Goal: Task Accomplishment & Management: Manage account settings

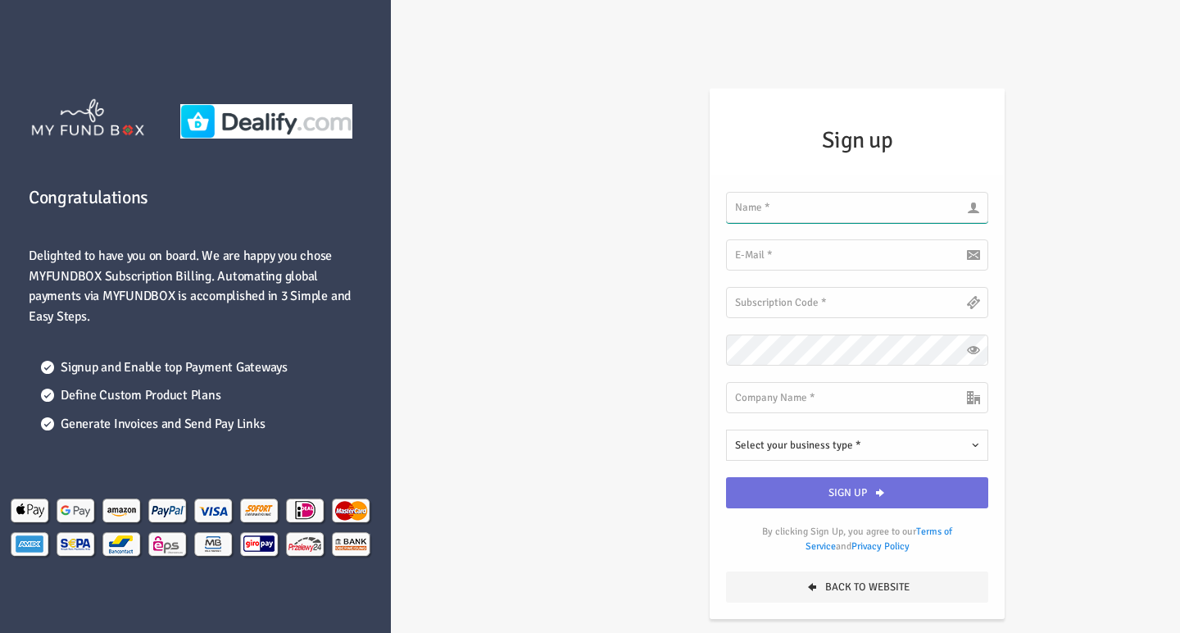
click at [800, 212] on input "text" at bounding box center [857, 207] width 262 height 31
type input "[PERSON_NAME]"
click at [757, 254] on input "hello@funkformat.com" at bounding box center [857, 254] width 262 height 31
type input "hello@funkformat.com"
click at [748, 302] on input "text" at bounding box center [857, 302] width 262 height 31
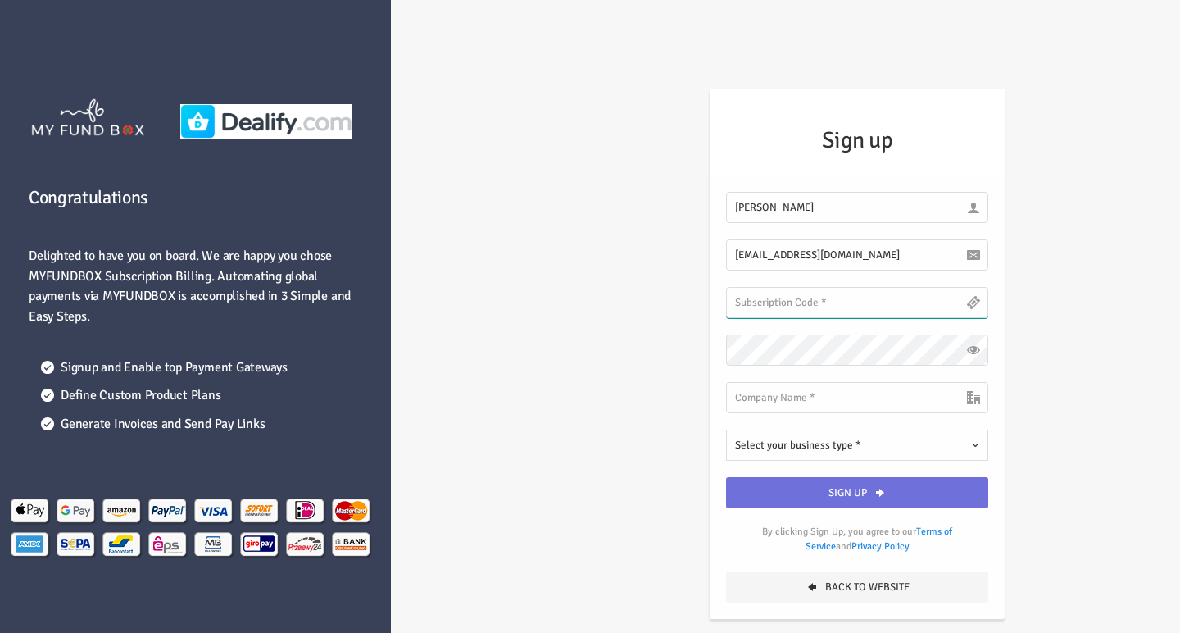
paste input "DFCPdOCW3AtwmE9qkoWEMFB"
type input "DFCPdOCW3AtwmE9qkoWEMFB"
type input "Funk Format Soul Rawkus"
click at [814, 443] on span "Select your business type *" at bounding box center [798, 445] width 126 height 13
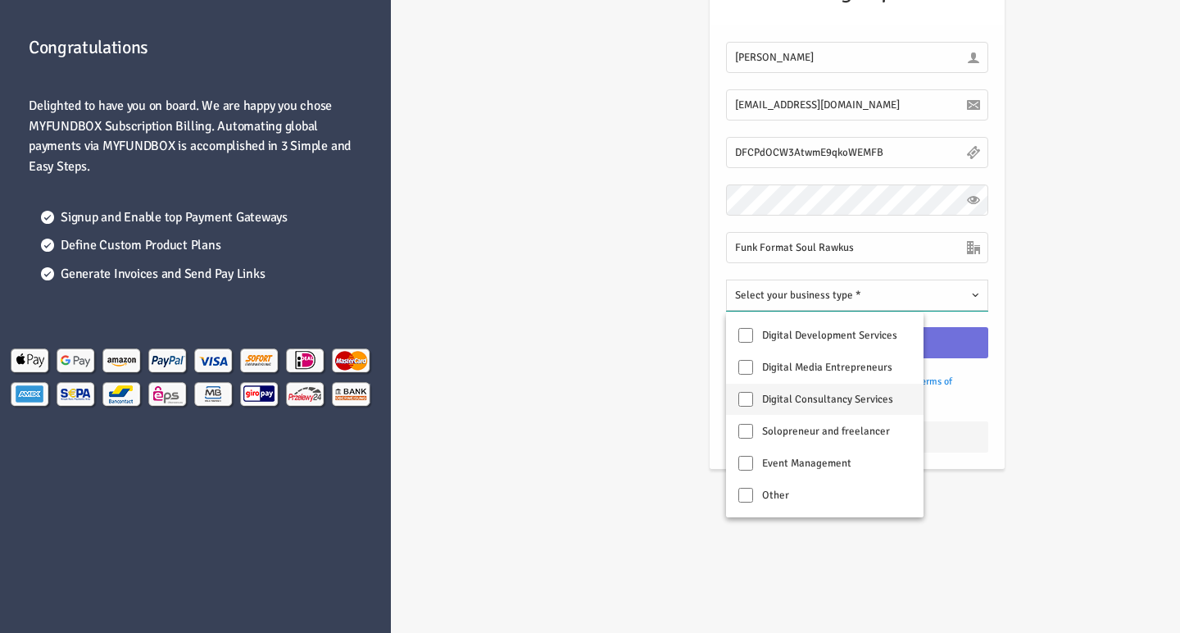
scroll to position [178, 0]
click at [746, 496] on input "Other" at bounding box center [746, 495] width 15 height 15
checkbox input "true"
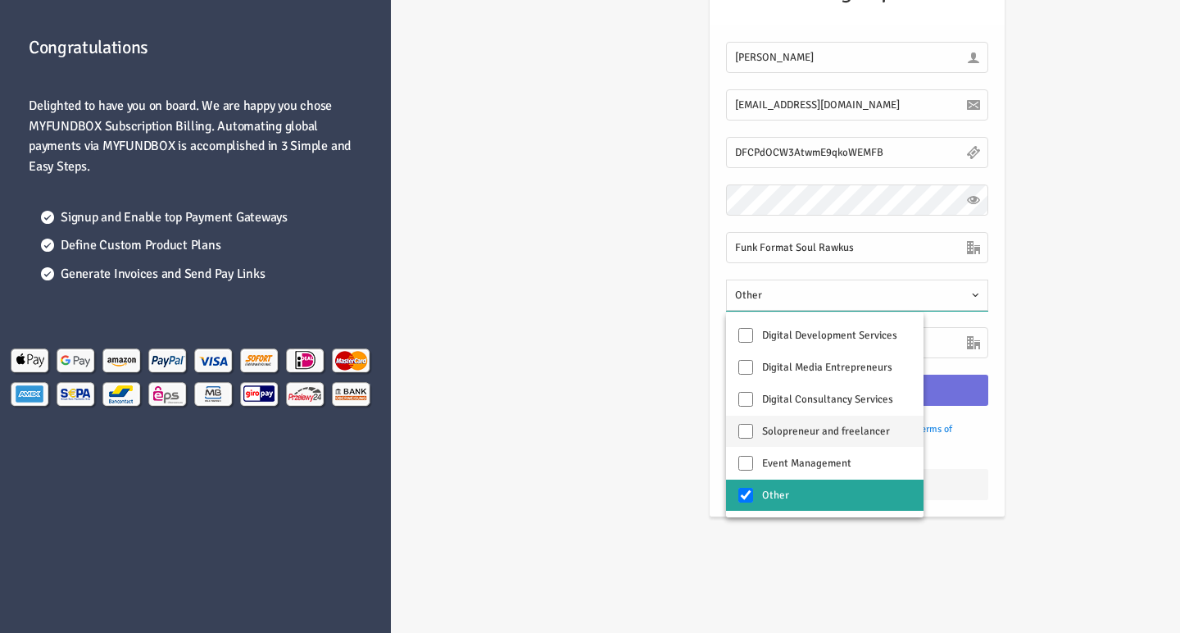
click at [749, 432] on input "Solopreneur and freelancer" at bounding box center [746, 431] width 15 height 15
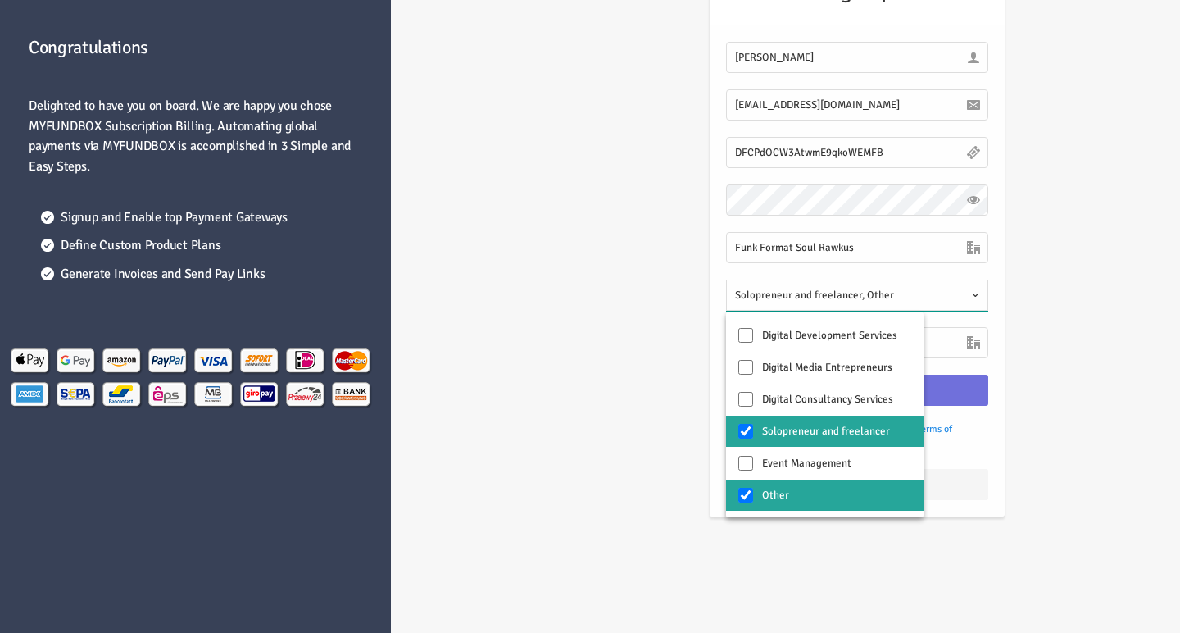
click at [748, 431] on input "Solopreneur and freelancer" at bounding box center [746, 431] width 15 height 15
checkbox input "false"
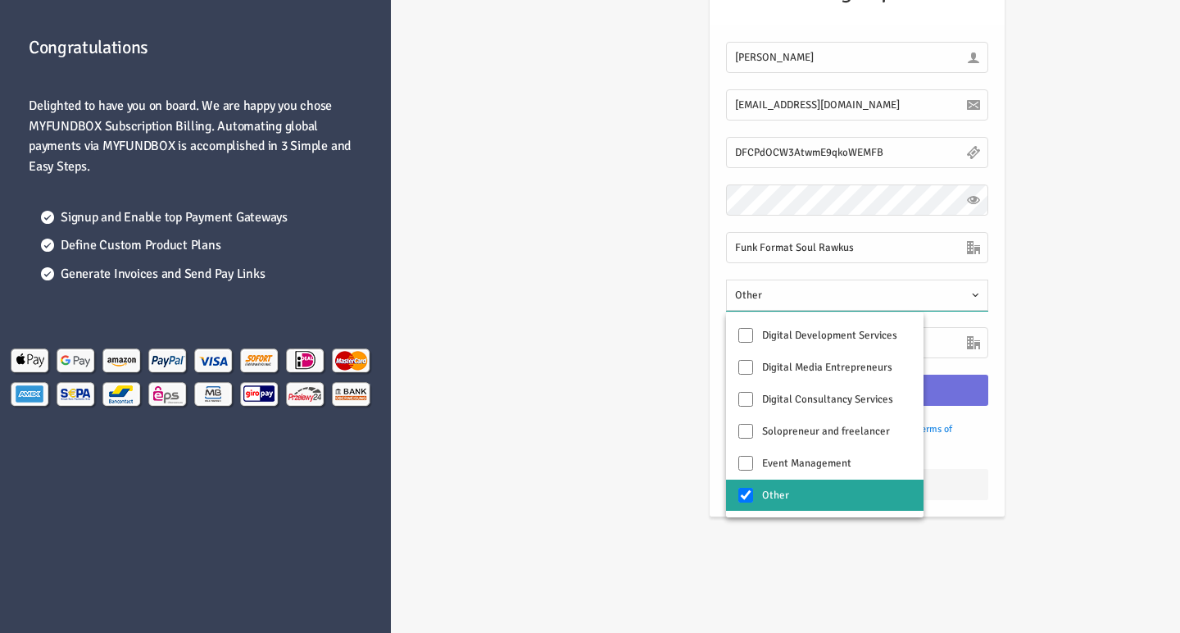
click at [656, 421] on div "Congratulations Delighted to have you on board. We are happy you chose MYFUNDBO…" at bounding box center [590, 260] width 1197 height 820
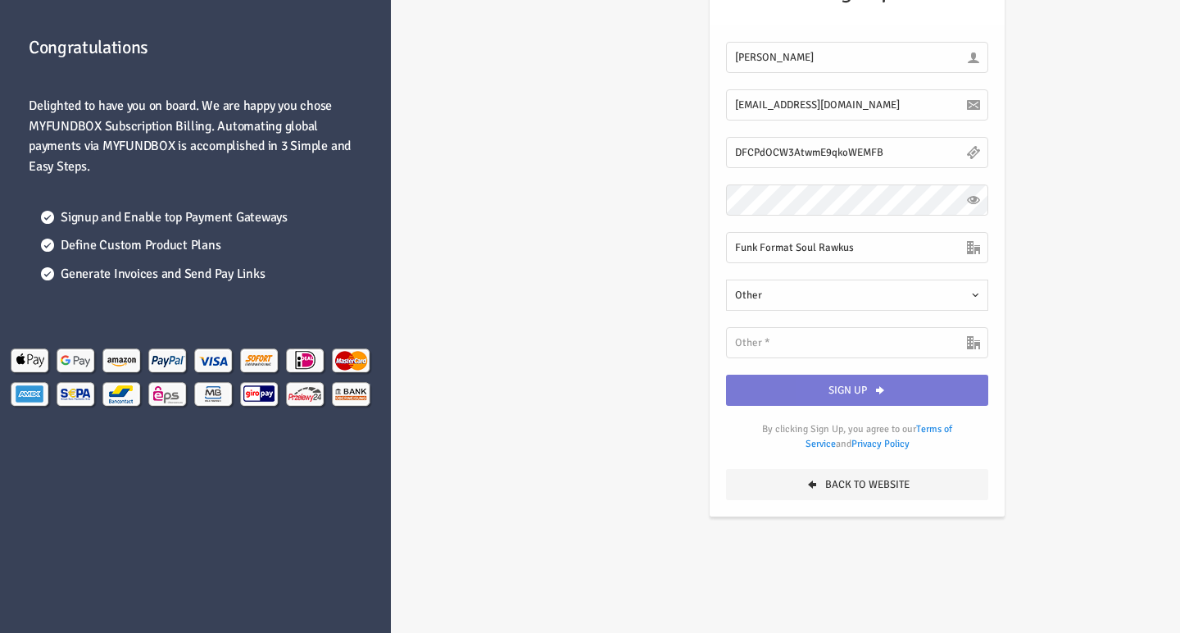
click at [851, 391] on button "Sign up" at bounding box center [857, 390] width 262 height 31
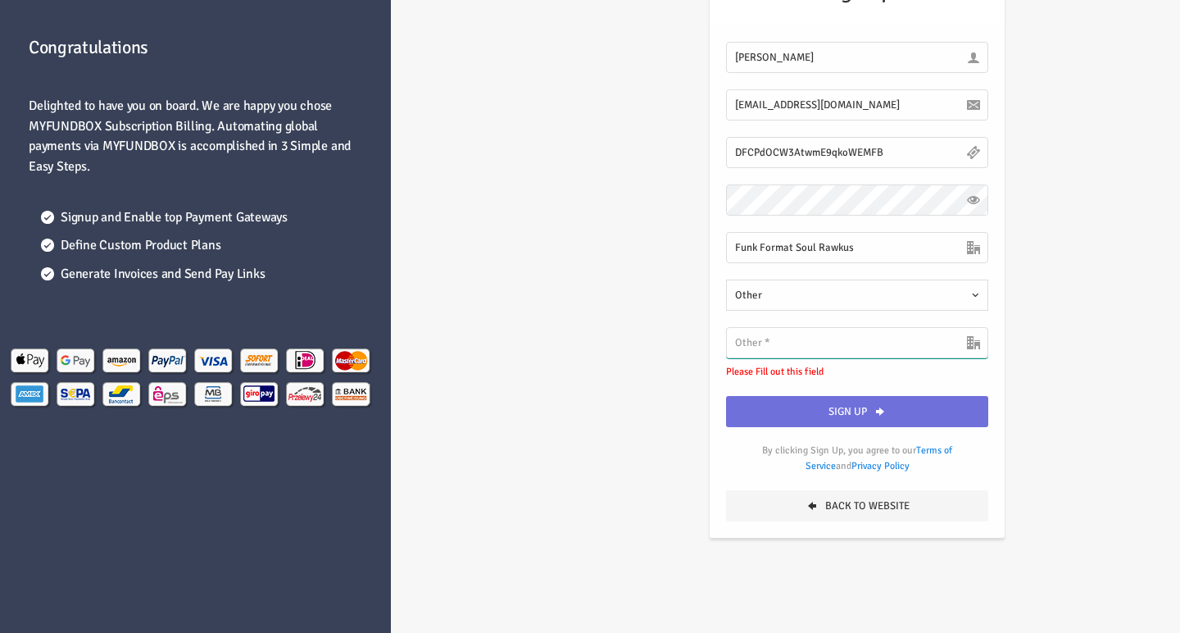
click at [784, 341] on input "text" at bounding box center [857, 342] width 262 height 31
type input "Arts and Culture"
click at [852, 411] on button "Sign up" at bounding box center [857, 411] width 262 height 31
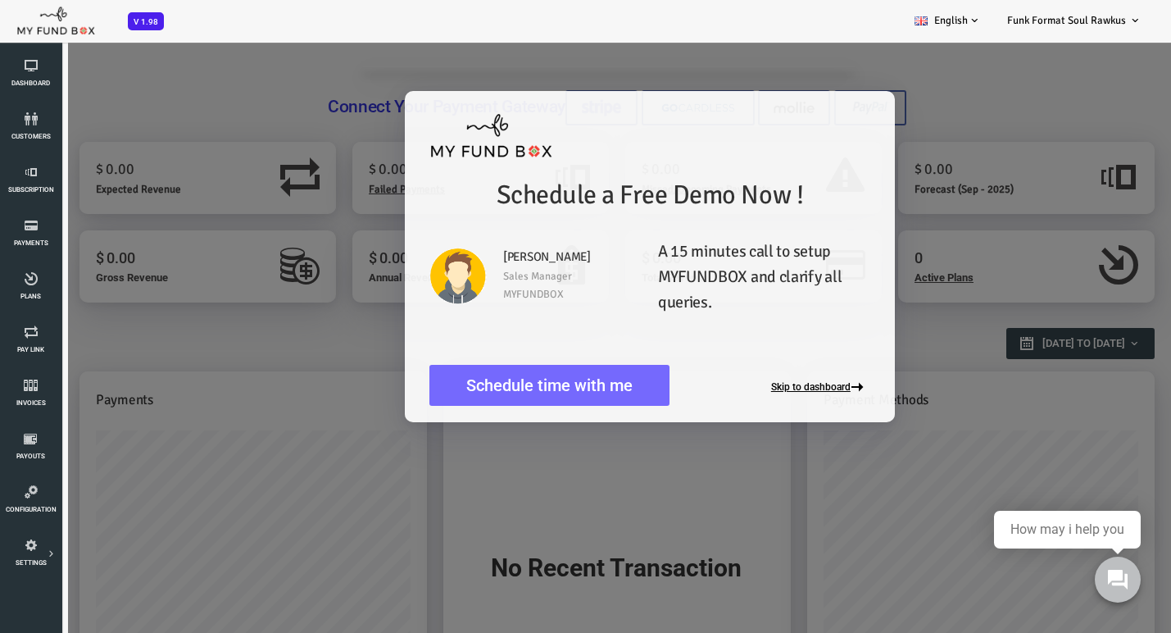
click at [748, 388] on button "Skip to dashboard" at bounding box center [774, 387] width 99 height 13
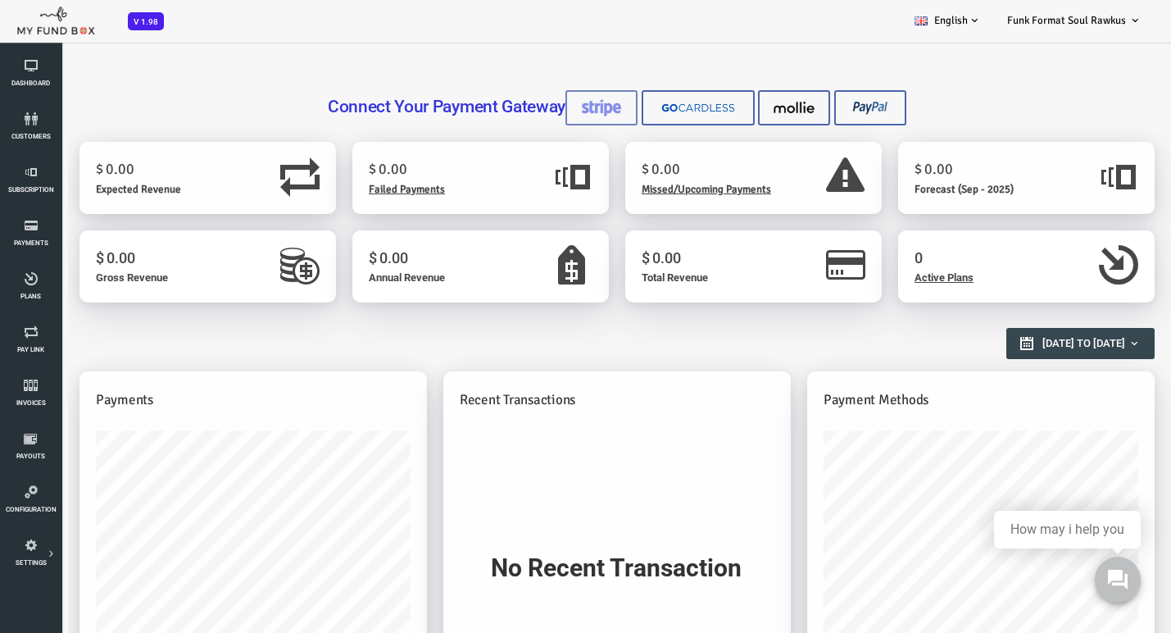
click at [562, 111] on img at bounding box center [554, 107] width 41 height 17
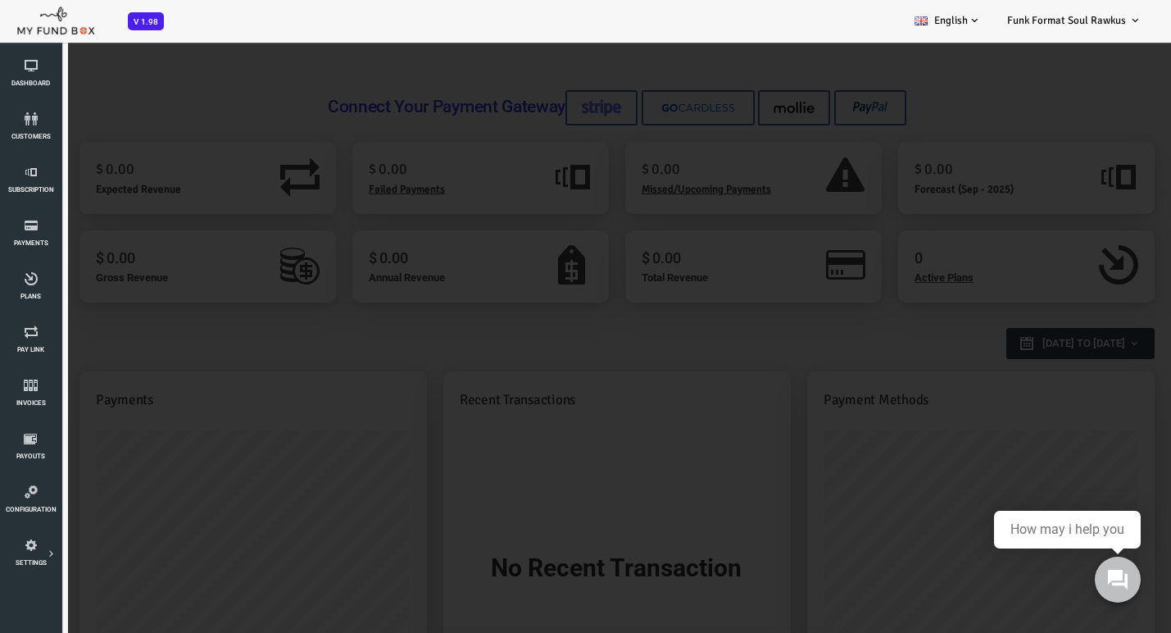
scroll to position [3, 0]
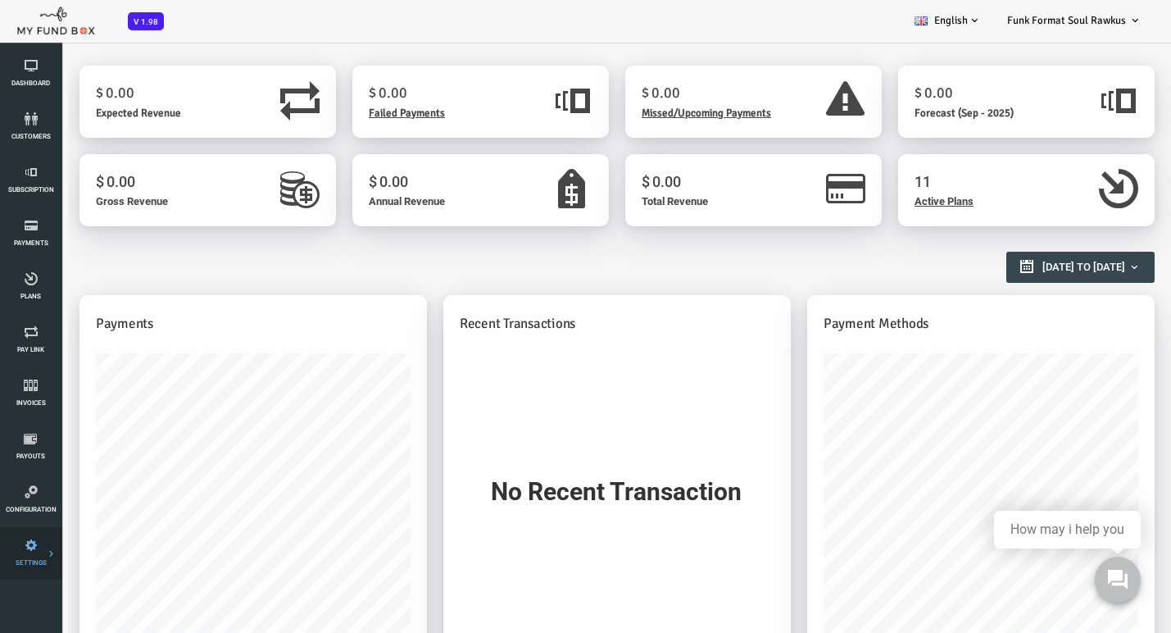
click at [0, 0] on icon at bounding box center [0, 0] width 0 height 0
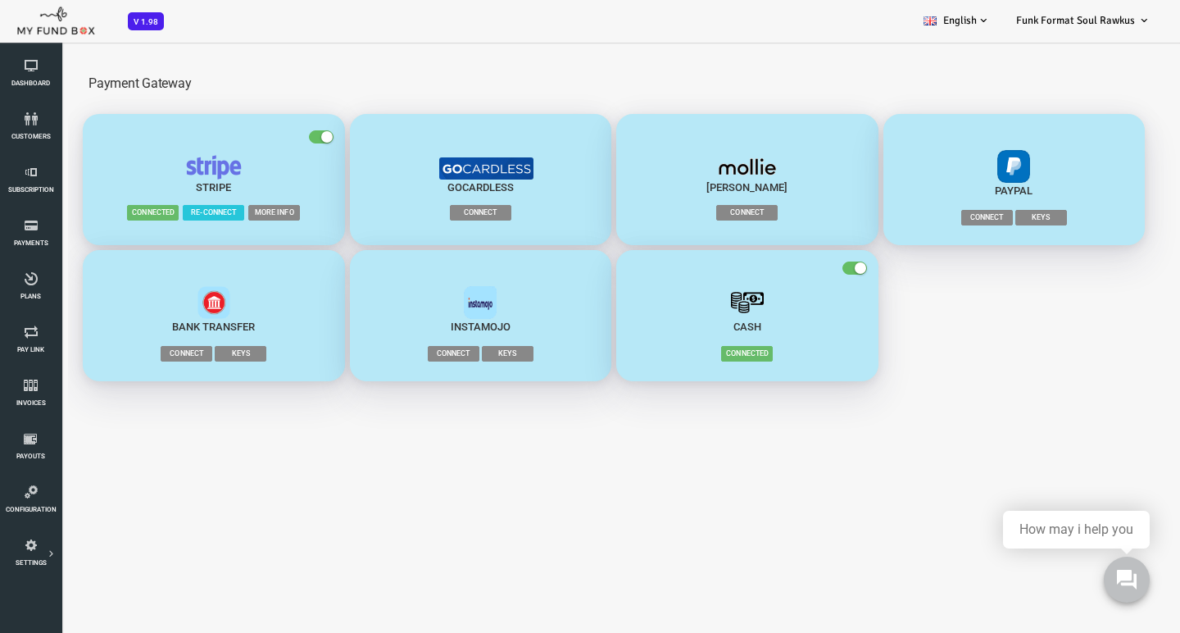
click at [193, 159] on img "button" at bounding box center [166, 167] width 57 height 25
click at [405, 166] on img "button" at bounding box center [439, 168] width 94 height 22
click at [439, 215] on span "Connect" at bounding box center [432, 213] width 61 height 16
click at [434, 211] on span "Connect" at bounding box center [432, 213] width 61 height 16
click at [430, 213] on span "Connect" at bounding box center [432, 213] width 61 height 16
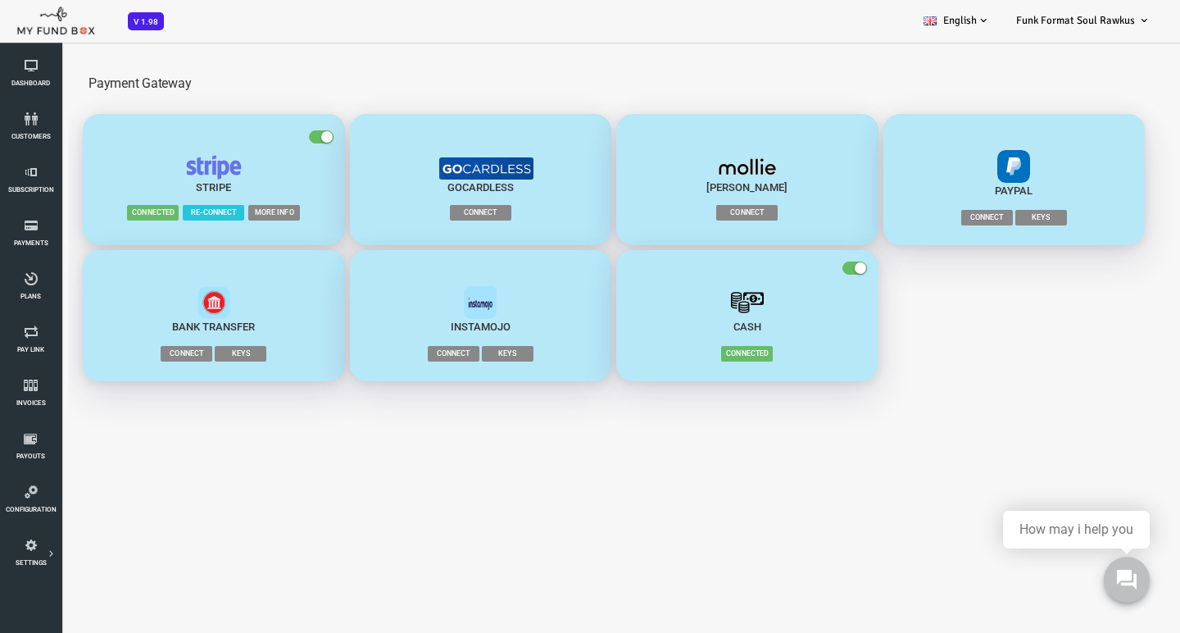
click at [143, 352] on span "Connect" at bounding box center [139, 354] width 52 height 16
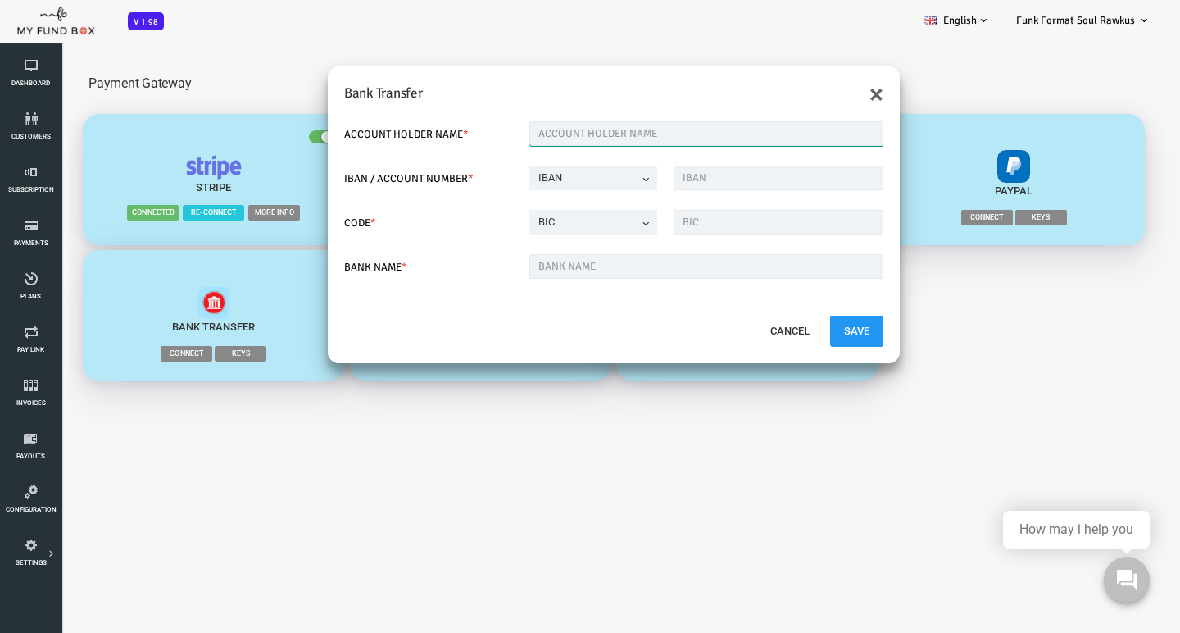
click at [572, 134] on input "text" at bounding box center [659, 133] width 354 height 25
click at [740, 335] on button "Cancel" at bounding box center [742, 331] width 67 height 31
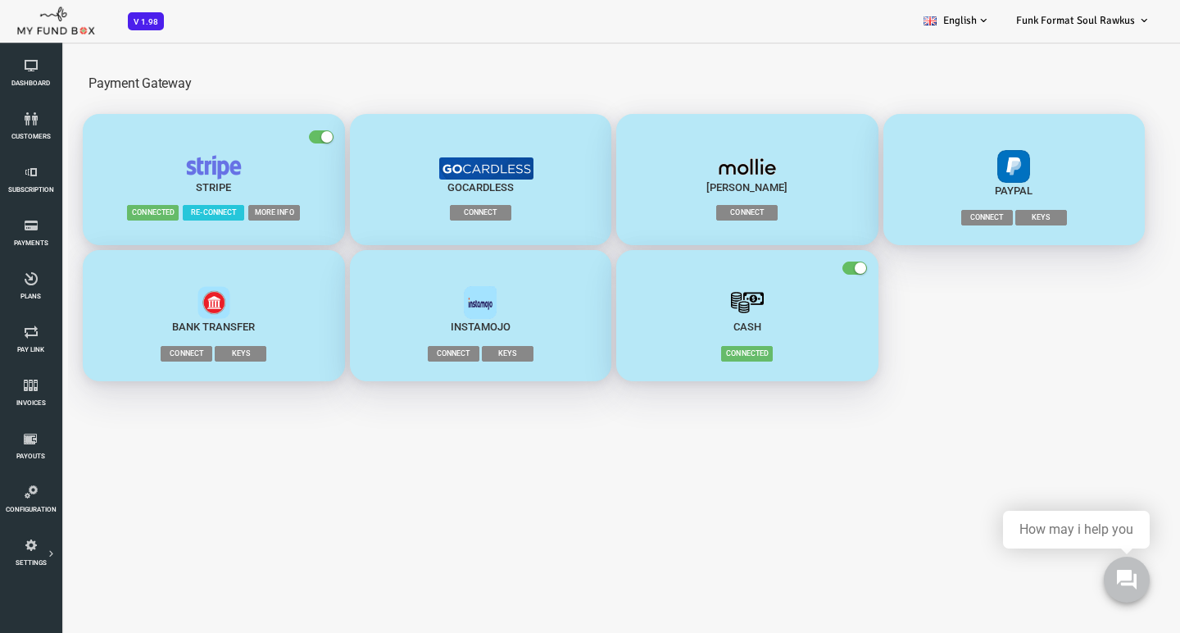
click at [425, 155] on div "button" at bounding box center [433, 167] width 231 height 25
click at [423, 163] on img "button" at bounding box center [439, 168] width 94 height 22
click at [0, 0] on link "Team" at bounding box center [0, 0] width 0 height 0
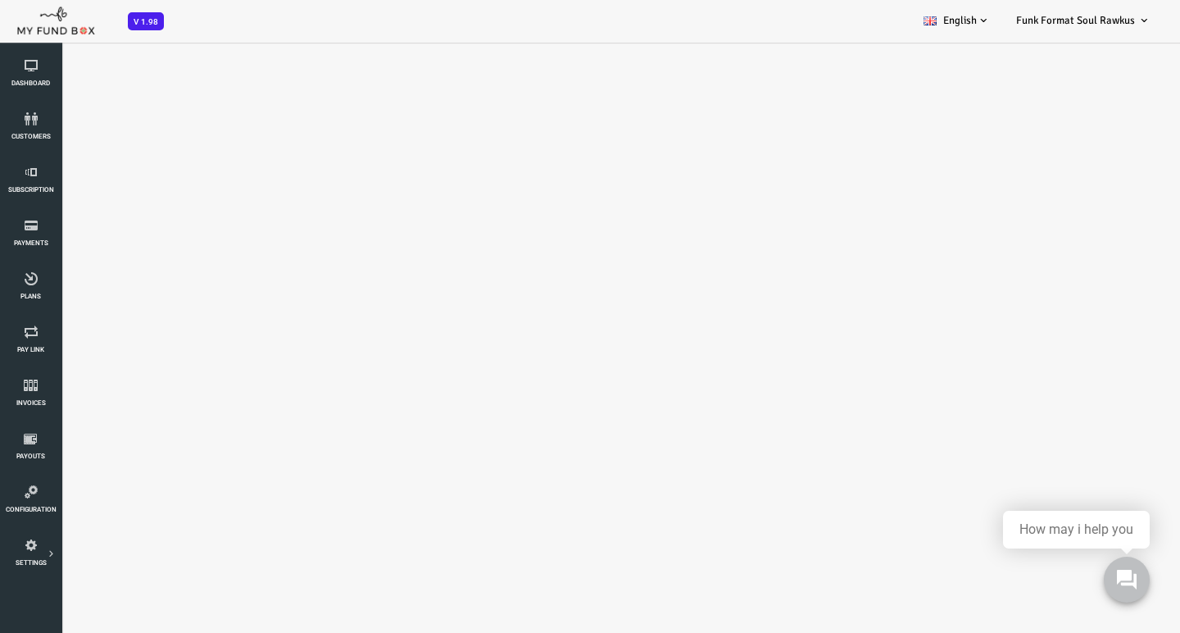
select select "100"
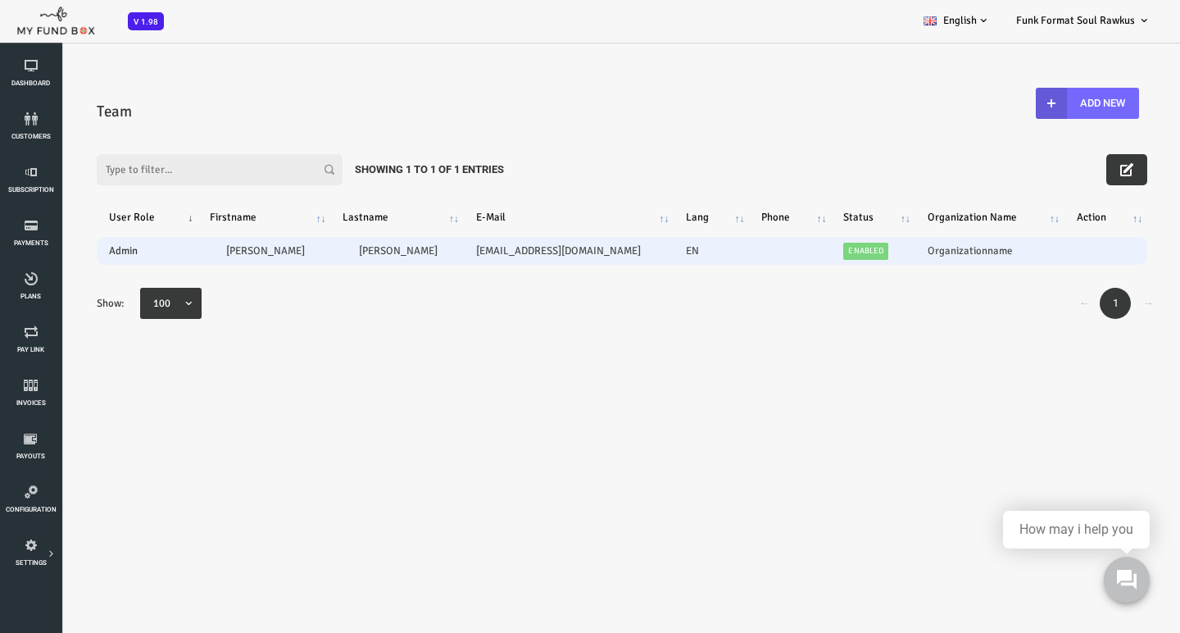
click at [252, 254] on td "Alexander" at bounding box center [216, 250] width 133 height 27
click at [166, 252] on td "Alexander" at bounding box center [216, 250] width 133 height 27
click at [916, 250] on td "Organizationname" at bounding box center [942, 250] width 149 height 27
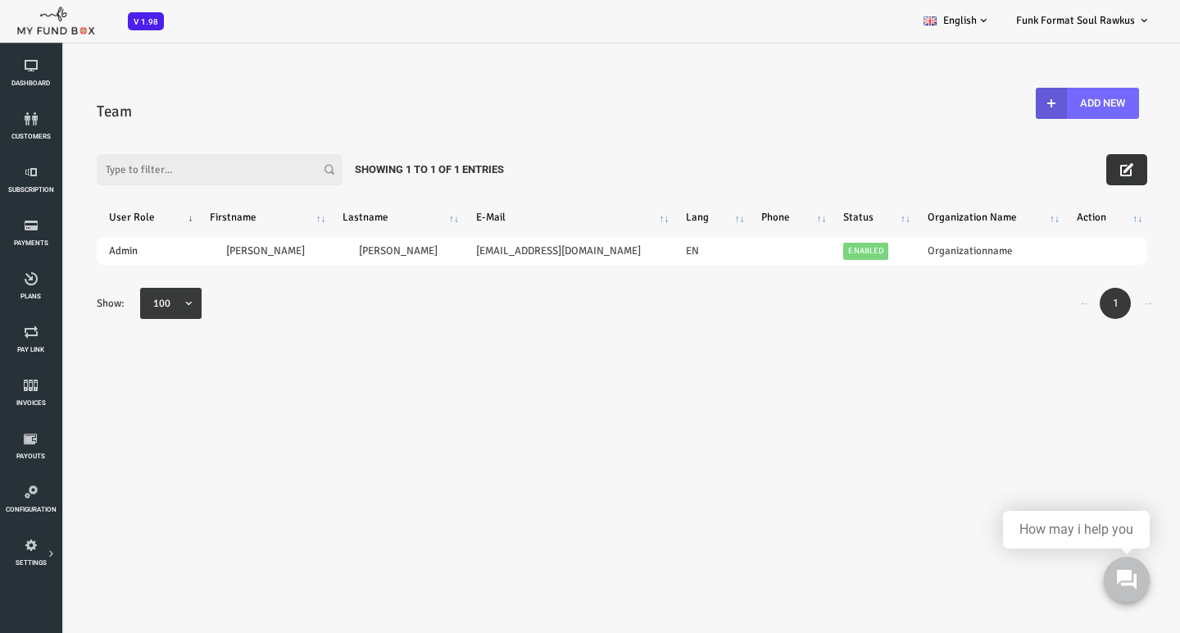
click at [1078, 168] on icon "button" at bounding box center [1079, 169] width 13 height 13
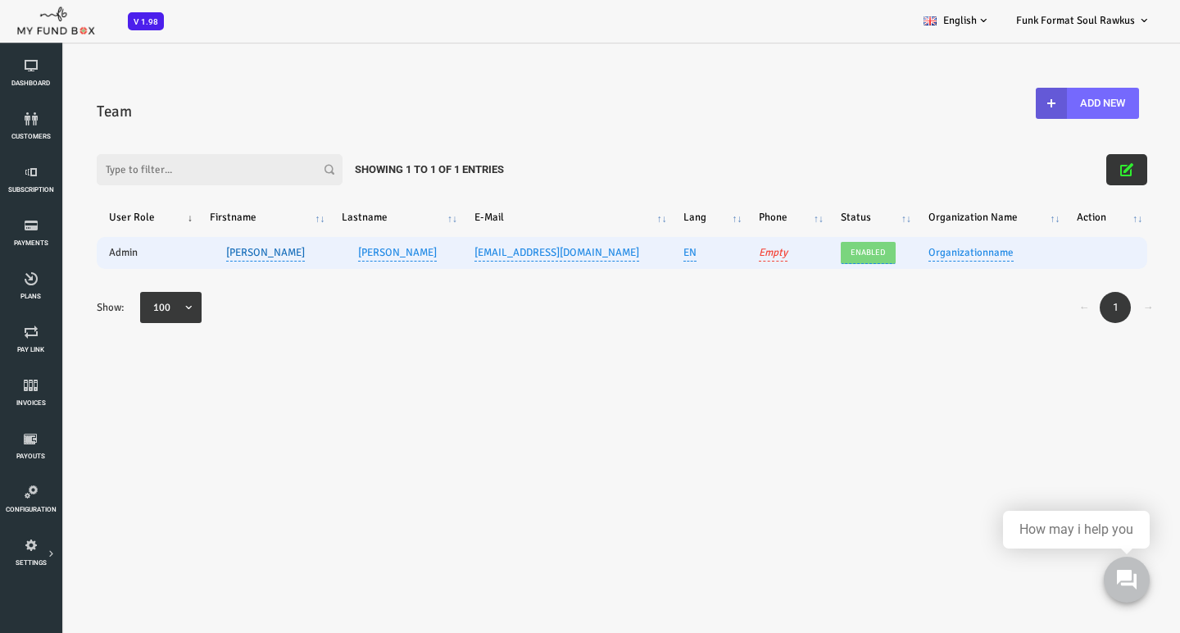
click at [203, 247] on link "Alexander" at bounding box center [218, 252] width 79 height 18
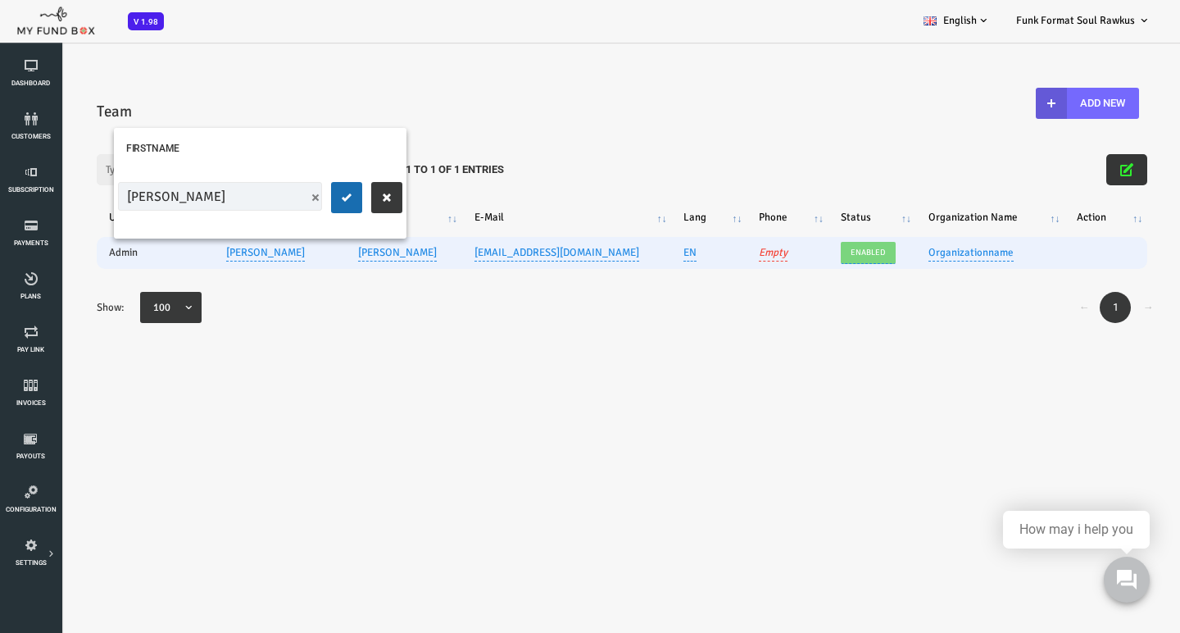
click at [166, 199] on input "Alexander" at bounding box center [172, 196] width 204 height 29
type input "Sasha"
click at [298, 199] on icon "submit" at bounding box center [299, 197] width 13 height 13
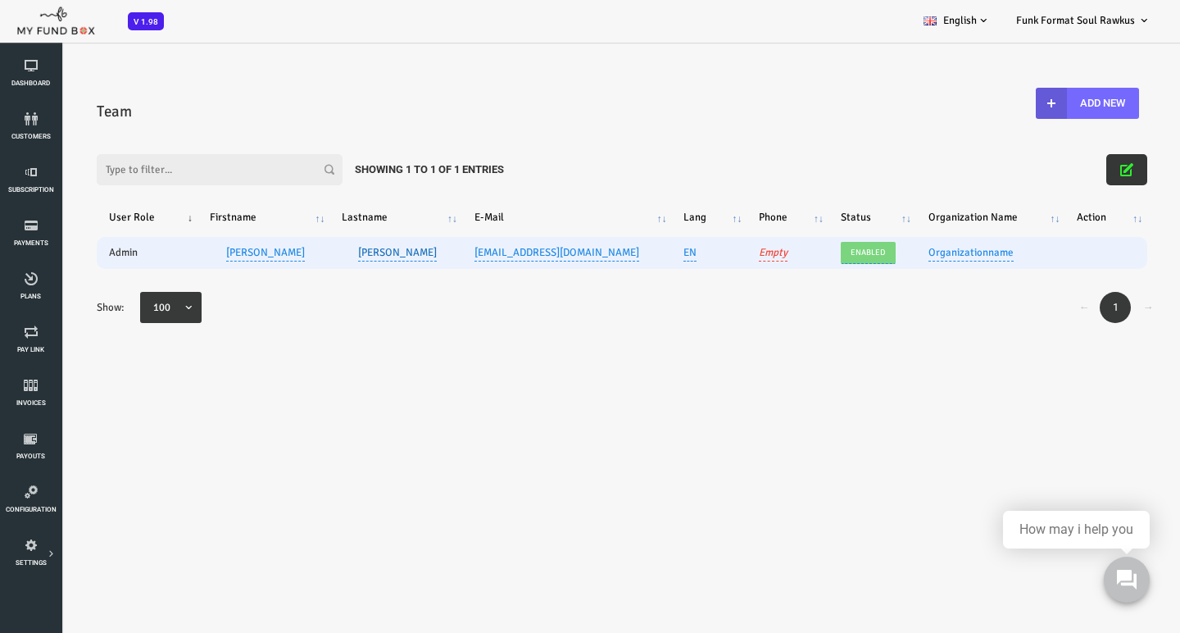
click at [334, 250] on link "Alexander" at bounding box center [350, 252] width 79 height 18
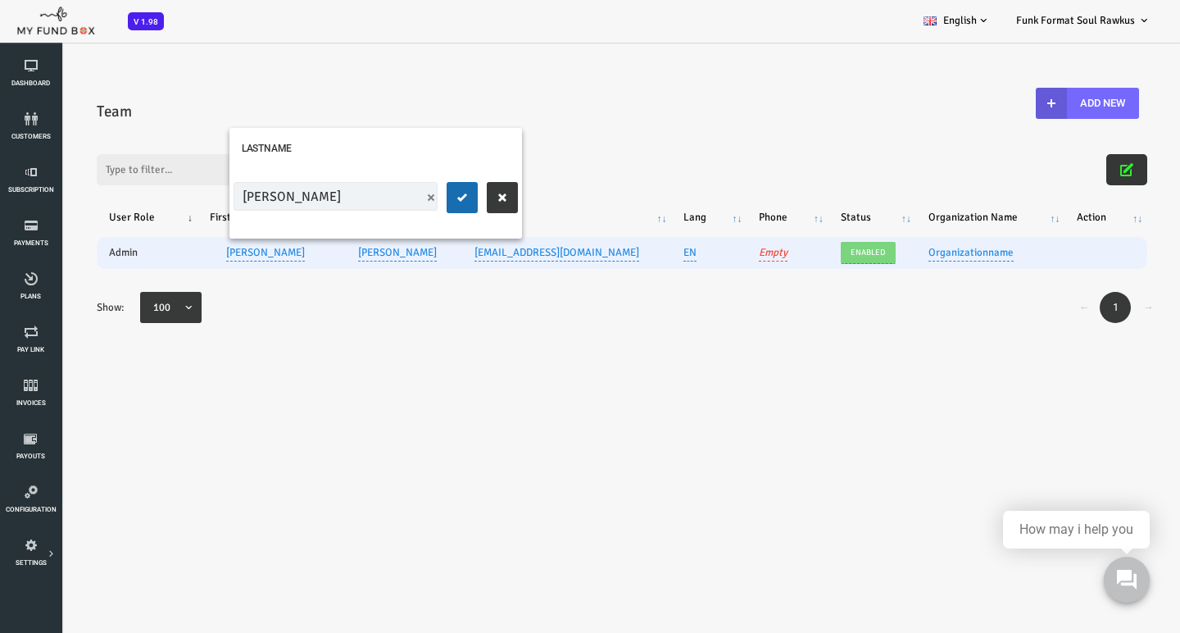
click at [264, 193] on input "Alexander" at bounding box center [288, 196] width 204 height 29
type input "Biloshisky"
click at [406, 198] on button "submit" at bounding box center [414, 197] width 31 height 31
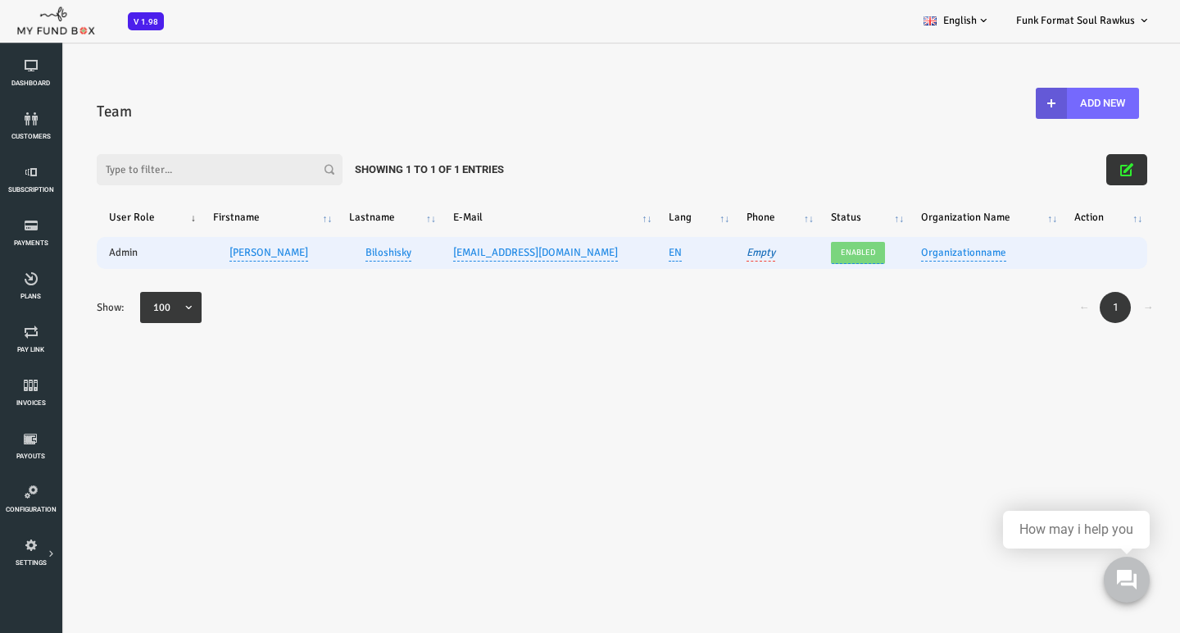
click at [699, 256] on link "Empty" at bounding box center [713, 252] width 29 height 18
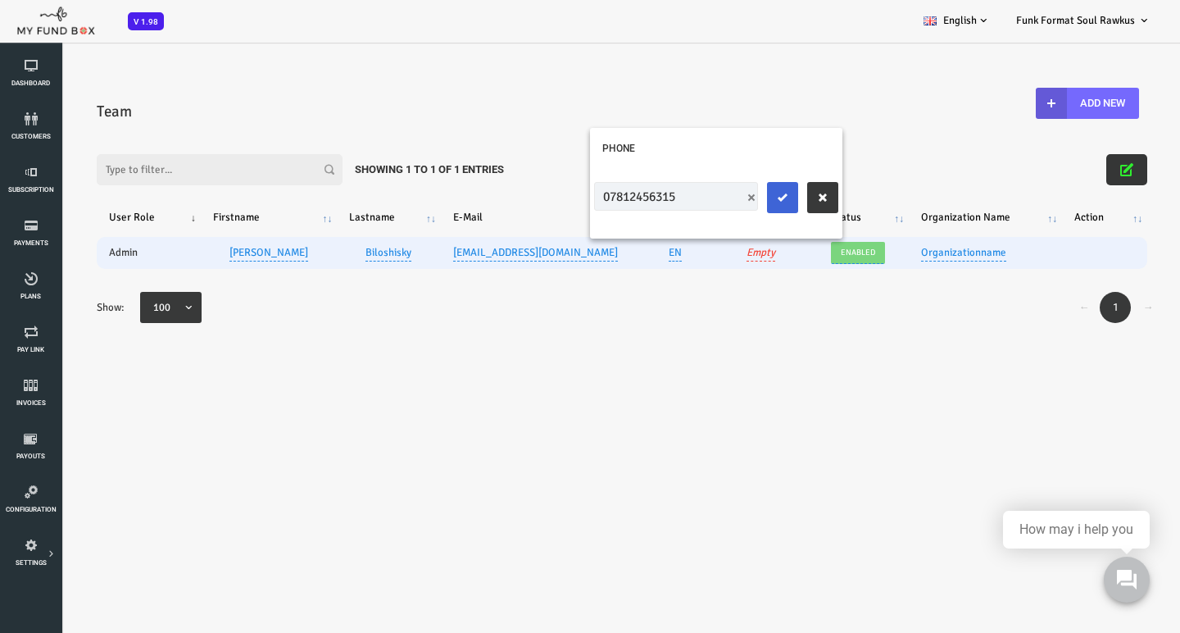
type input "07812456315"
click at [732, 192] on icon "submit" at bounding box center [735, 197] width 13 height 13
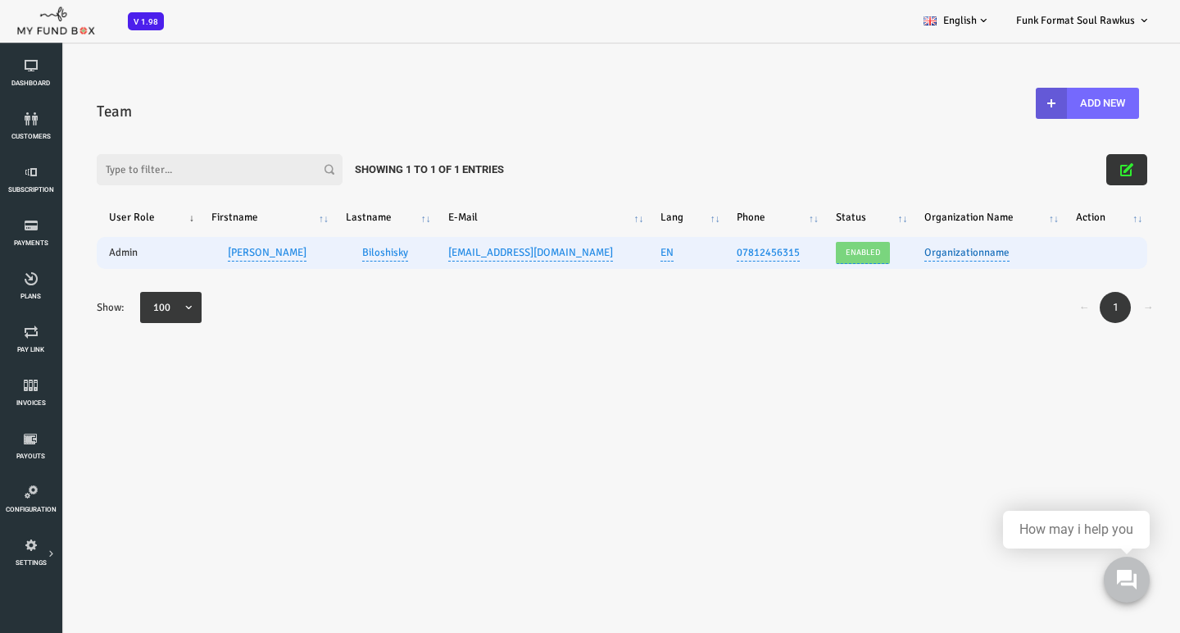
click at [898, 253] on link "Organizationname" at bounding box center [919, 252] width 85 height 18
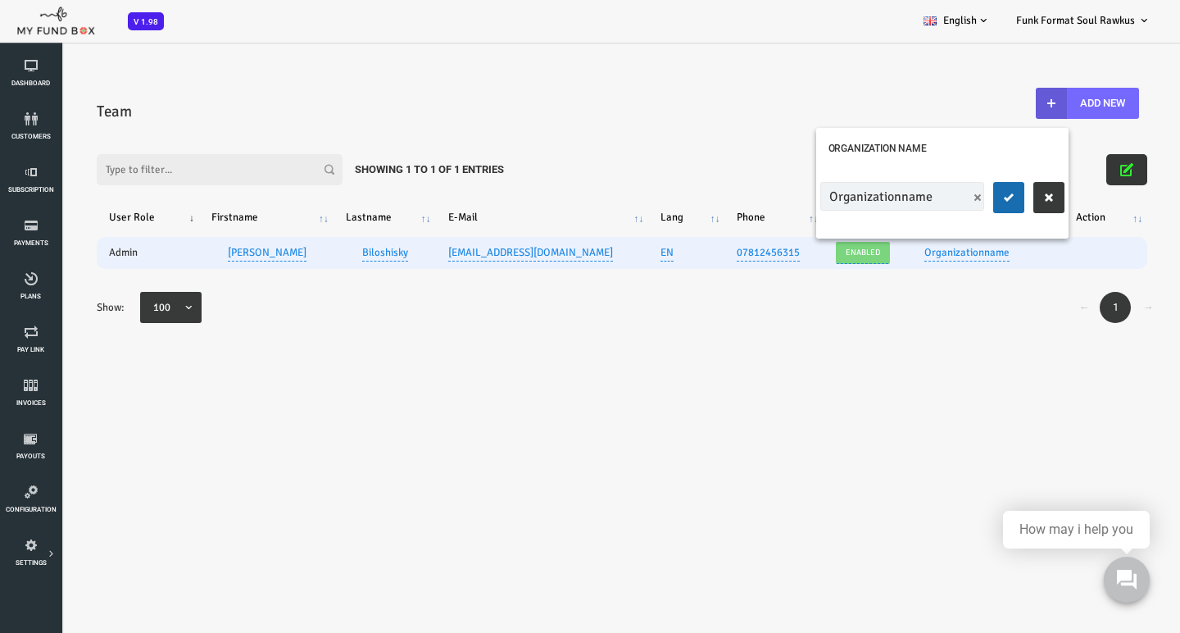
click at [847, 197] on input "Organizationname" at bounding box center [855, 196] width 164 height 29
type input "Funk Format"
click at [961, 198] on icon "submit" at bounding box center [961, 197] width 13 height 13
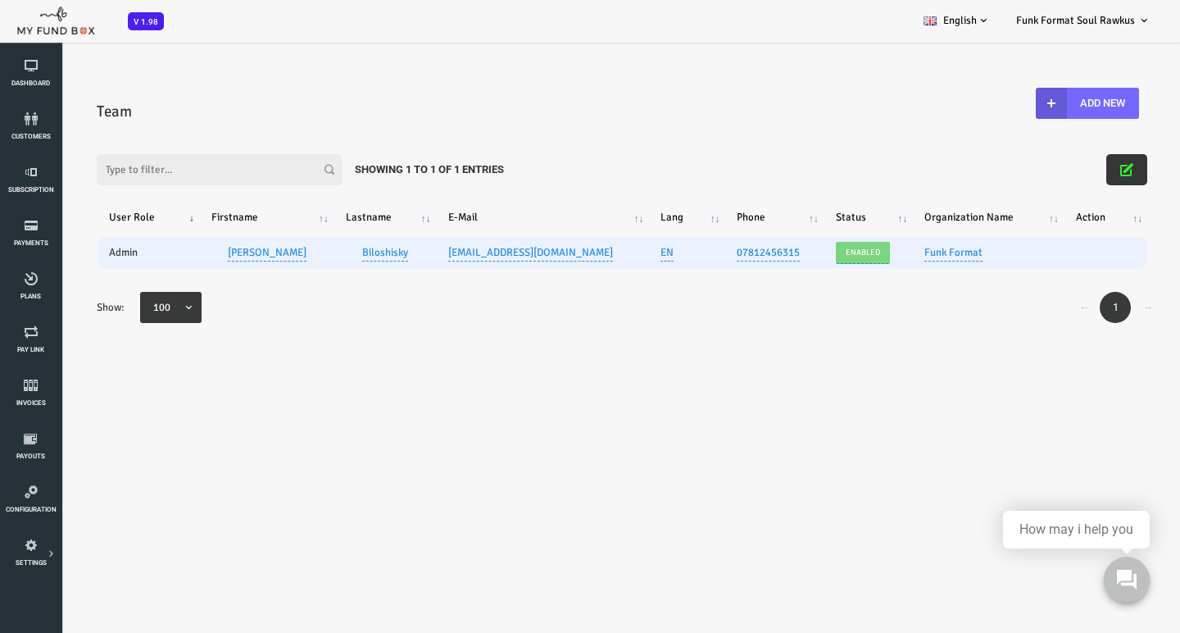
click at [419, 439] on body "Subscriber not found Beneficiary Not Found Partner Not Found!!!! Please Fill ou…" at bounding box center [566, 287] width 1133 height 492
click at [0, 0] on link "E-Mail Notifications" at bounding box center [0, 0] width 0 height 0
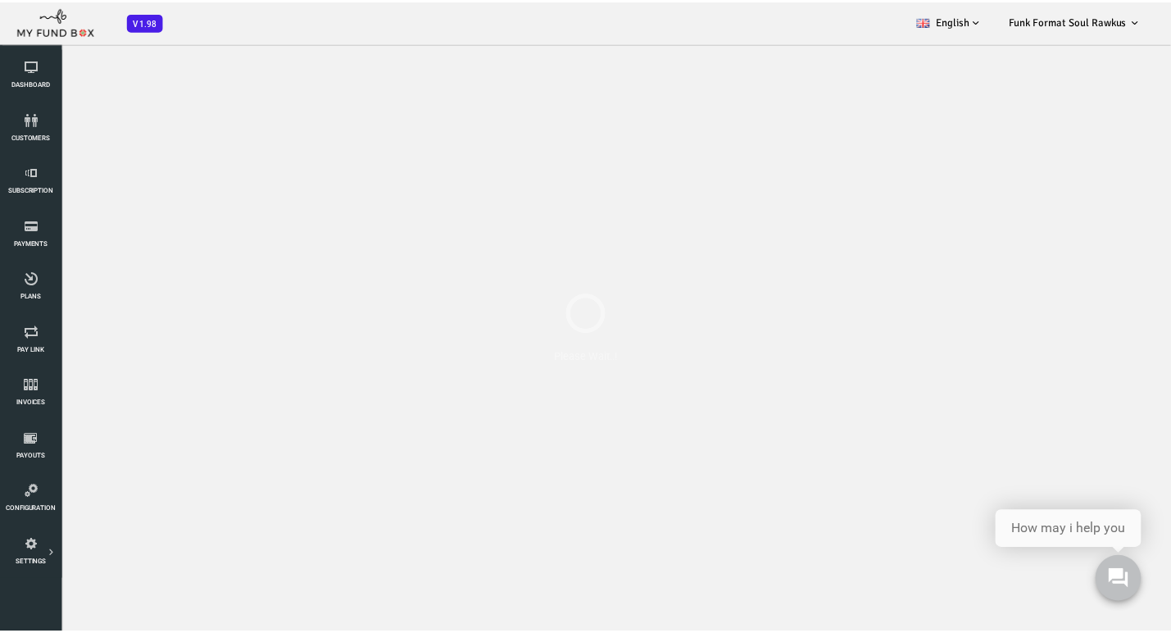
select select "100"
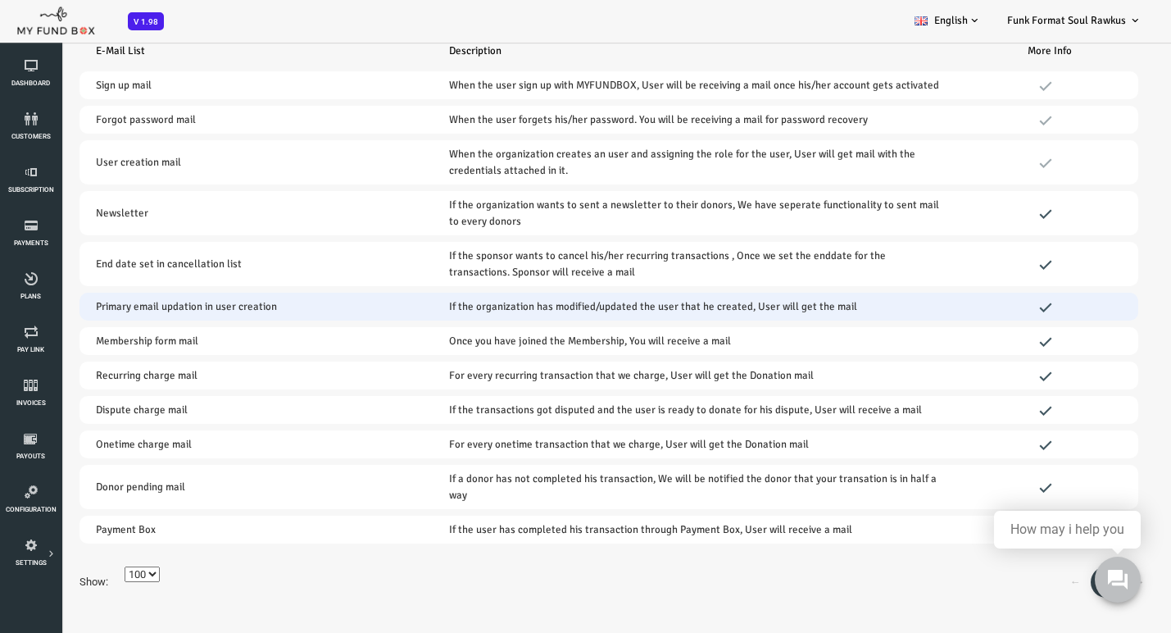
scroll to position [117, 0]
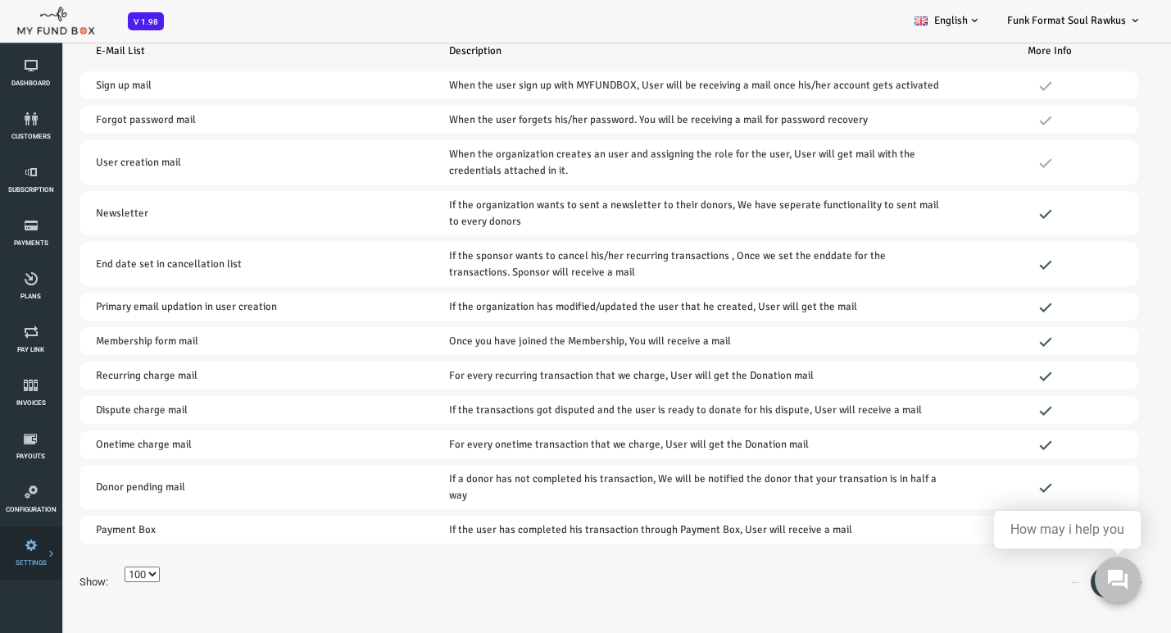
click at [0, 0] on link "Tax & Coupons" at bounding box center [0, 0] width 0 height 0
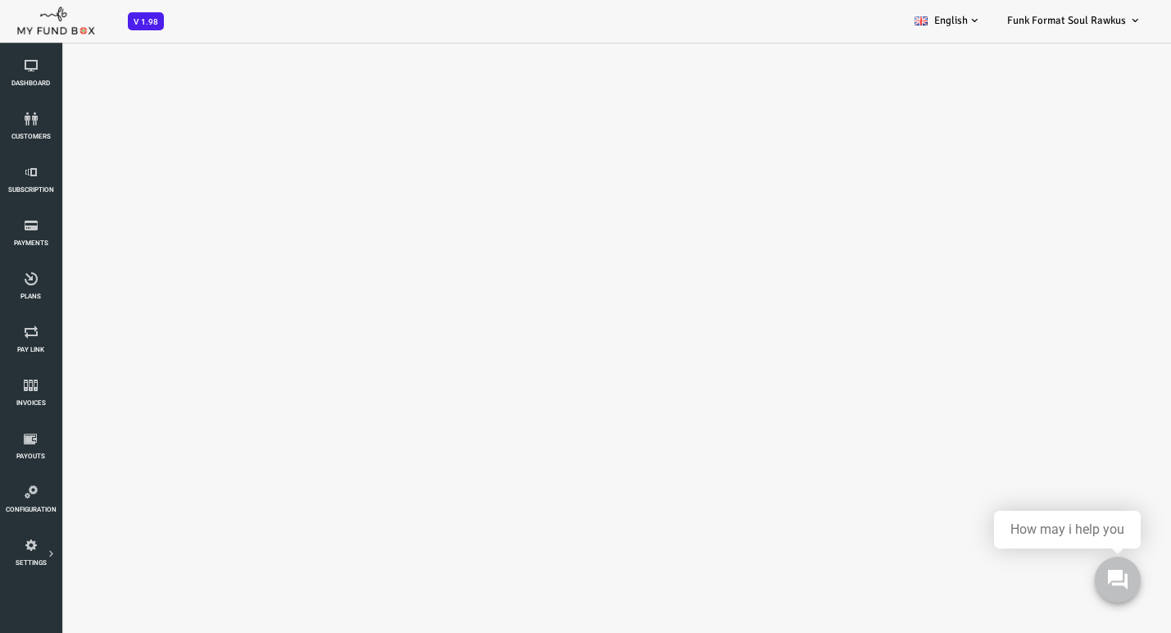
select select "100"
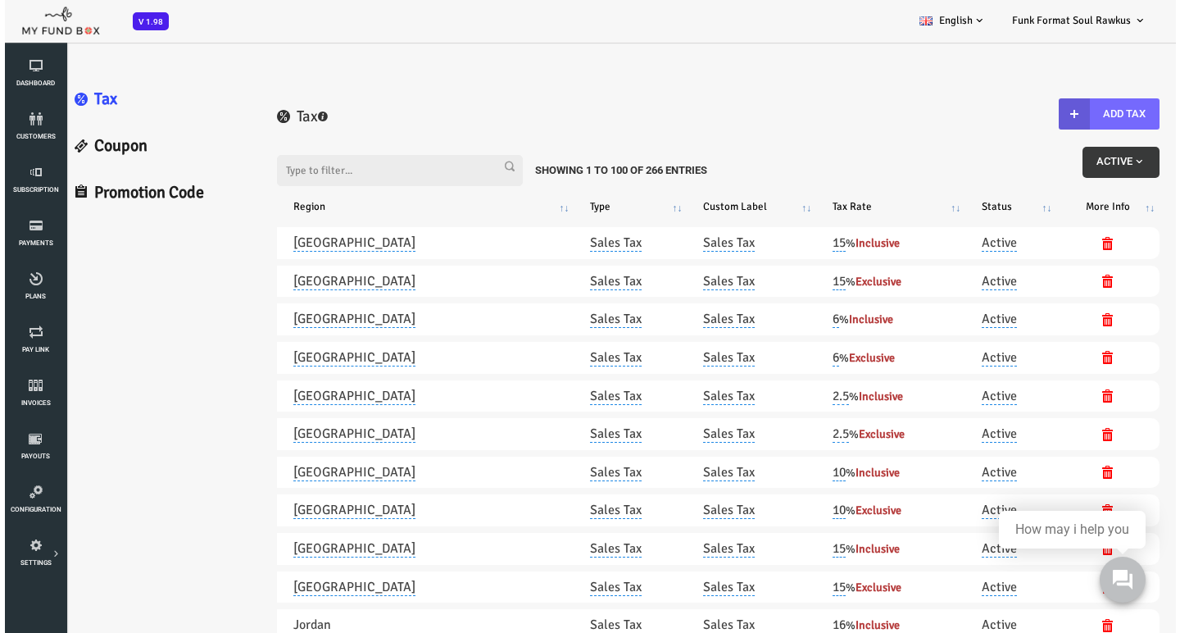
scroll to position [0, 0]
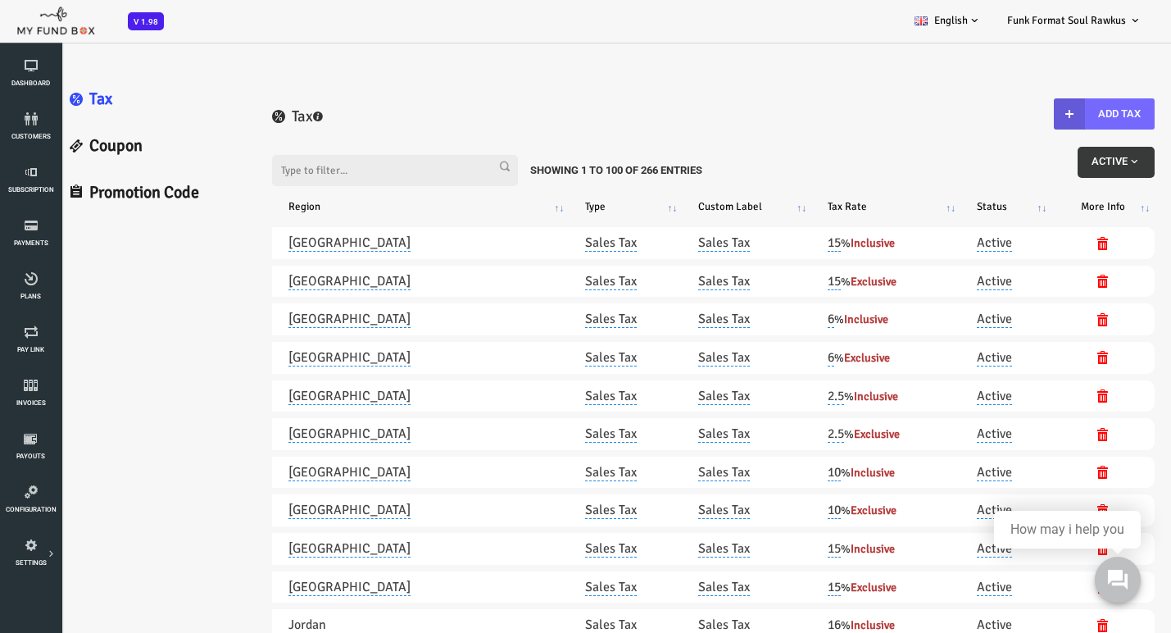
click at [349, 180] on input "Filter:" at bounding box center [348, 170] width 246 height 31
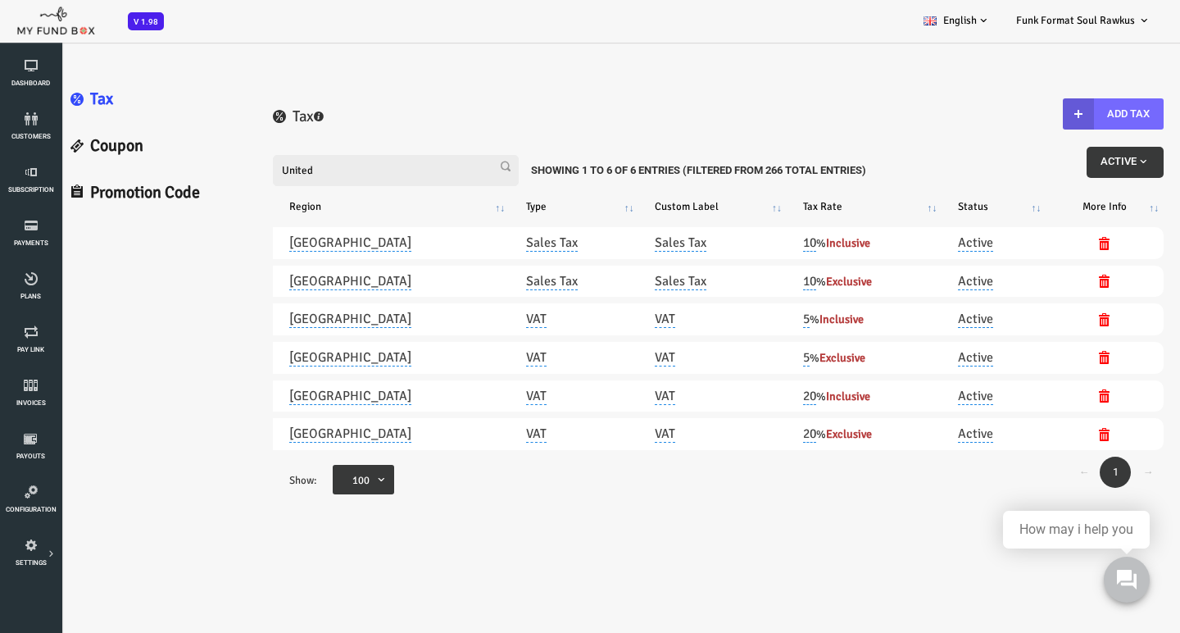
type input "United"
click at [66, 143] on link "Coupon" at bounding box center [108, 146] width 201 height 47
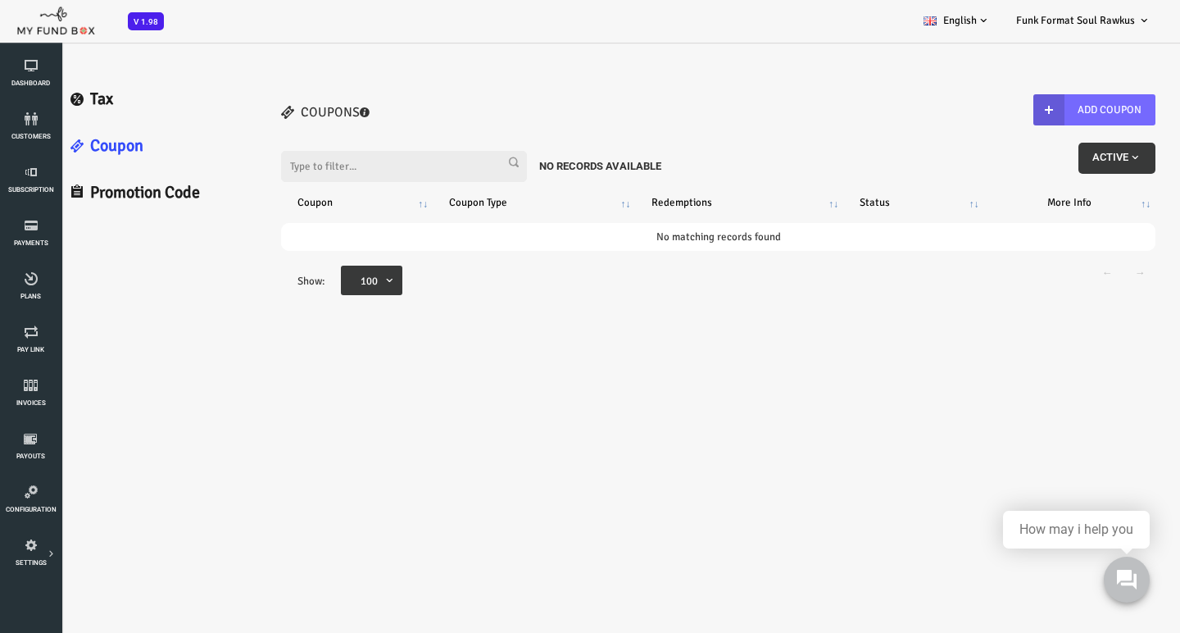
click at [69, 189] on link "Promotion Code" at bounding box center [108, 193] width 201 height 47
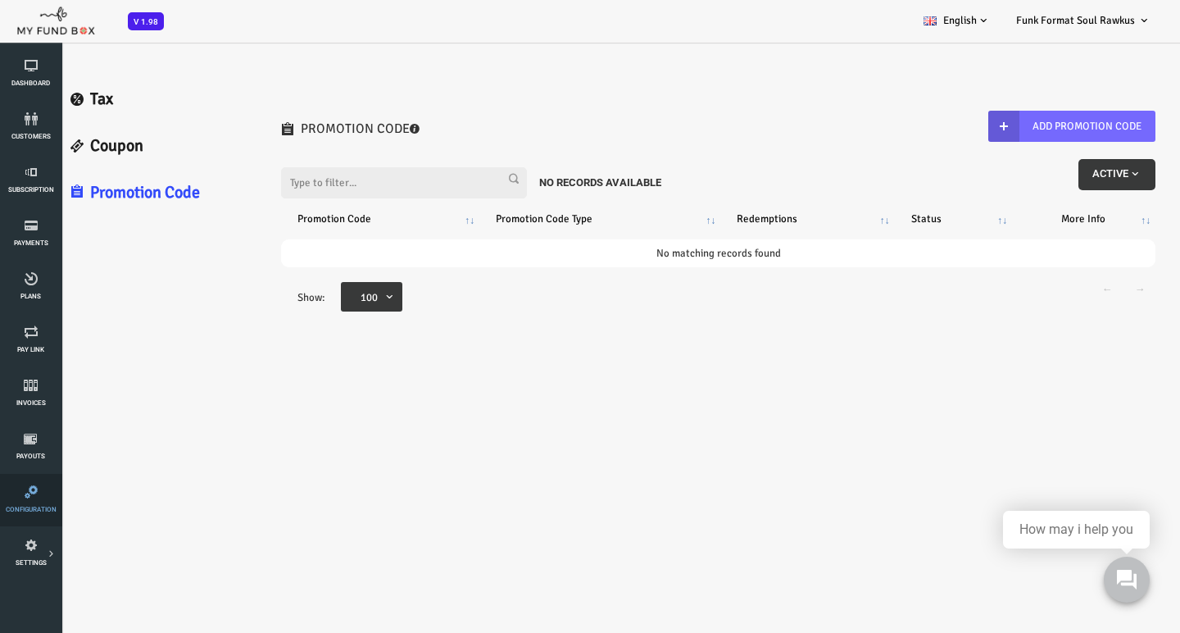
click at [38, 491] on icon at bounding box center [31, 491] width 52 height 13
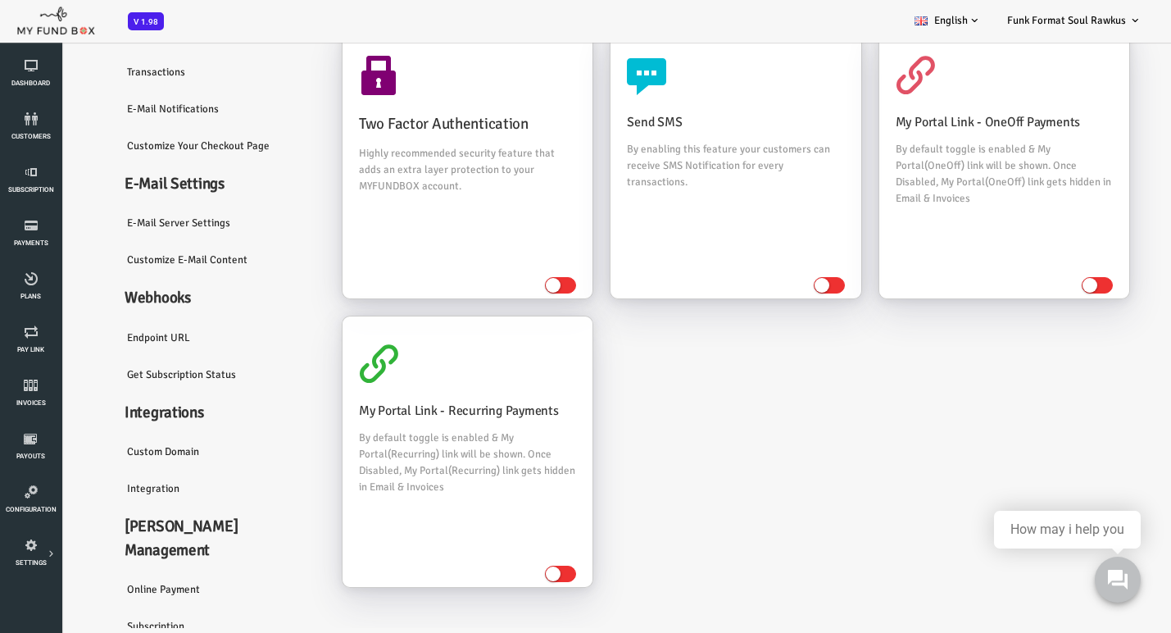
click at [116, 82] on link "Transactions" at bounding box center [172, 72] width 213 height 38
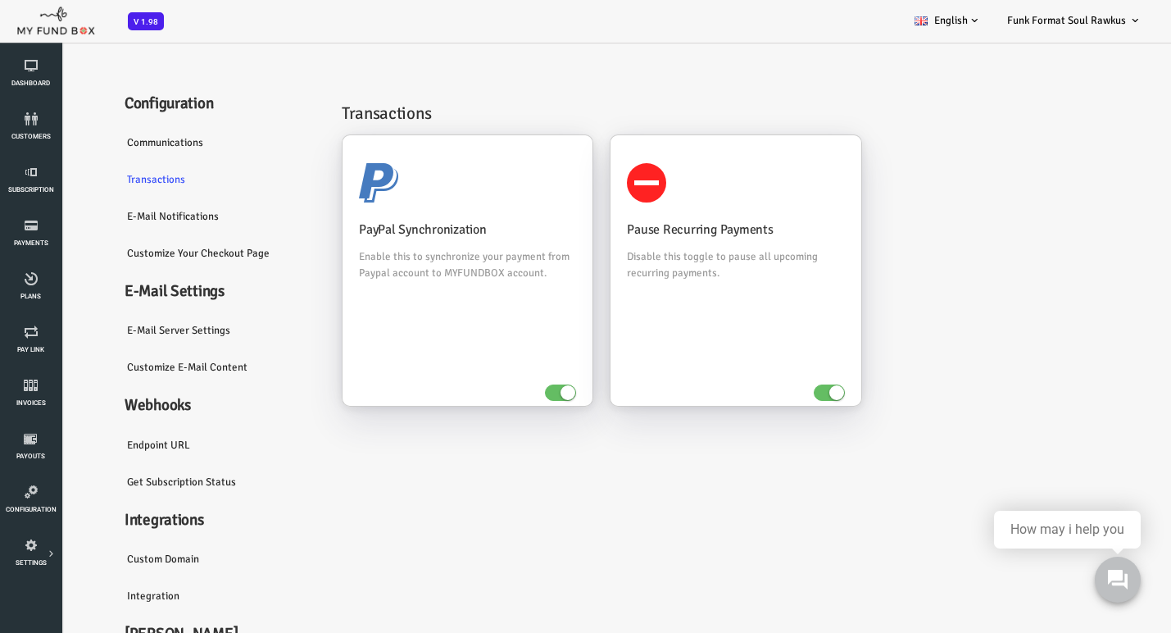
click at [127, 226] on link "E-Mail Notifications" at bounding box center [172, 217] width 213 height 38
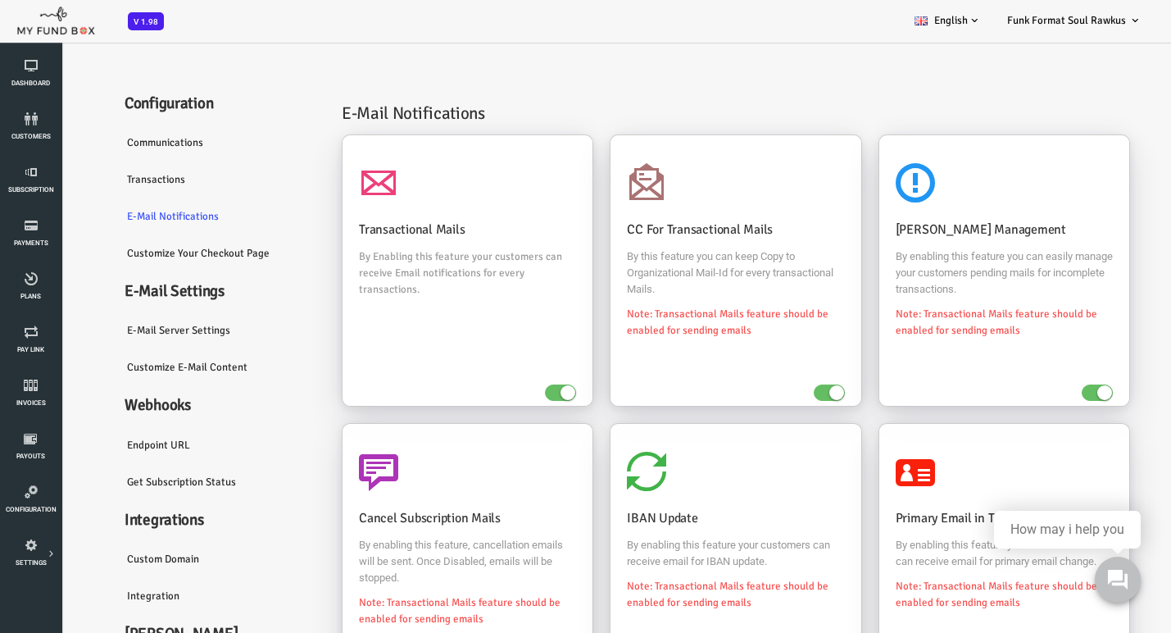
click at [106, 264] on link "Customize Your Checkout Page" at bounding box center [172, 253] width 213 height 38
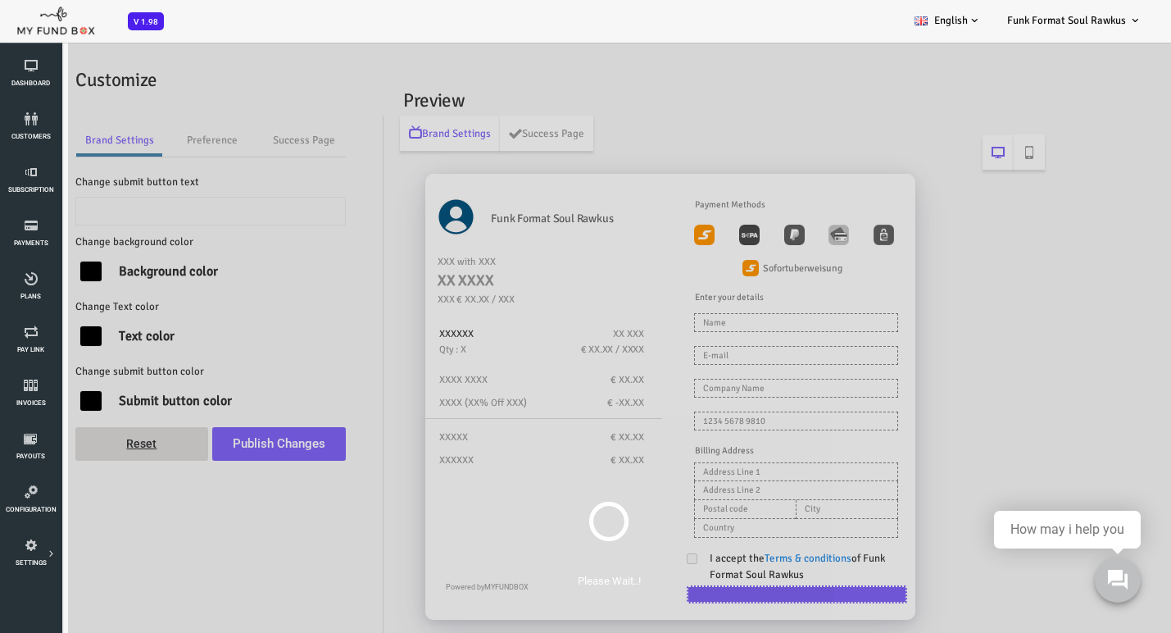
type input "Pay Now"
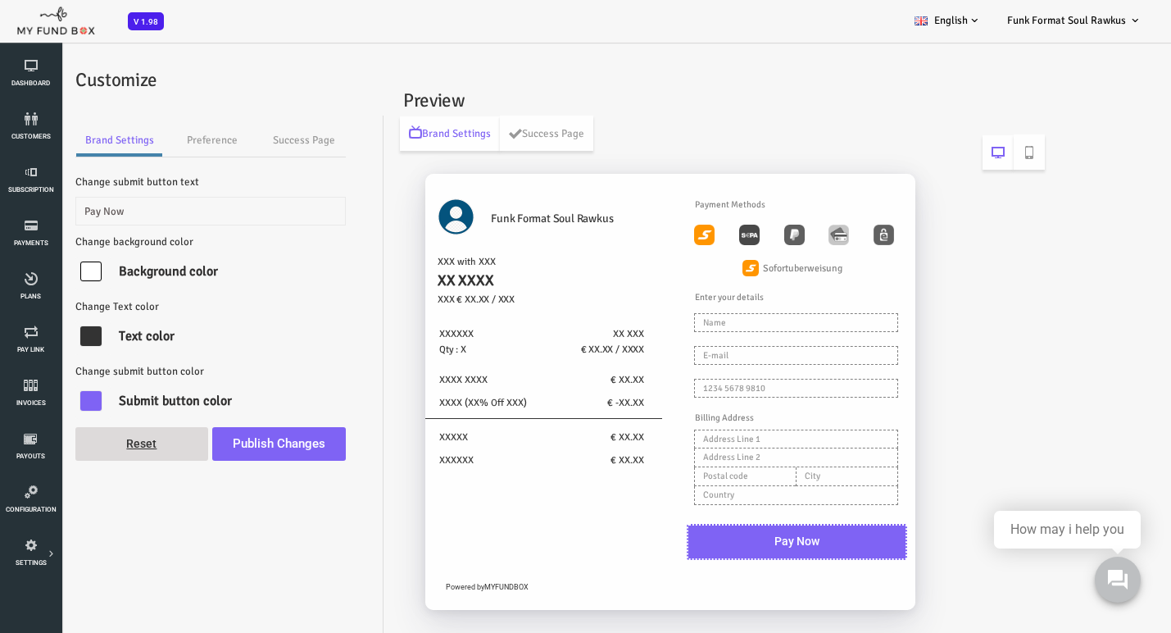
click at [45, 271] on div at bounding box center [44, 271] width 21 height 20
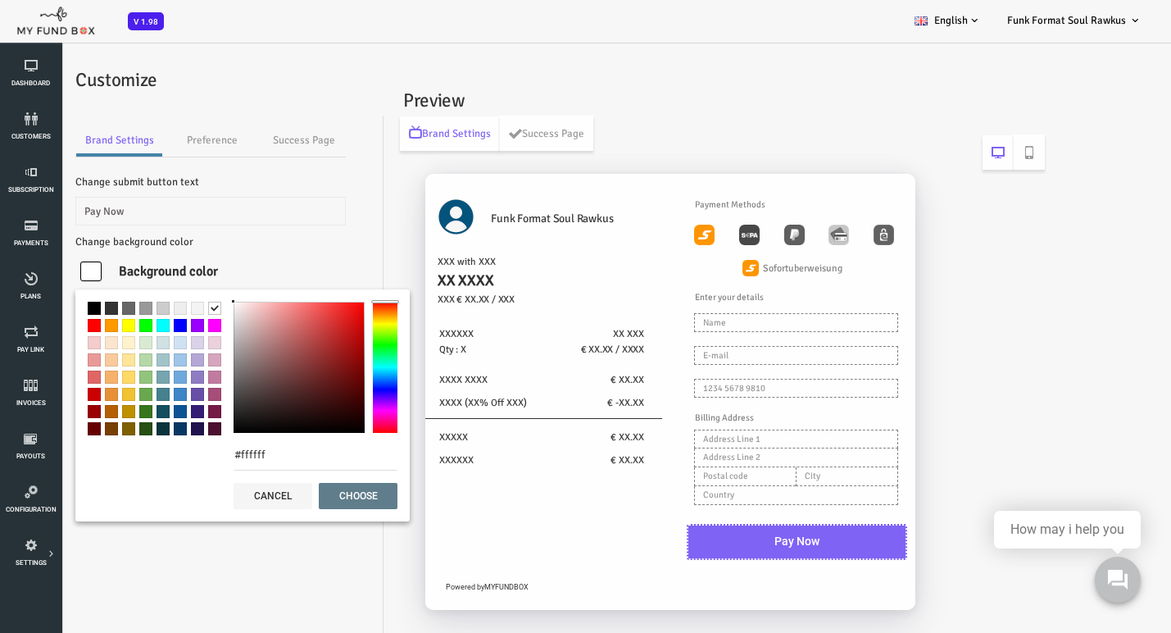
click at [117, 411] on span at bounding box center [116, 411] width 13 height 13
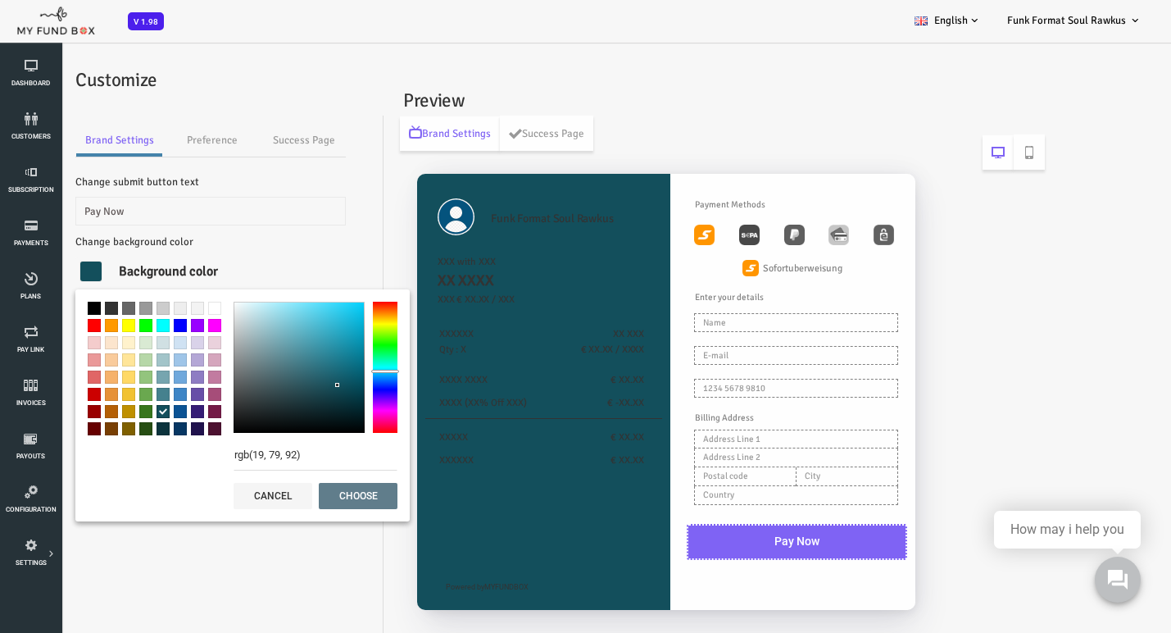
click at [135, 327] on span at bounding box center [133, 325] width 13 height 13
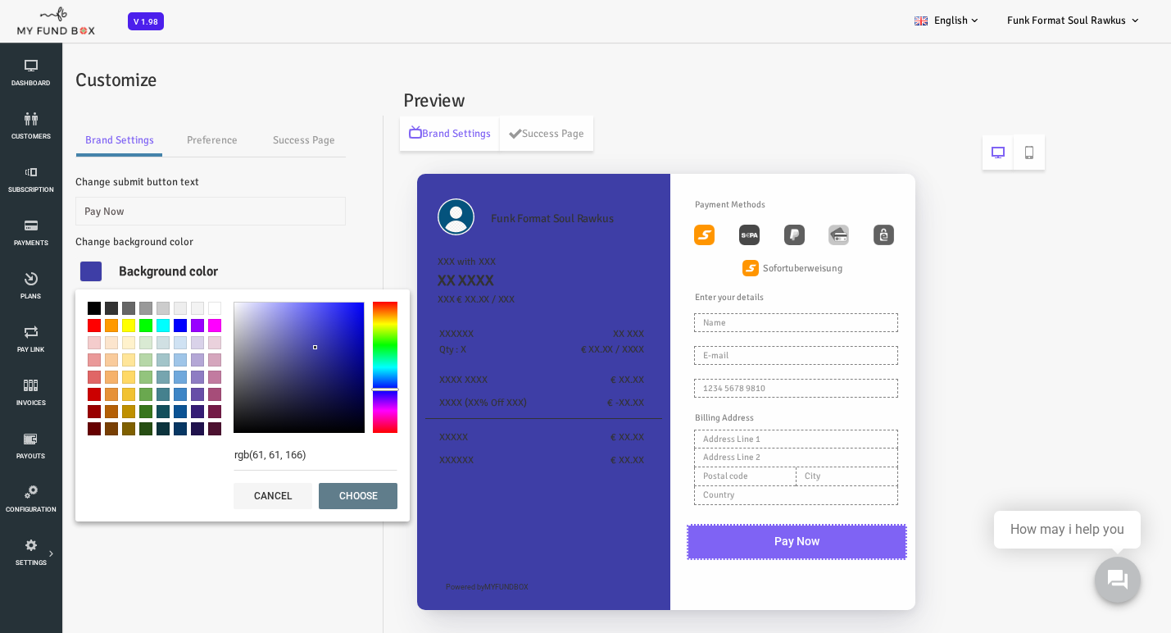
drag, startPoint x: 275, startPoint y: 338, endPoint x: 270, endPoint y: 348, distance: 11.0
click at [270, 348] on div at bounding box center [252, 367] width 131 height 131
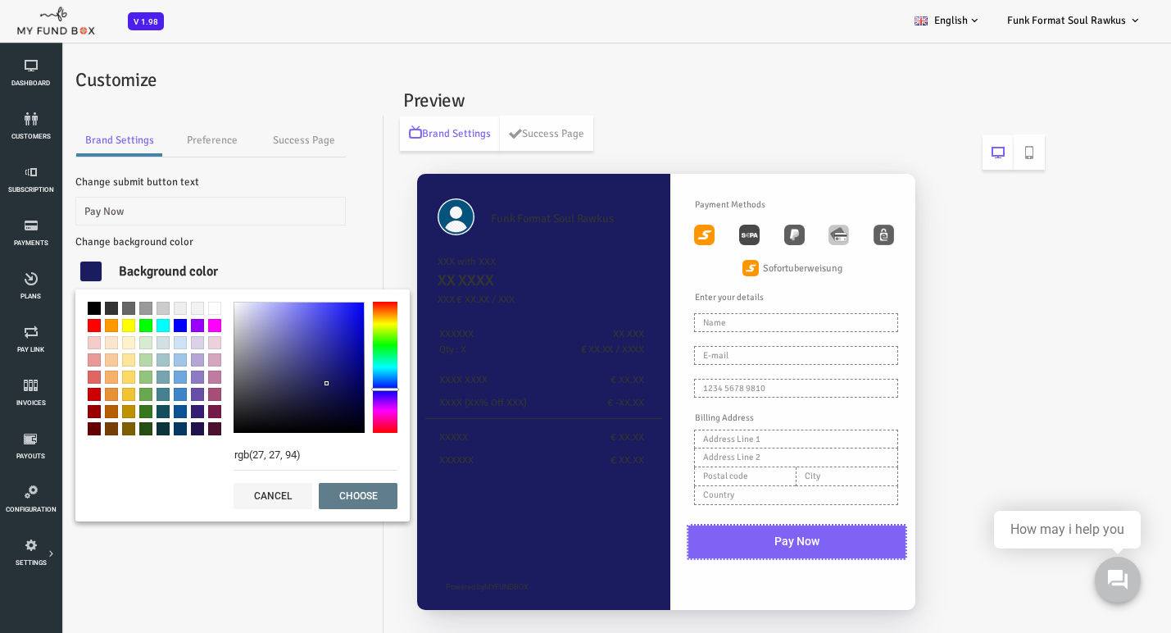
type input "rgb(27, 27, 92)"
drag, startPoint x: 269, startPoint y: 345, endPoint x: 280, endPoint y: 385, distance: 41.8
click at [280, 385] on div at bounding box center [280, 385] width 4 height 4
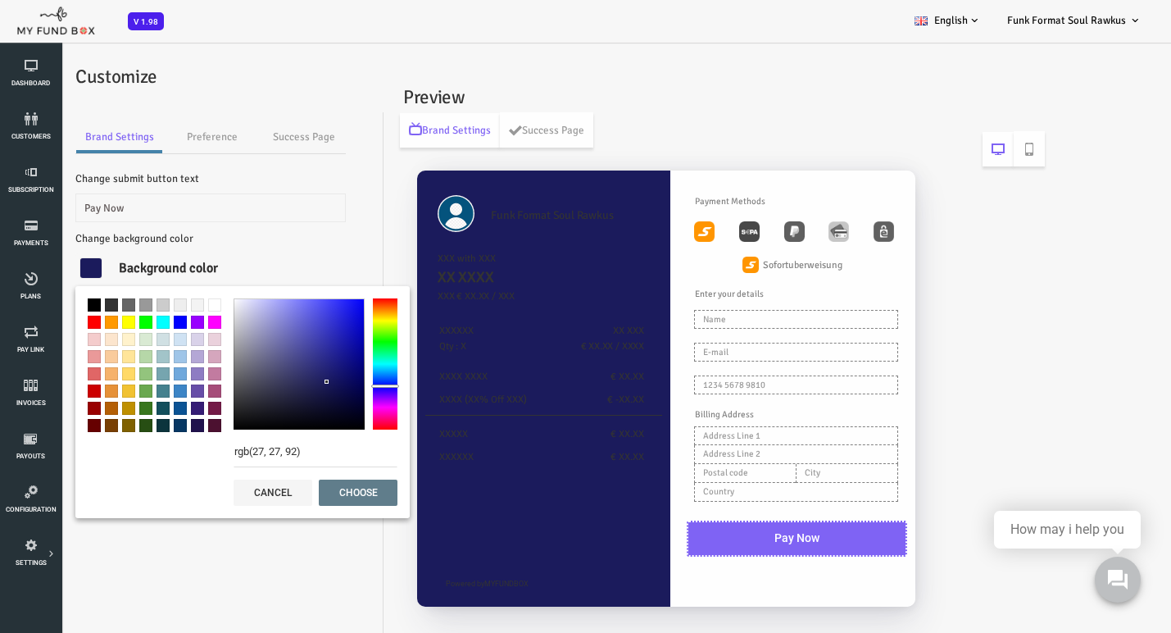
click at [299, 488] on button "choose" at bounding box center [311, 493] width 79 height 26
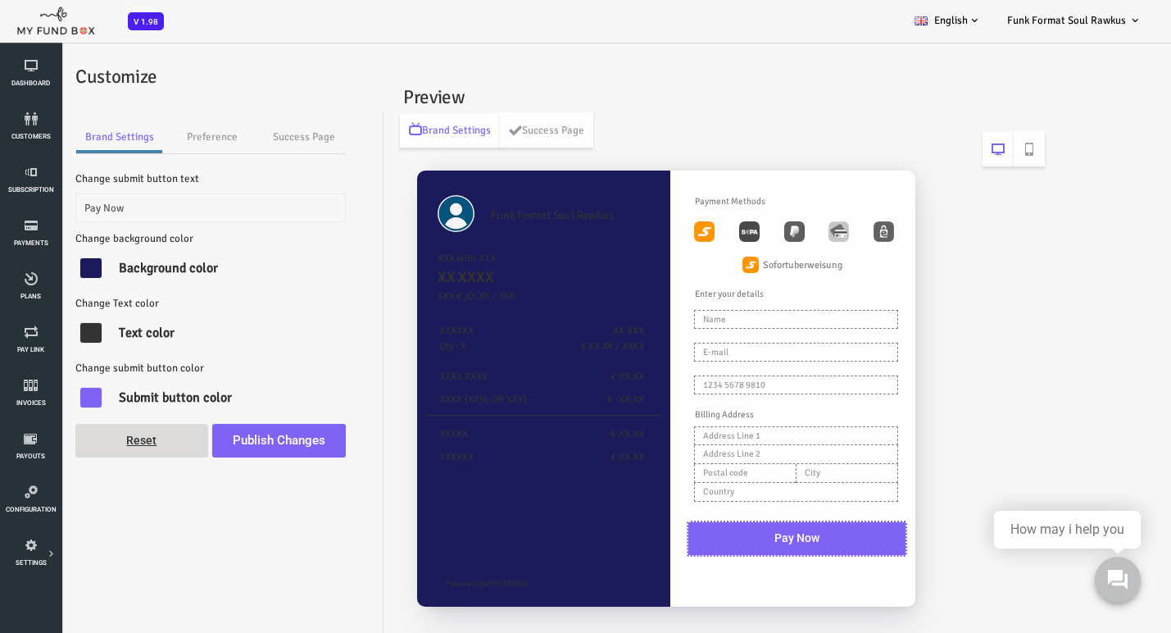
click at [48, 330] on div at bounding box center [44, 333] width 21 height 20
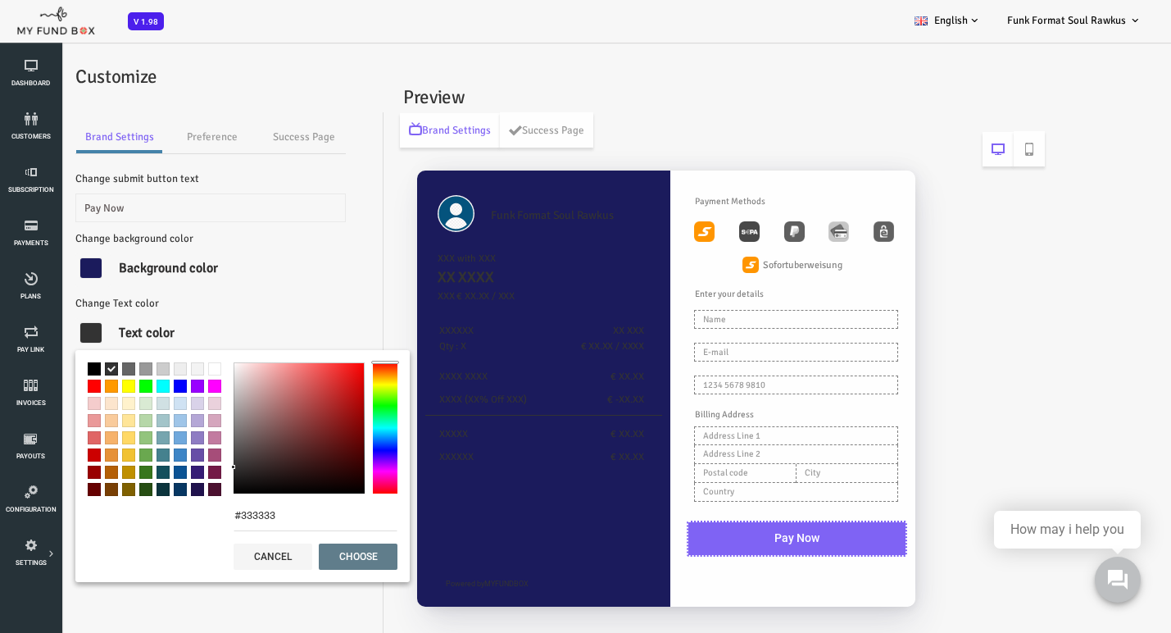
click at [170, 367] on span at bounding box center [167, 368] width 13 height 13
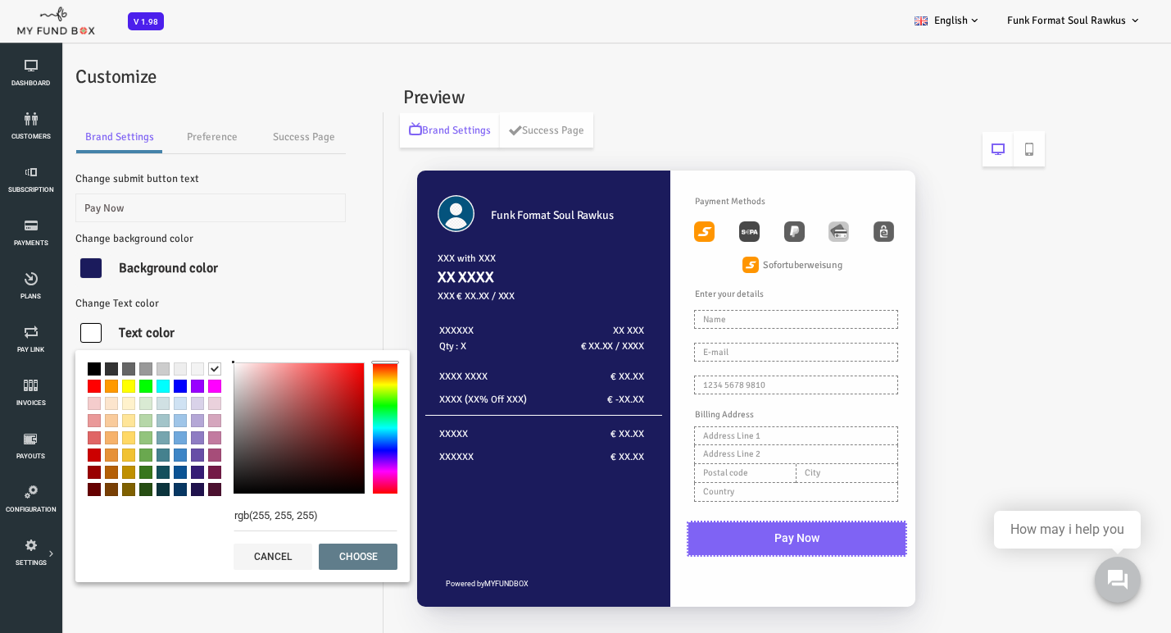
click at [155, 368] on span at bounding box center [150, 368] width 13 height 13
click at [167, 368] on span at bounding box center [167, 368] width 13 height 13
click at [118, 388] on span at bounding box center [116, 386] width 13 height 13
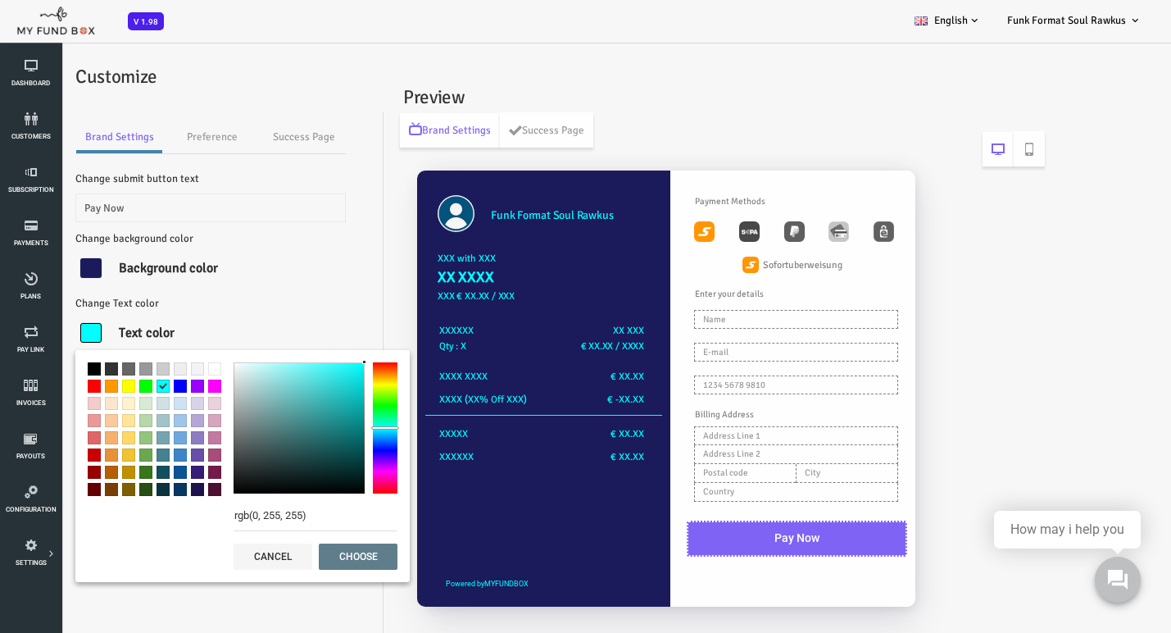
click at [133, 404] on span at bounding box center [133, 403] width 13 height 13
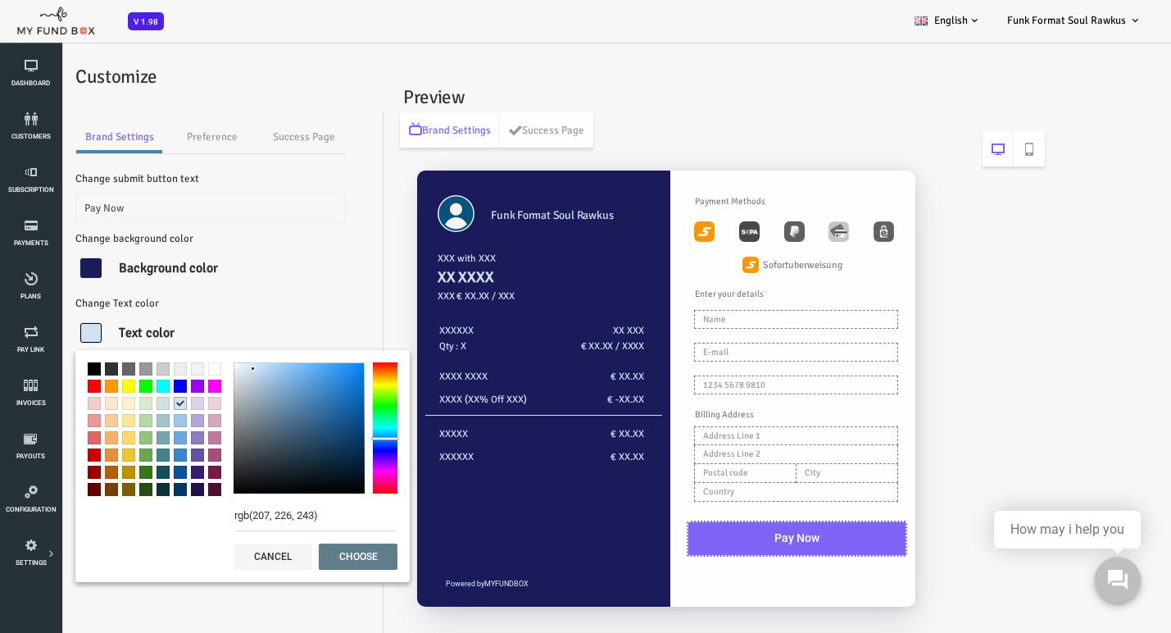
click at [133, 421] on span at bounding box center [133, 420] width 13 height 13
click at [119, 387] on span at bounding box center [116, 386] width 13 height 13
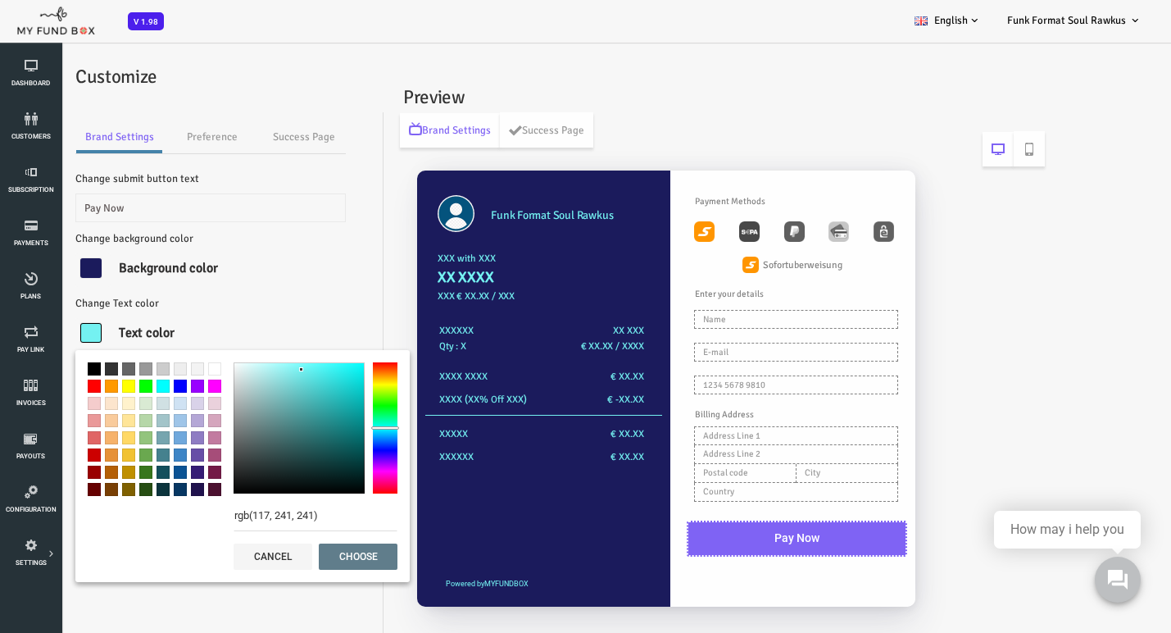
drag, startPoint x: 239, startPoint y: 381, endPoint x: 254, endPoint y: 370, distance: 18.7
click at [254, 370] on div at bounding box center [252, 427] width 131 height 131
click at [164, 368] on span at bounding box center [167, 368] width 13 height 13
type input "rgb(255, 255, 255)"
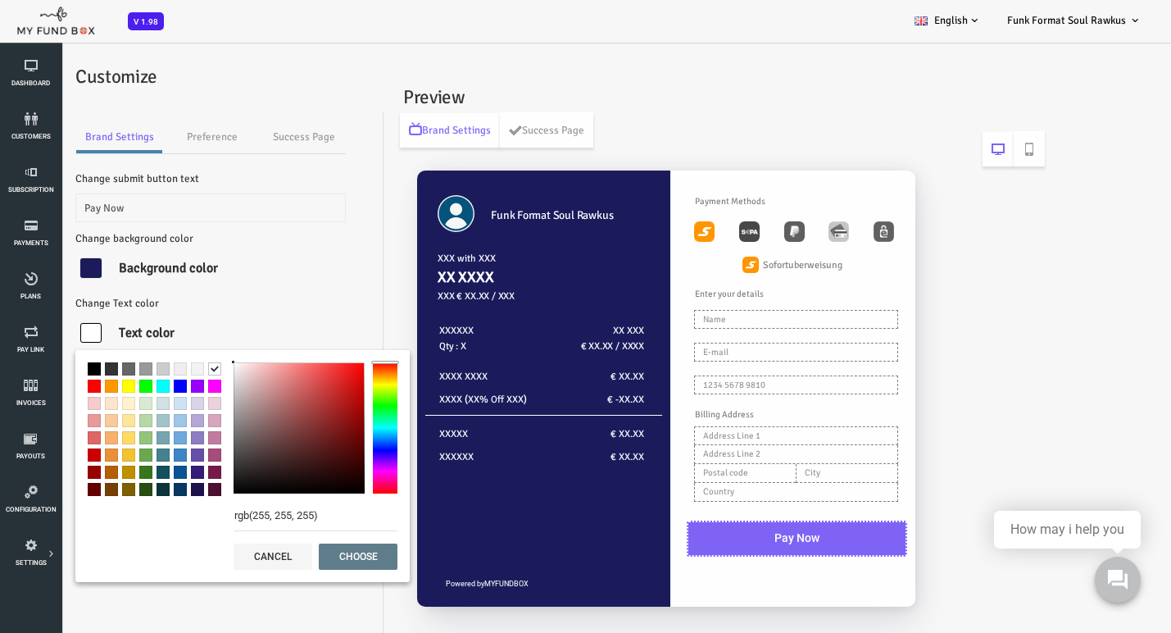
click at [302, 549] on button "choose" at bounding box center [311, 556] width 79 height 26
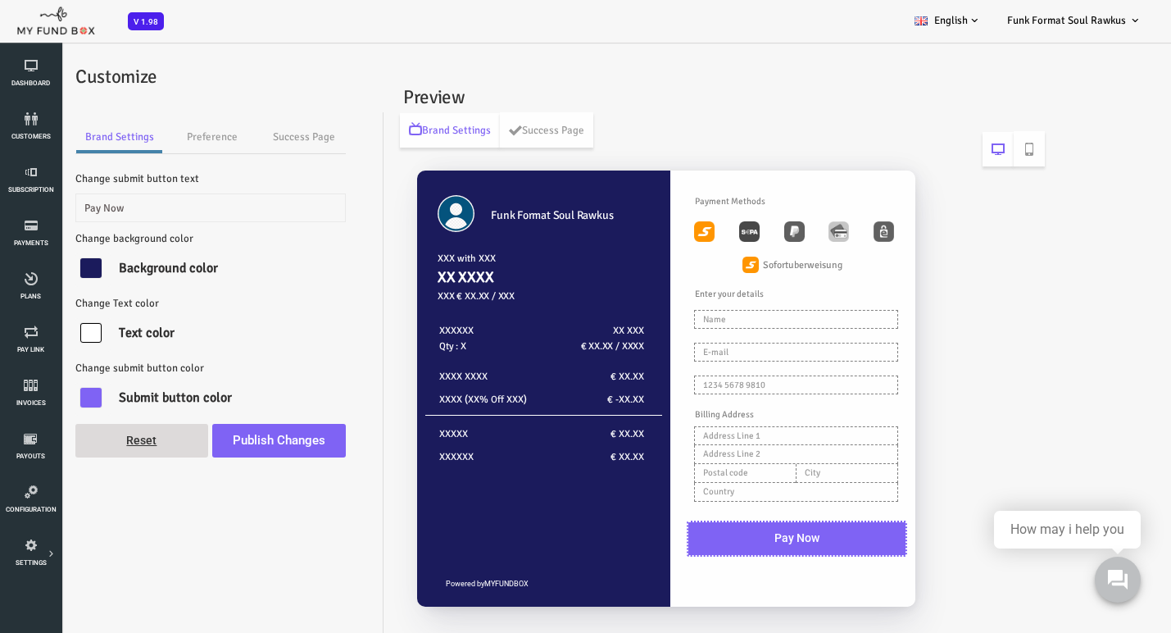
click at [45, 400] on div at bounding box center [44, 398] width 21 height 20
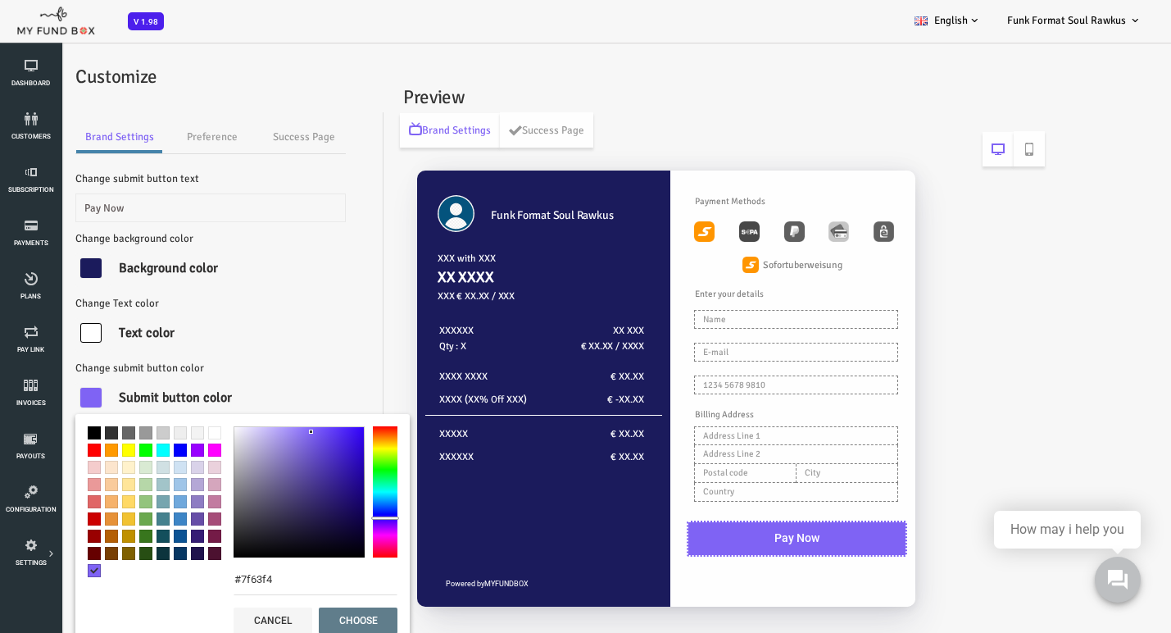
click at [80, 501] on span at bounding box center [81, 501] width 13 height 13
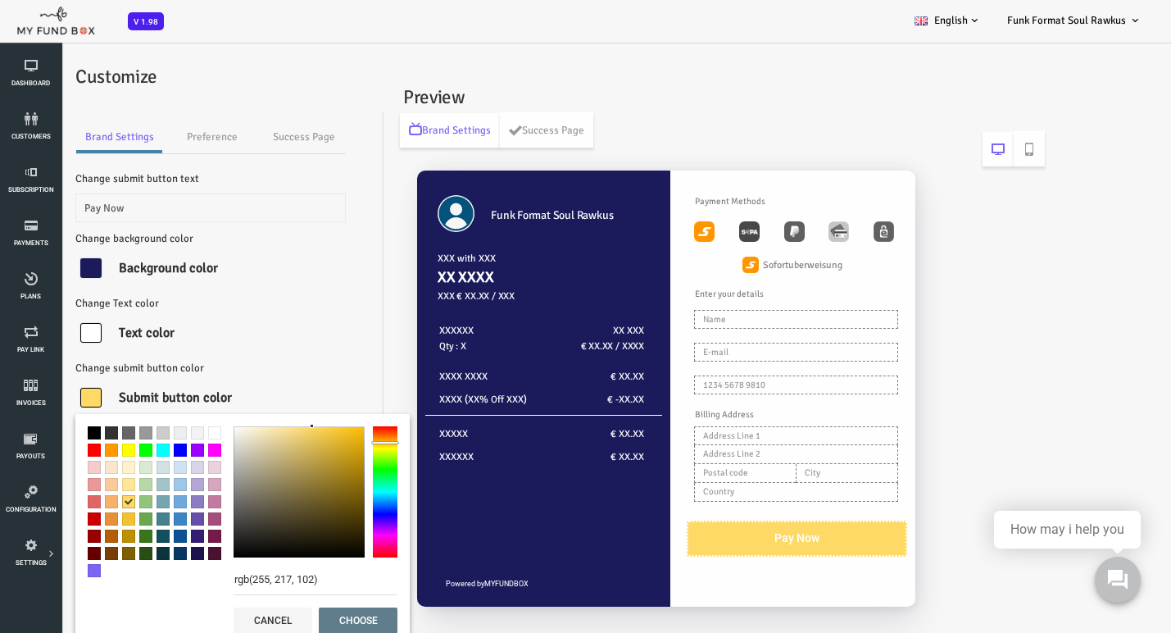
click at [81, 517] on span at bounding box center [81, 518] width 13 height 13
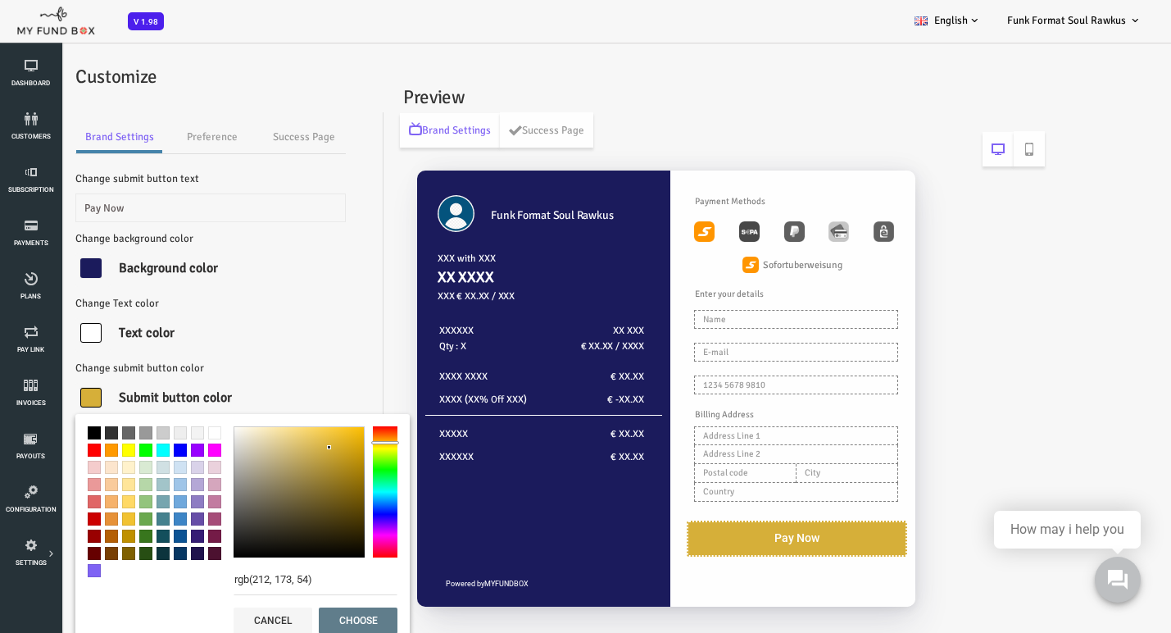
type input "rgb(210, 172, 54)"
drag, startPoint x: 289, startPoint y: 434, endPoint x: 284, endPoint y: 449, distance: 16.3
click at [284, 449] on div at bounding box center [284, 449] width 4 height 4
click at [314, 617] on button "choose" at bounding box center [311, 620] width 79 height 26
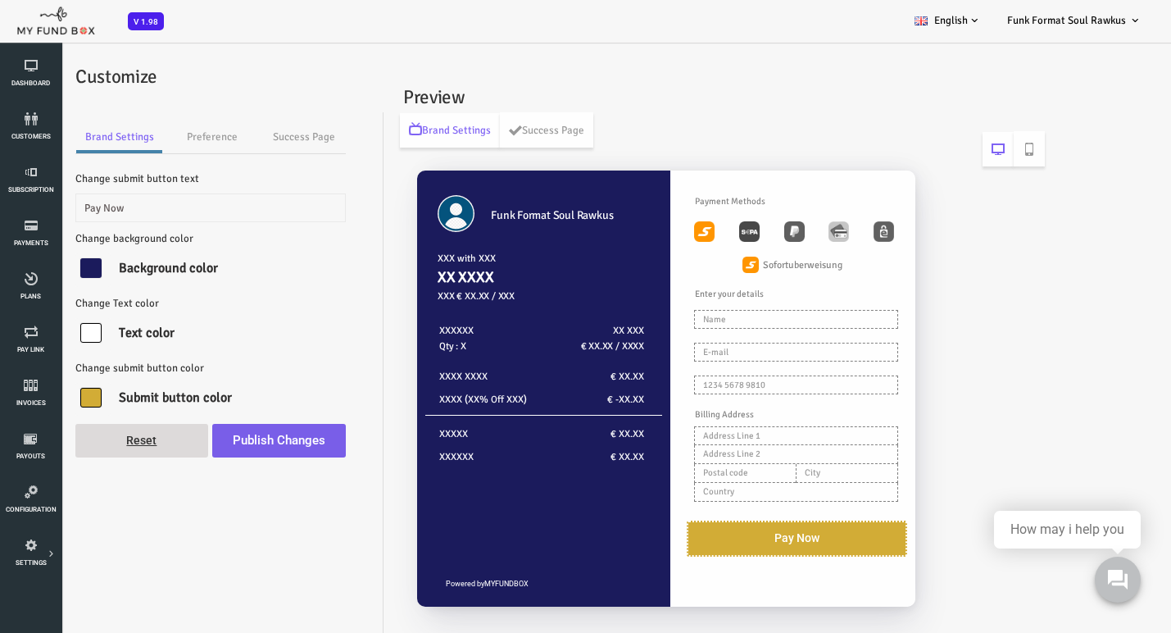
click at [212, 440] on button "Publish Changes" at bounding box center [233, 441] width 134 height 34
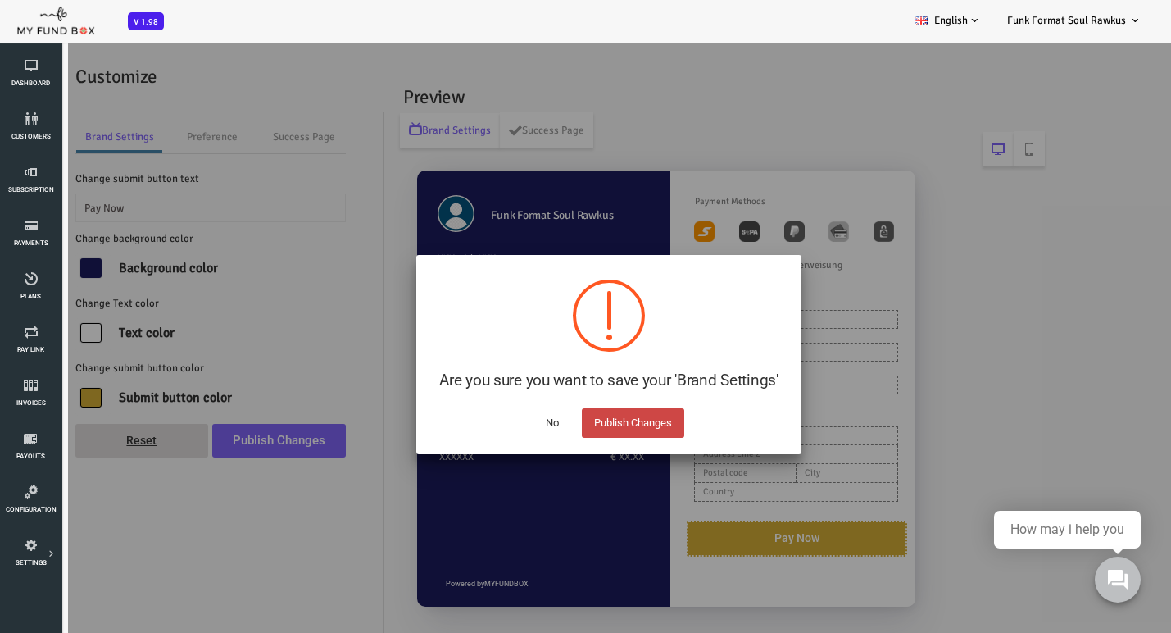
click at [566, 424] on button "Publish Changes" at bounding box center [586, 423] width 102 height 30
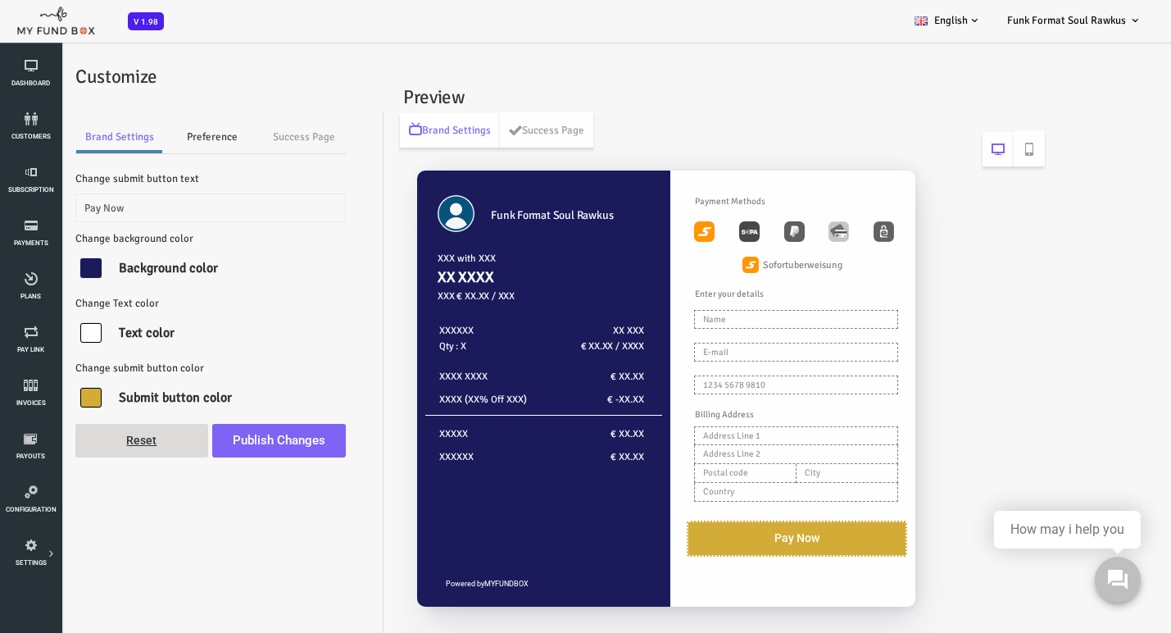
click at [144, 135] on link "Preference" at bounding box center [165, 136] width 98 height 33
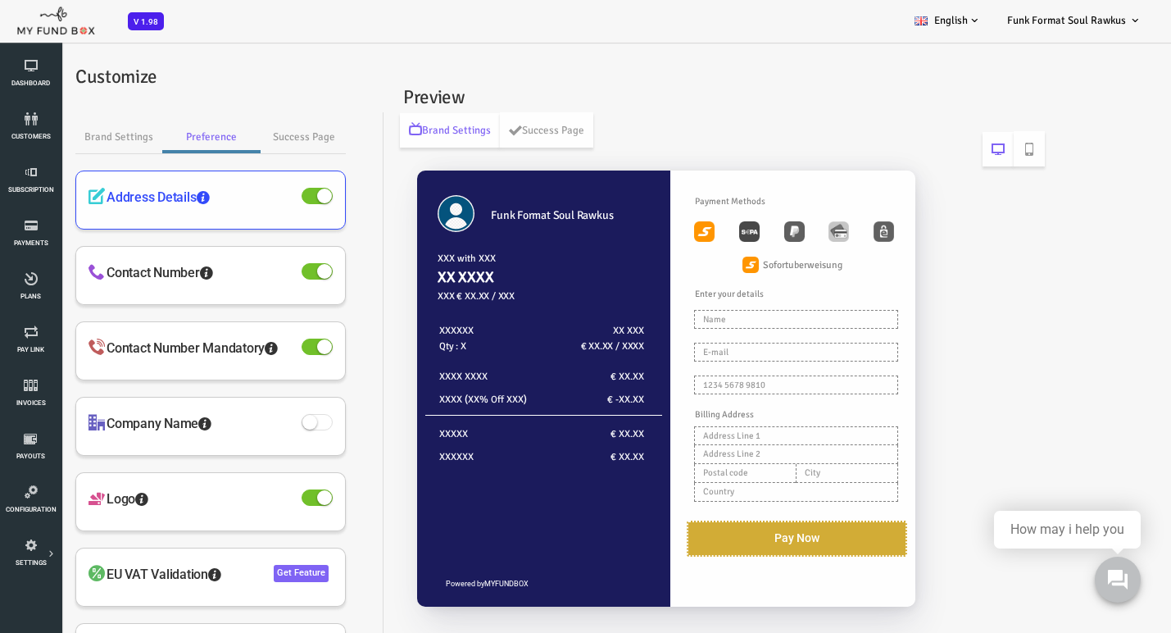
click at [269, 198] on span at bounding box center [270, 196] width 31 height 16
click at [0, 38] on input "checkbox" at bounding box center [0, 38] width 0 height 0
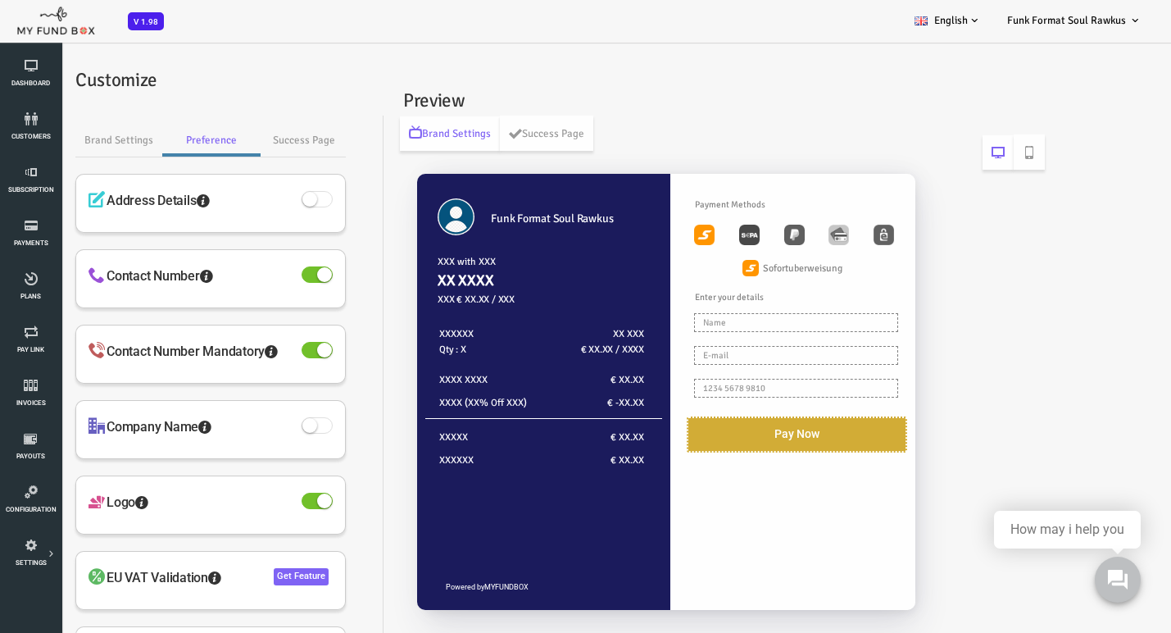
scroll to position [0, 0]
click at [520, 128] on link "Success Page" at bounding box center [499, 133] width 93 height 35
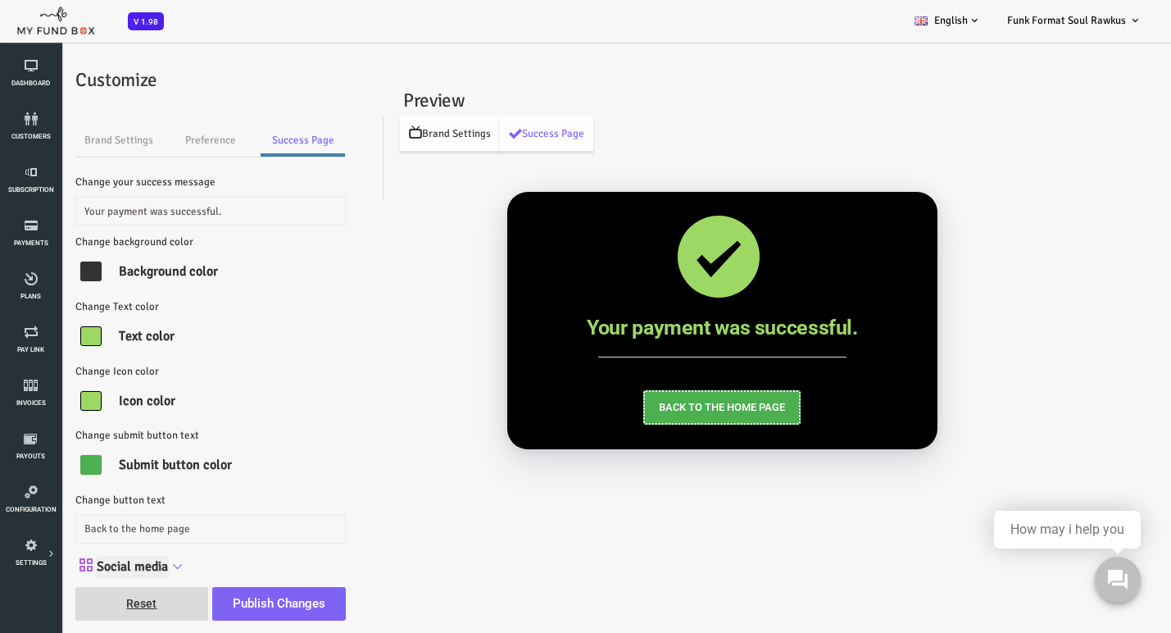
click at [411, 132] on link "Brand Settings" at bounding box center [403, 133] width 100 height 35
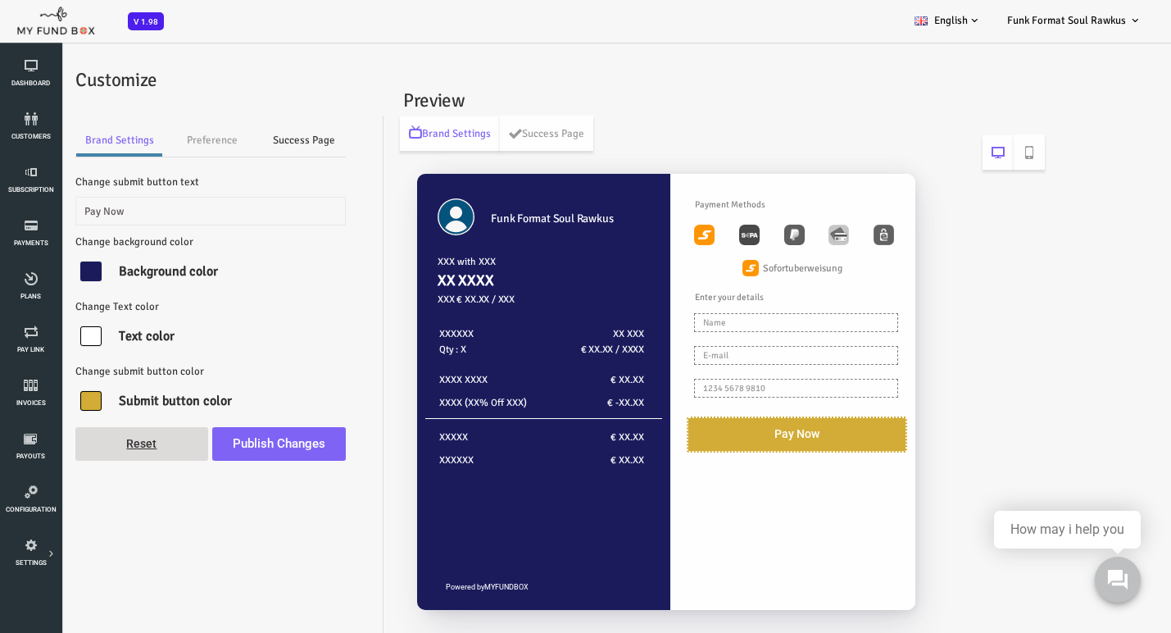
click at [241, 138] on link "Success Page" at bounding box center [257, 140] width 84 height 33
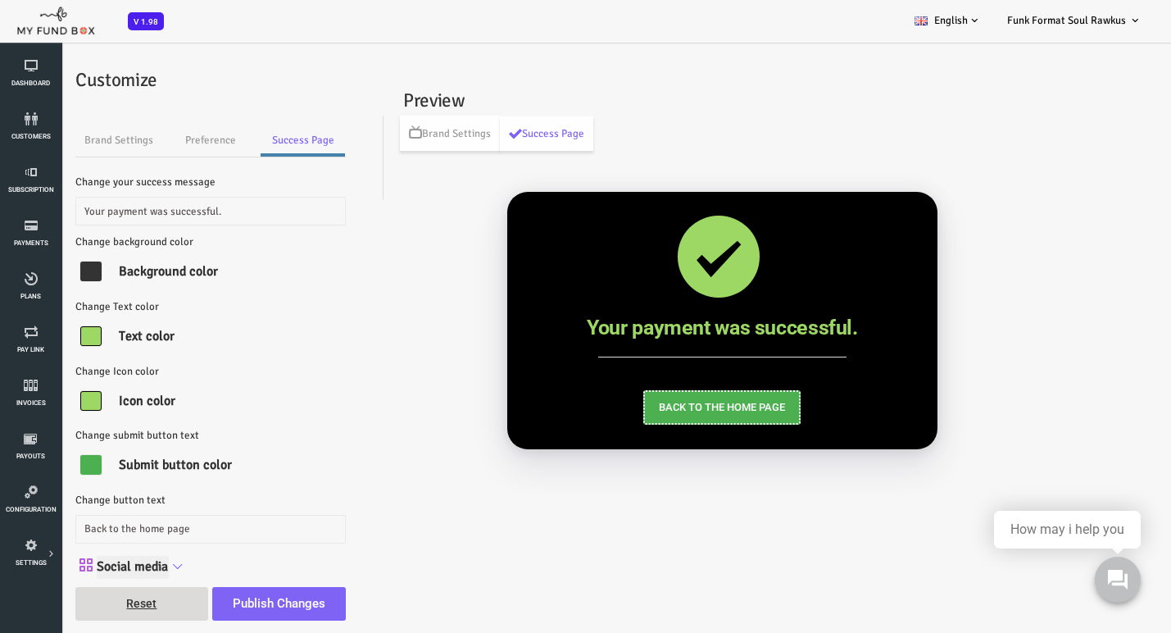
scroll to position [5, 0]
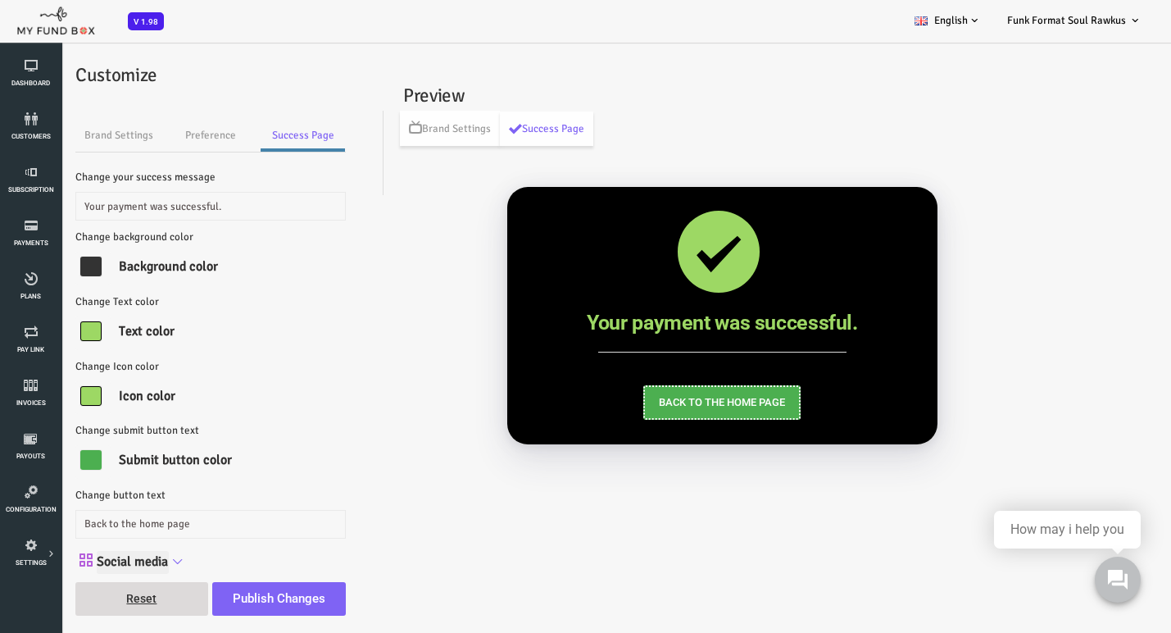
click at [47, 270] on div at bounding box center [44, 267] width 21 height 20
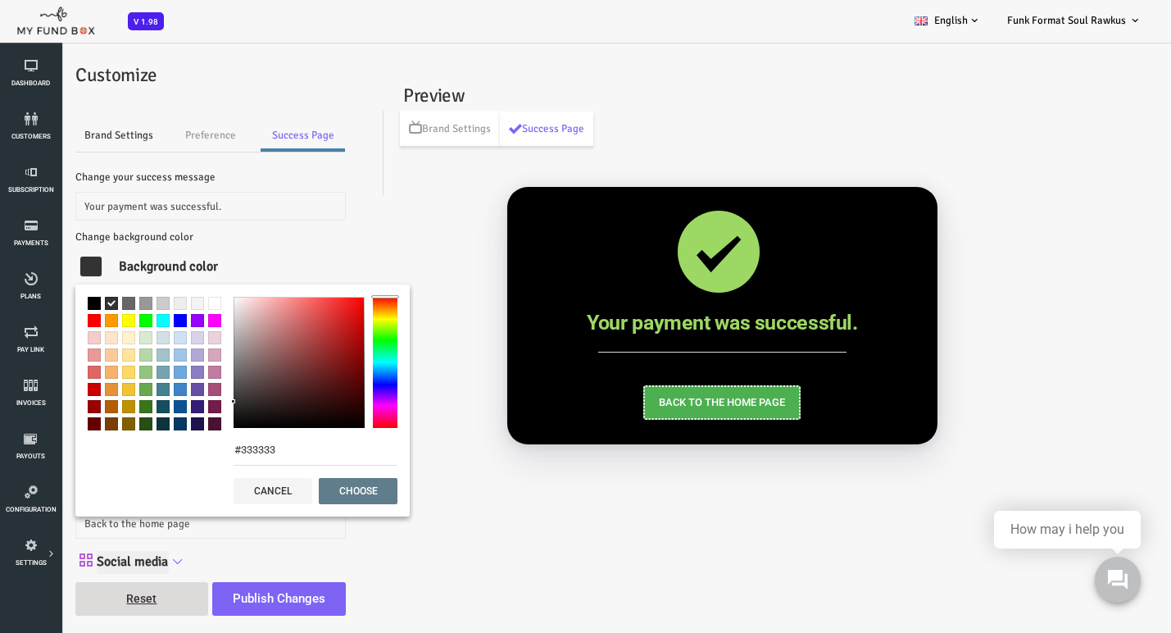
click at [75, 134] on link "Brand Settings" at bounding box center [72, 135] width 86 height 33
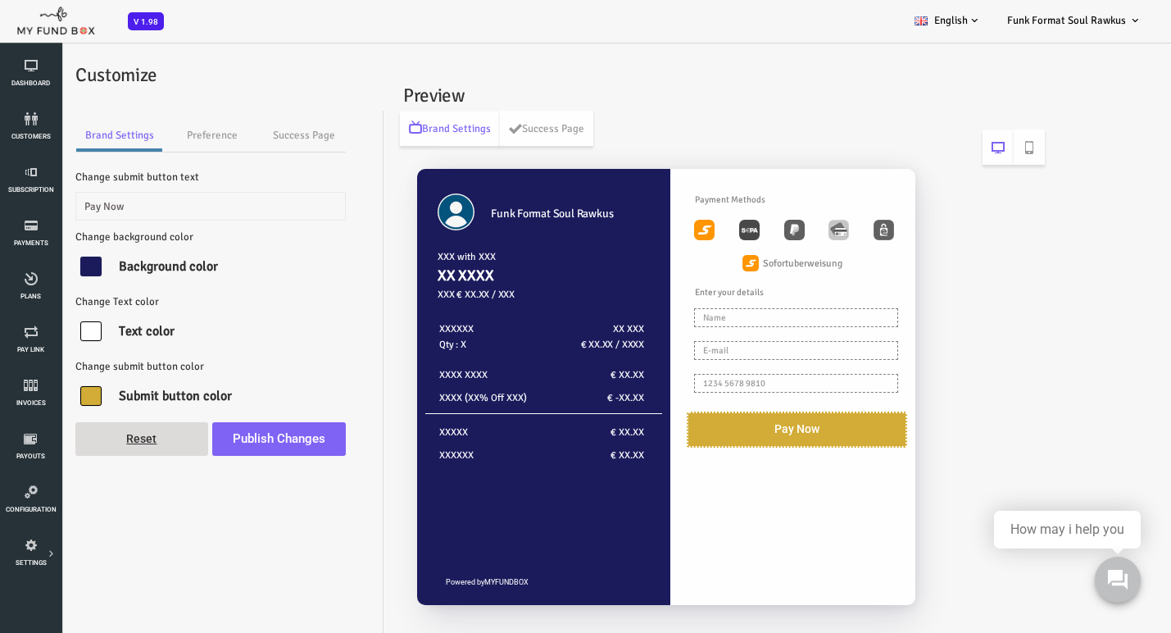
click at [50, 270] on div at bounding box center [44, 267] width 21 height 20
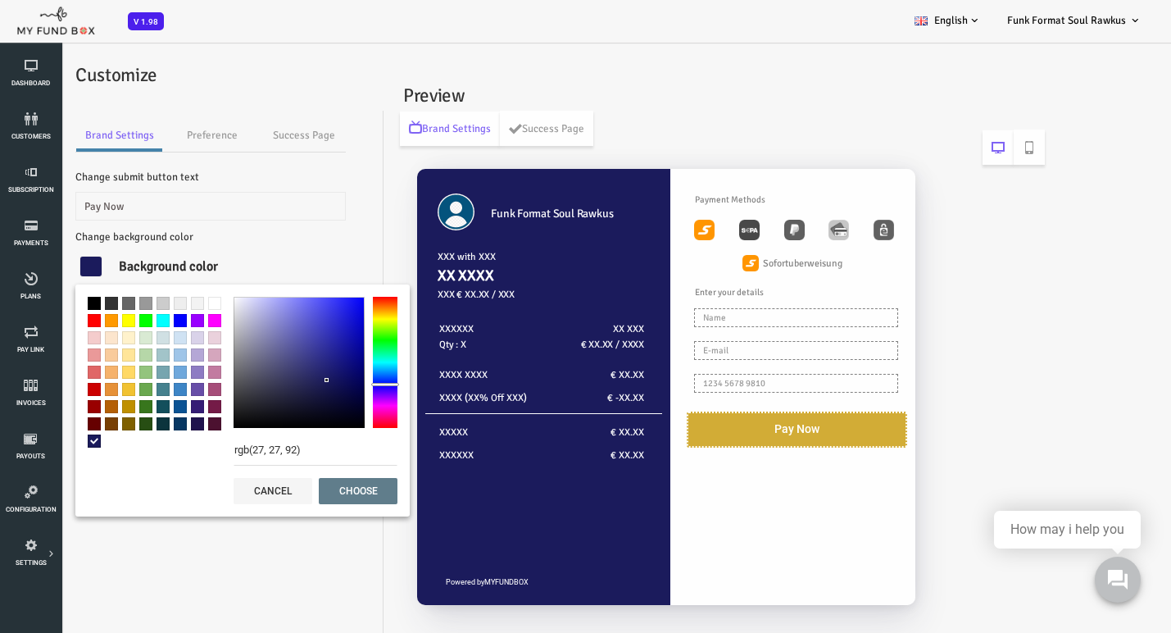
click at [234, 453] on input "rgb(27, 27, 92)" at bounding box center [269, 449] width 164 height 31
click at [254, 128] on link "Success Page" at bounding box center [257, 135] width 84 height 33
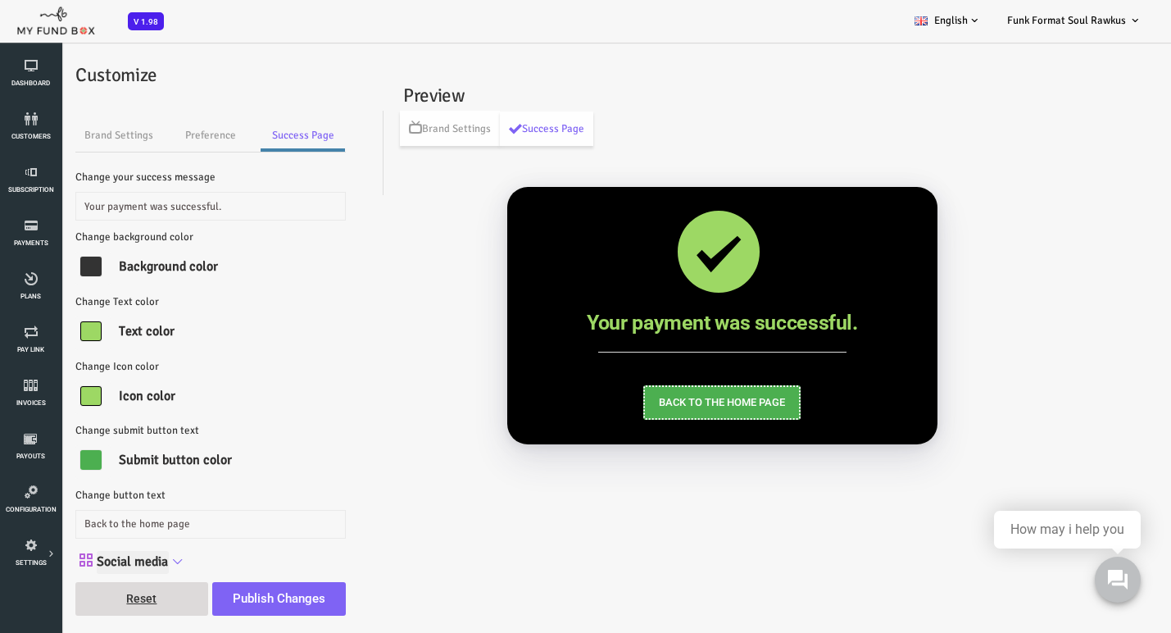
click at [48, 272] on div at bounding box center [44, 267] width 21 height 20
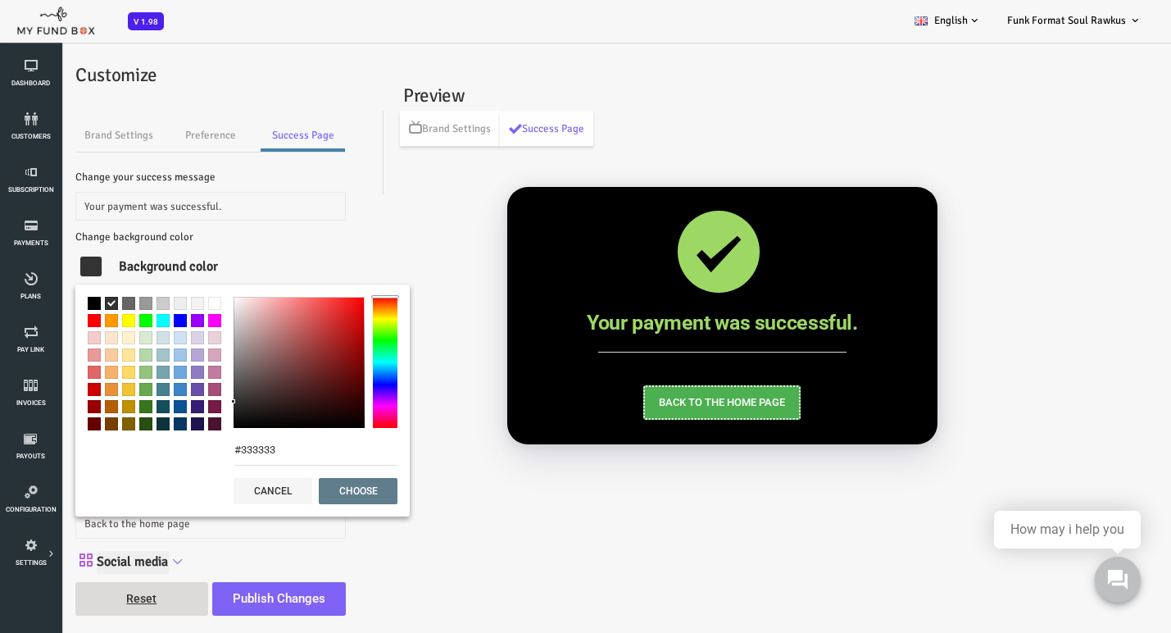
click at [242, 463] on input "#333333" at bounding box center [269, 449] width 164 height 31
click at [243, 455] on input "#333333" at bounding box center [269, 449] width 164 height 31
paste input "rgb(27, 27, 92)"
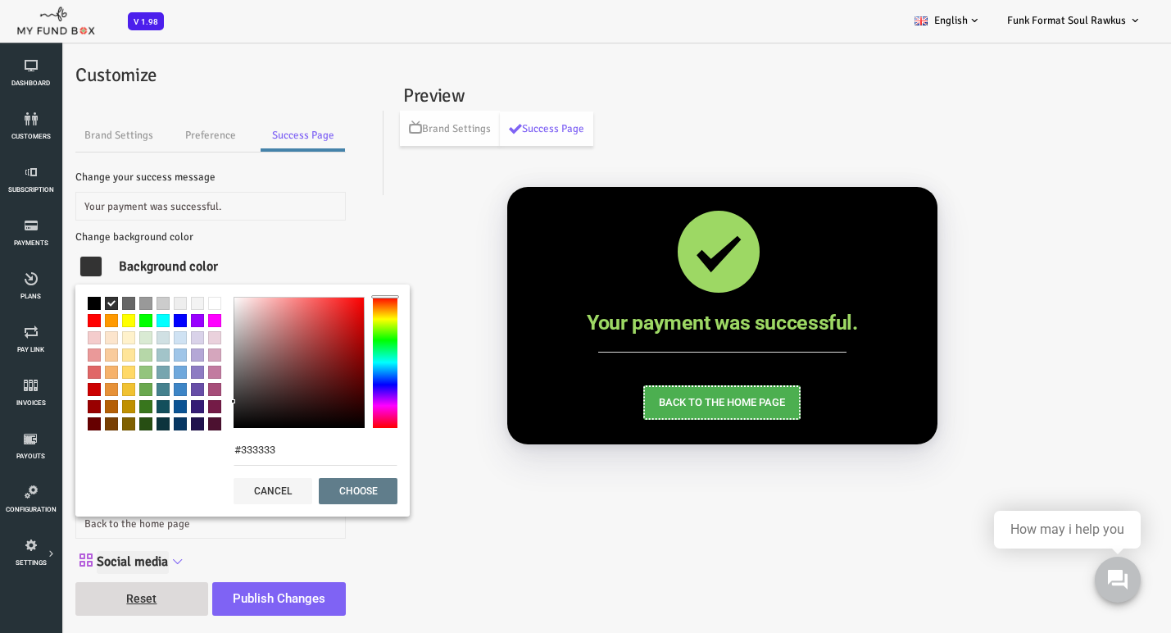
type input "rgb(27, 27, 92)"
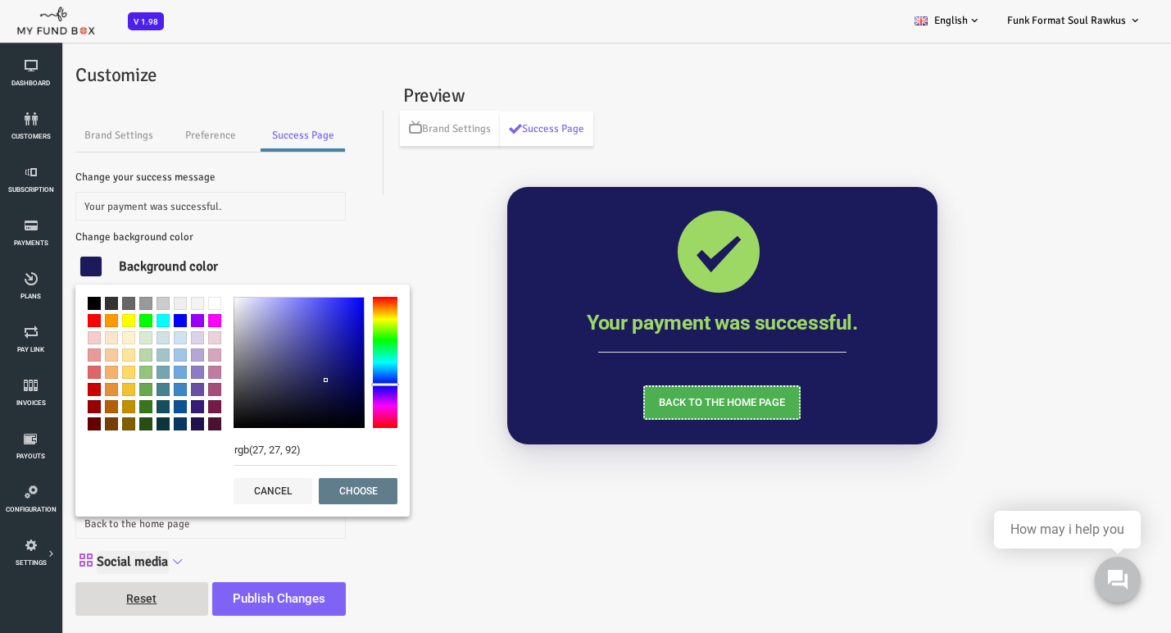
click at [306, 489] on button "choose" at bounding box center [311, 491] width 79 height 26
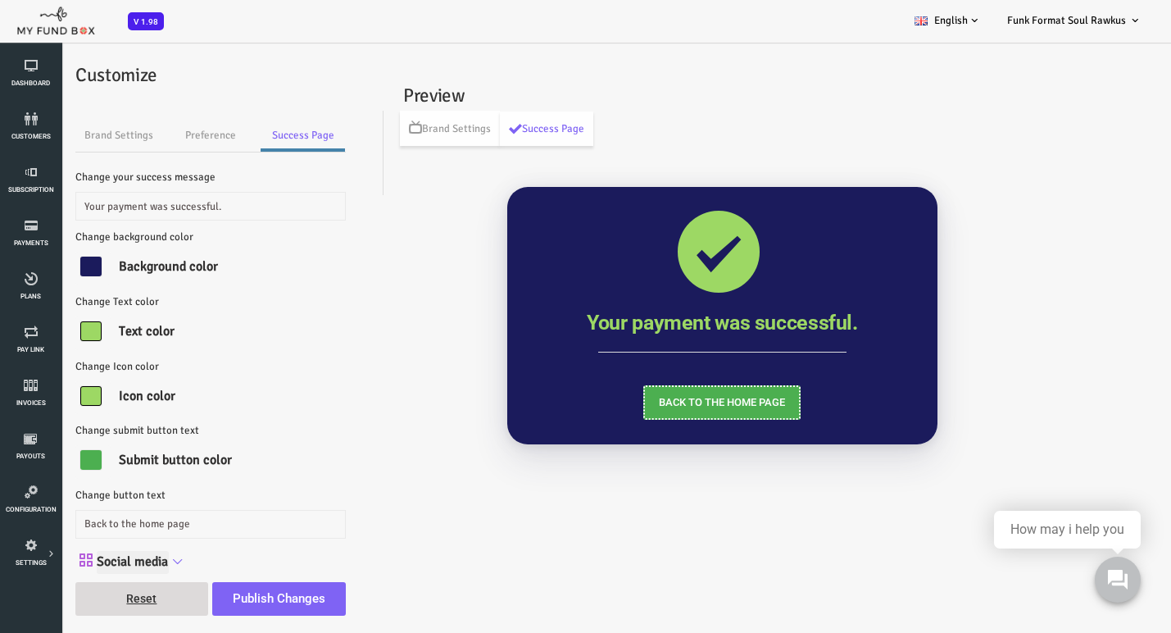
click at [44, 331] on div at bounding box center [44, 331] width 21 height 20
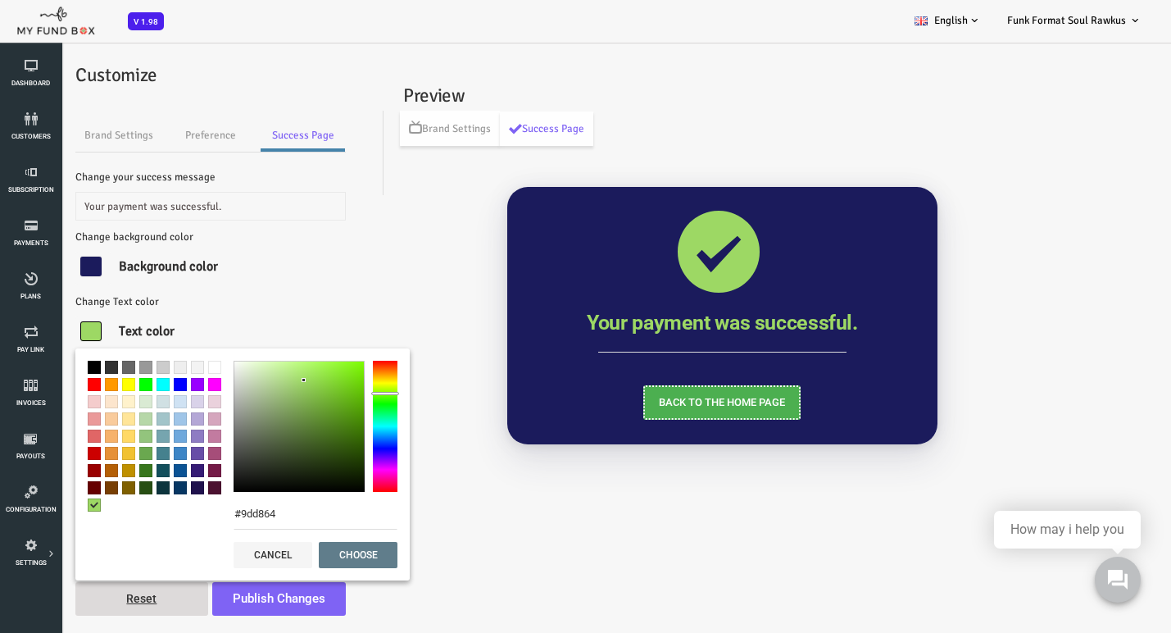
click at [168, 369] on span at bounding box center [167, 367] width 13 height 13
type input "rgb(255, 255, 255)"
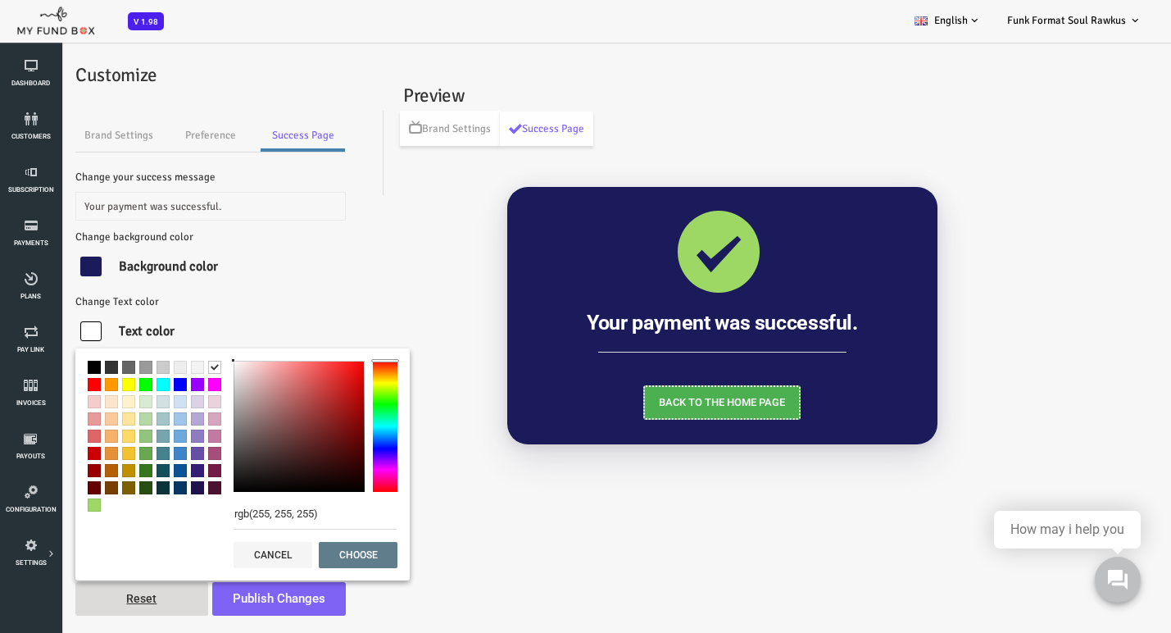
click at [207, 311] on div "Change Text color rgb(255, 255, 255) ▼ Text color" at bounding box center [164, 321] width 270 height 57
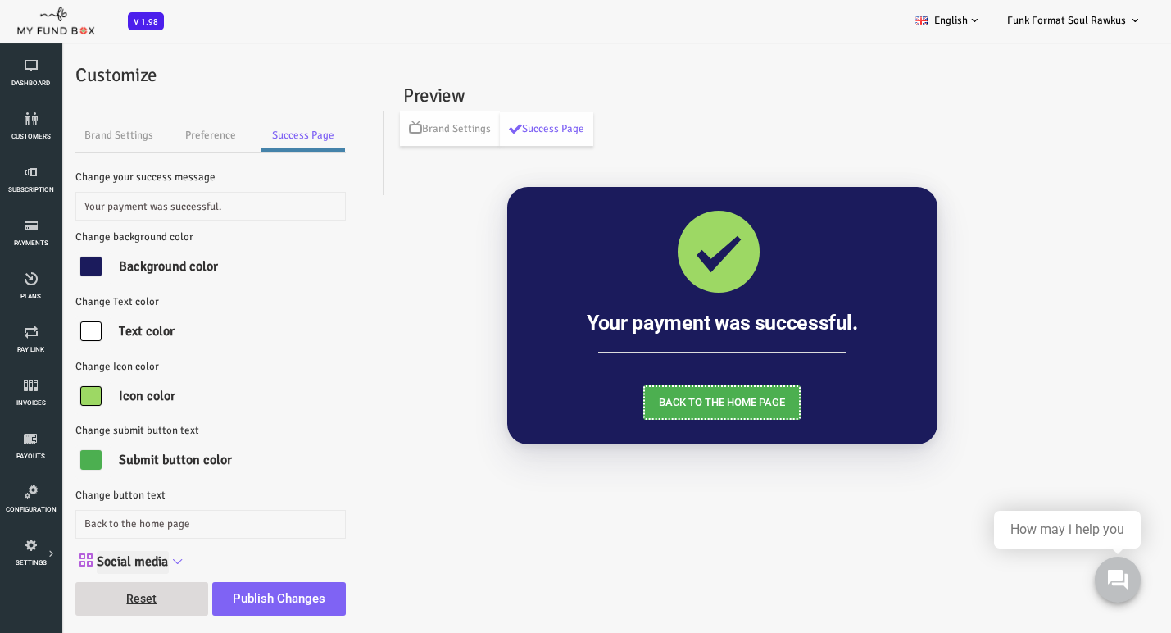
click at [48, 397] on div at bounding box center [44, 396] width 21 height 20
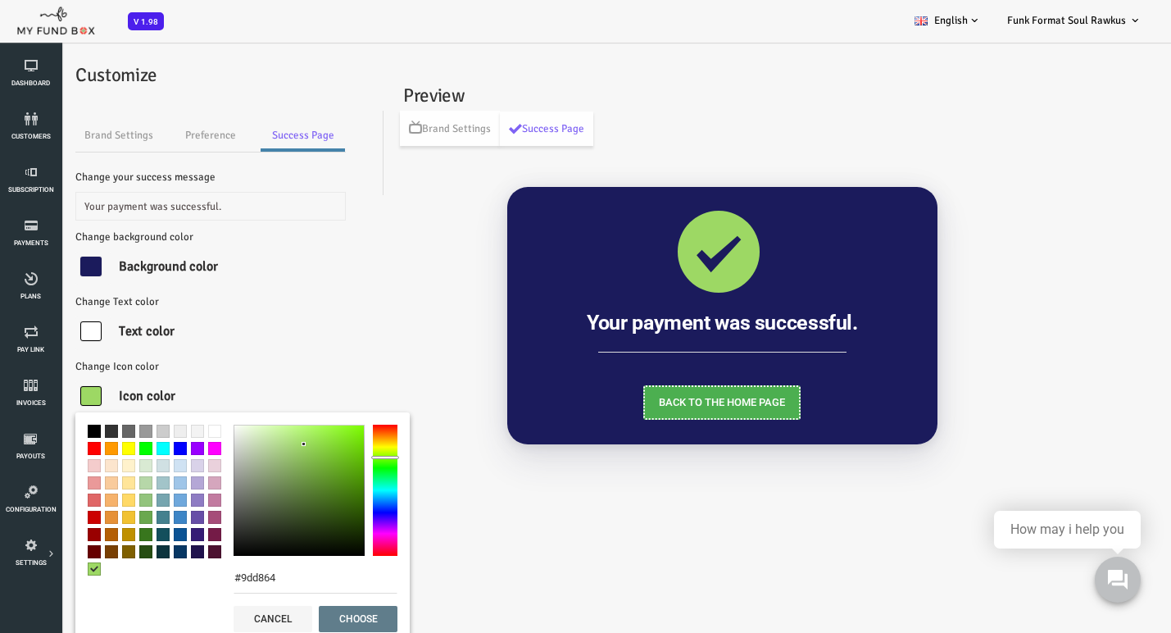
click at [117, 451] on span at bounding box center [116, 448] width 13 height 13
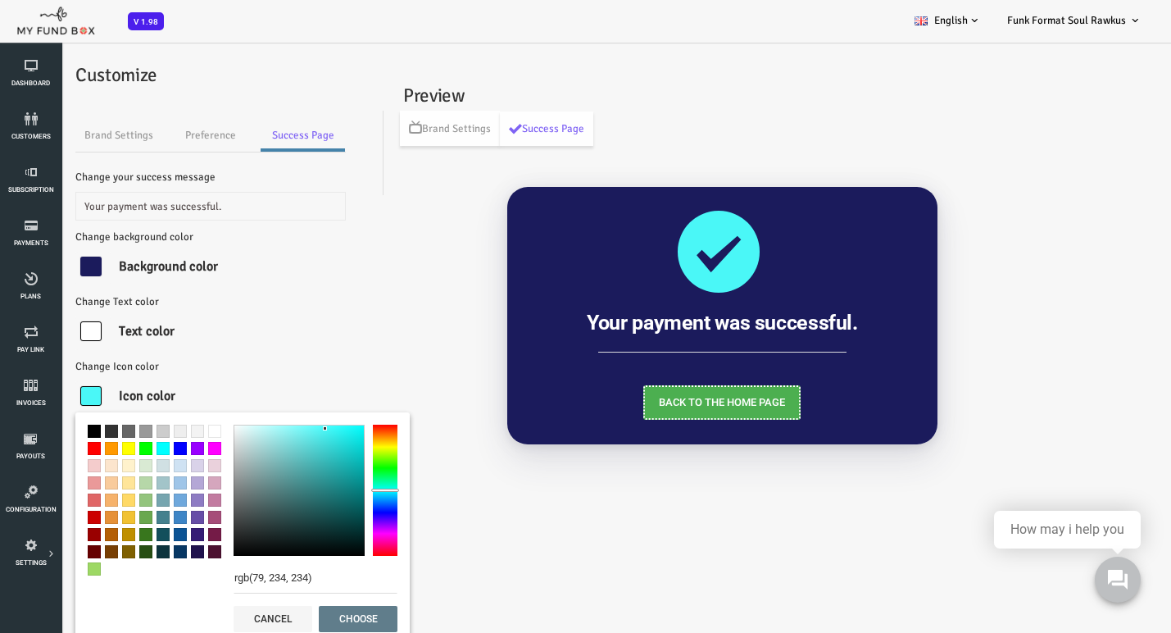
drag, startPoint x: 282, startPoint y: 450, endPoint x: 273, endPoint y: 435, distance: 17.3
click at [274, 435] on div at bounding box center [252, 490] width 131 height 131
click at [84, 519] on span at bounding box center [81, 517] width 13 height 13
type input "rgb(241, 194, 50)"
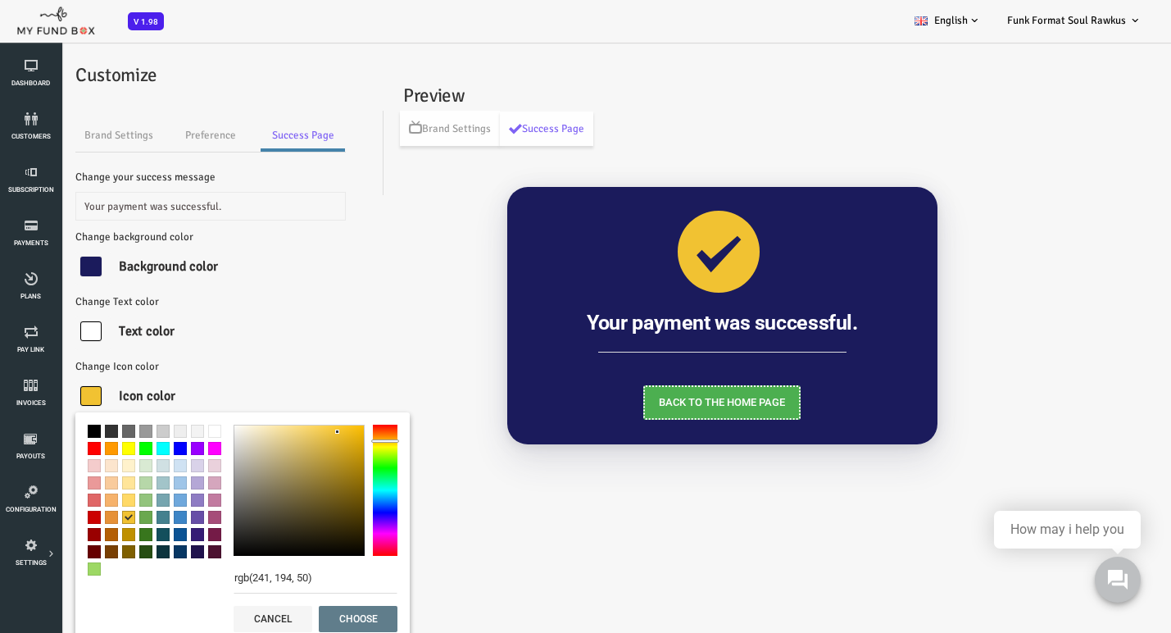
click at [300, 616] on button "choose" at bounding box center [311, 619] width 79 height 26
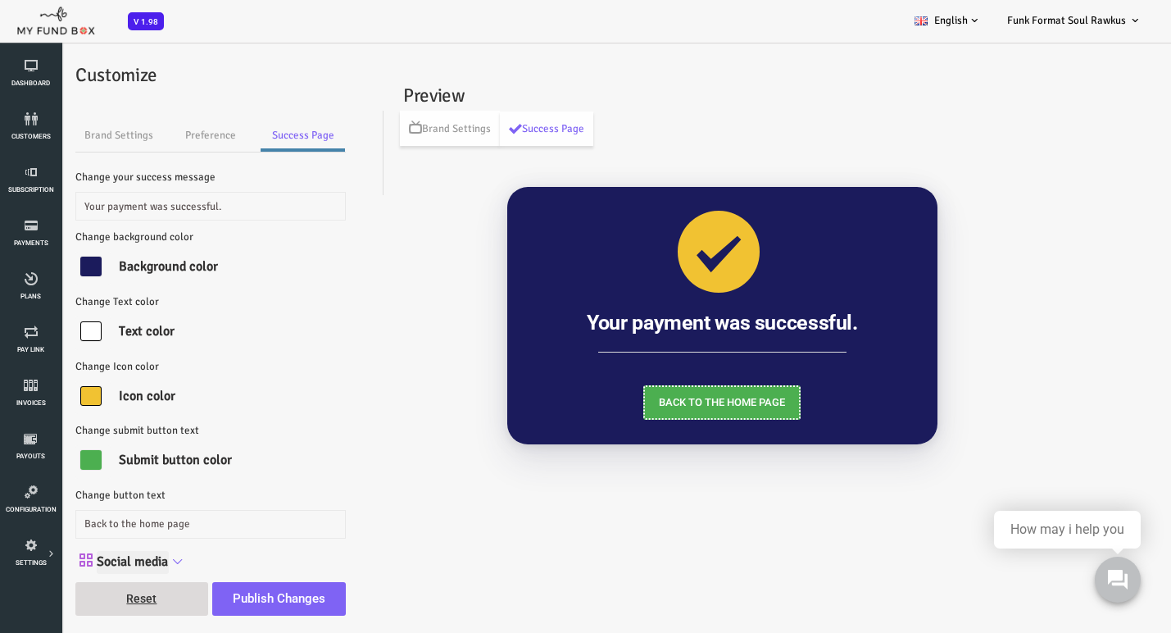
click at [47, 457] on div at bounding box center [44, 460] width 21 height 20
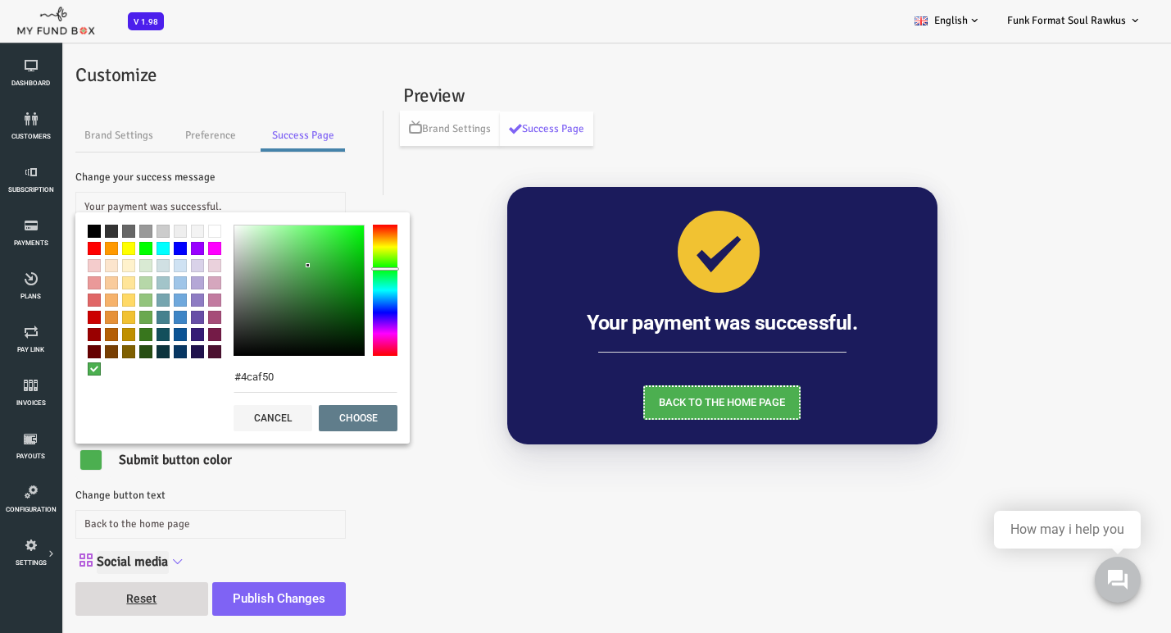
click at [113, 247] on span at bounding box center [116, 248] width 13 height 13
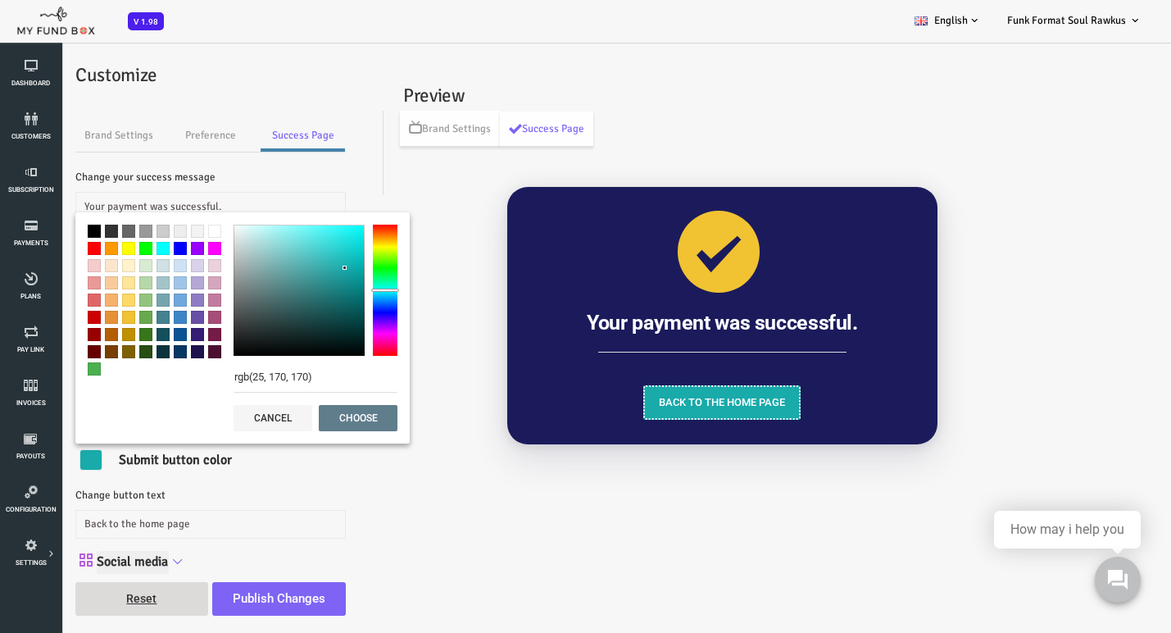
click at [298, 268] on div at bounding box center [252, 290] width 131 height 131
click at [164, 297] on span at bounding box center [167, 299] width 13 height 13
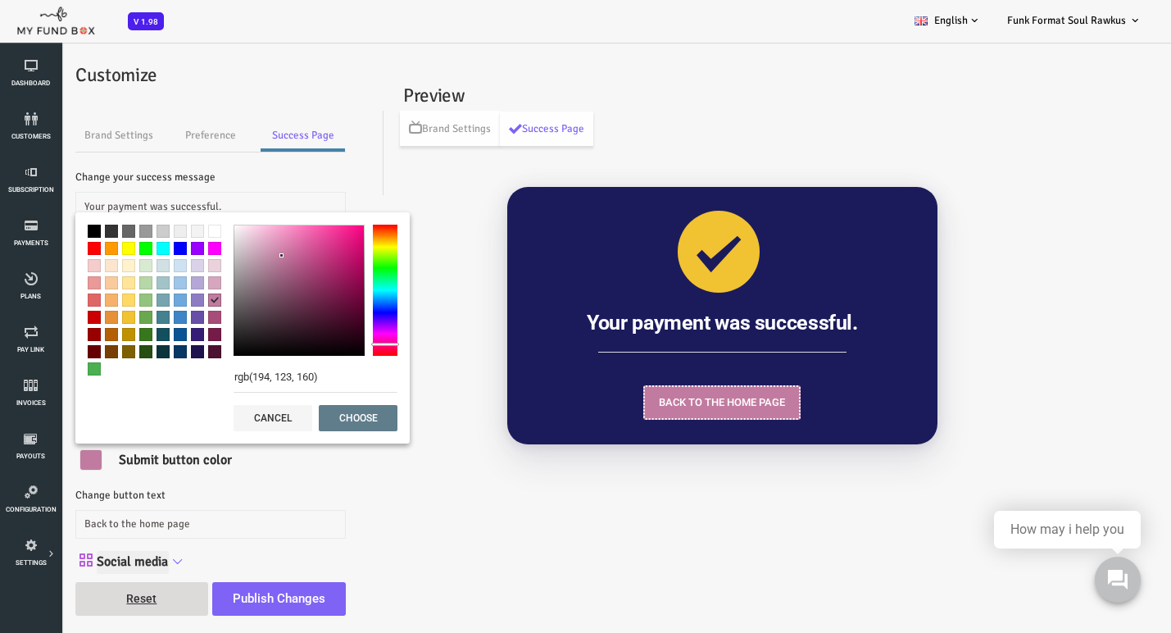
click at [167, 284] on span at bounding box center [167, 282] width 13 height 13
click at [165, 307] on div at bounding box center [108, 300] width 134 height 151
click at [170, 311] on span at bounding box center [167, 317] width 13 height 13
click at [170, 298] on span at bounding box center [167, 299] width 13 height 13
click at [167, 230] on span at bounding box center [167, 231] width 13 height 13
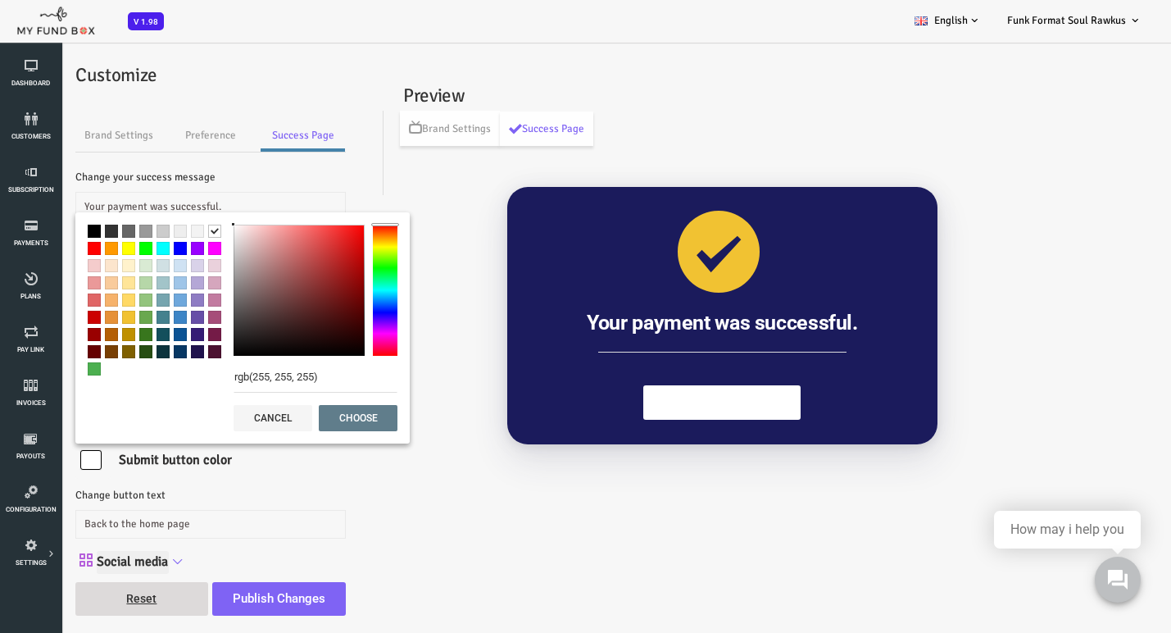
click at [166, 349] on span at bounding box center [167, 351] width 13 height 13
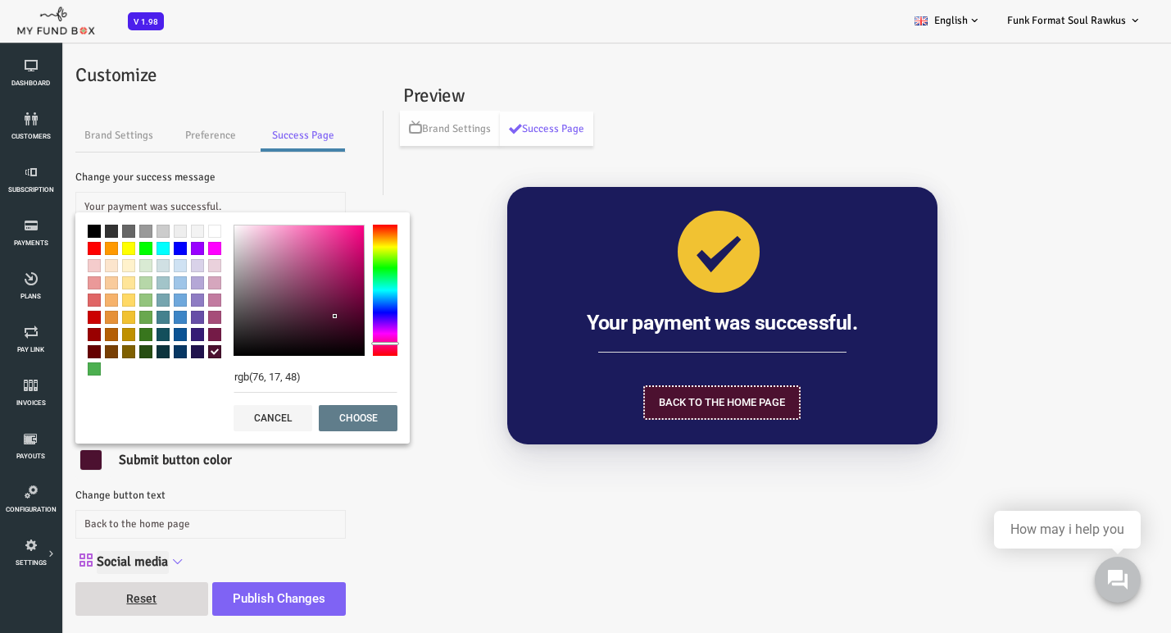
click at [153, 352] on span at bounding box center [150, 351] width 13 height 13
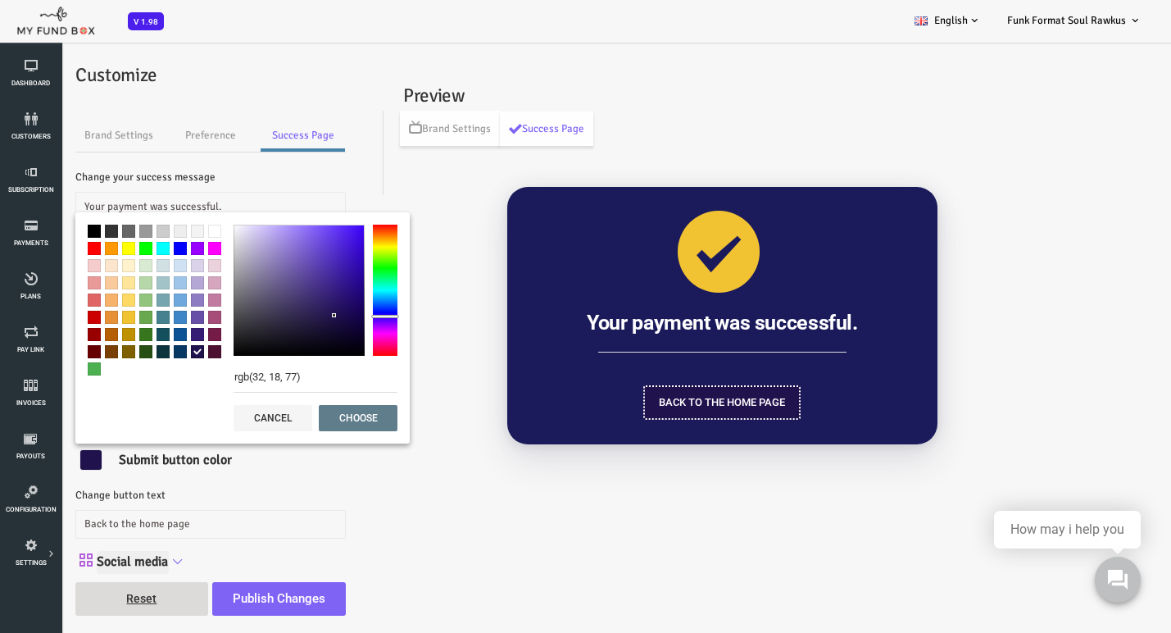
click at [134, 277] on span at bounding box center [133, 282] width 13 height 13
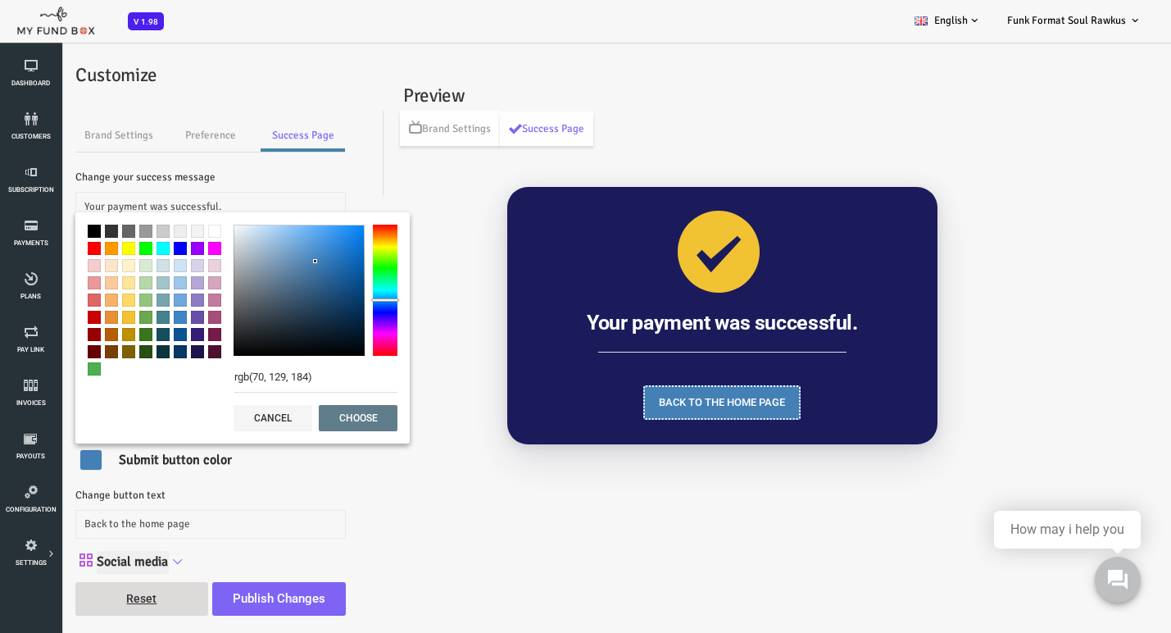
drag, startPoint x: 259, startPoint y: 244, endPoint x: 187, endPoint y: 244, distance: 72.1
click at [261, 259] on div at bounding box center [252, 290] width 131 height 131
click at [113, 248] on span at bounding box center [116, 248] width 13 height 13
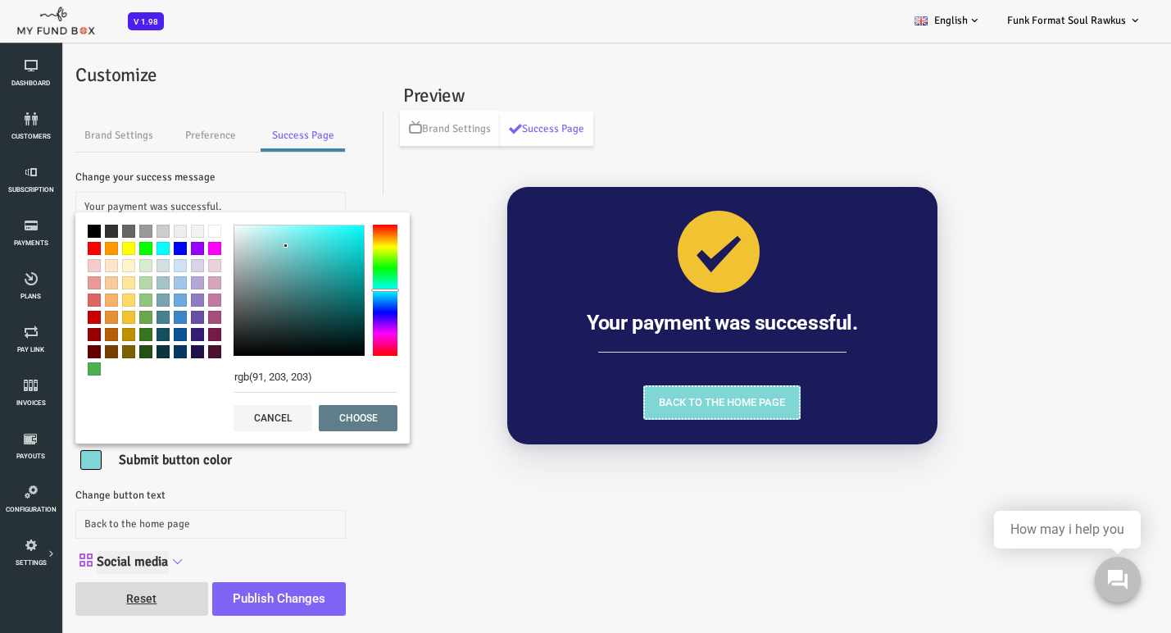
drag, startPoint x: 295, startPoint y: 255, endPoint x: 314, endPoint y: 275, distance: 27.8
click at [259, 251] on div at bounding box center [252, 290] width 131 height 131
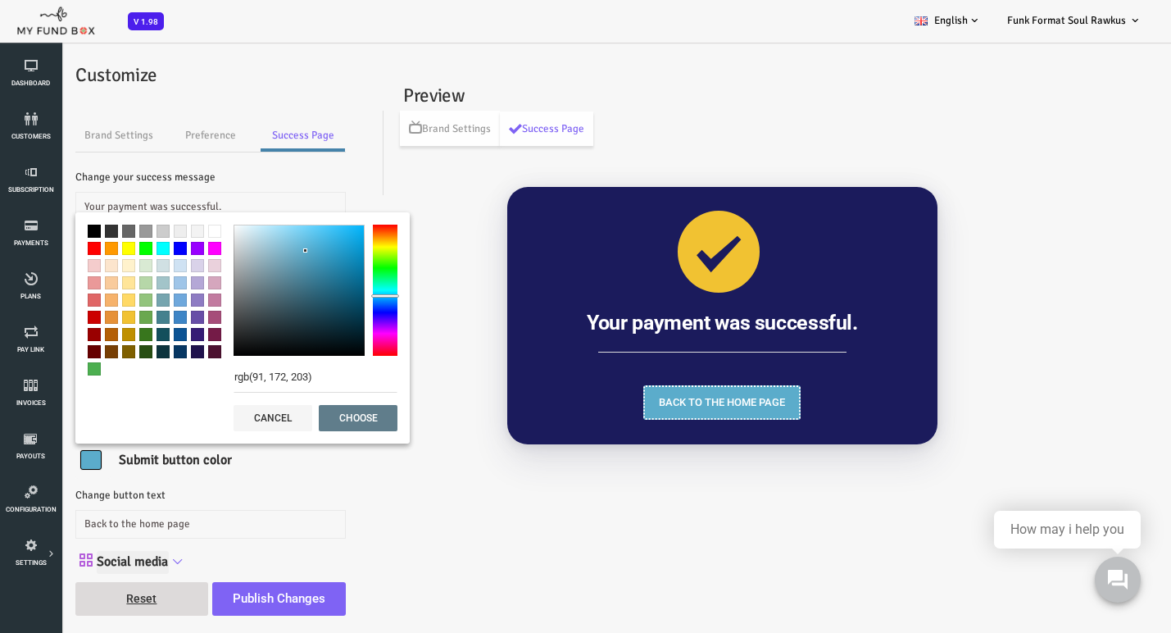
click at [342, 296] on div at bounding box center [338, 290] width 25 height 131
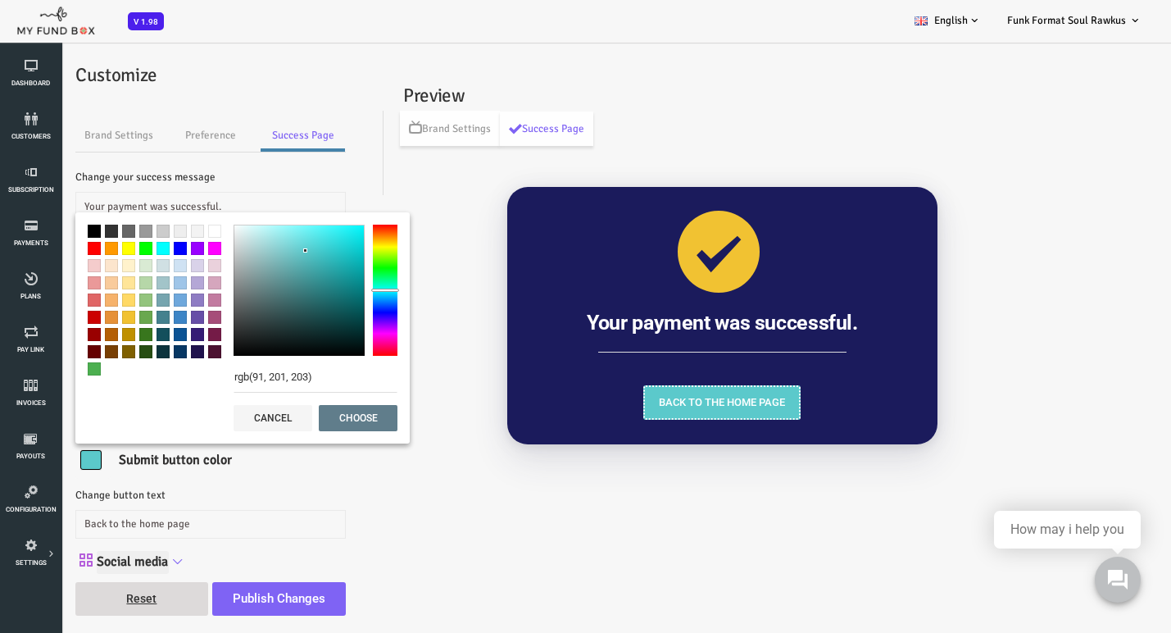
click at [341, 290] on div at bounding box center [338, 290] width 25 height 131
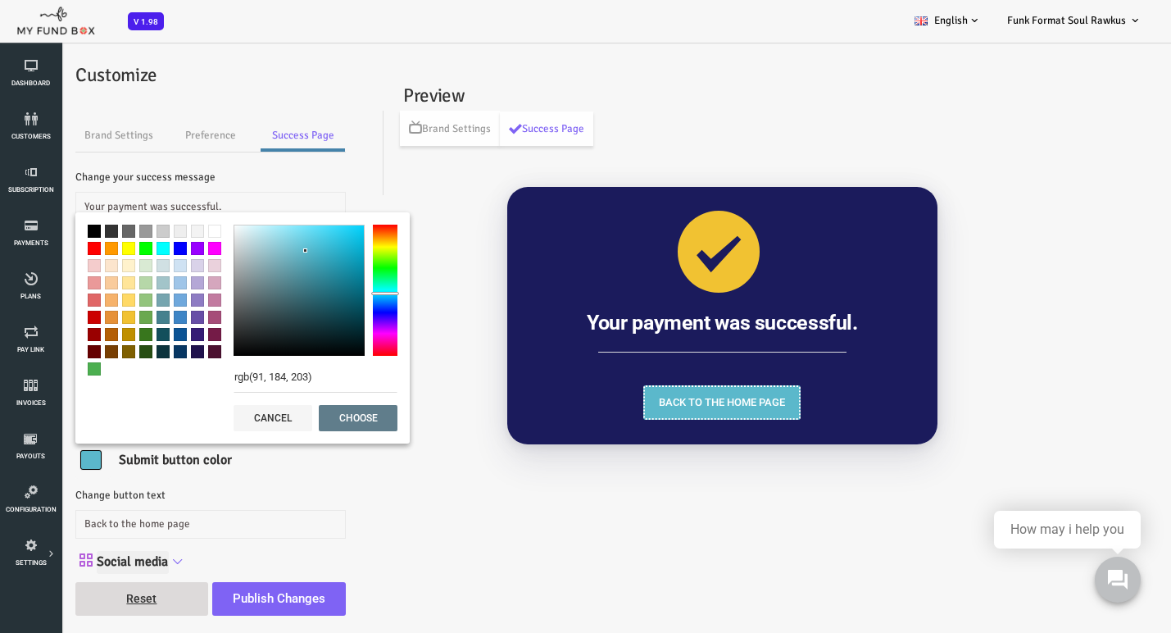
click at [340, 293] on div at bounding box center [338, 290] width 25 height 131
drag, startPoint x: 259, startPoint y: 248, endPoint x: 302, endPoint y: 270, distance: 48.4
click at [284, 266] on div at bounding box center [283, 265] width 4 height 4
click at [335, 296] on div at bounding box center [338, 290] width 25 height 131
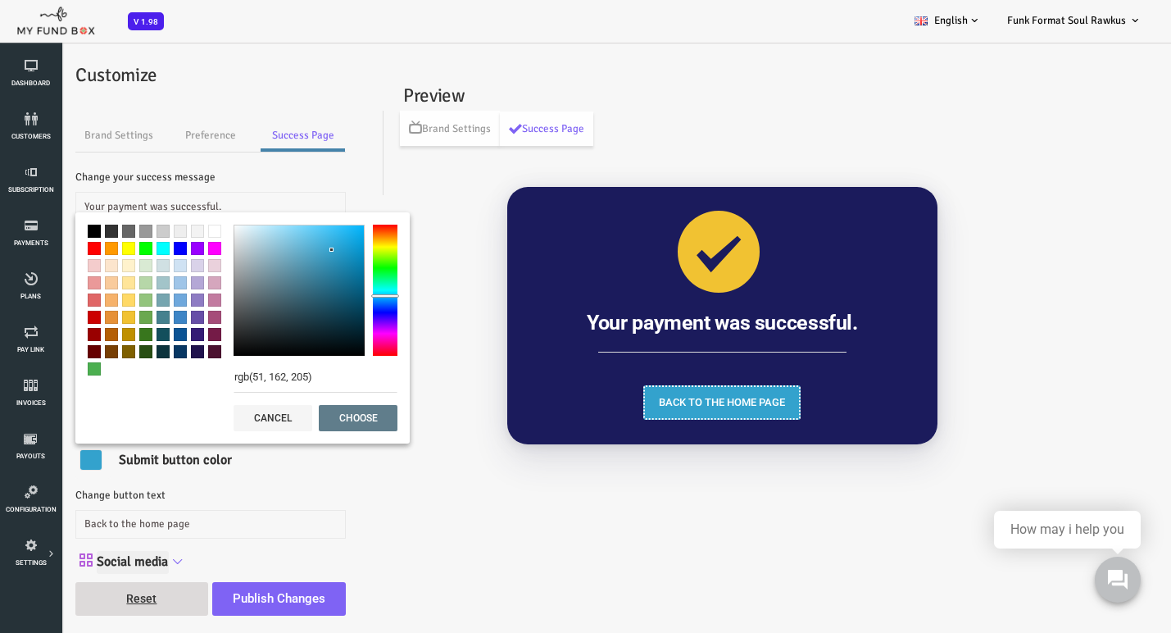
drag, startPoint x: 273, startPoint y: 244, endPoint x: 285, endPoint y: 250, distance: 13.6
click at [285, 250] on div at bounding box center [252, 290] width 131 height 131
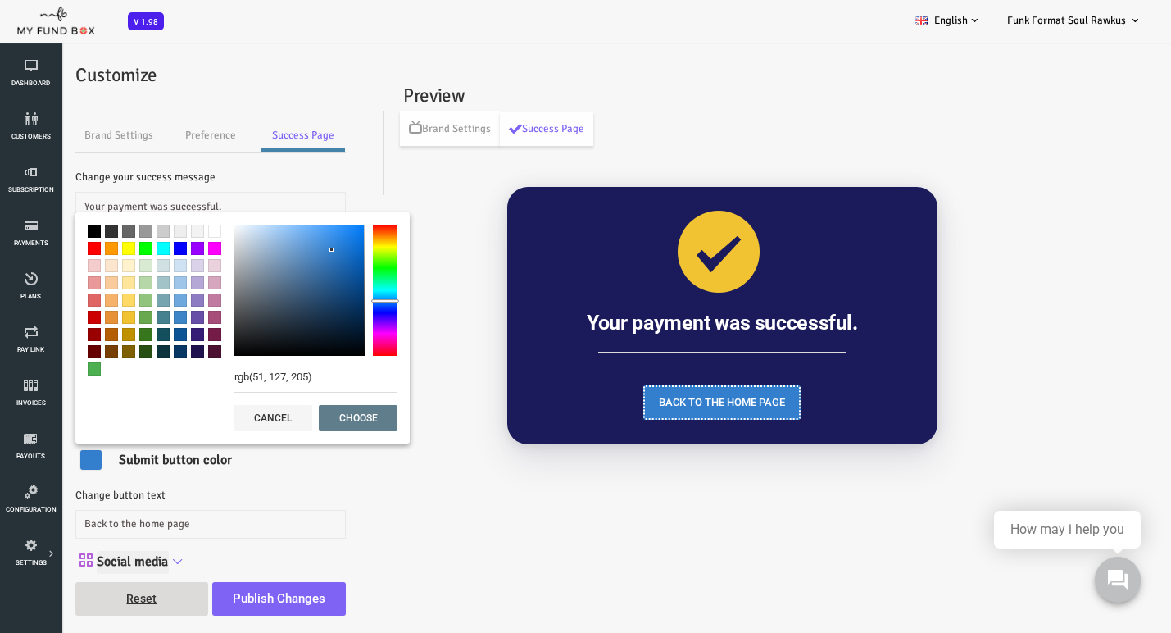
click at [343, 301] on div at bounding box center [338, 290] width 25 height 131
drag, startPoint x: 276, startPoint y: 255, endPoint x: 293, endPoint y: 246, distance: 18.7
click at [293, 245] on div at bounding box center [252, 290] width 131 height 131
click at [118, 244] on span at bounding box center [116, 248] width 13 height 13
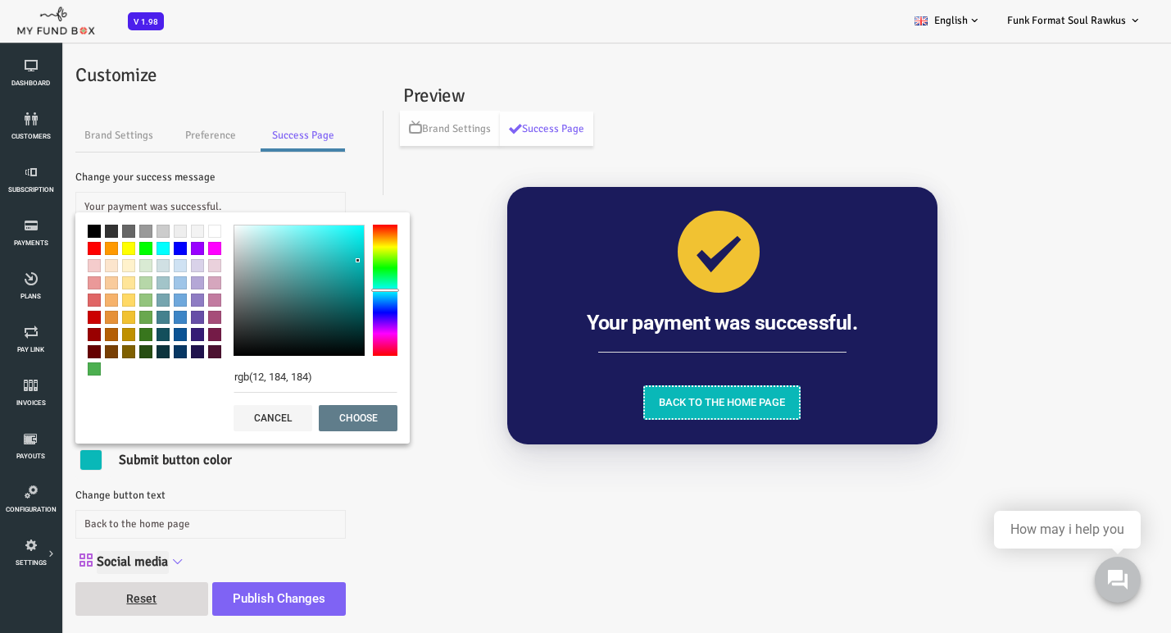
type input "rgb(14, 184, 184)"
drag, startPoint x: 265, startPoint y: 240, endPoint x: 312, endPoint y: 298, distance: 75.1
click at [308, 261] on div at bounding box center [252, 290] width 131 height 131
click at [319, 418] on button "choose" at bounding box center [311, 418] width 79 height 26
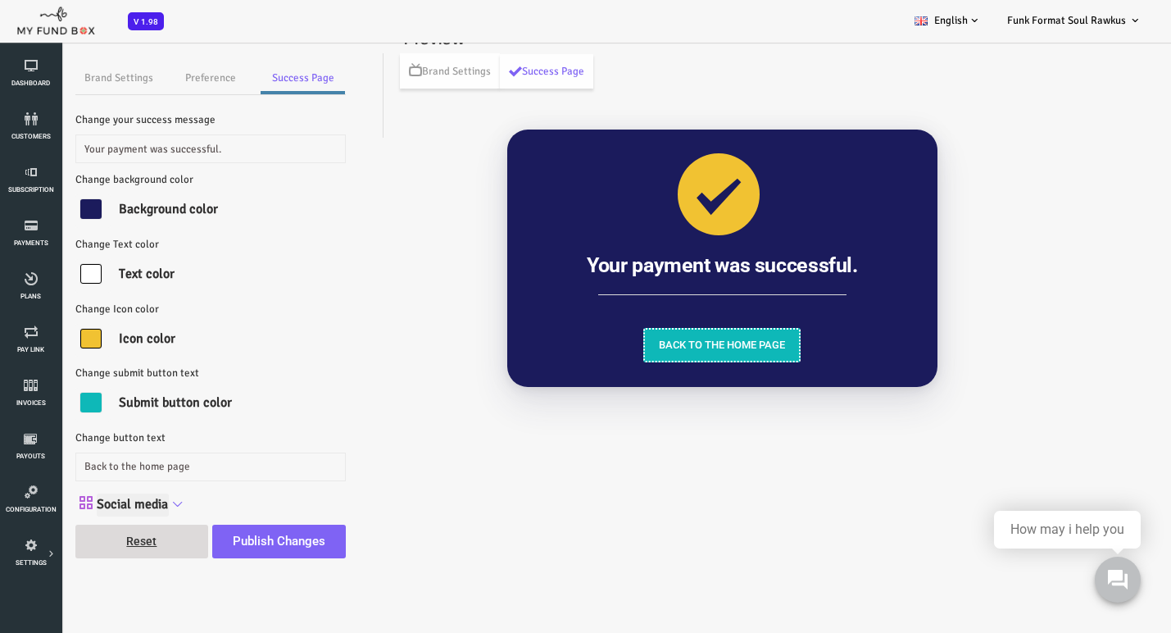
scroll to position [62, 0]
click at [112, 502] on input "Social media" at bounding box center [86, 505] width 72 height 24
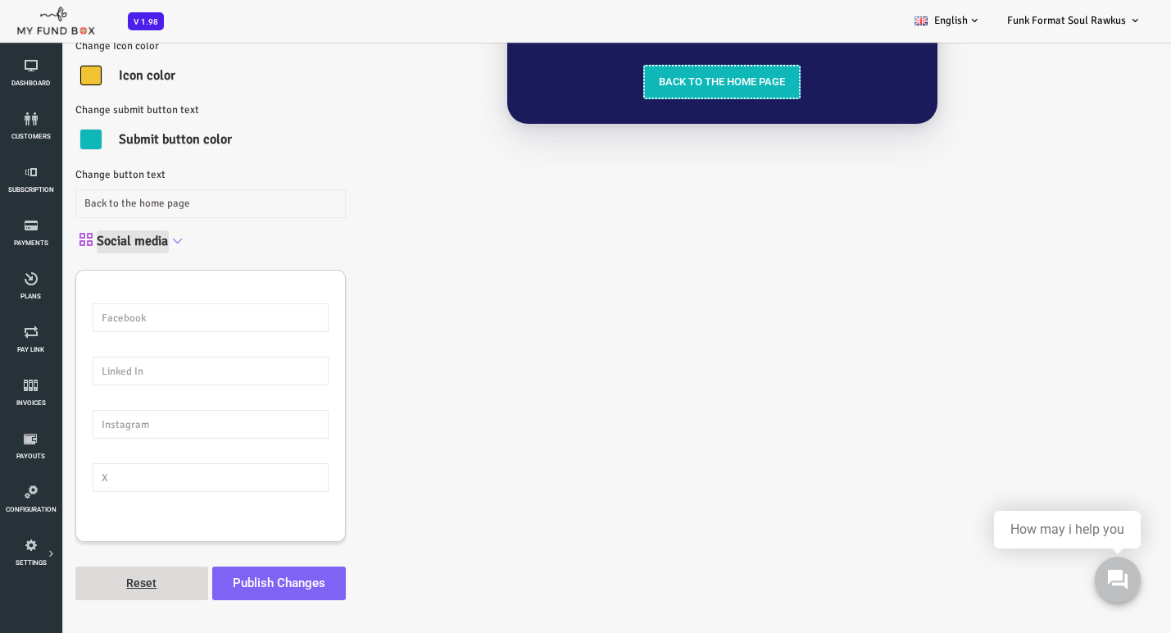
scroll to position [262, 0]
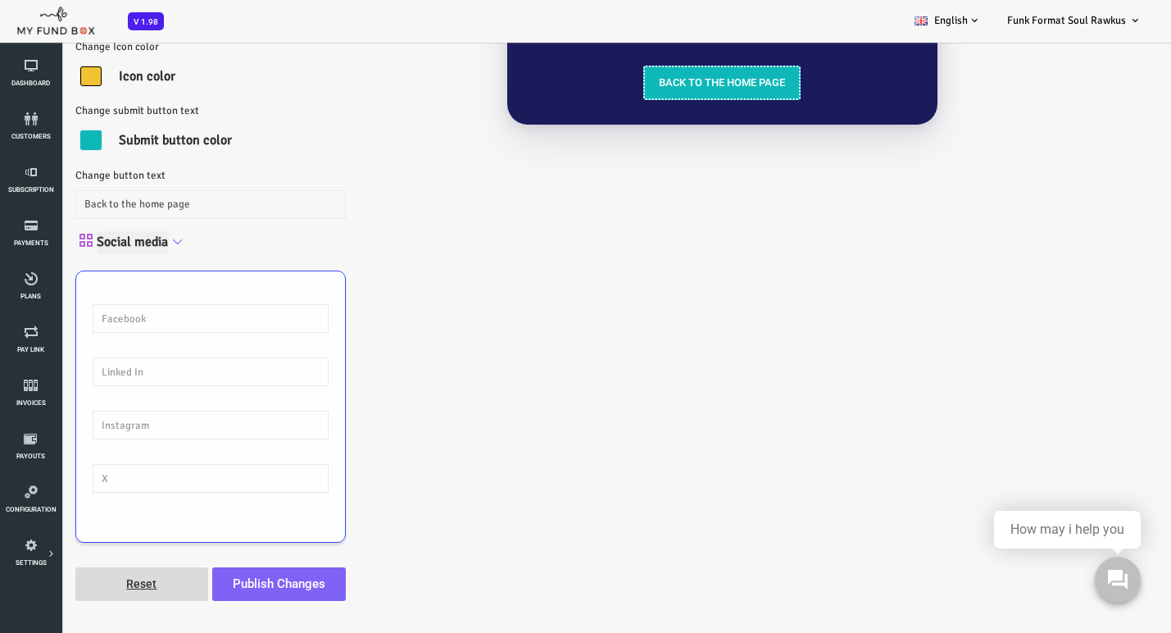
click at [86, 325] on div "Please enter valid Website URL Please enter valid Website URL Please enter vali…" at bounding box center [164, 398] width 269 height 254
click at [87, 314] on input "text" at bounding box center [164, 318] width 236 height 29
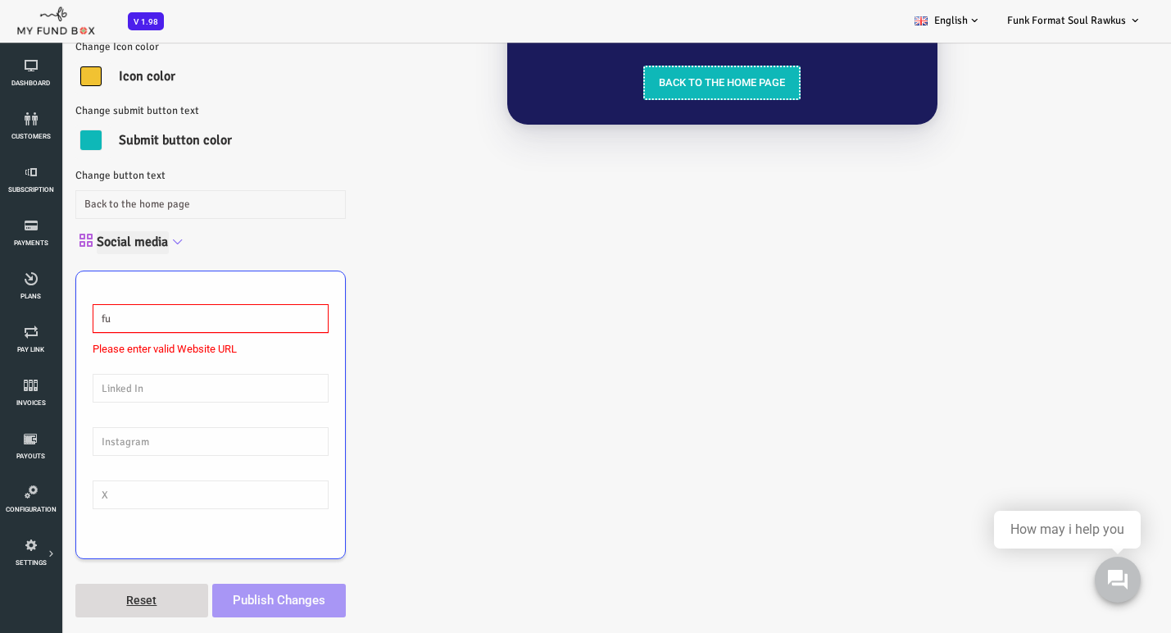
type input "f"
click at [56, 318] on input "facebook.com/funkformat" at bounding box center [164, 318] width 236 height 29
type input "http://facebook.com/funkformat"
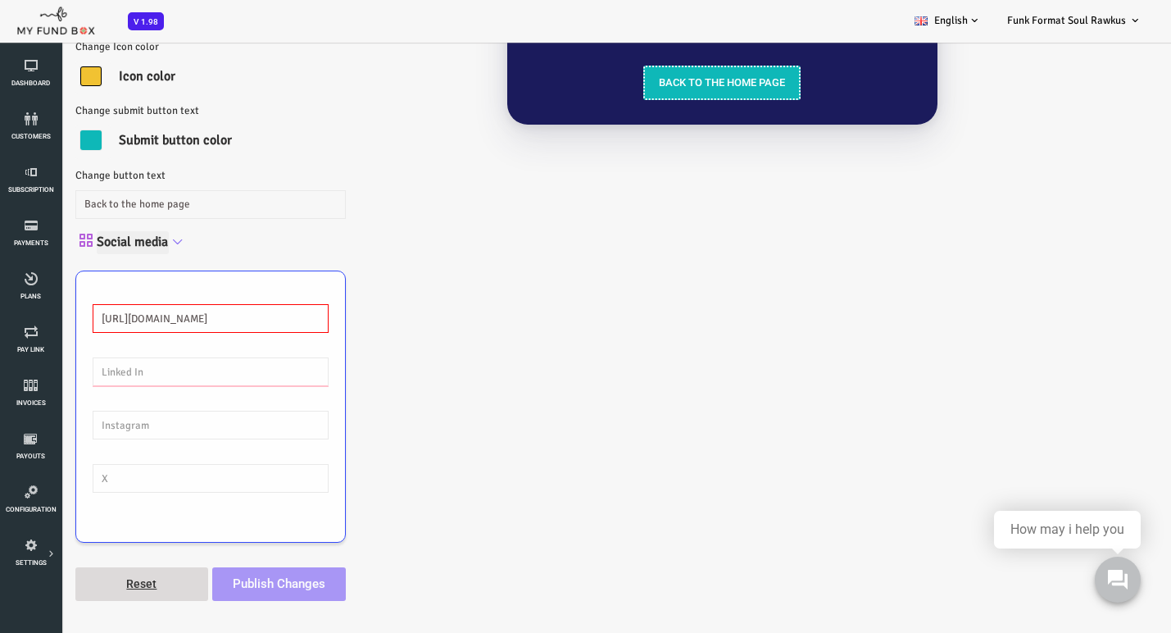
click at [86, 388] on div "http://facebook.com/funkformat Please enter valid Website URL Please enter vali…" at bounding box center [164, 398] width 269 height 254
click at [85, 416] on input "text" at bounding box center [164, 425] width 236 height 29
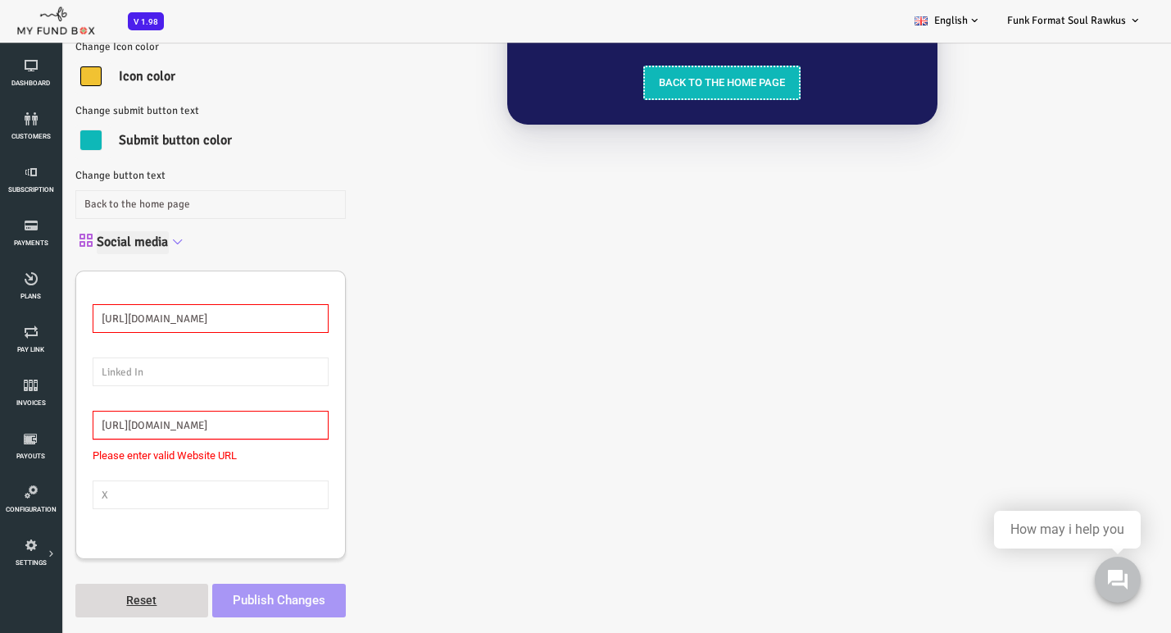
type input "http://instagram.com/funkformat"
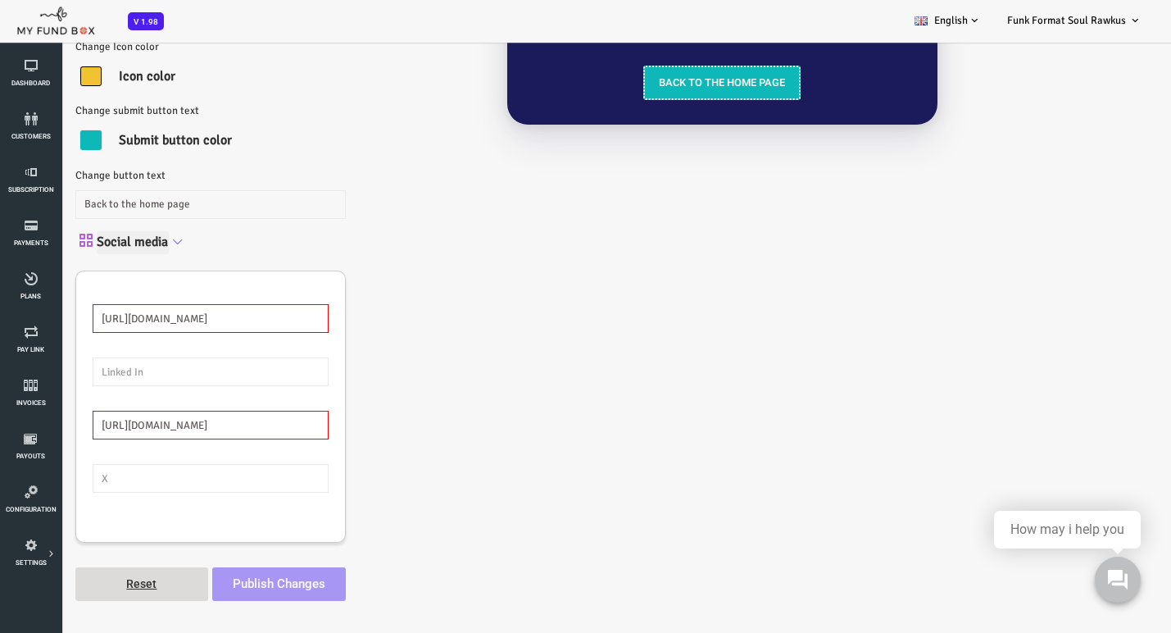
click at [357, 385] on div "Preview Brand Settings Success Page Funk Format Soul Rawkus XXXXXXXX with XXX €…" at bounding box center [675, 199] width 695 height 827
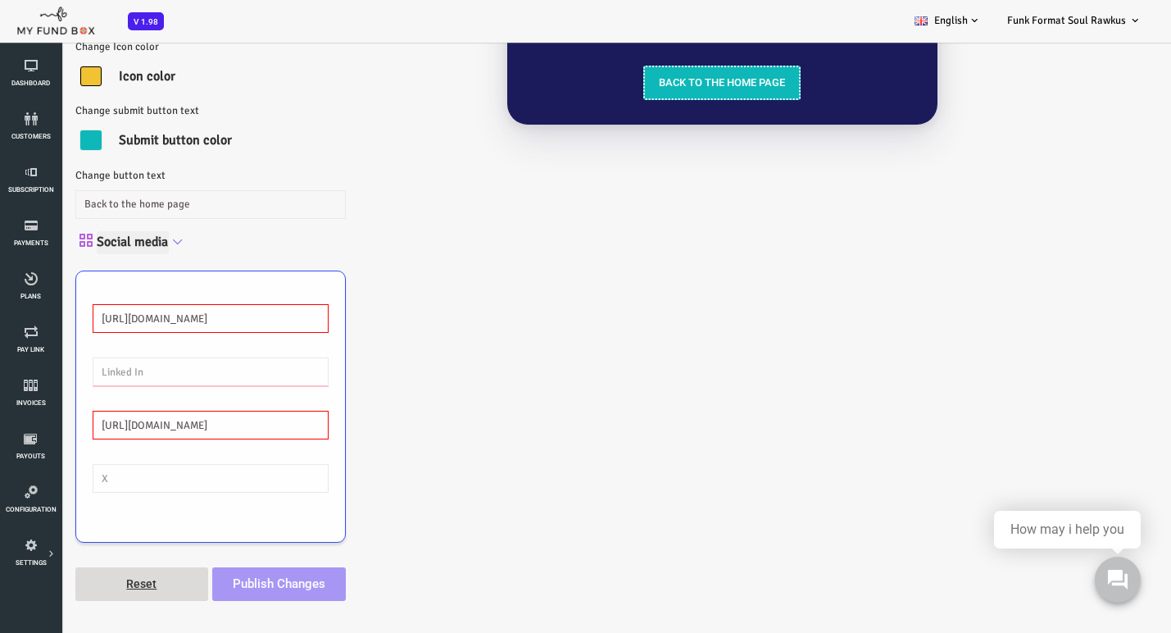
click at [138, 368] on input "text" at bounding box center [164, 371] width 236 height 29
click at [73, 312] on input "http://facebook.com/funkformat" at bounding box center [164, 318] width 236 height 29
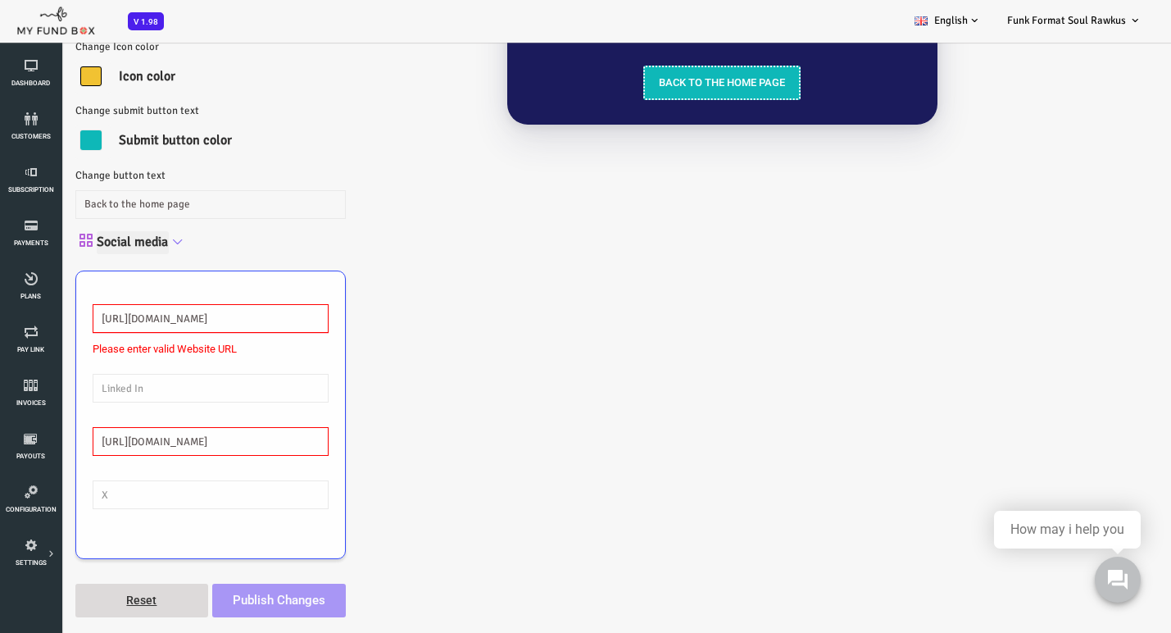
type input "https://facebook.com/funkformat"
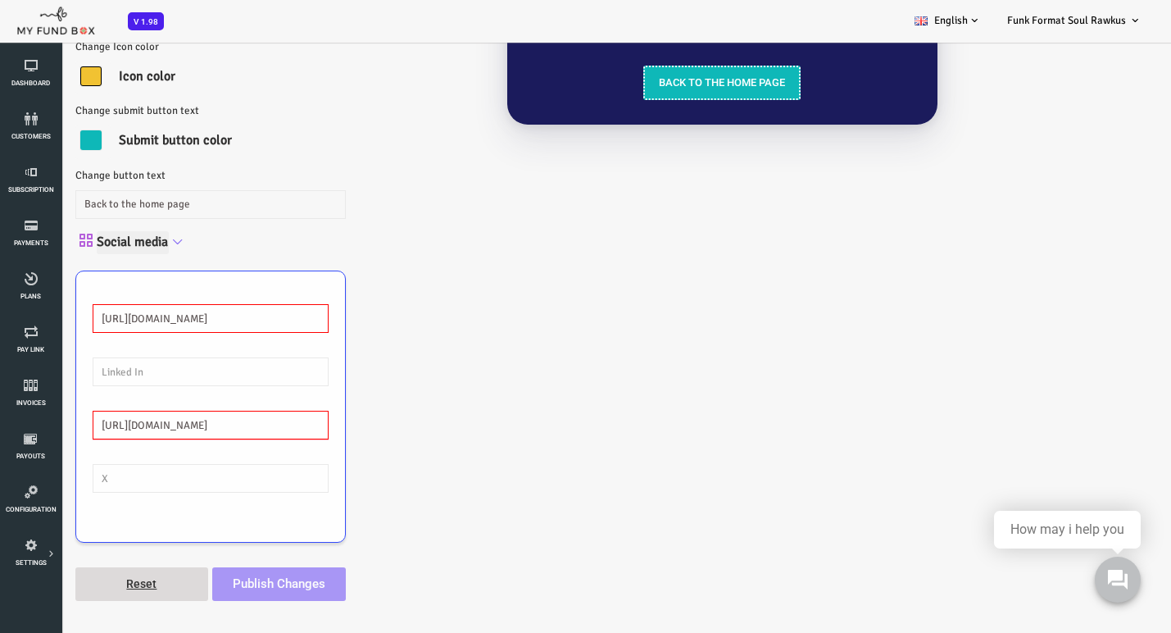
click at [74, 442] on div "https://facebook.com/funkformat Please enter valid Website URL Please enter val…" at bounding box center [164, 398] width 269 height 254
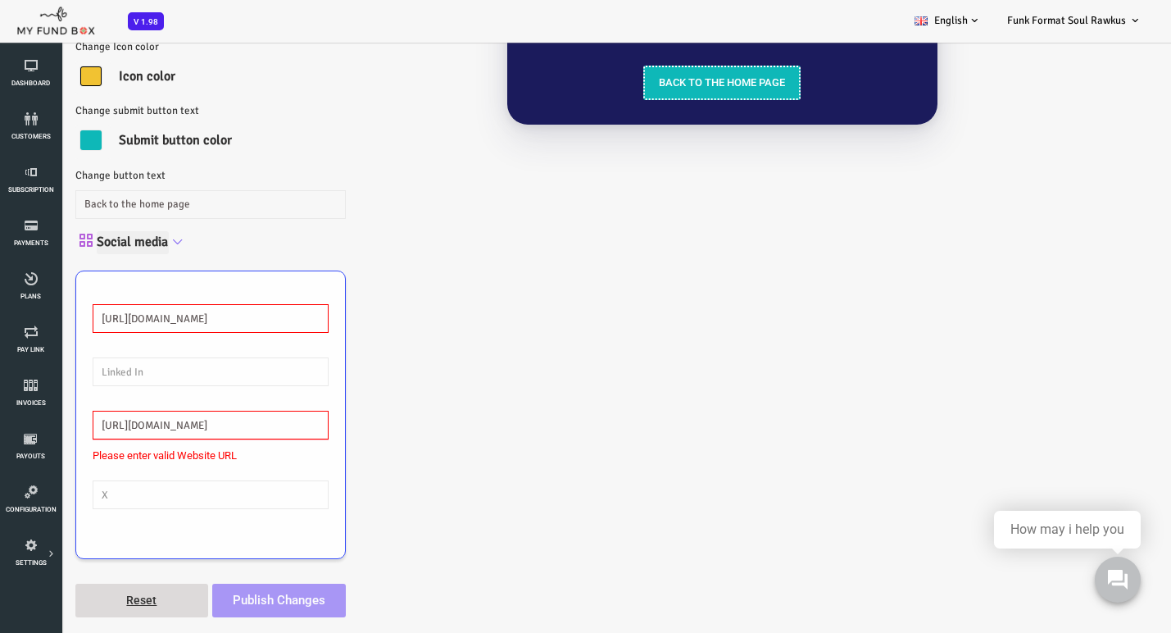
type input "https://instagram.com/funkformat"
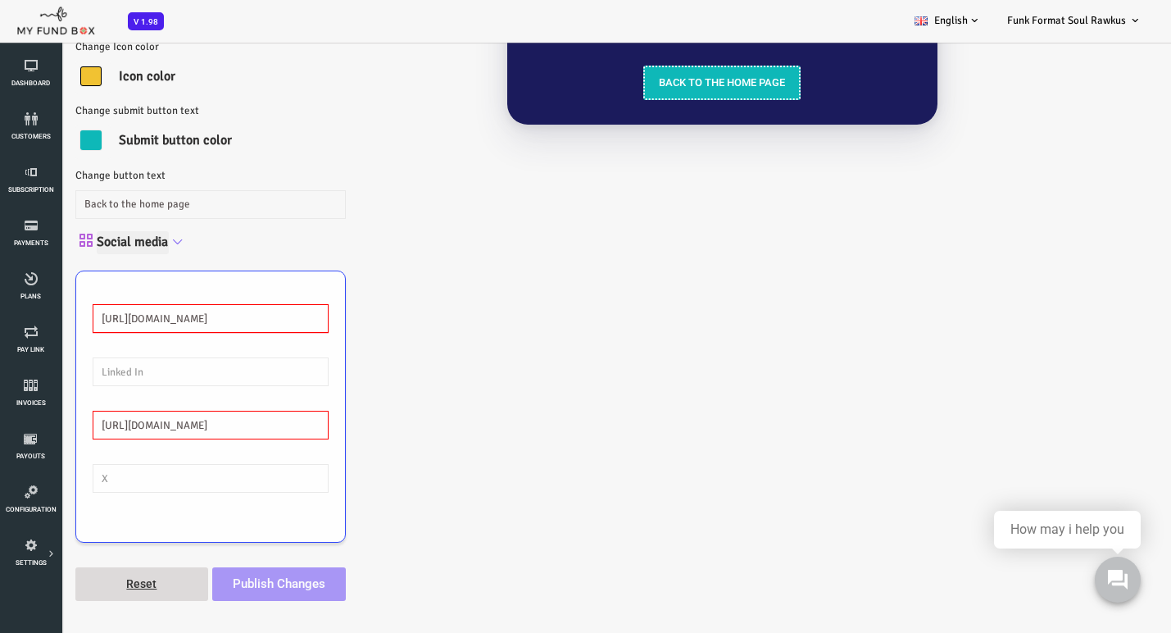
click at [168, 315] on input "https://facebook.com/funkformat" at bounding box center [164, 318] width 236 height 29
drag, startPoint x: 86, startPoint y: 346, endPoint x: 112, endPoint y: 384, distance: 46.6
click at [87, 346] on div "https://facebook.com/funkformat Please enter valid Website URL Please enter val…" at bounding box center [164, 398] width 269 height 254
click at [104, 370] on input "text" at bounding box center [164, 371] width 236 height 29
click at [71, 313] on input "https://facebook.com/funkformat" at bounding box center [164, 318] width 236 height 29
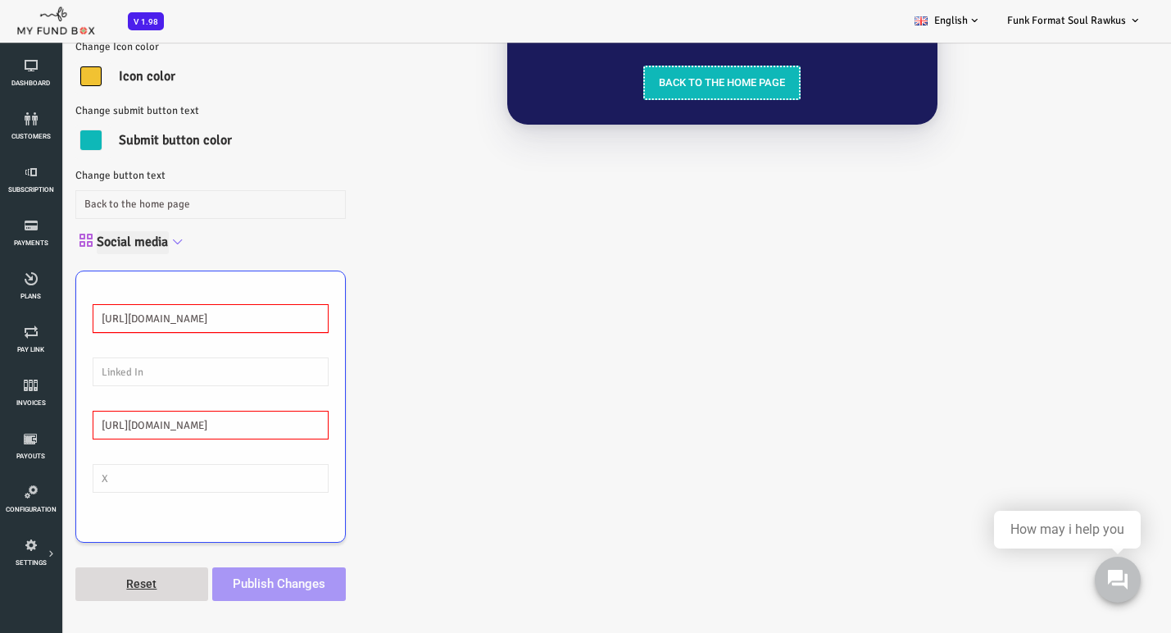
click at [89, 312] on input "https://facebook.com/funkformat" at bounding box center [164, 318] width 236 height 29
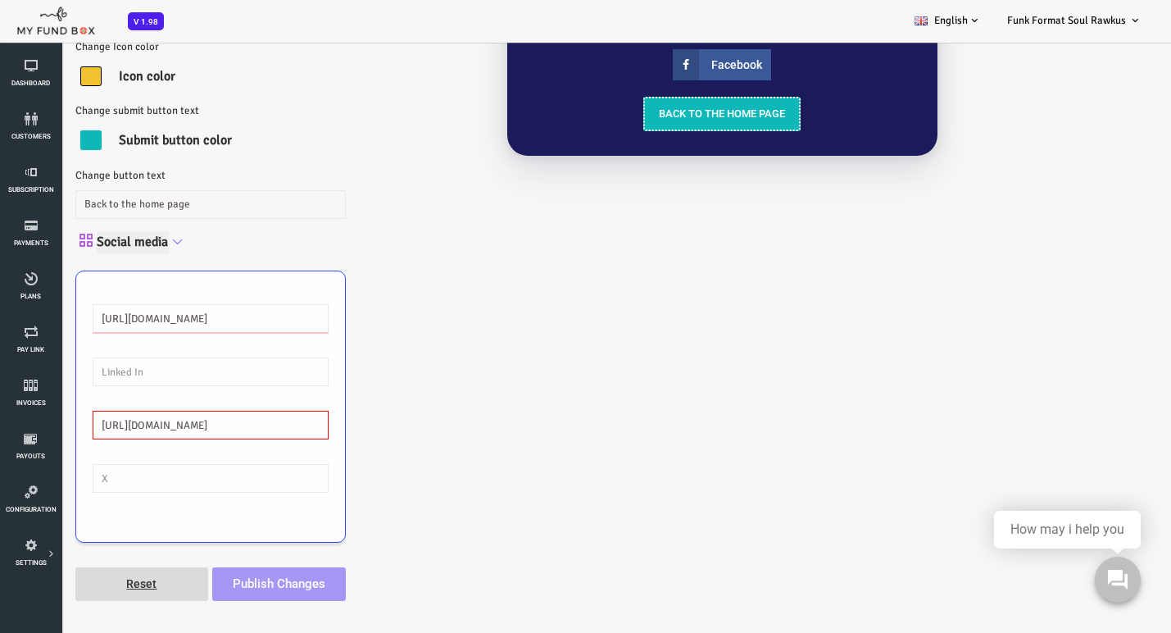
type input "[URL][DOMAIN_NAME]"
click at [89, 422] on input "https://instagram.com/funkformat" at bounding box center [164, 425] width 236 height 29
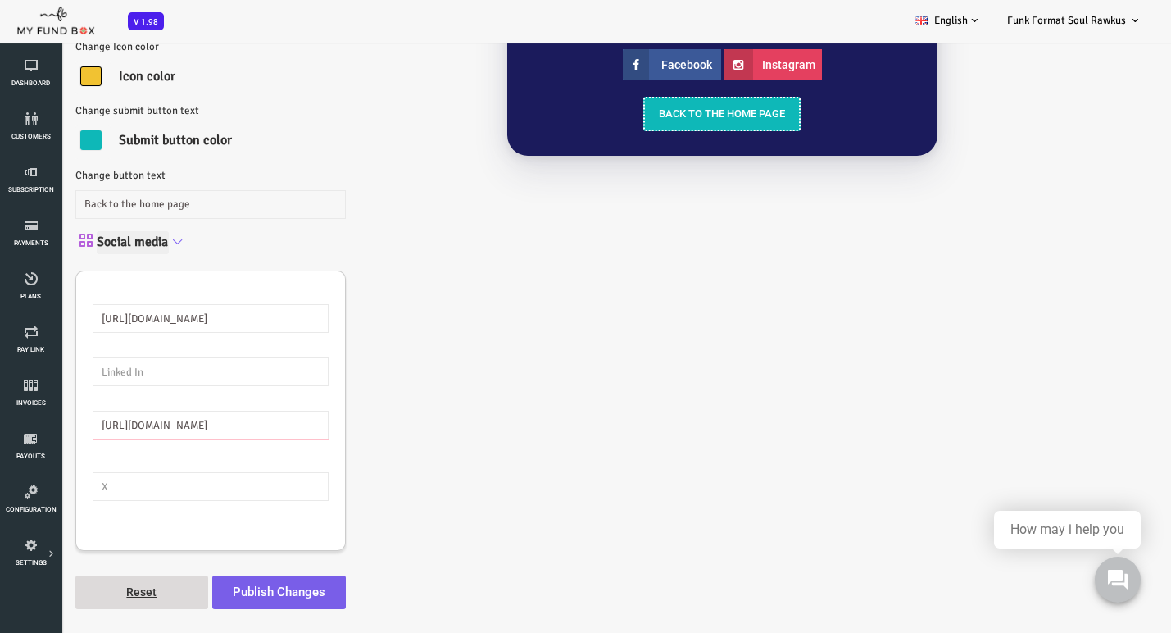
type input "[URL][DOMAIN_NAME]"
click at [225, 593] on button "Publish Changes" at bounding box center [233, 592] width 134 height 34
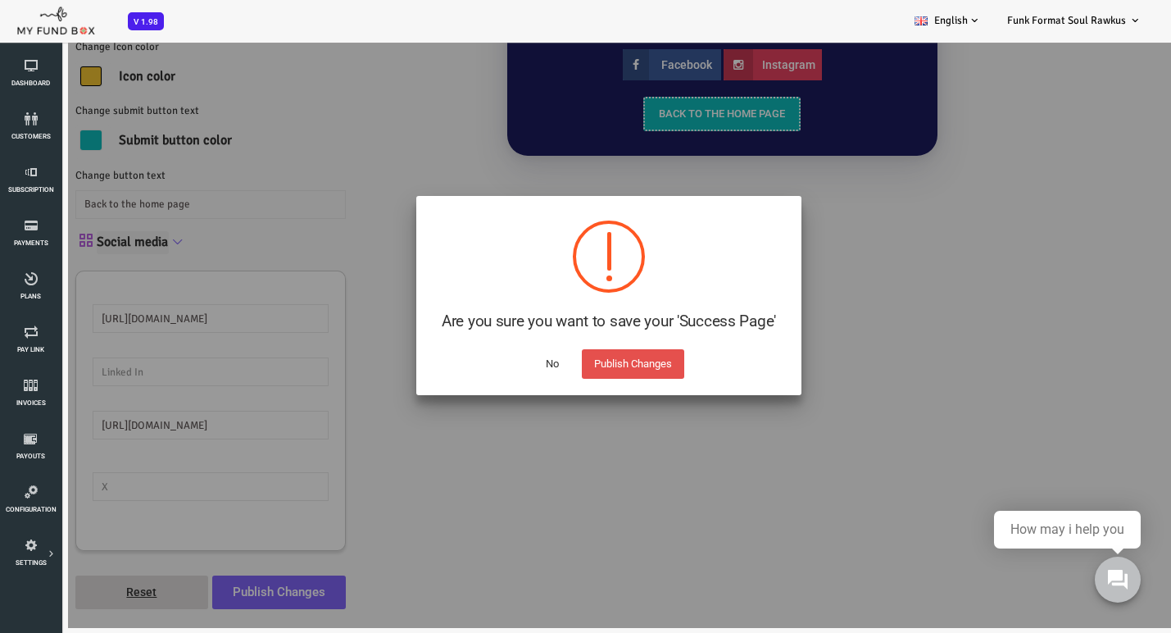
click at [563, 357] on button "Publish Changes" at bounding box center [586, 364] width 102 height 30
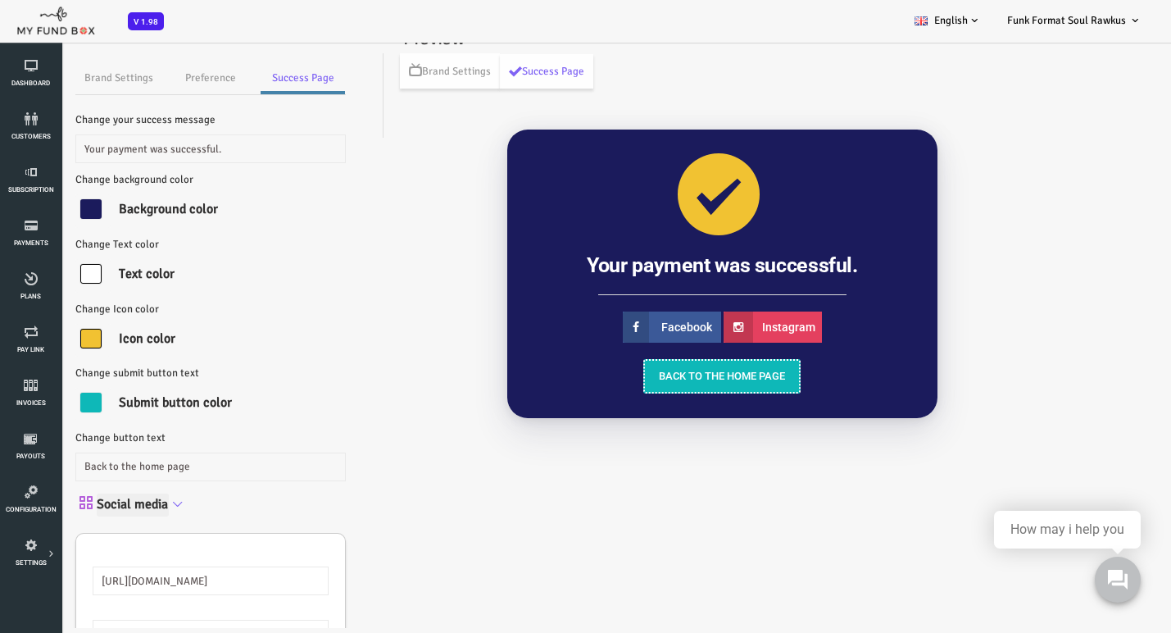
scroll to position [0, 0]
click at [412, 75] on link "Brand Settings" at bounding box center [403, 70] width 100 height 35
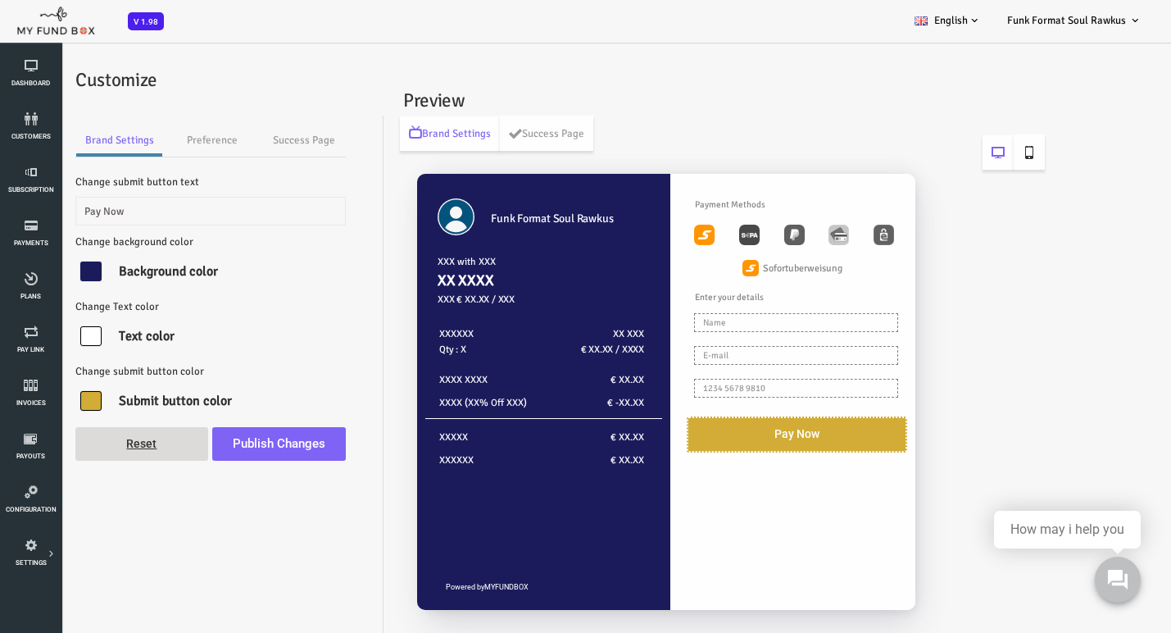
click at [988, 147] on icon at bounding box center [982, 152] width 13 height 13
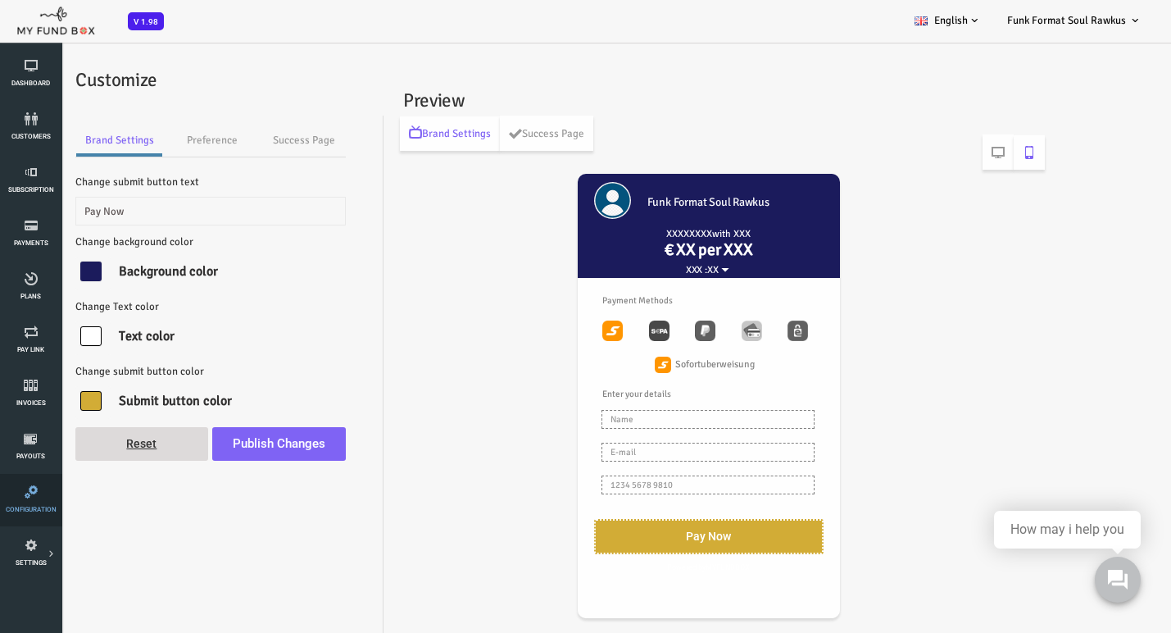
click at [30, 498] on icon at bounding box center [31, 491] width 52 height 13
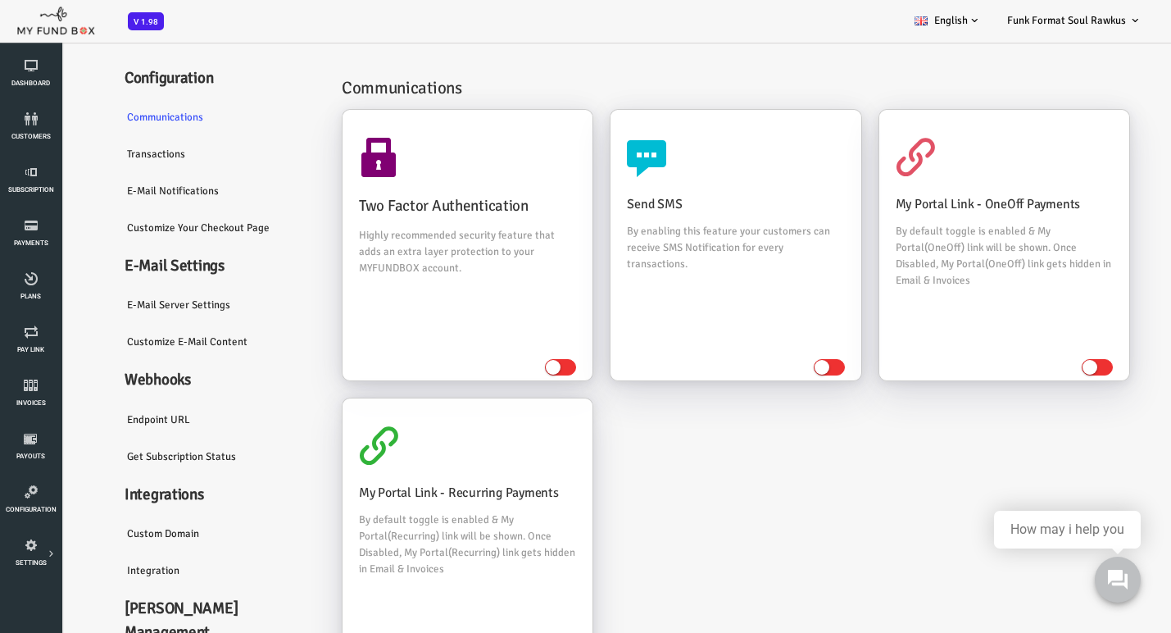
scroll to position [25, 0]
click at [137, 316] on link "E-Mail server settings" at bounding box center [172, 306] width 213 height 38
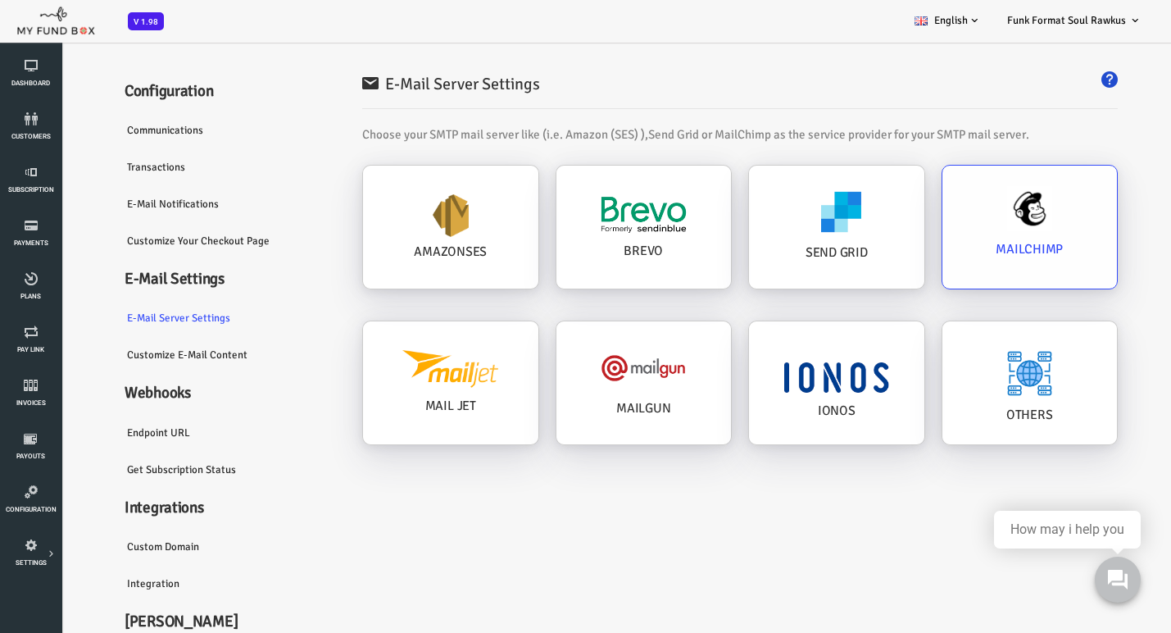
click at [972, 243] on h4 "MAILCHIMP" at bounding box center [983, 249] width 143 height 20
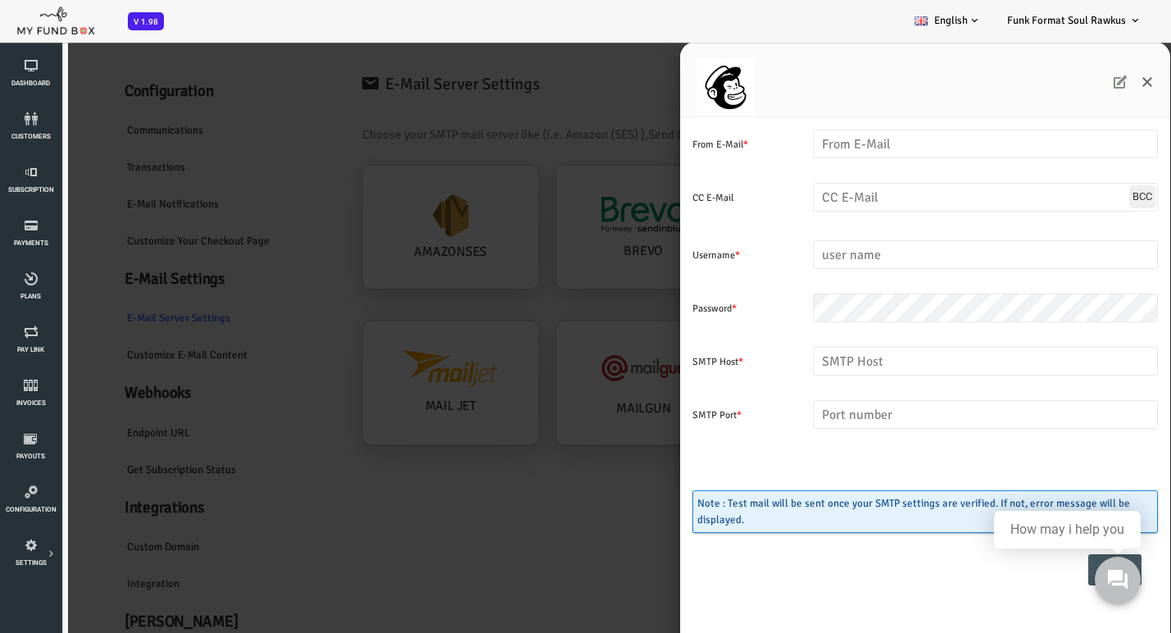
scroll to position [0, 0]
click at [1107, 83] on div at bounding box center [879, 79] width 490 height 75
click at [1103, 84] on icon "Close" at bounding box center [1100, 81] width 13 height 13
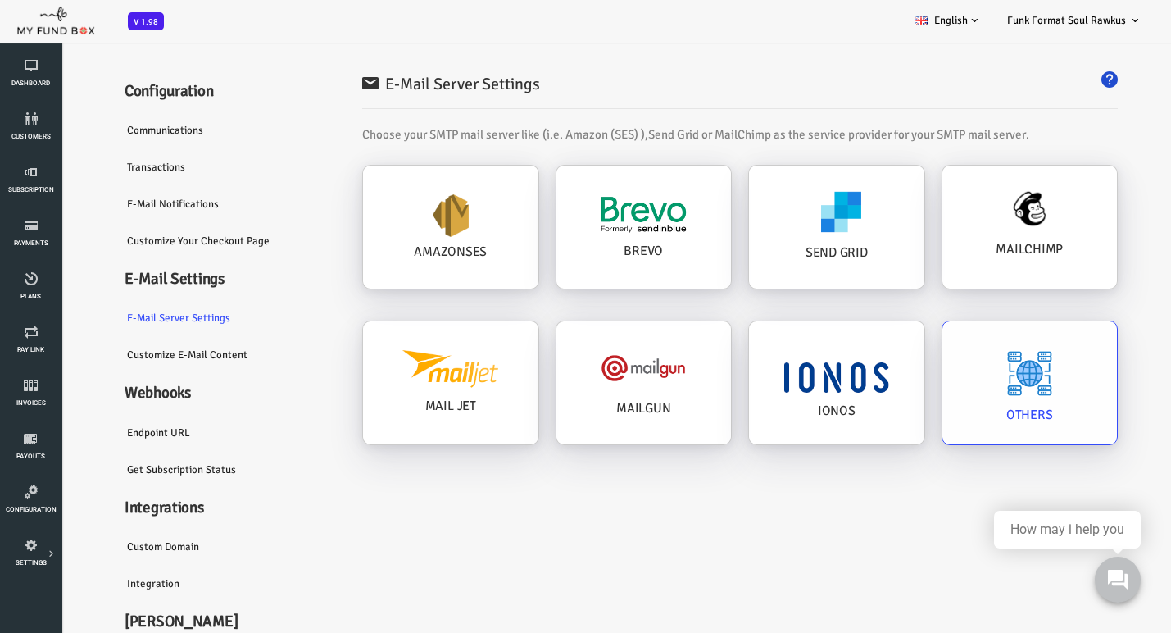
click at [878, 289] on div "OTHERS" at bounding box center [789, 227] width 175 height 123
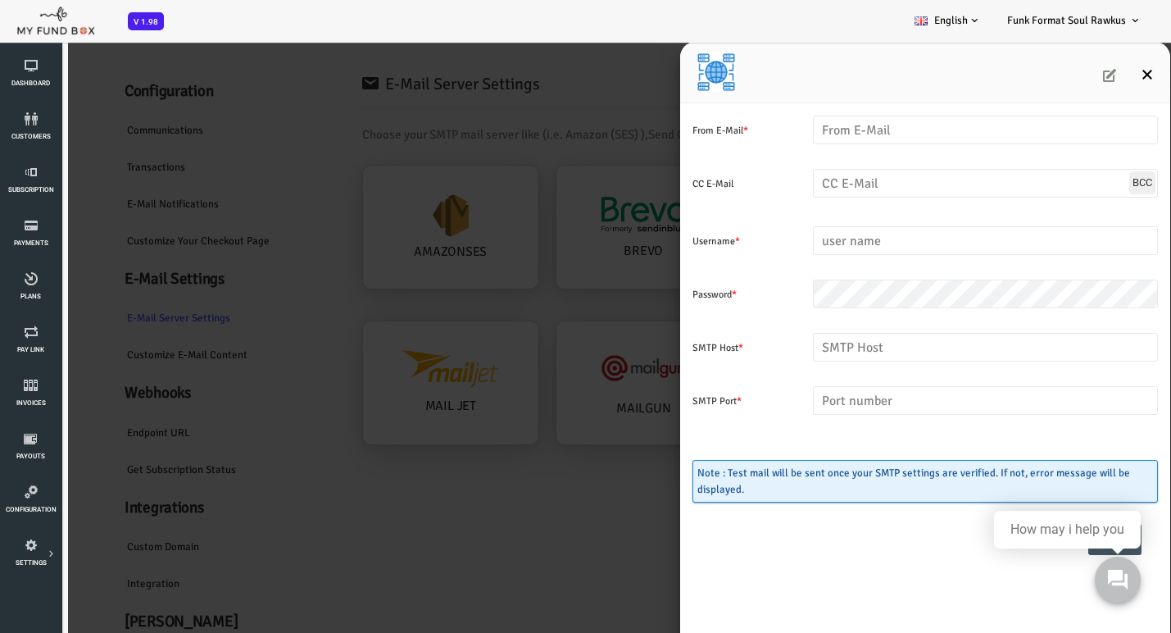
click at [1103, 72] on icon "Close" at bounding box center [1100, 74] width 13 height 13
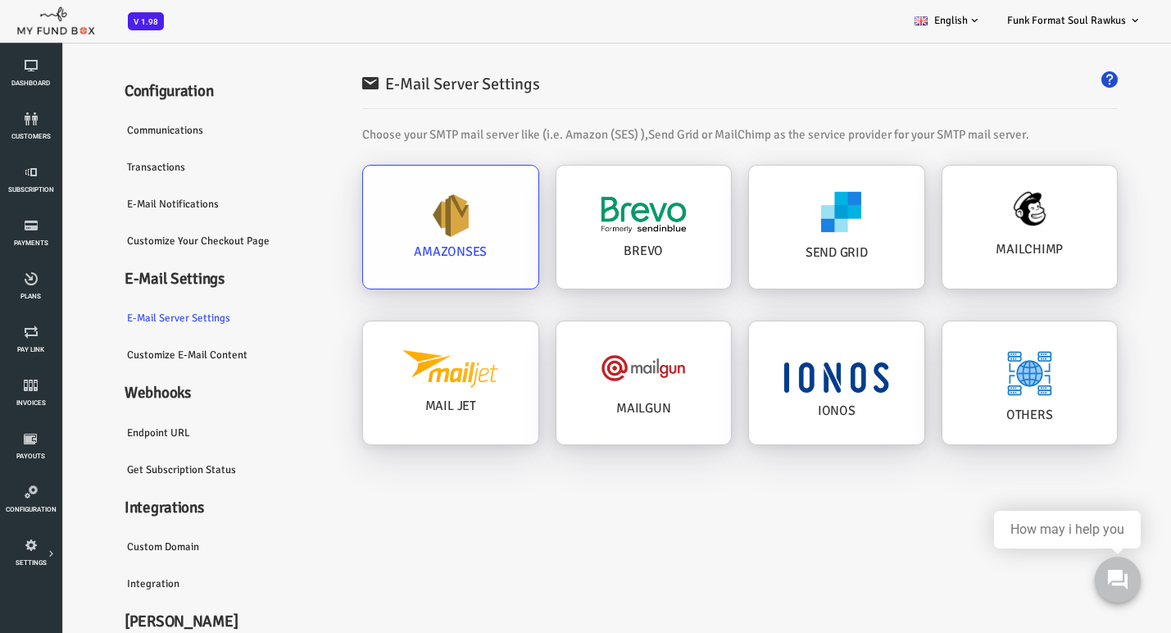
click at [410, 254] on h4 "AMAZONSES" at bounding box center [404, 252] width 143 height 20
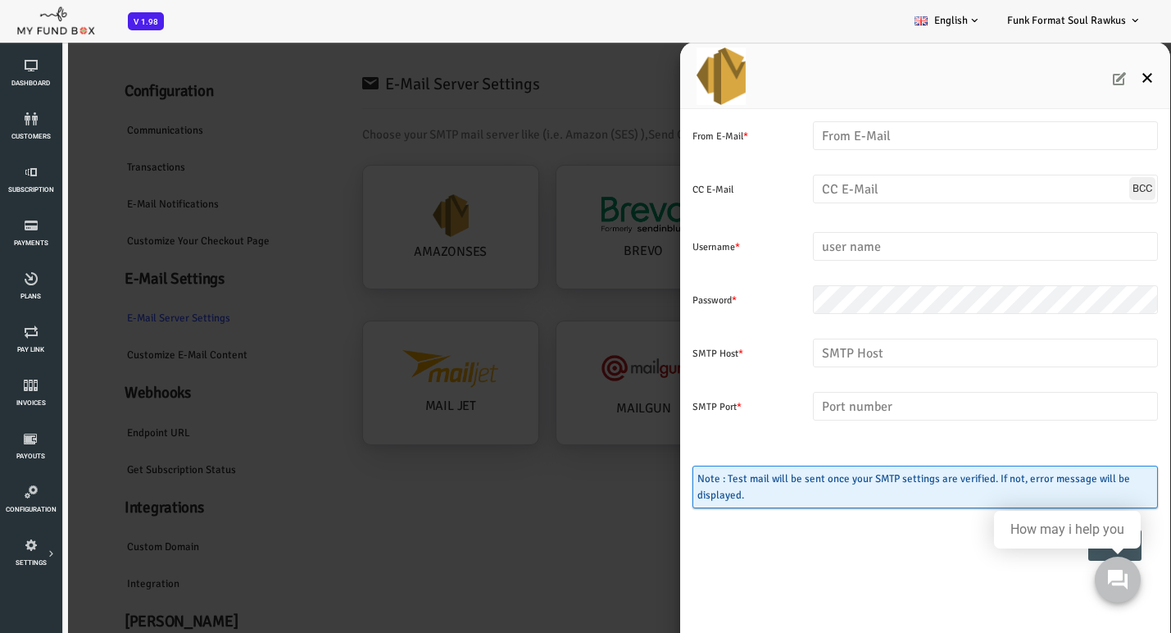
click at [1102, 77] on icon "Close" at bounding box center [1100, 77] width 13 height 13
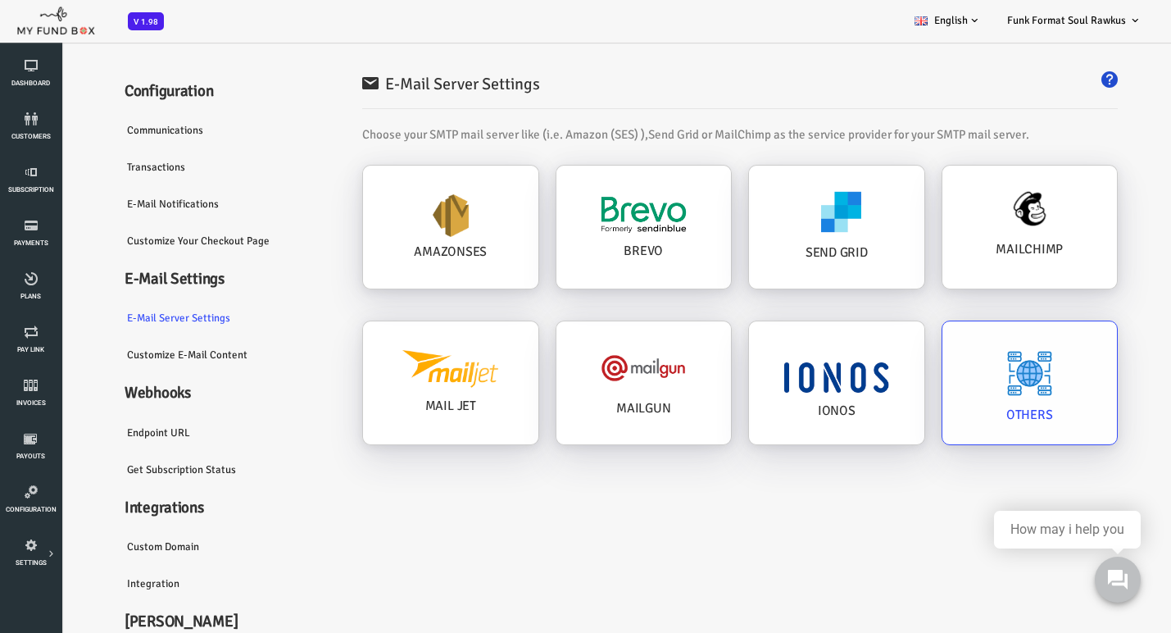
click at [981, 392] on img at bounding box center [983, 373] width 47 height 47
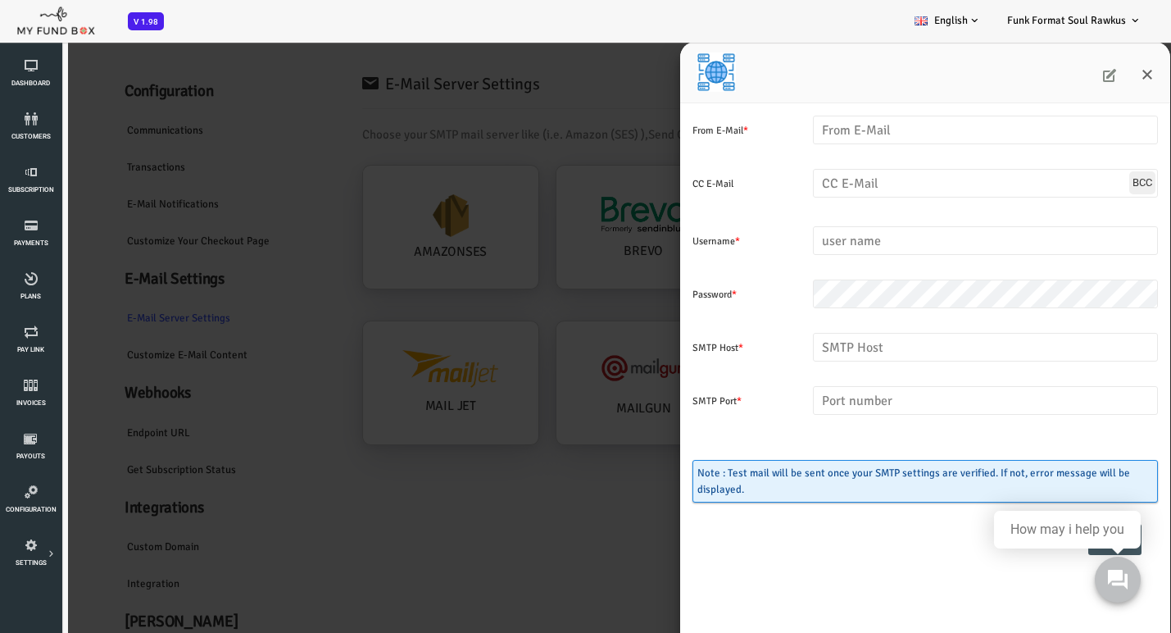
click at [1061, 75] on icon at bounding box center [1063, 75] width 13 height 13
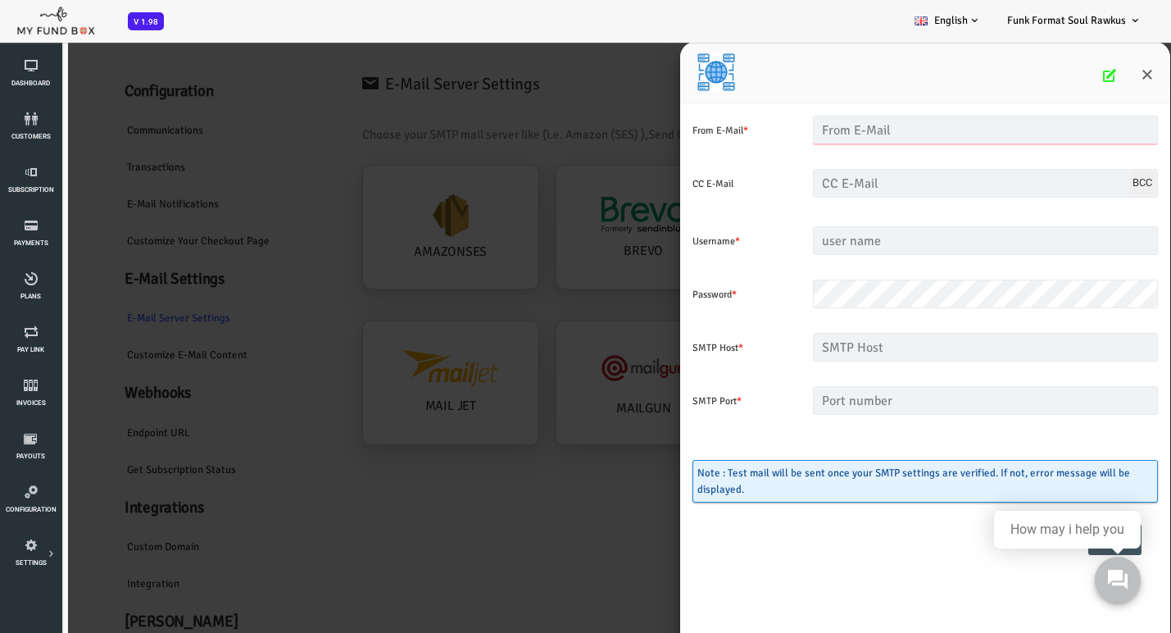
click at [883, 130] on input "text" at bounding box center [938, 130] width 345 height 29
type input "[EMAIL_ADDRESS][DOMAIN_NAME]"
click at [839, 182] on input "text" at bounding box center [938, 183] width 345 height 29
click at [835, 237] on input "text" at bounding box center [938, 240] width 345 height 29
click at [846, 130] on input "[EMAIL_ADDRESS][DOMAIN_NAME]" at bounding box center [938, 130] width 345 height 29
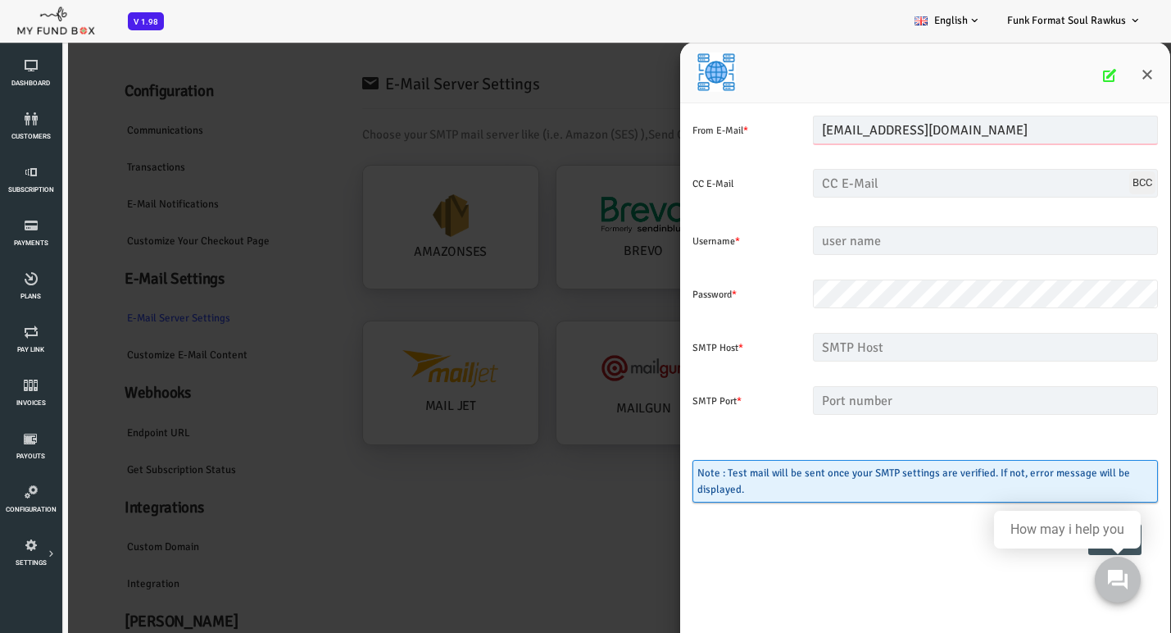
click at [846, 130] on input "[EMAIL_ADDRESS][DOMAIN_NAME]" at bounding box center [938, 130] width 345 height 29
click at [820, 237] on input "text" at bounding box center [938, 240] width 345 height 29
paste input "[EMAIL_ADDRESS][DOMAIN_NAME]"
type input "[EMAIL_ADDRESS][DOMAIN_NAME]"
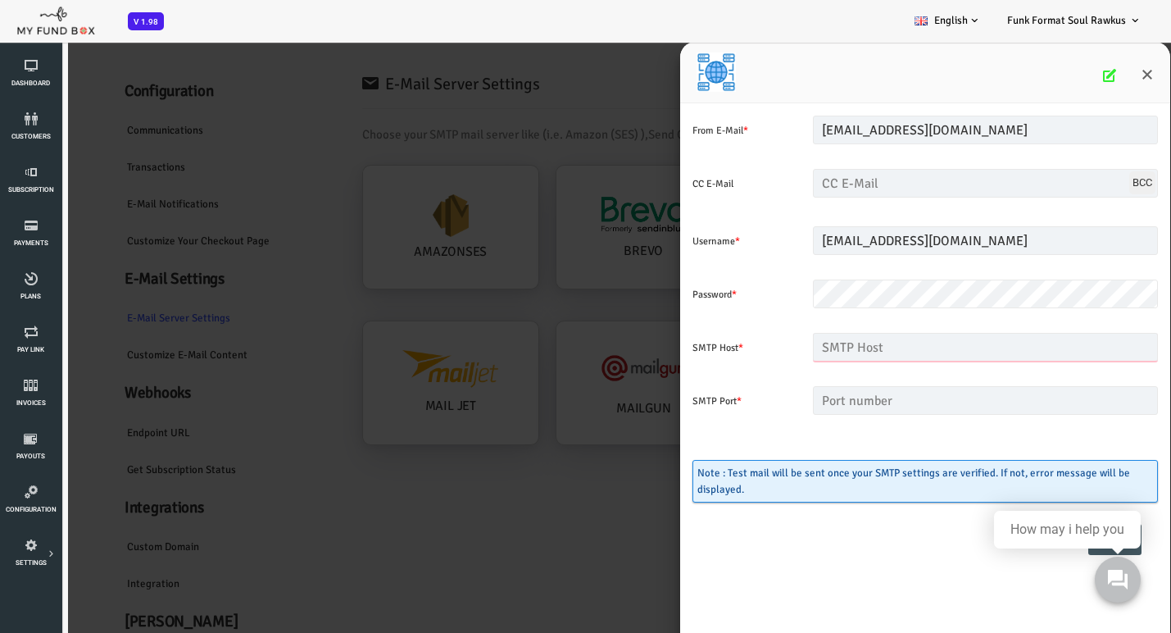
click at [814, 350] on input "text" at bounding box center [938, 347] width 345 height 29
type input "[DOMAIN_NAME]"
click at [851, 399] on input "text" at bounding box center [938, 400] width 345 height 29
type input "465"
click at [798, 525] on div "Reset Save" at bounding box center [879, 547] width 466 height 48
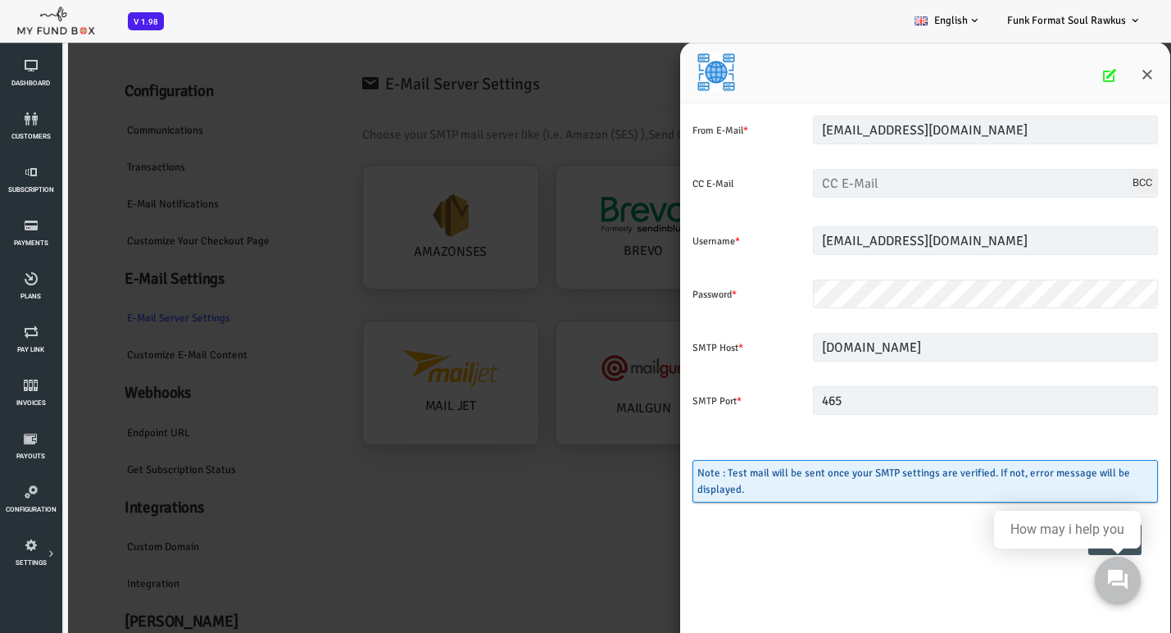
click at [870, 551] on div "Reset Save" at bounding box center [879, 547] width 466 height 48
click at [952, 573] on div "From E-Mail * hello@funkformat.com Enter valid Email Address CC E-Mail Enter va…" at bounding box center [879, 370] width 490 height 534
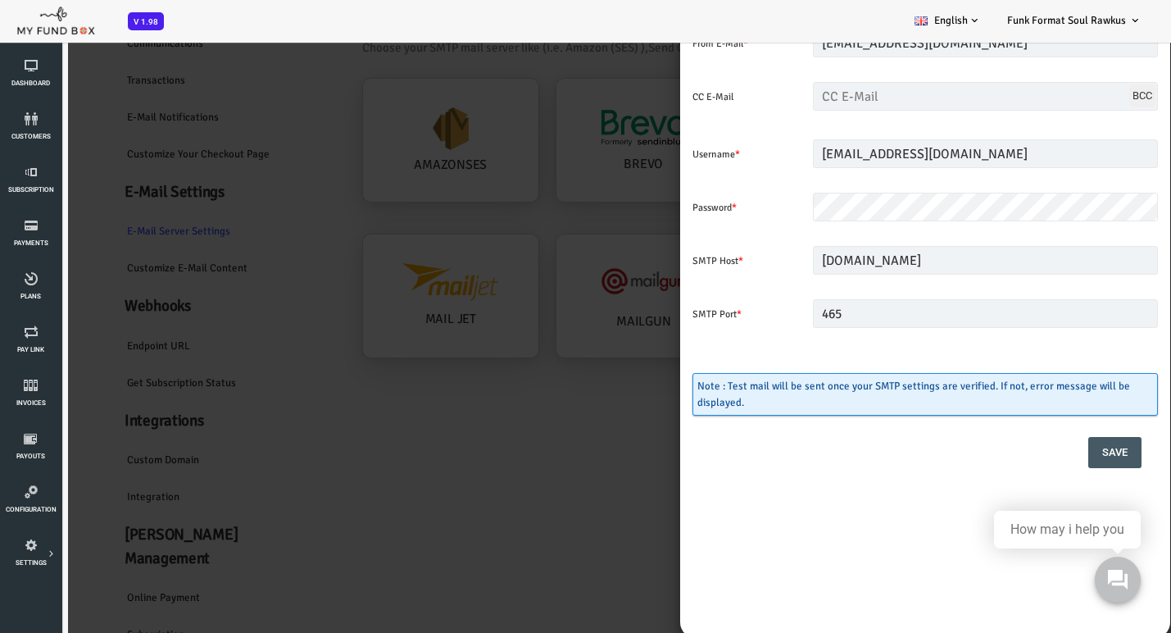
scroll to position [95, 0]
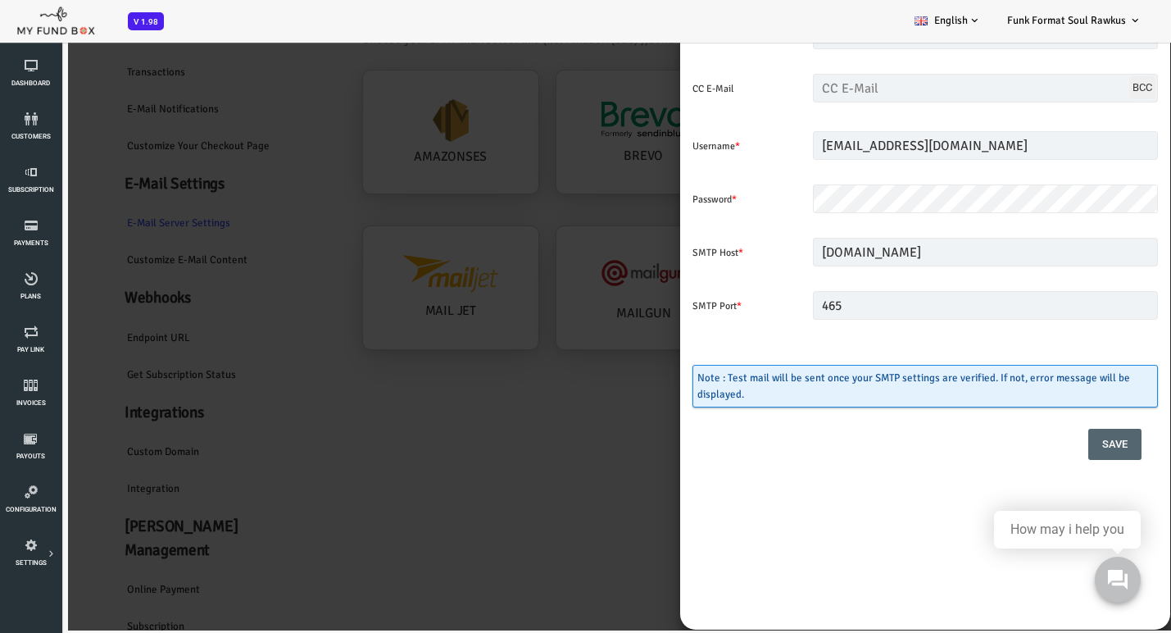
click at [1061, 441] on button "Save" at bounding box center [1068, 444] width 53 height 31
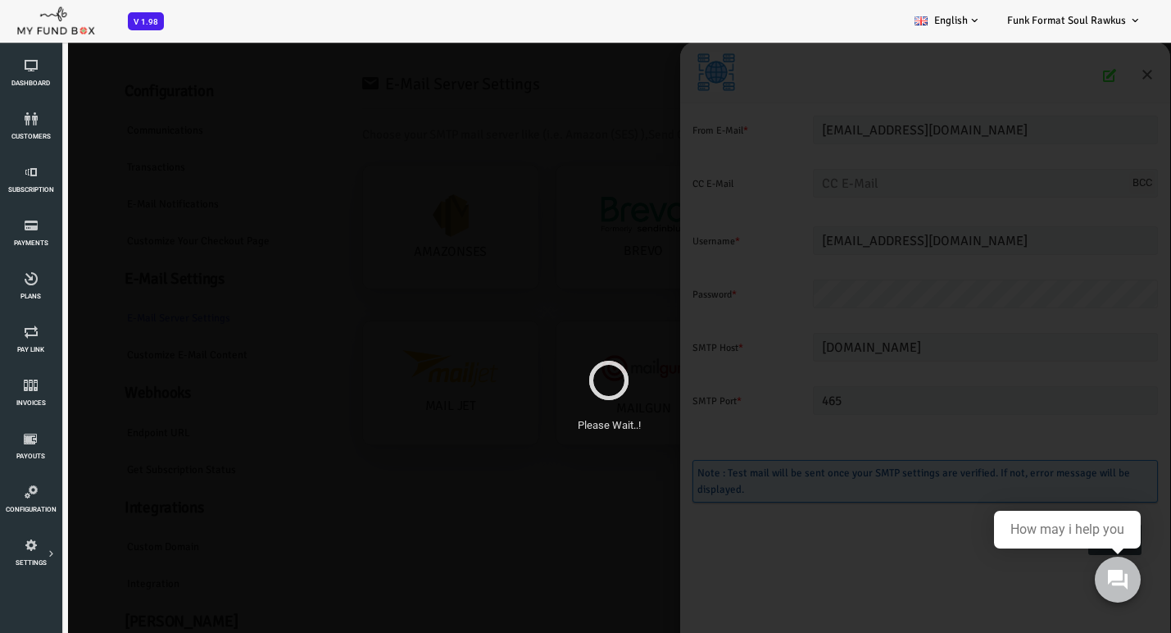
scroll to position [0, 0]
click at [689, 281] on div "Please Wait..!" at bounding box center [562, 383] width 1125 height 684
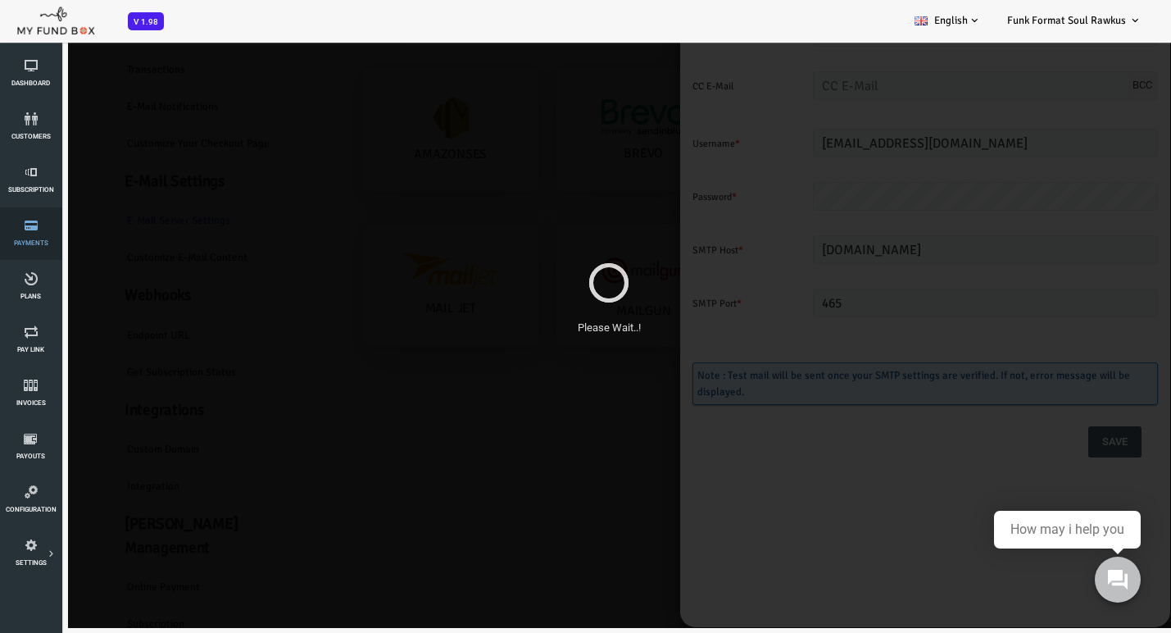
scroll to position [98, 0]
click at [525, 316] on div "Please Wait..!" at bounding box center [562, 285] width 1125 height 684
drag, startPoint x: 625, startPoint y: 294, endPoint x: 703, endPoint y: 331, distance: 86.9
click at [631, 293] on div "Please Wait..!" at bounding box center [562, 285] width 1125 height 684
drag, startPoint x: 976, startPoint y: 421, endPoint x: 983, endPoint y: 393, distance: 29.4
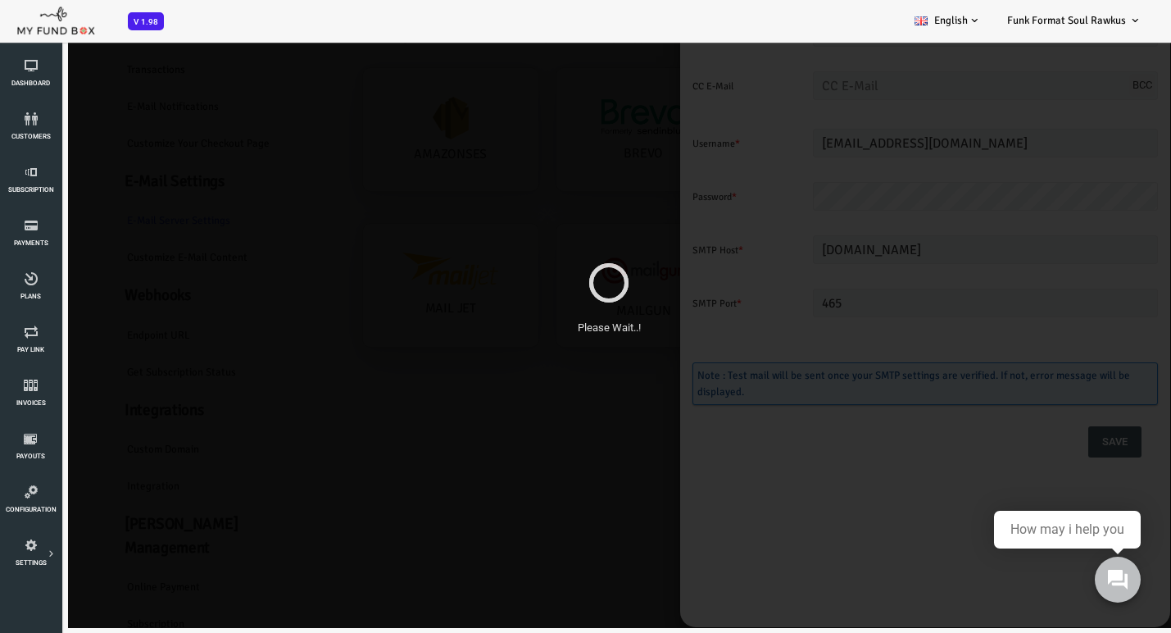
click at [977, 421] on div "Please Wait..!" at bounding box center [562, 285] width 1125 height 684
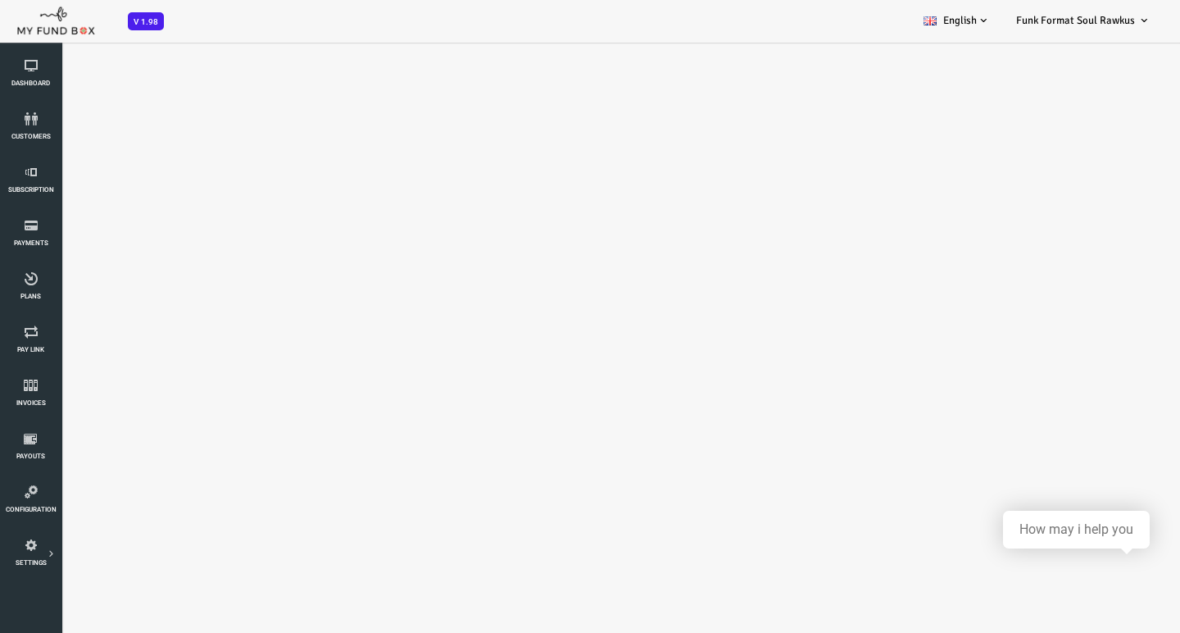
click at [868, 494] on body "Subscriber not found Beneficiary Not Found Partner Not Found!!!! Please Fill ou…" at bounding box center [590, 316] width 1180 height 633
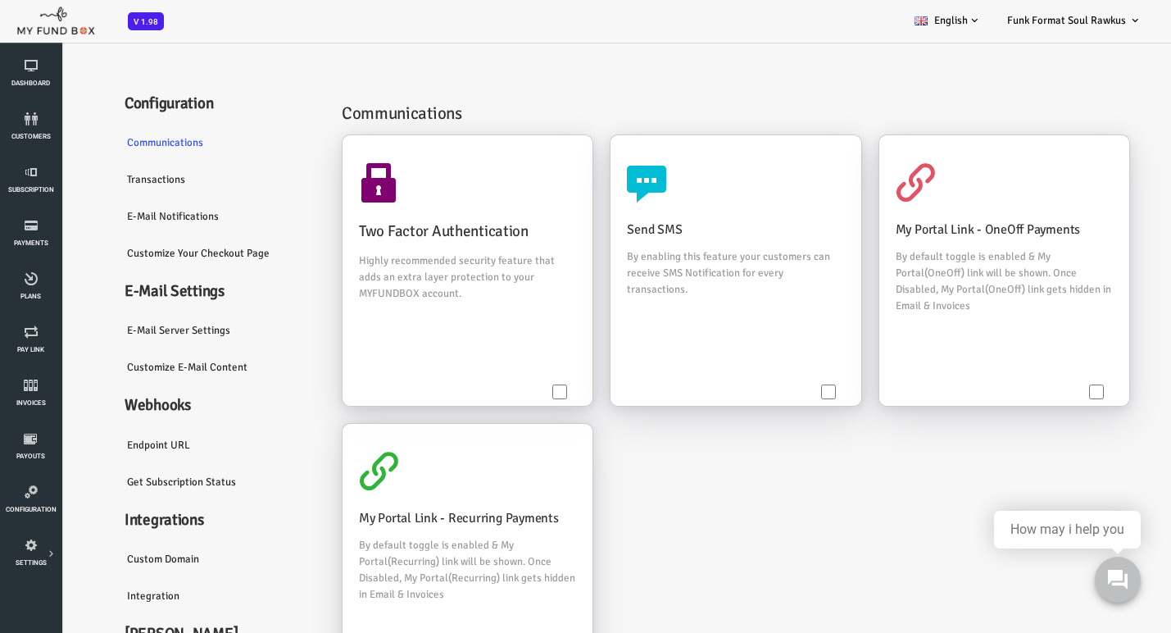
click at [130, 342] on link "E-Mail server settings" at bounding box center [172, 330] width 213 height 38
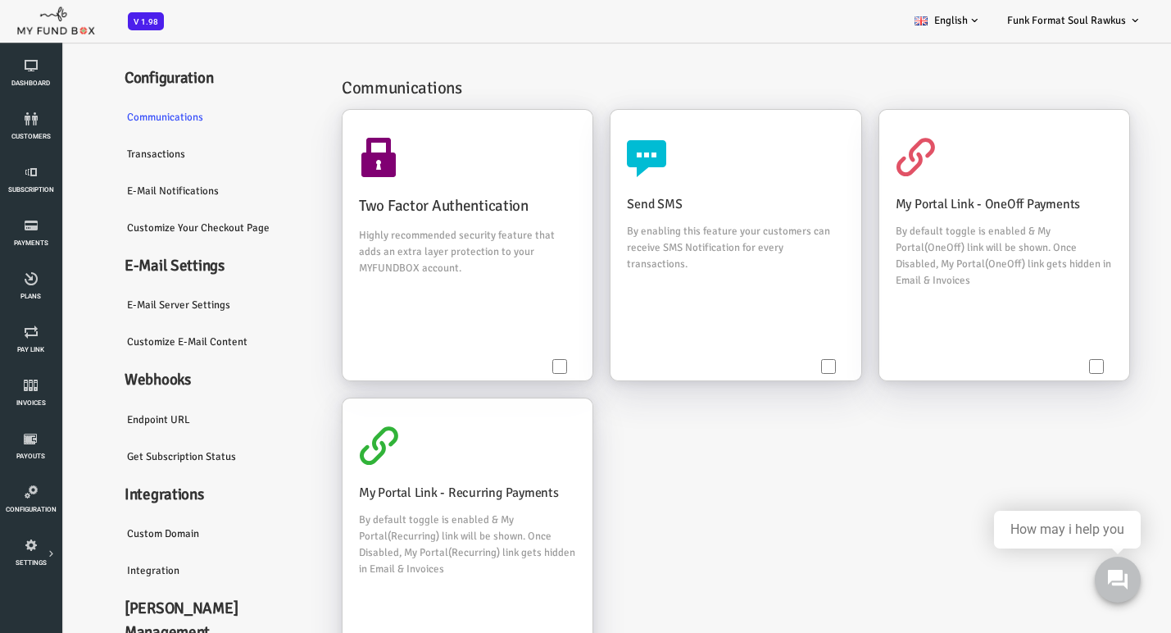
scroll to position [25, 0]
click at [124, 316] on link "E-Mail server settings" at bounding box center [172, 306] width 213 height 38
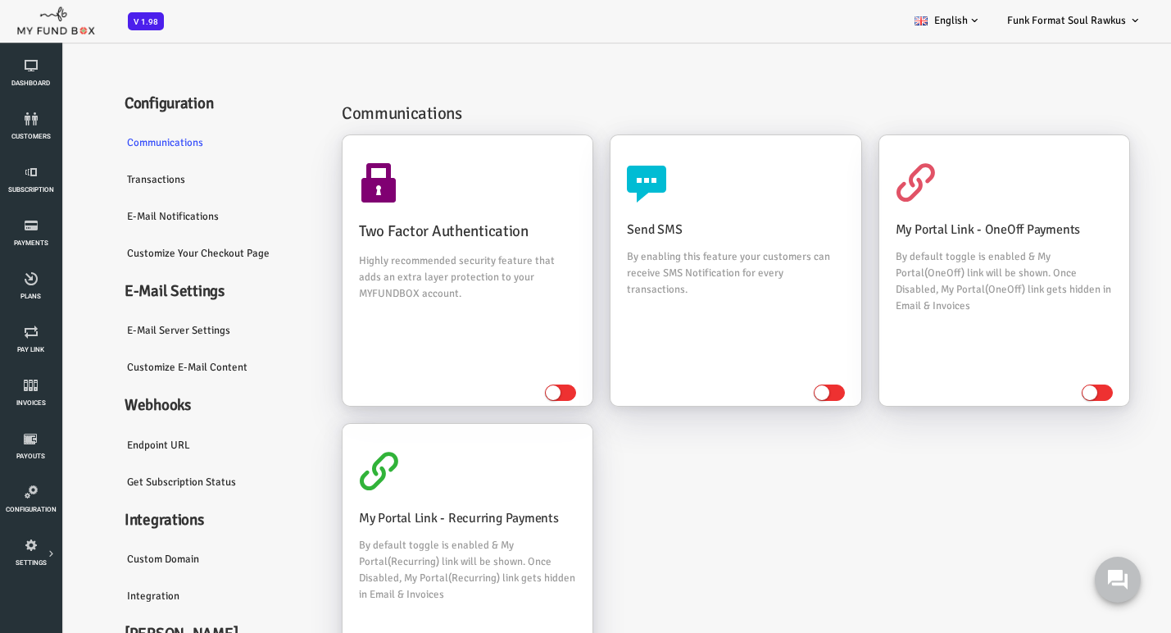
click at [141, 375] on link "Customize E-Mail Content" at bounding box center [172, 367] width 213 height 38
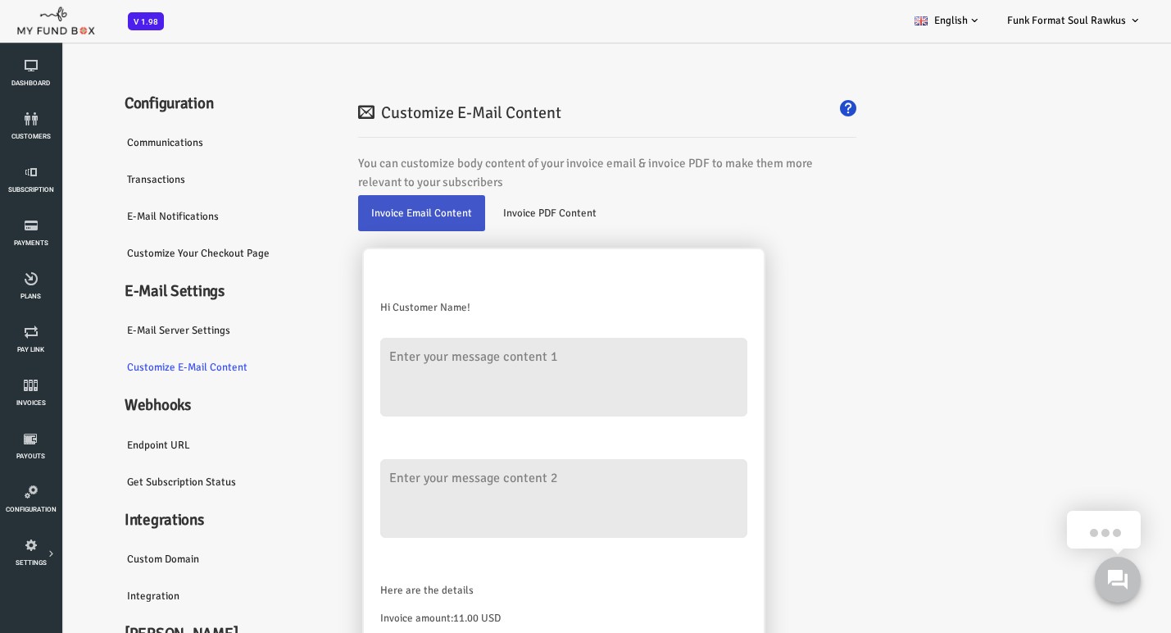
click at [130, 349] on link "E-Mail server settings" at bounding box center [172, 330] width 213 height 38
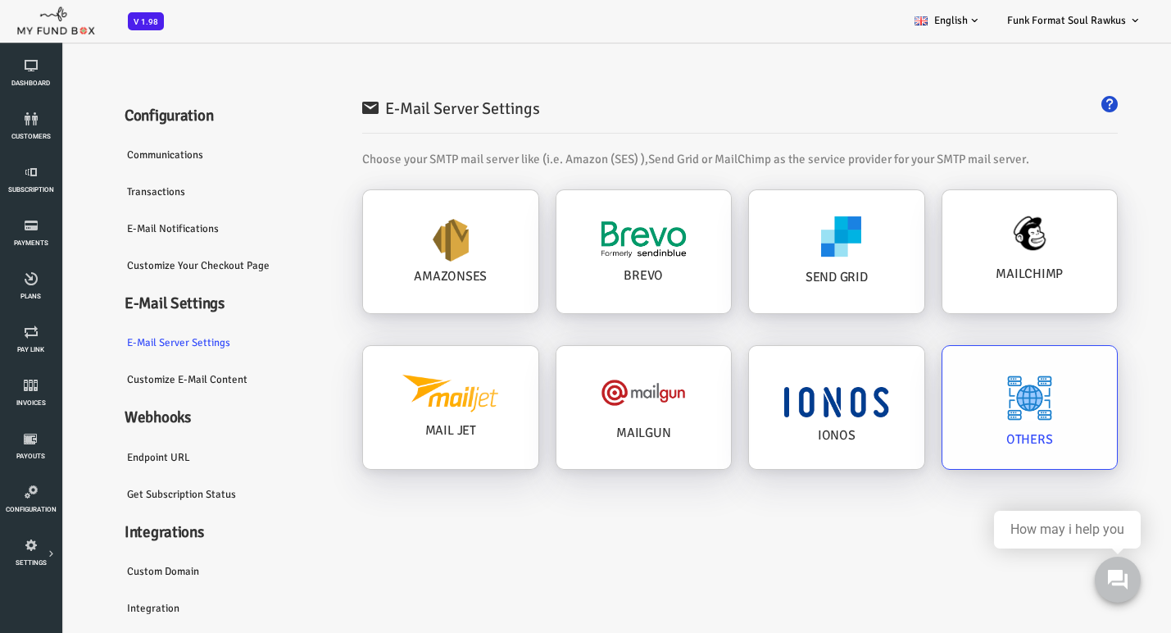
click at [982, 400] on img at bounding box center [983, 398] width 47 height 47
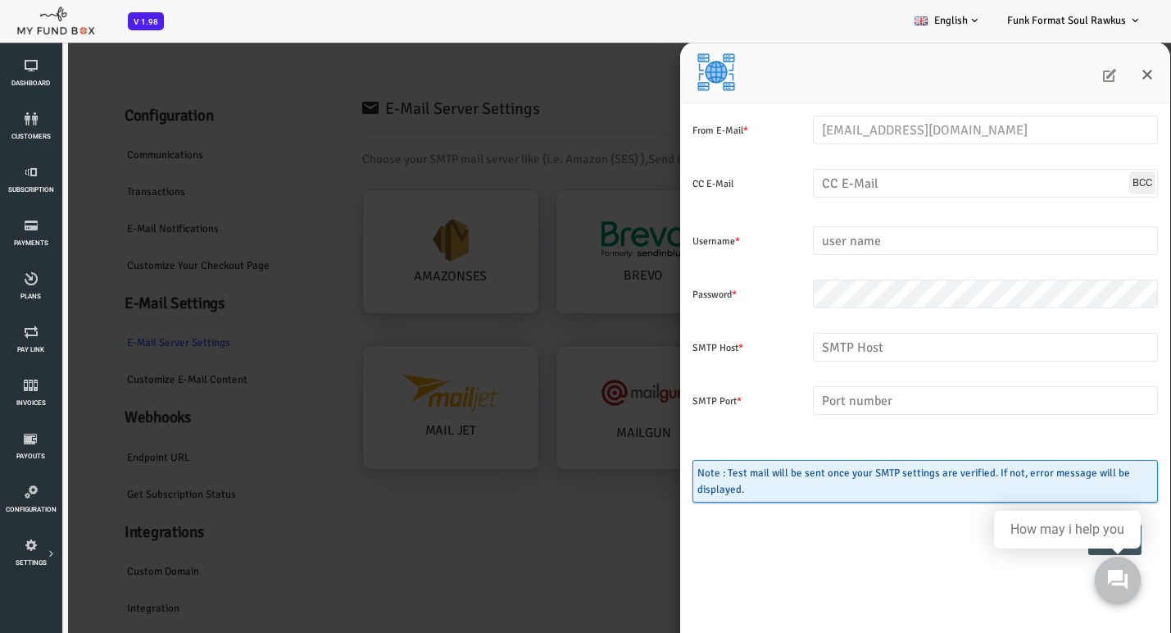
click at [1064, 76] on icon at bounding box center [1063, 75] width 13 height 13
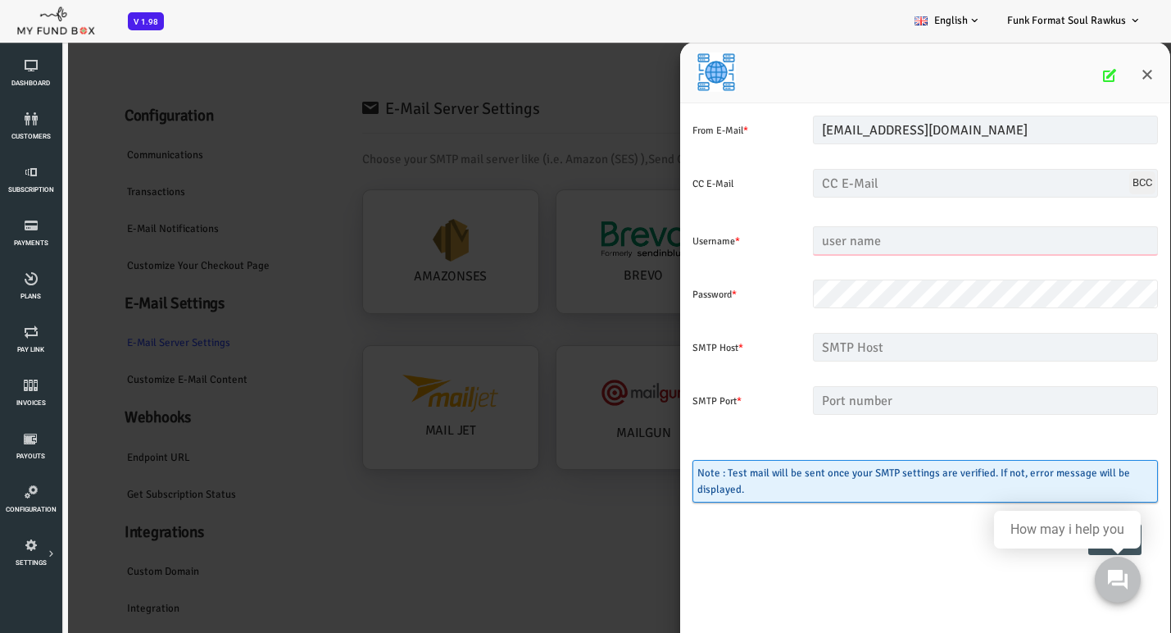
click at [804, 239] on input "text" at bounding box center [938, 240] width 345 height 29
type input "[EMAIL_ADDRESS][DOMAIN_NAME]"
click at [811, 348] on input "text" at bounding box center [938, 347] width 345 height 29
type input "[DOMAIN_NAME]"
type input "465"
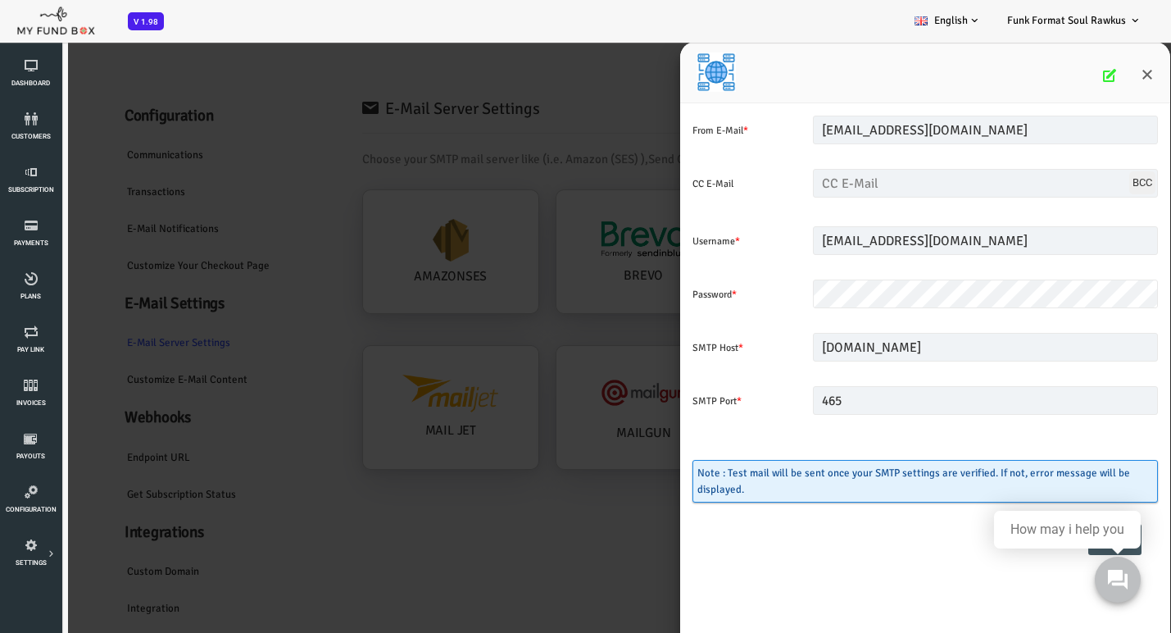
click at [700, 430] on div "SMTP Port *" at bounding box center [698, 427] width 120 height 82
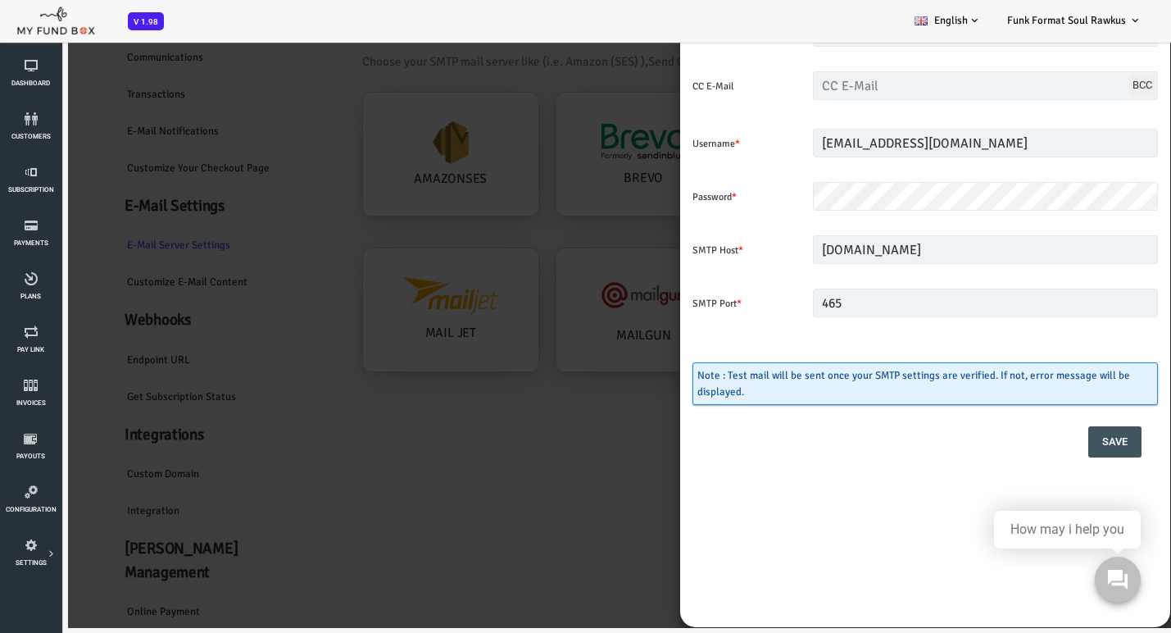
scroll to position [98, 0]
click at [1061, 439] on button "Save" at bounding box center [1068, 441] width 53 height 31
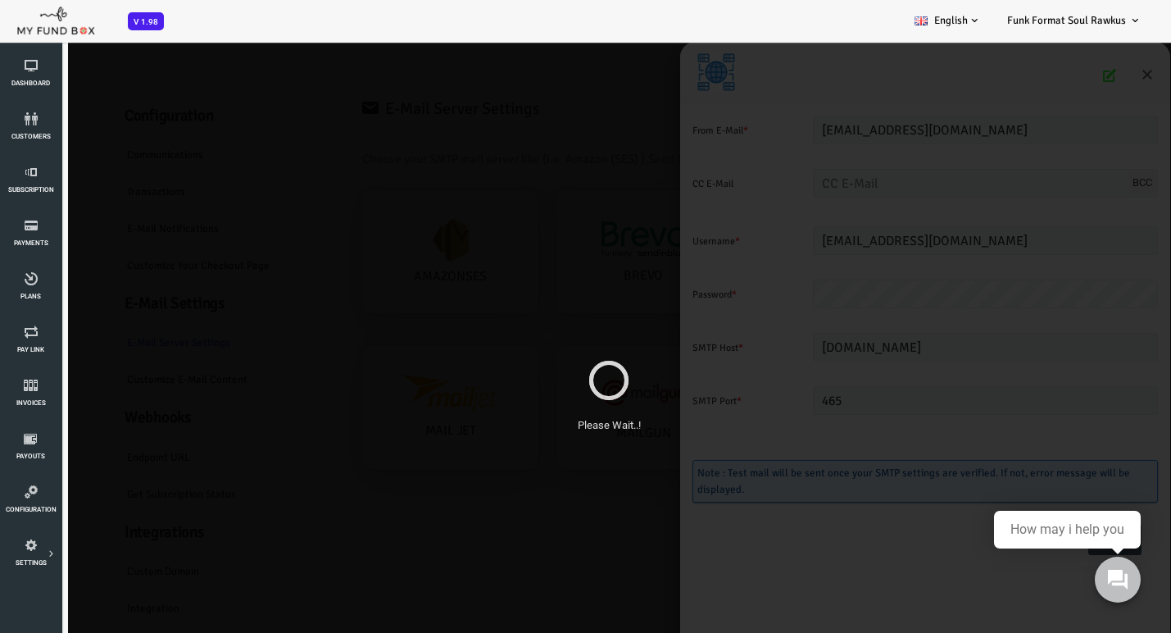
scroll to position [0, 0]
click at [1117, 577] on use at bounding box center [1117, 579] width 21 height 21
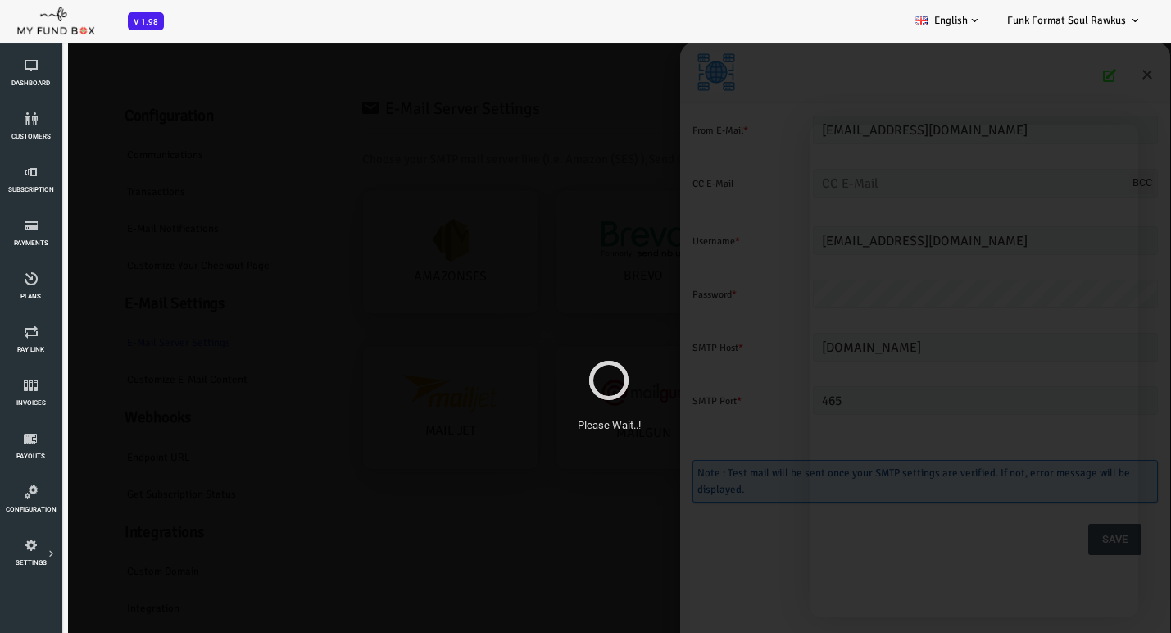
click at [561, 295] on div "Please Wait..!" at bounding box center [562, 383] width 1125 height 684
click at [559, 315] on div "Please Wait..!" at bounding box center [562, 383] width 1125 height 684
click at [511, 237] on div "Please Wait..!" at bounding box center [562, 383] width 1125 height 684
click at [34, 498] on link "Configuration" at bounding box center [31, 500] width 52 height 52
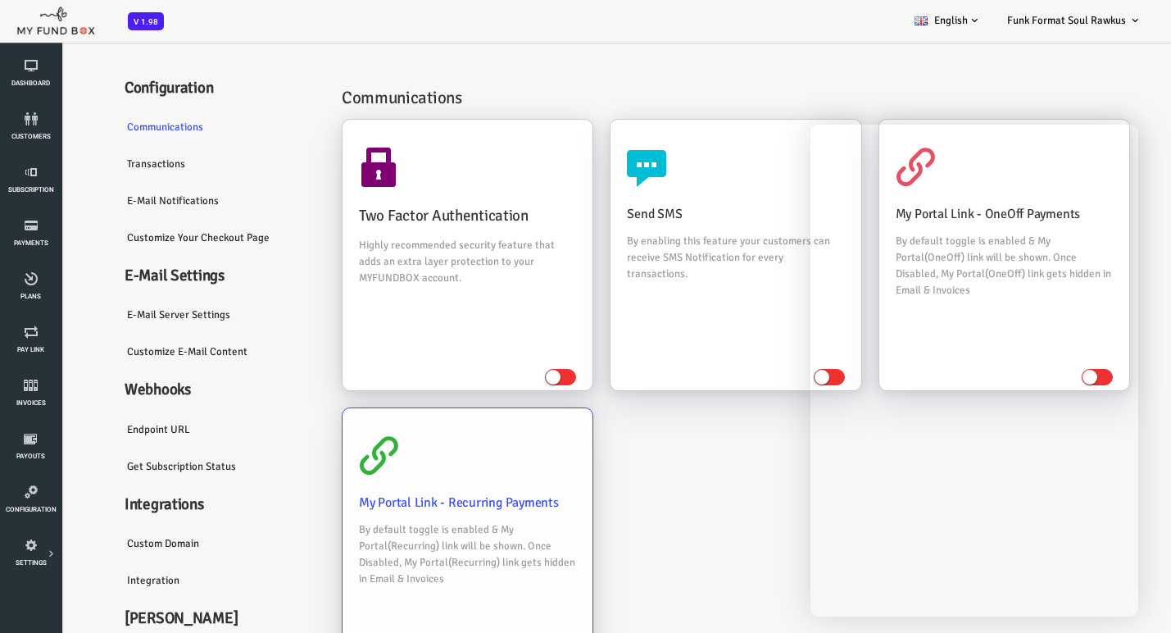
scroll to position [15, 0]
click at [129, 443] on link "Endpoint URL" at bounding box center [172, 430] width 213 height 38
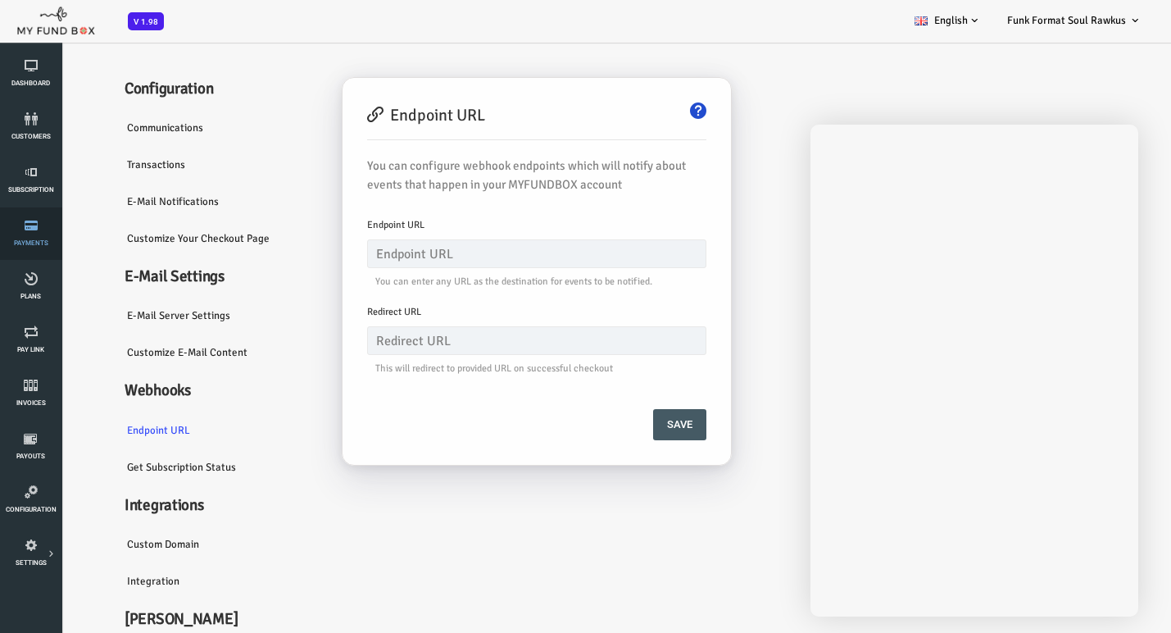
scroll to position [0, 0]
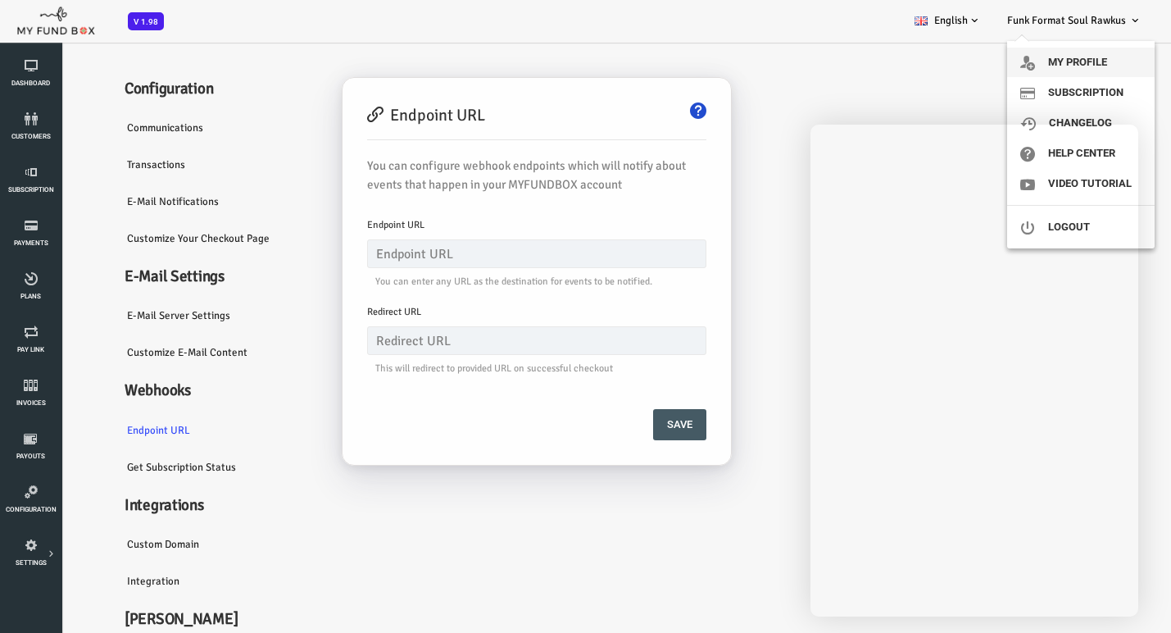
click at [1080, 61] on link "My profile" at bounding box center [1081, 63] width 148 height 30
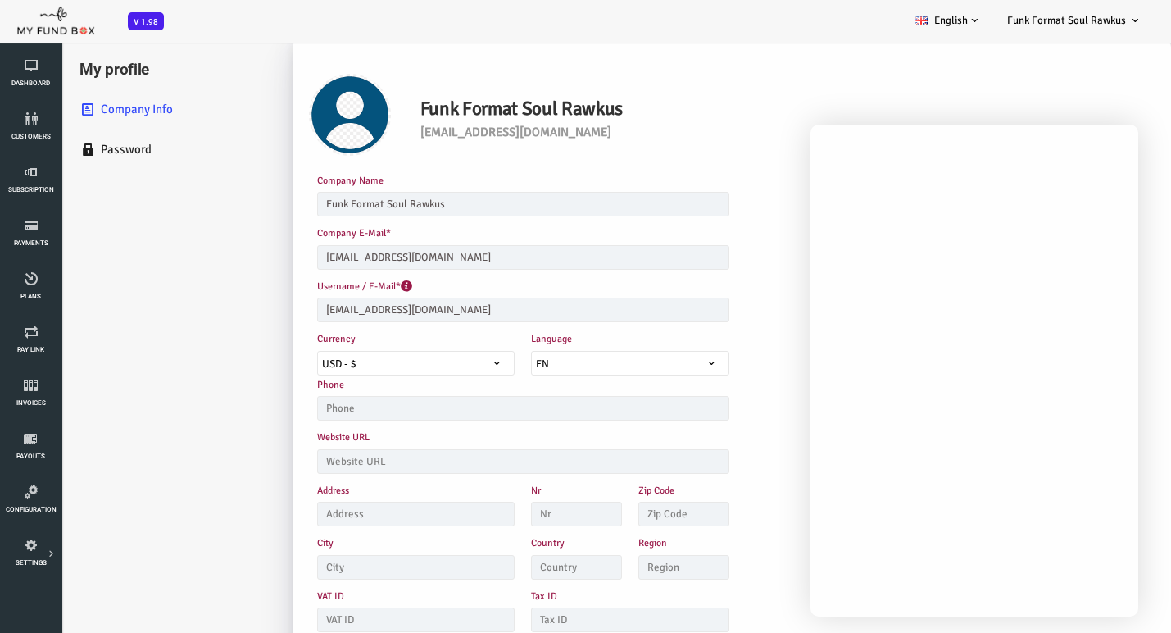
scroll to position [10, 0]
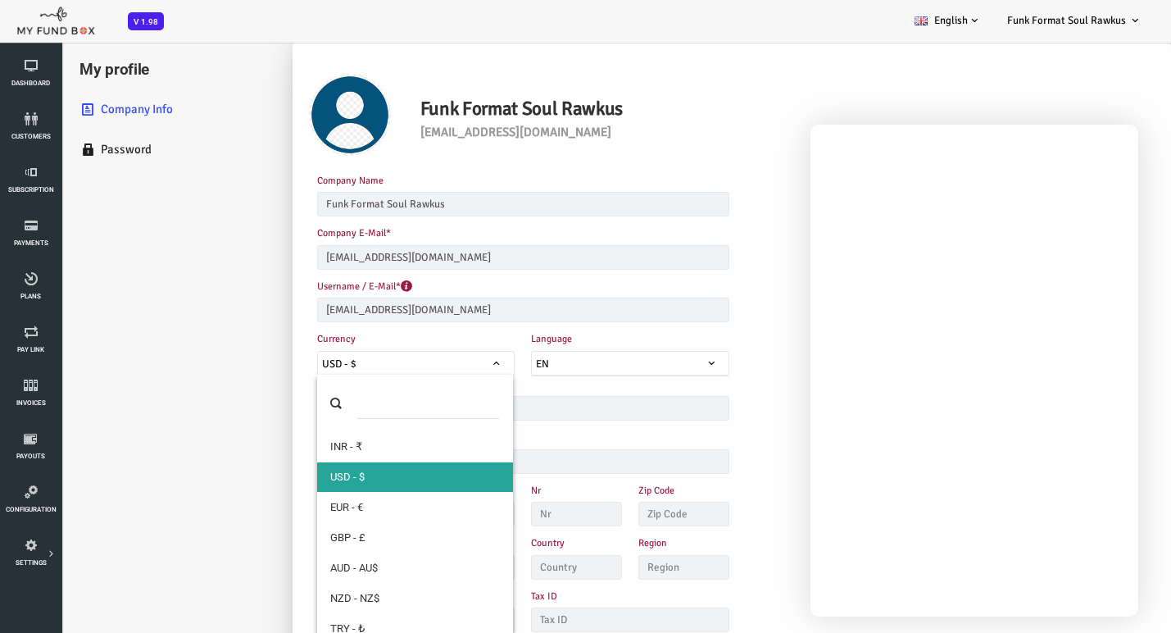
click at [380, 351] on span "USD - $" at bounding box center [369, 363] width 198 height 25
select select "4"
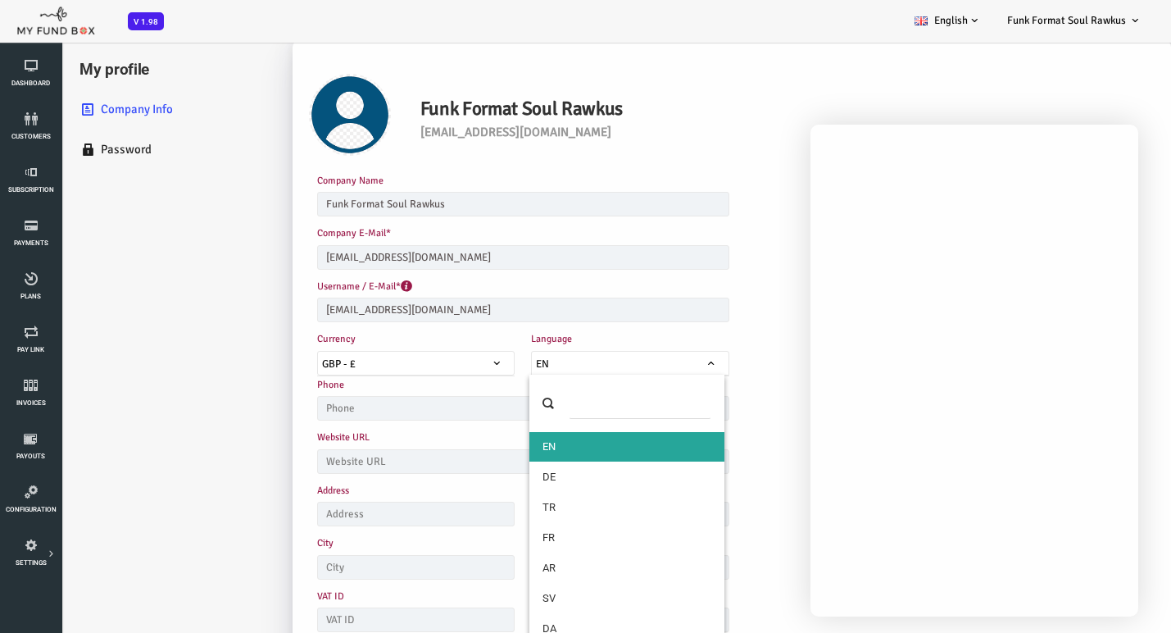
click at [548, 357] on span "EN" at bounding box center [583, 364] width 196 height 16
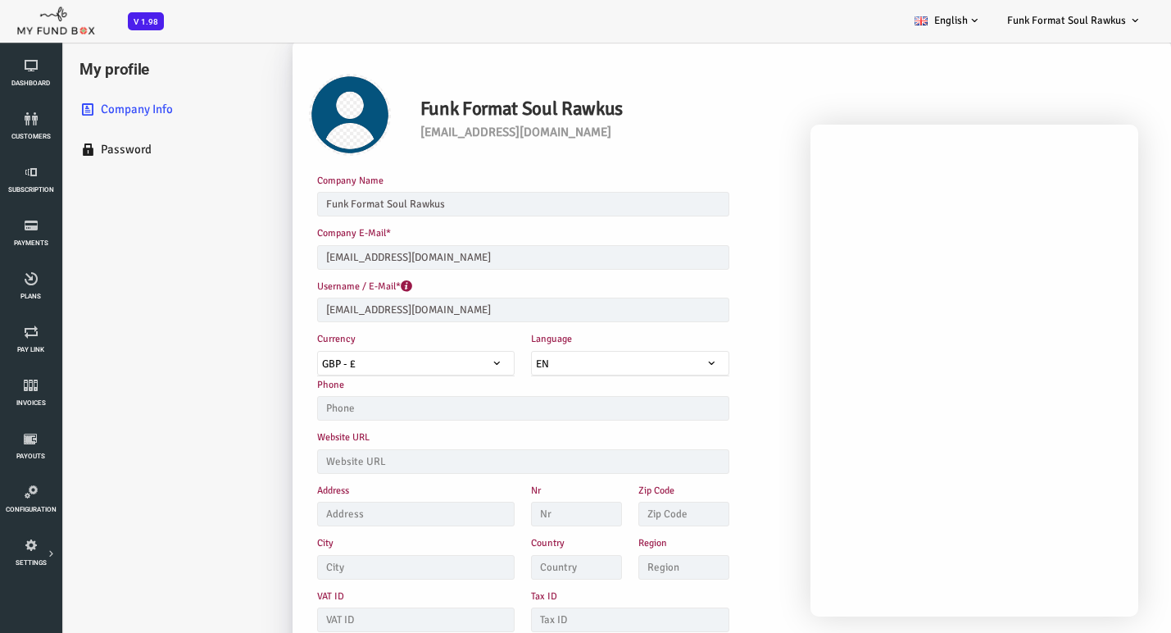
click at [64, 401] on ul "My profile Company Info Password" at bounding box center [123, 401] width 246 height 725
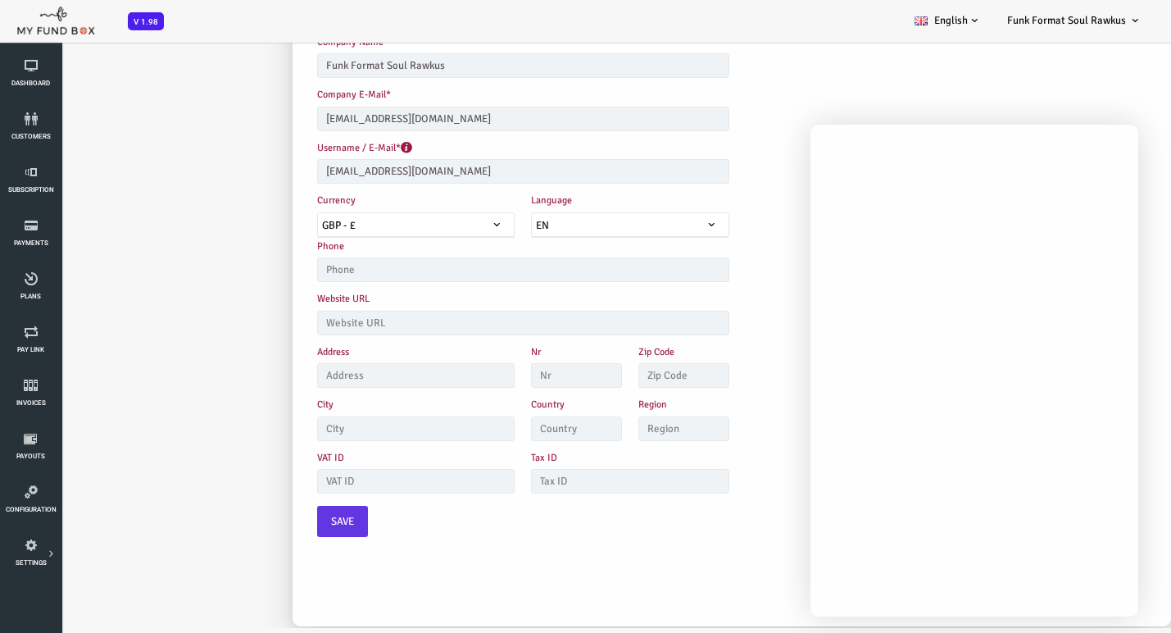
scroll to position [139, 0]
click at [319, 311] on input "text" at bounding box center [476, 323] width 412 height 25
type input "[DOMAIN_NAME]"
click at [154, 334] on ul "My profile Company Info Password" at bounding box center [123, 263] width 246 height 725
click at [302, 513] on span "Save" at bounding box center [295, 521] width 23 height 16
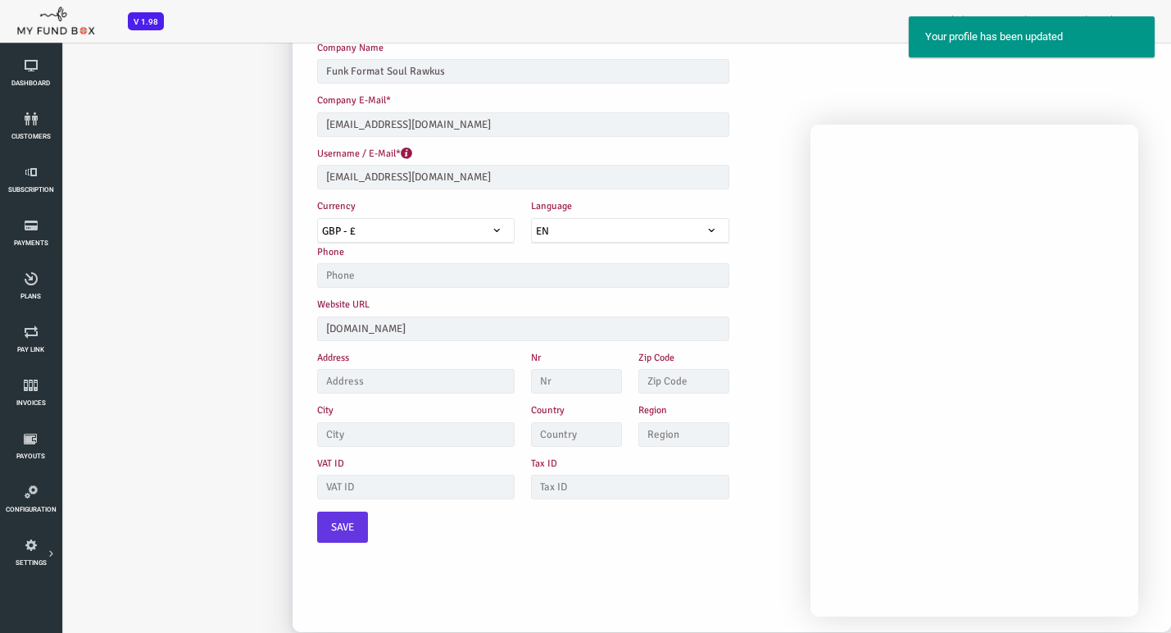
scroll to position [0, 0]
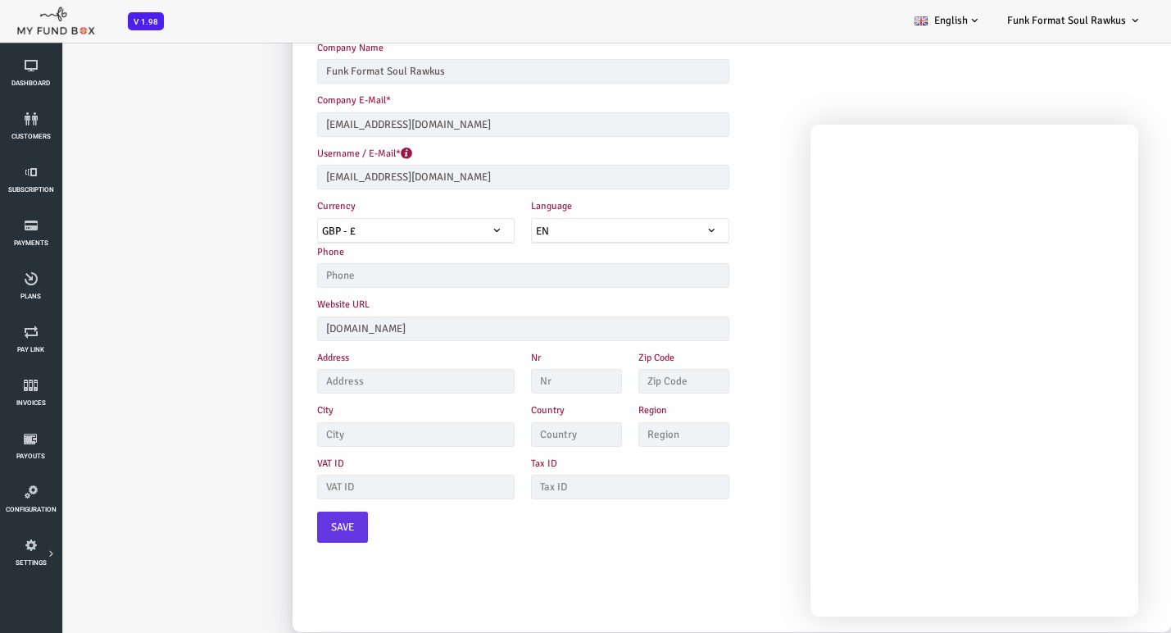
click at [899, 102] on div "Company Name Funk Format Soul Rawkus Please enter your company name with minimu…" at bounding box center [583, 294] width 659 height 511
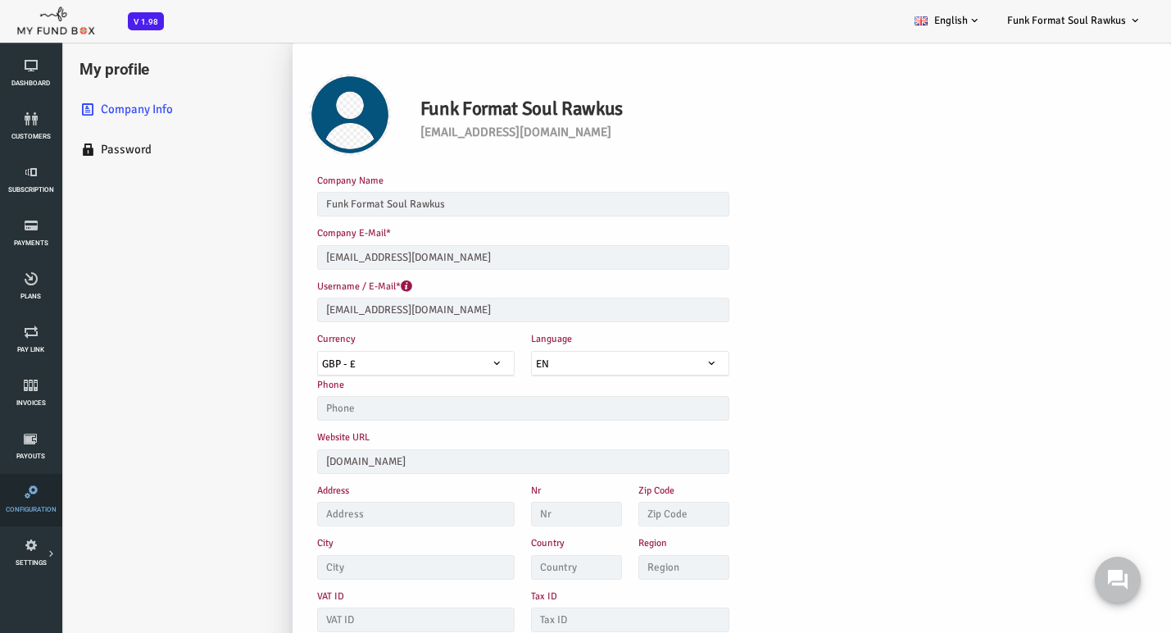
click at [30, 499] on link "Configuration" at bounding box center [31, 500] width 52 height 52
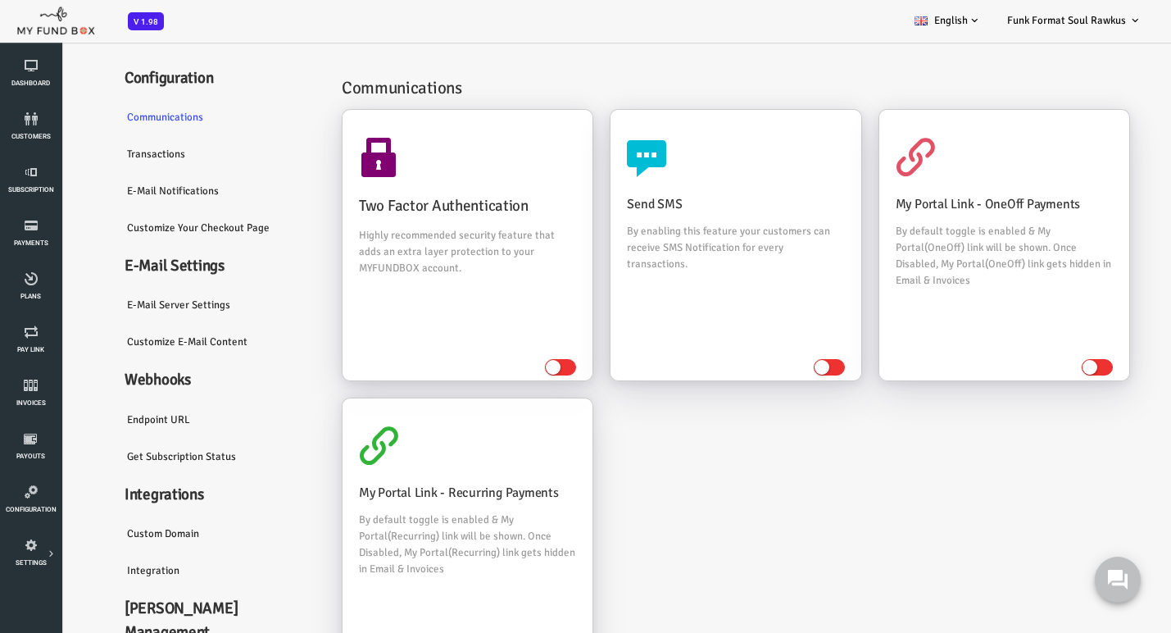
scroll to position [25, 0]
click at [118, 431] on link "Endpoint URL" at bounding box center [172, 421] width 213 height 38
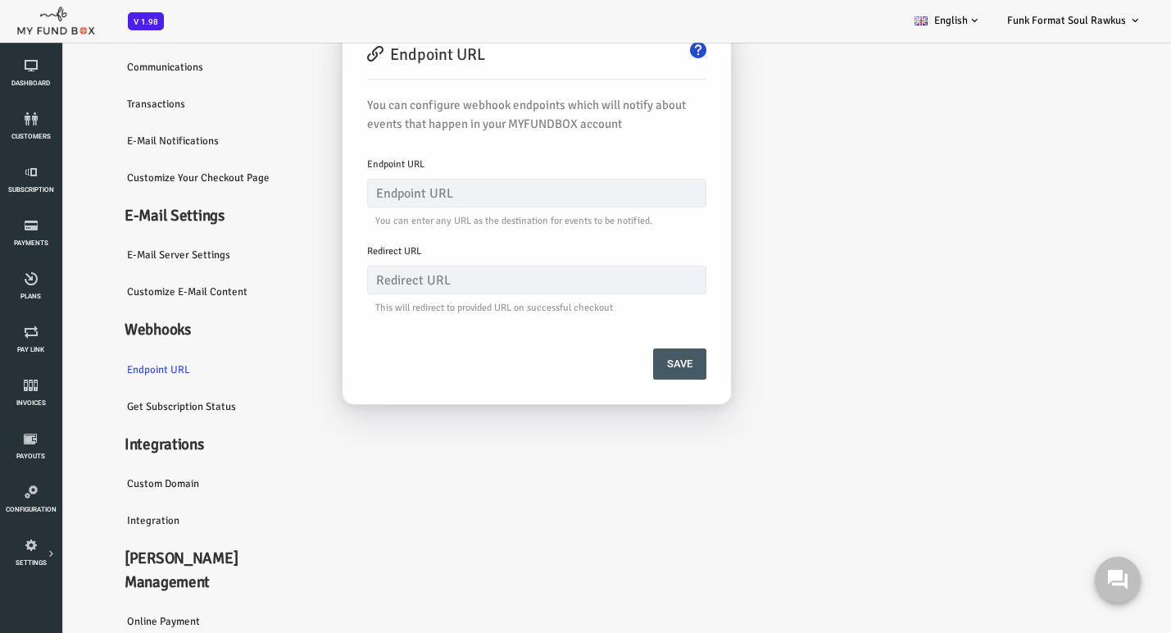
scroll to position [381, 0]
click at [124, 425] on link "Get Subscription Status" at bounding box center [172, 407] width 213 height 38
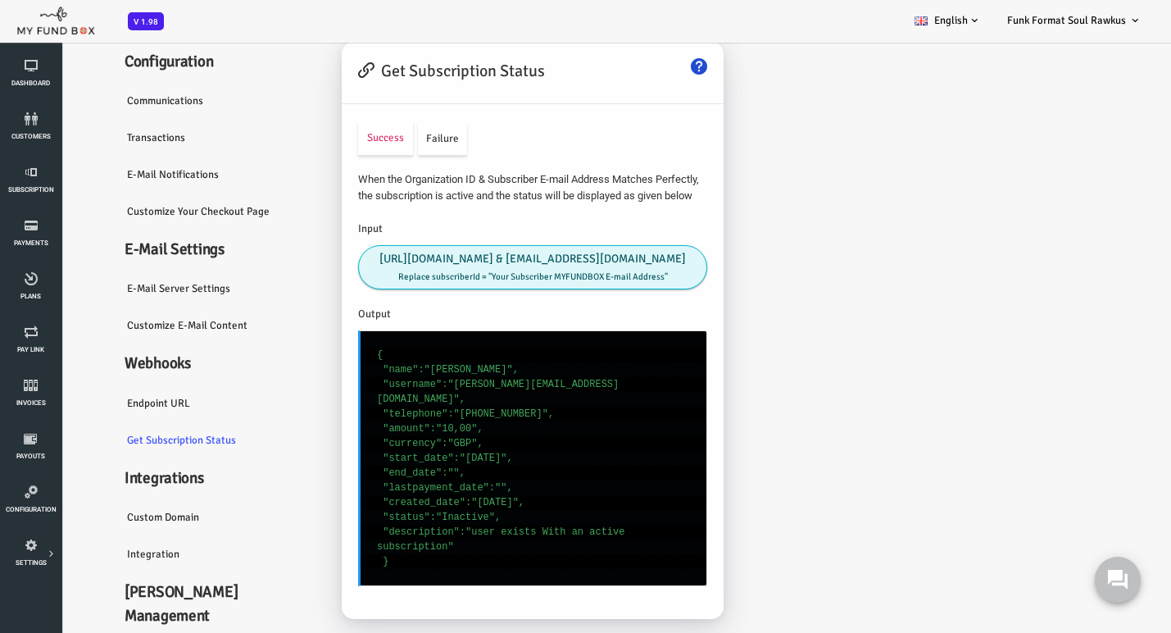
scroll to position [13, 0]
click at [394, 139] on link "Failure" at bounding box center [395, 139] width 49 height 33
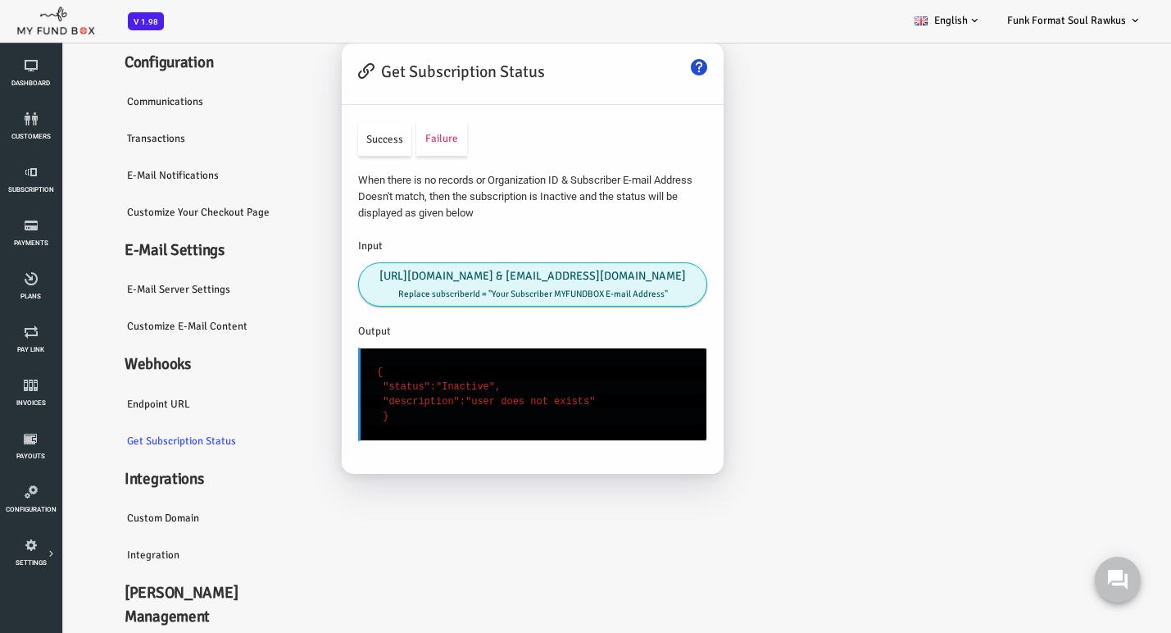
click at [343, 138] on link "Success" at bounding box center [337, 139] width 53 height 33
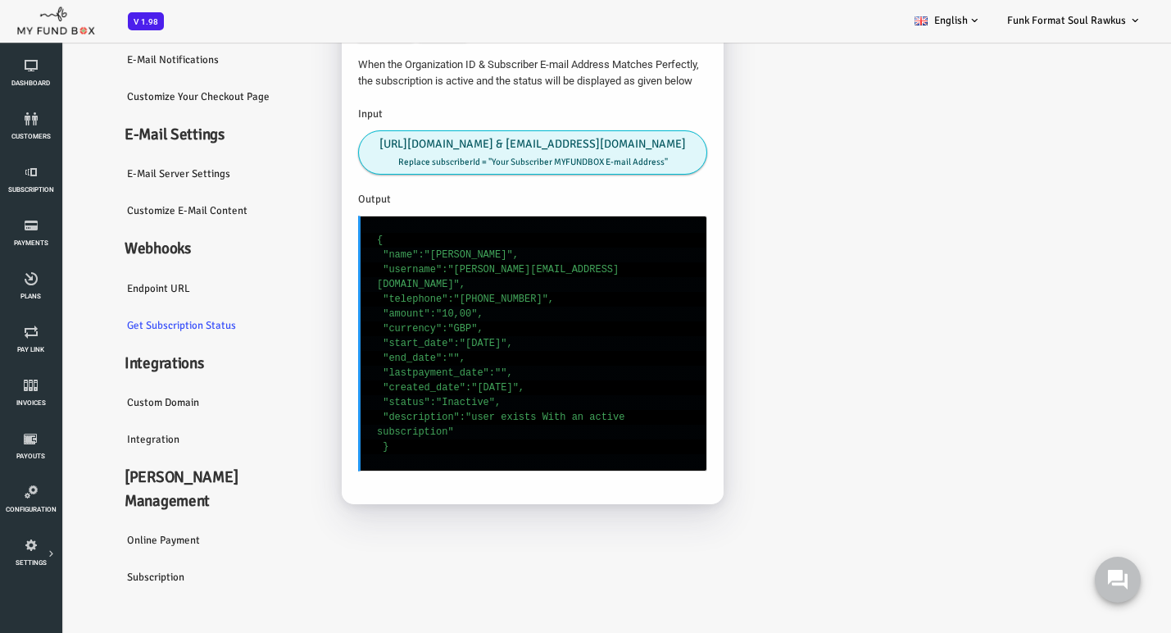
scroll to position [98, 0]
click at [119, 421] on link "Custom Domain" at bounding box center [172, 403] width 213 height 38
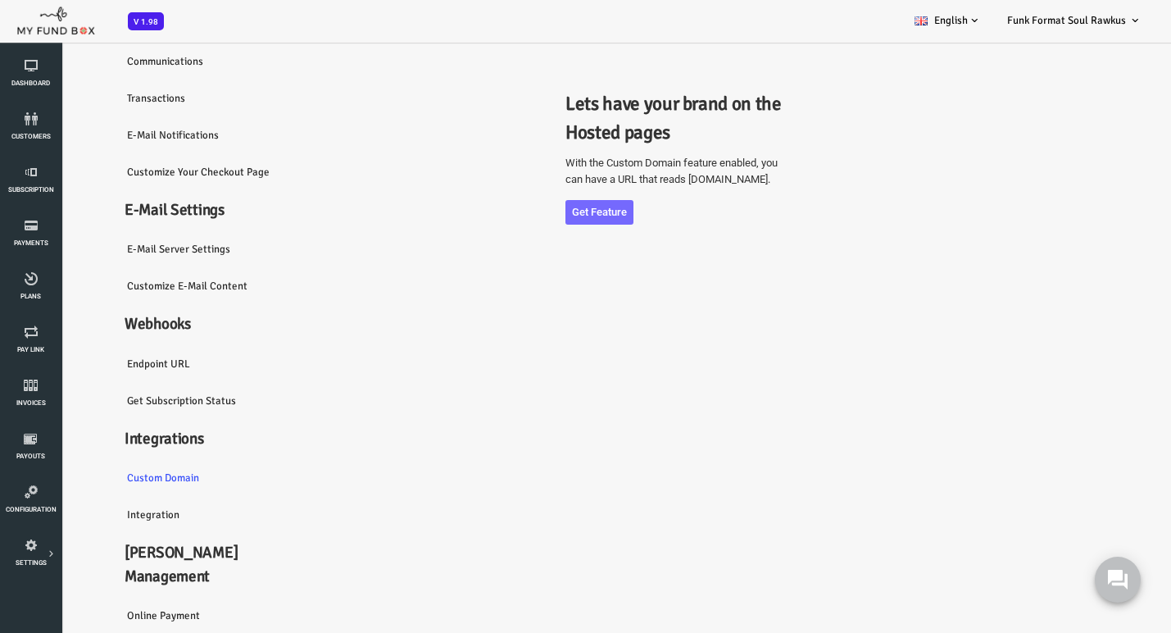
scroll to position [0, 0]
click at [550, 231] on div at bounding box center [427, 317] width 249 height 221
click at [603, 308] on div "Lets have your brand on the Hosted pages With the Custom Domain feature enabled…" at bounding box center [693, 202] width 797 height 452
click at [555, 227] on div at bounding box center [428, 317] width 266 height 221
click at [571, 222] on link "Get feature" at bounding box center [553, 212] width 68 height 25
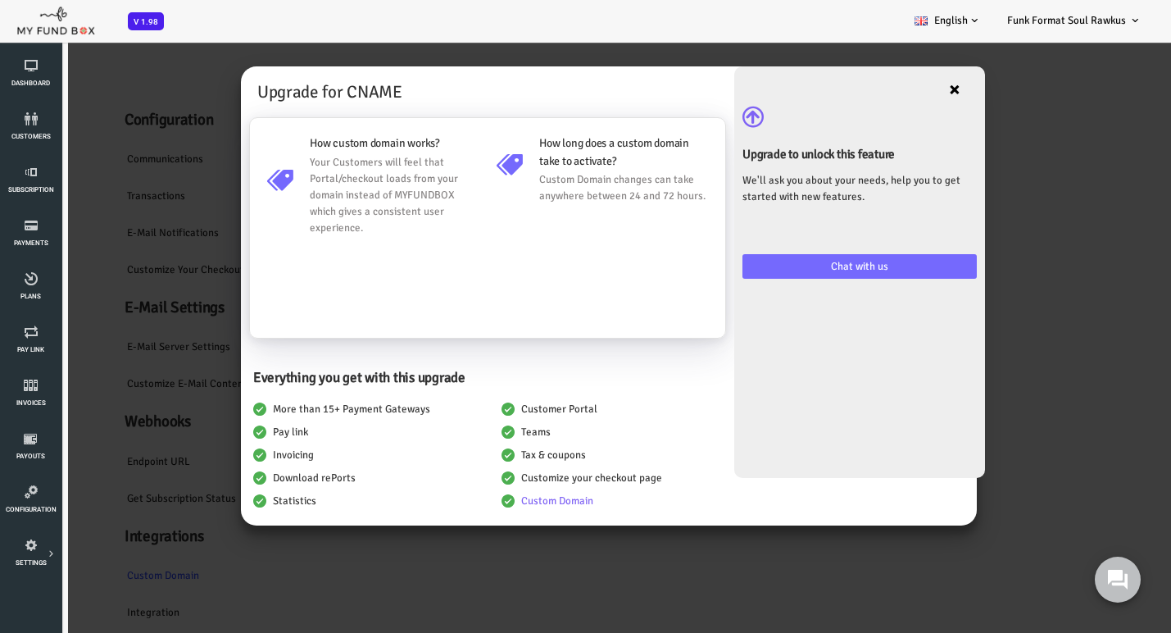
click at [907, 89] on button "×" at bounding box center [908, 89] width 44 height 46
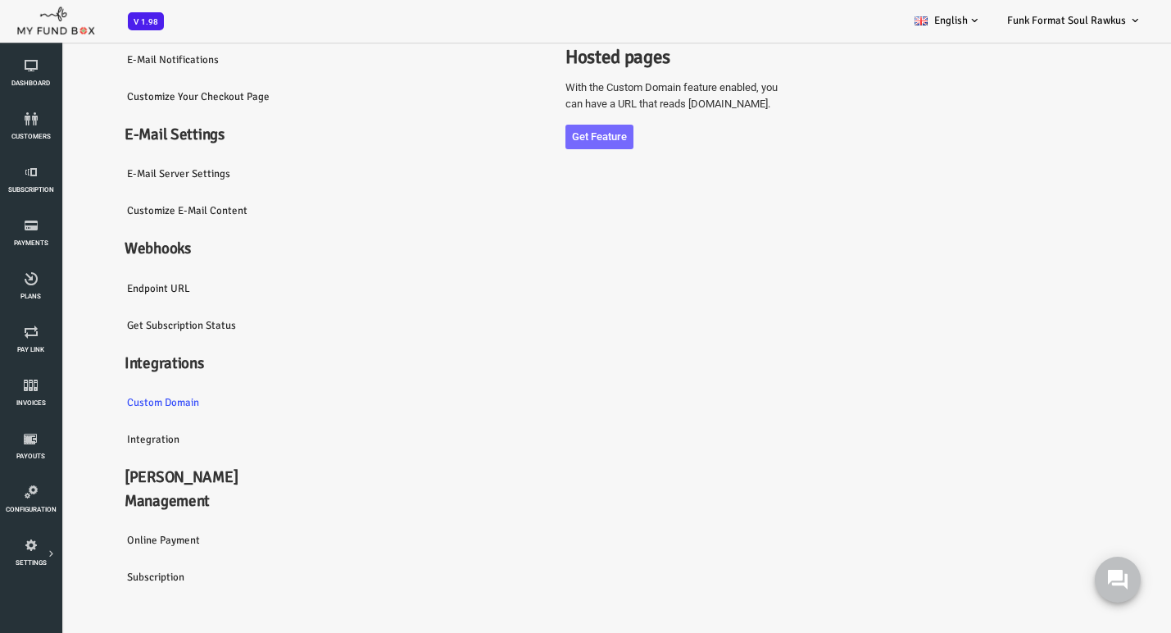
scroll to position [98, 0]
click at [110, 458] on link "Integration" at bounding box center [172, 439] width 213 height 38
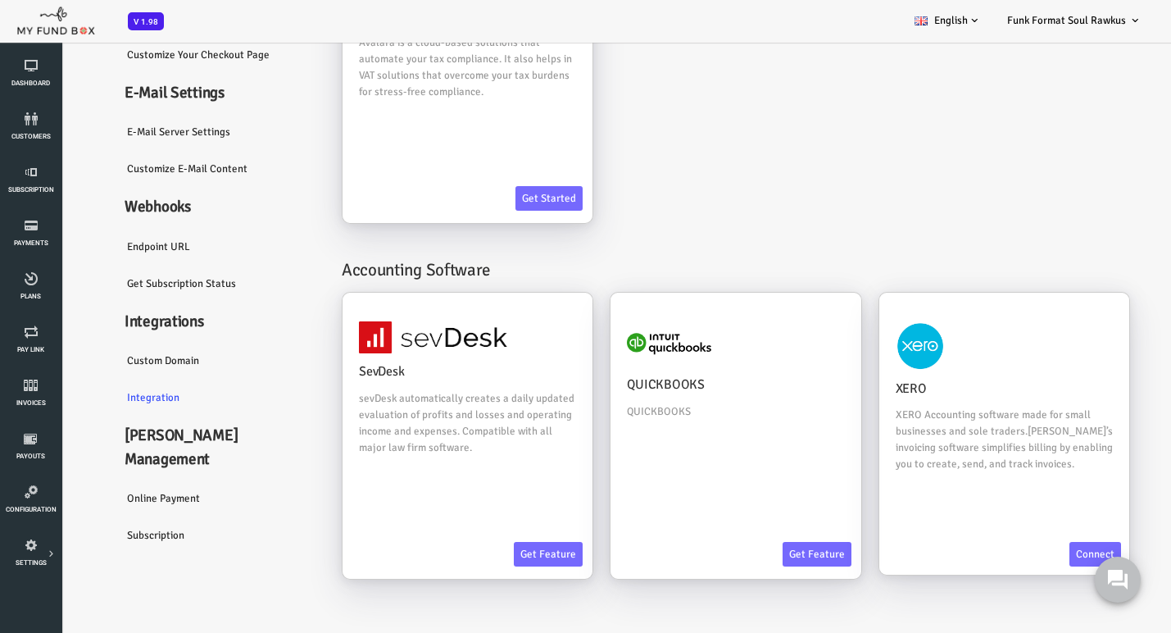
click at [115, 483] on link "Online payment" at bounding box center [172, 499] width 213 height 38
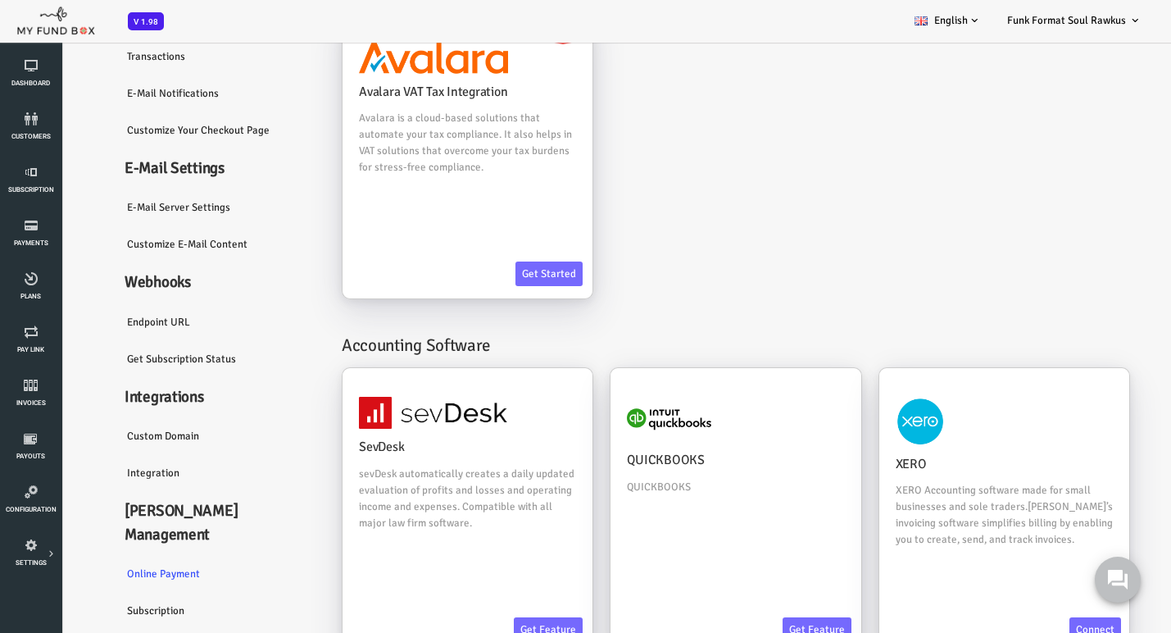
scroll to position [0, 0]
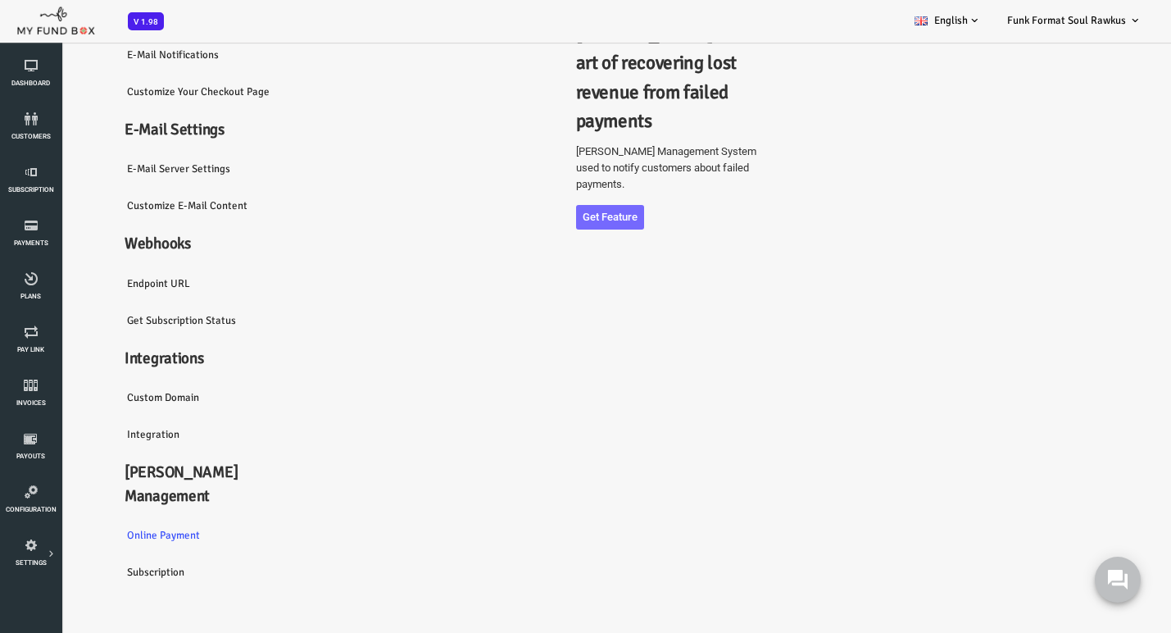
click at [118, 591] on link "Subscription" at bounding box center [172, 572] width 213 height 38
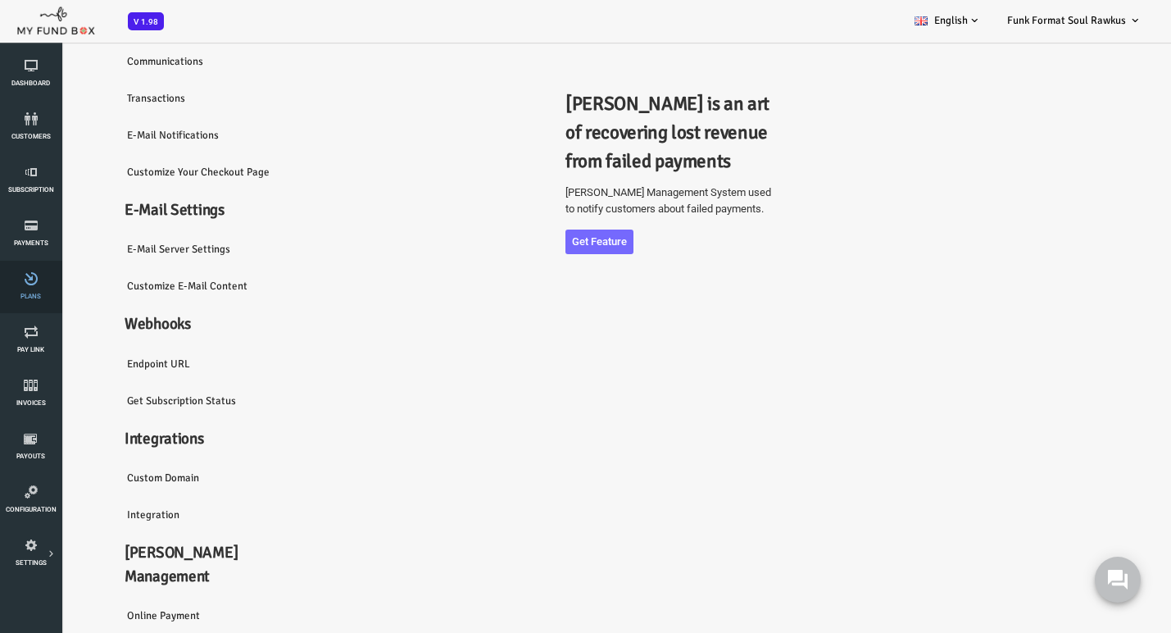
click at [38, 279] on icon at bounding box center [31, 278] width 52 height 13
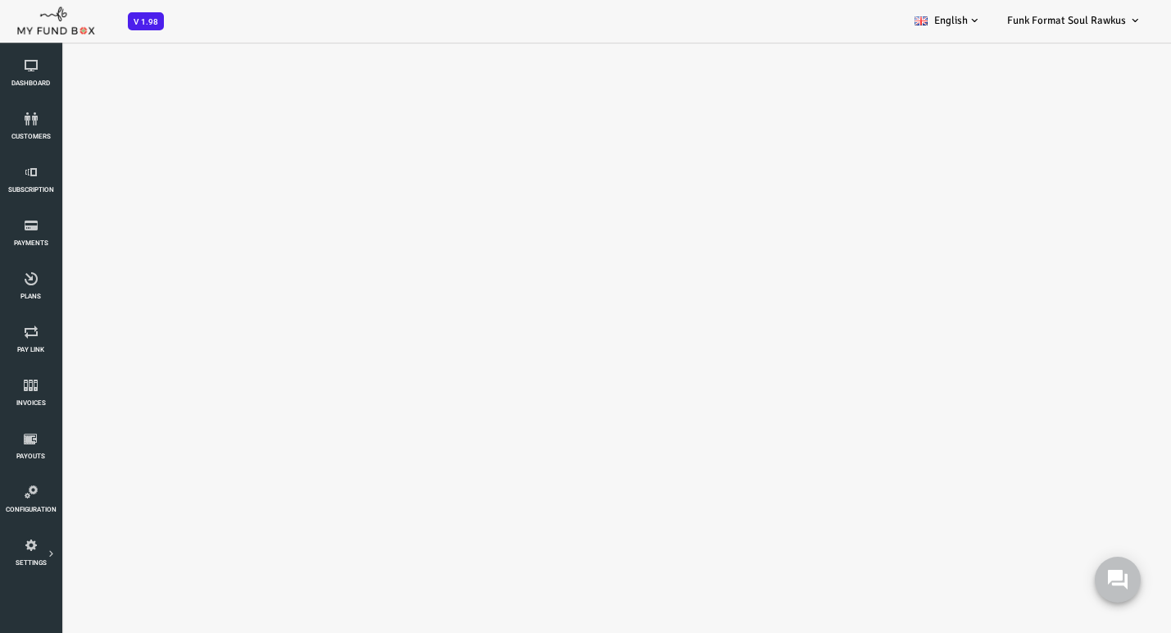
select select "100"
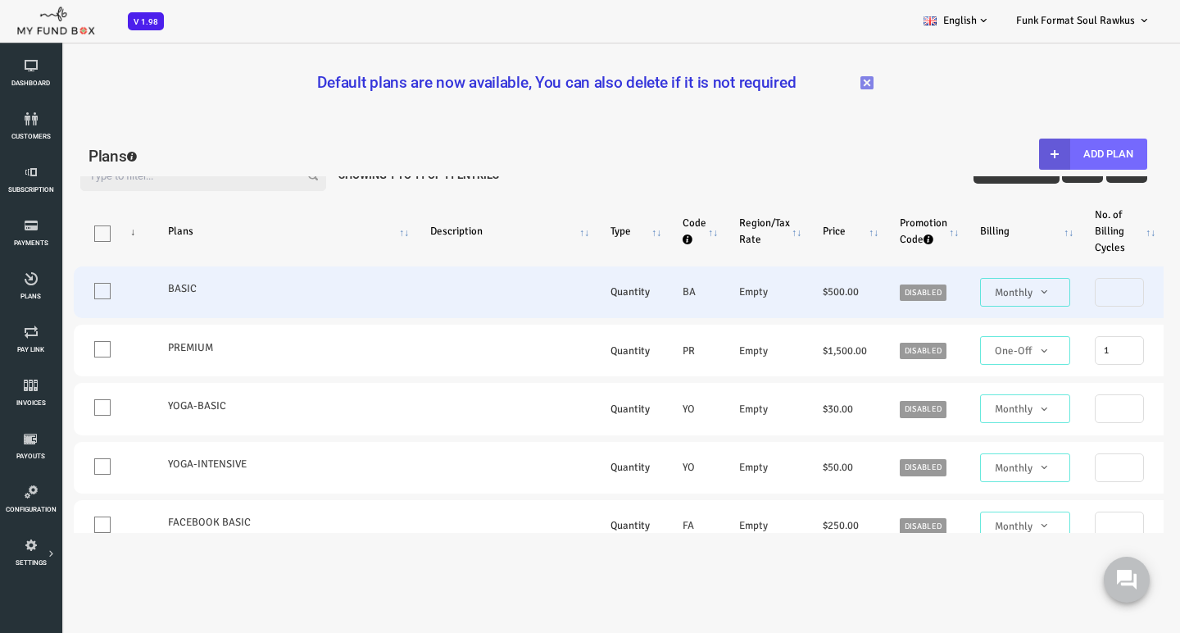
click at [969, 298] on span "Monthly" at bounding box center [977, 292] width 77 height 16
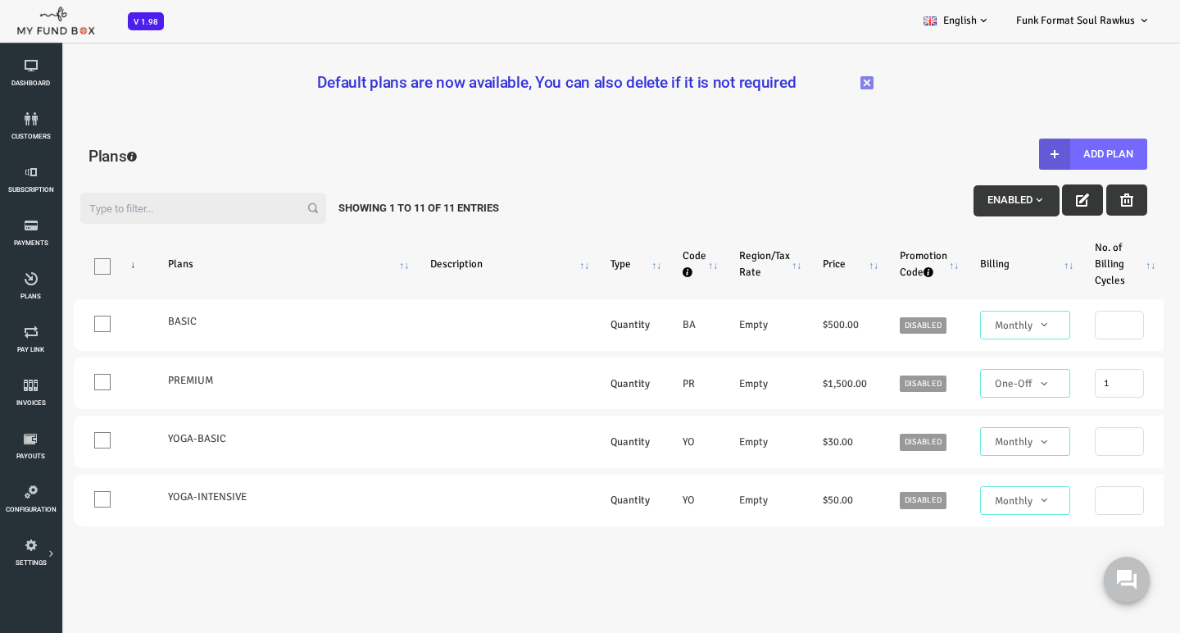
click at [1029, 205] on icon "button" at bounding box center [1035, 199] width 13 height 13
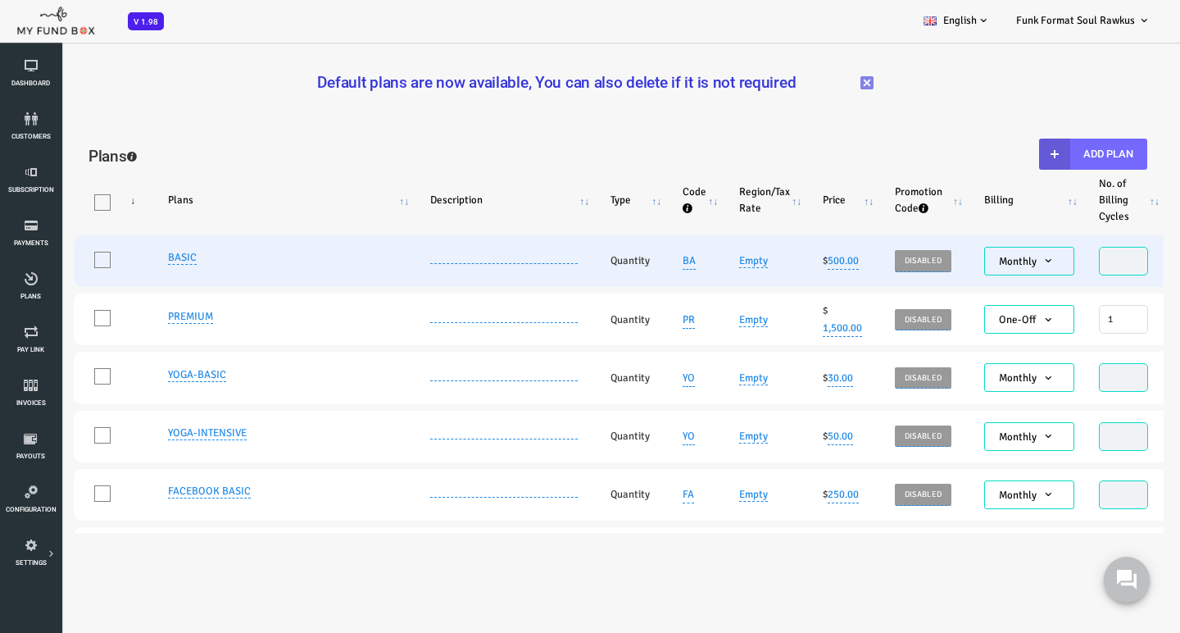
click at [994, 262] on span "Monthly" at bounding box center [981, 261] width 77 height 16
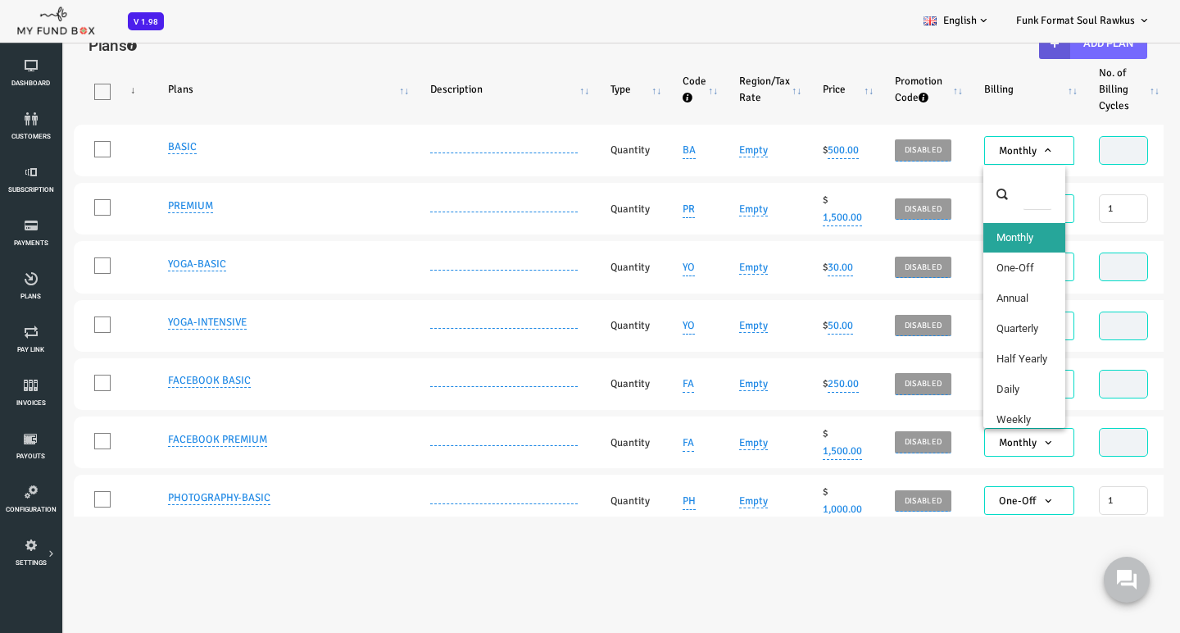
click at [470, 75] on th "Description" at bounding box center [456, 89] width 180 height 57
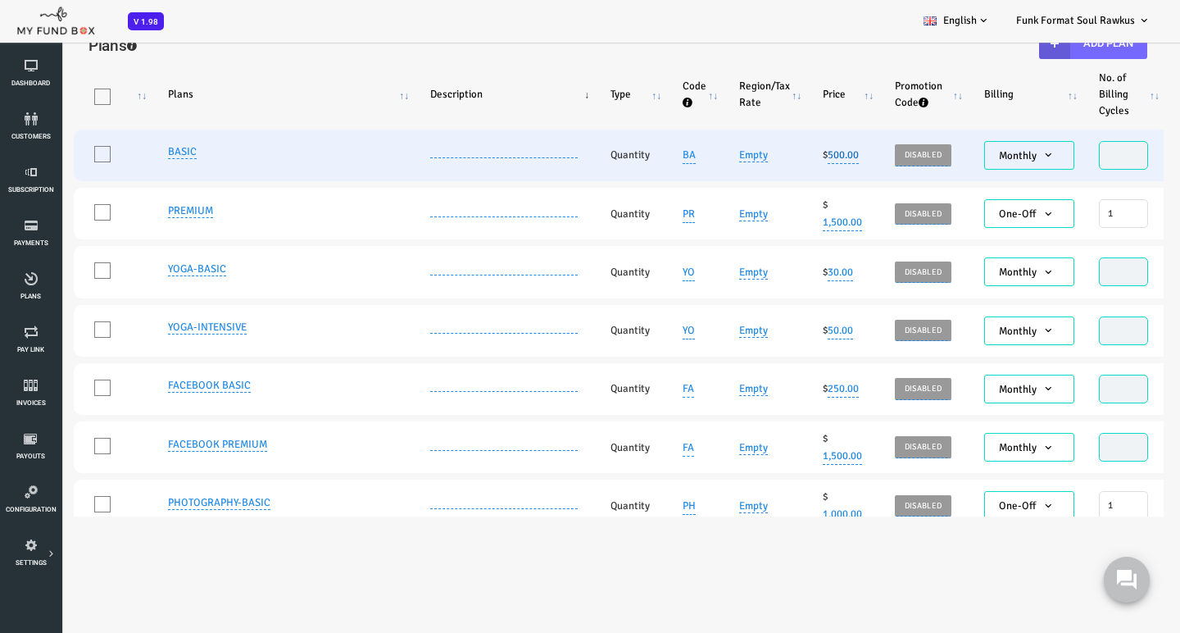
click at [799, 154] on link "500.00" at bounding box center [795, 155] width 31 height 18
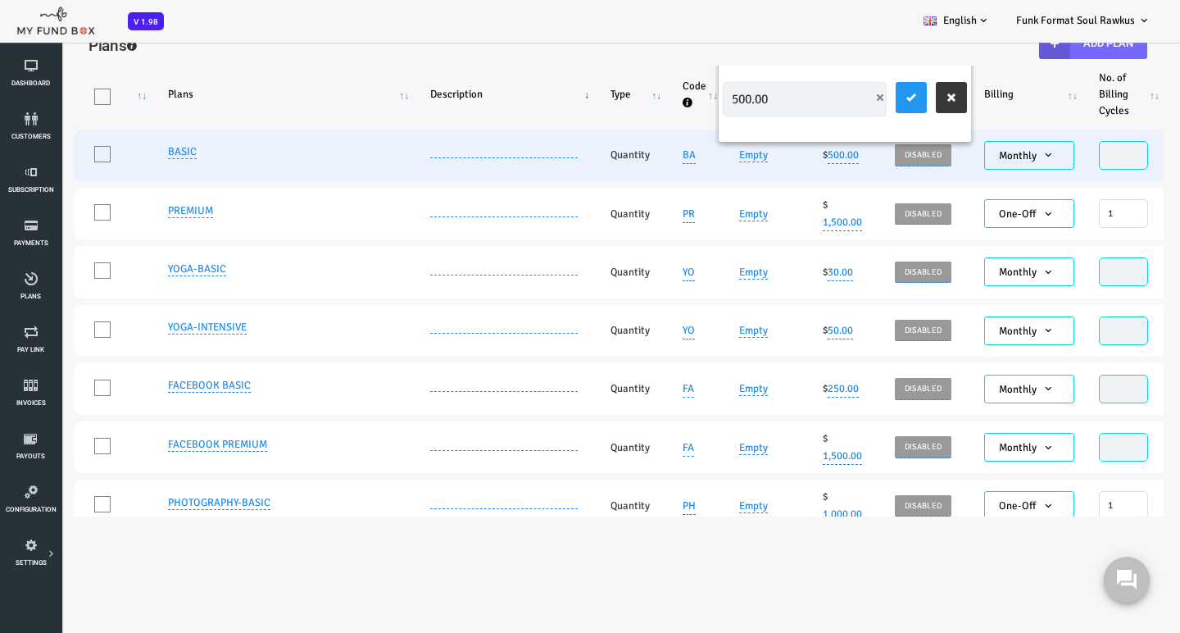
click at [738, 91] on input "500.00" at bounding box center [757, 99] width 164 height 34
type input "37.5"
click at [861, 102] on icon "submit" at bounding box center [863, 97] width 13 height 13
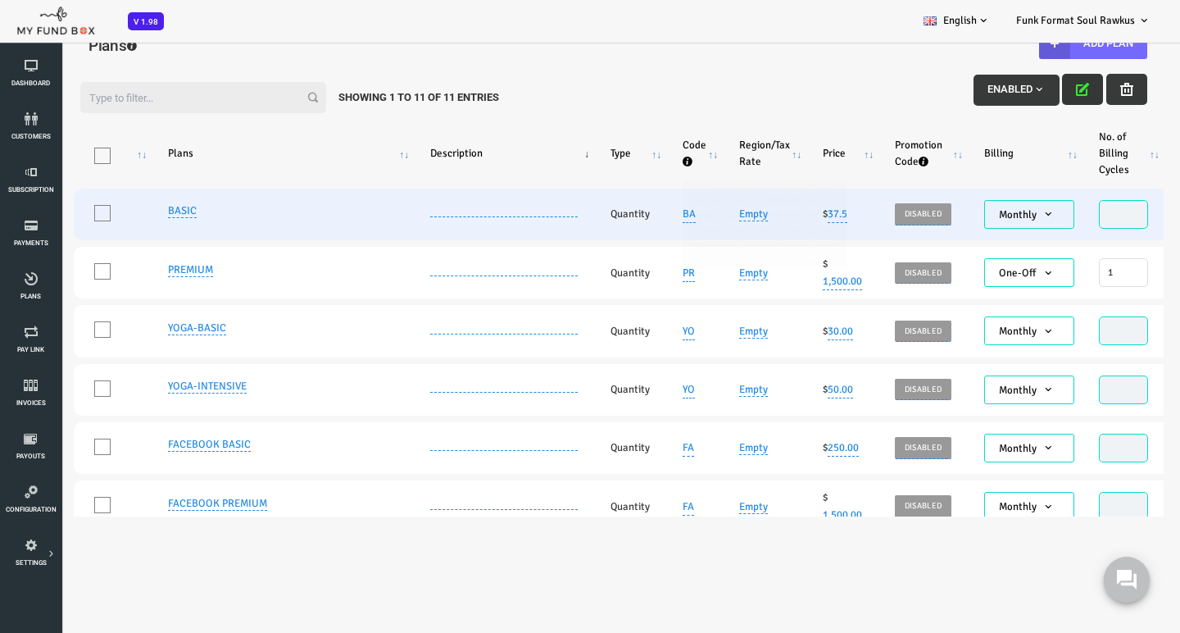
scroll to position [-1, 0]
click at [133, 211] on link "BASIC" at bounding box center [134, 211] width 29 height 14
type input "BASIC"
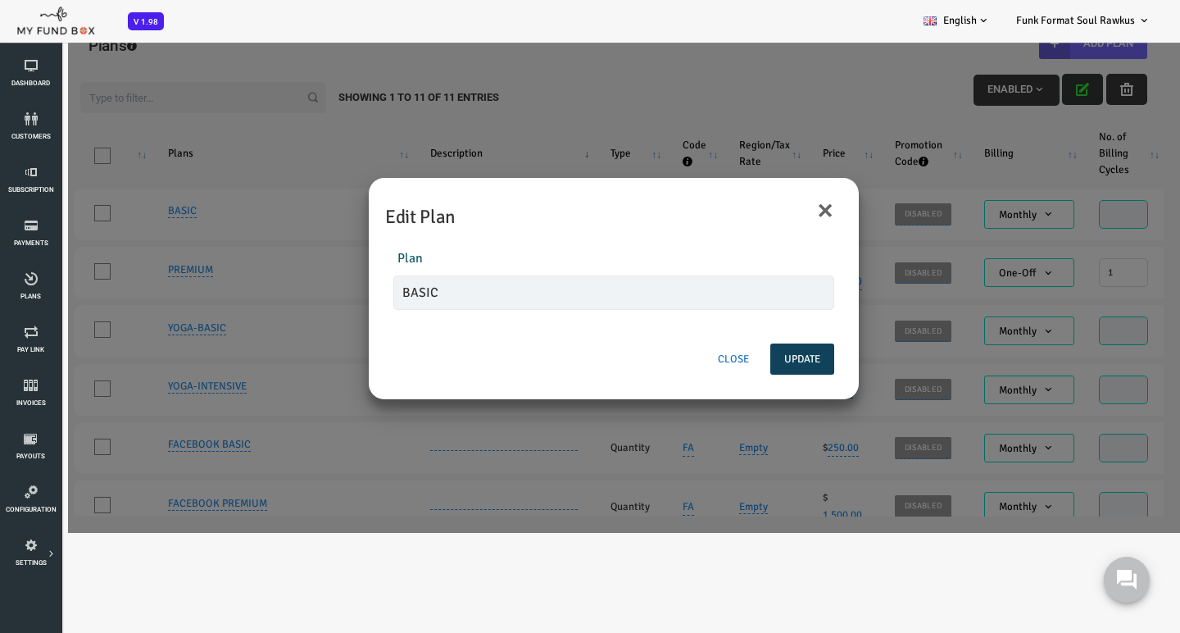
click at [691, 357] on button "Close" at bounding box center [686, 358] width 59 height 31
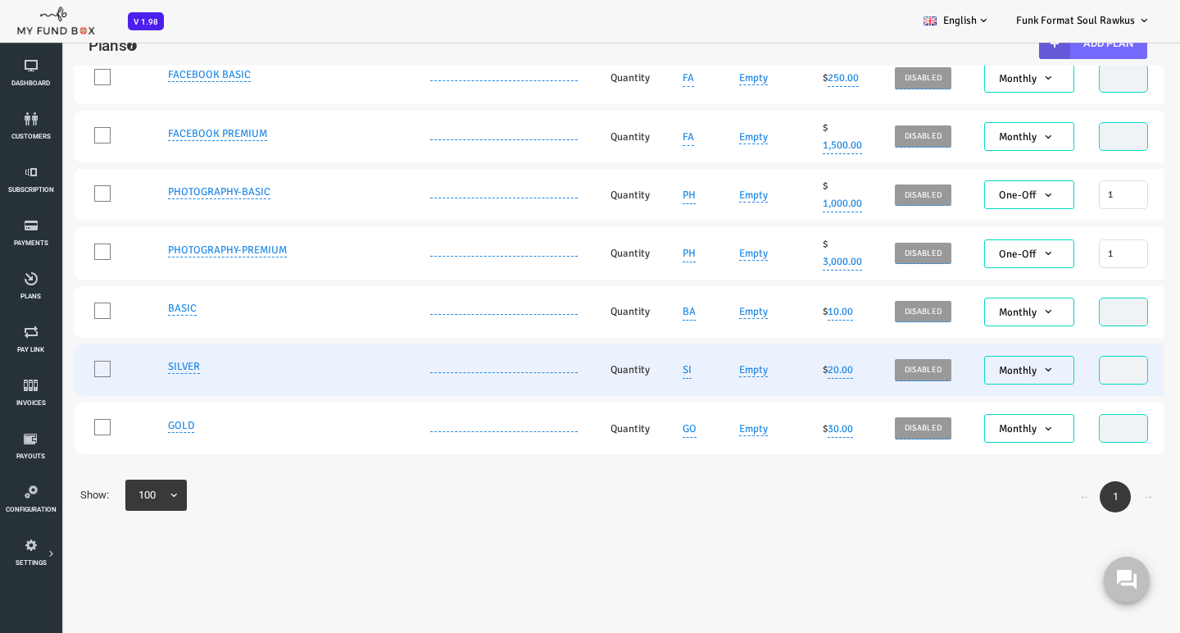
scroll to position [400, 0]
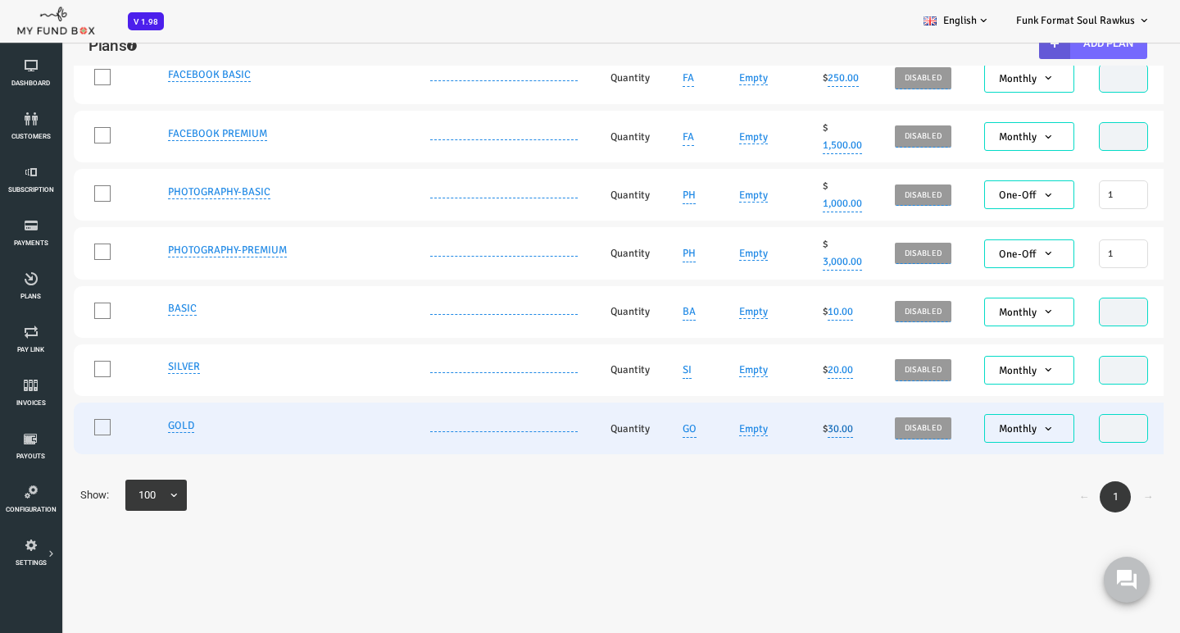
click at [793, 420] on link "30.00" at bounding box center [792, 429] width 25 height 18
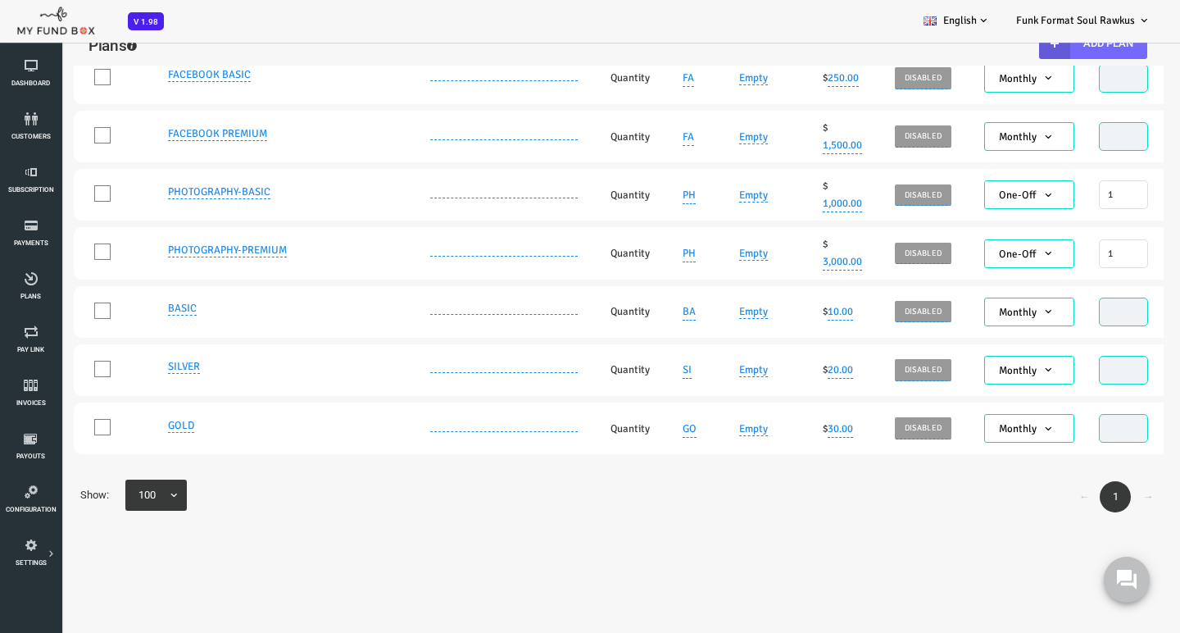
scroll to position [0, 7]
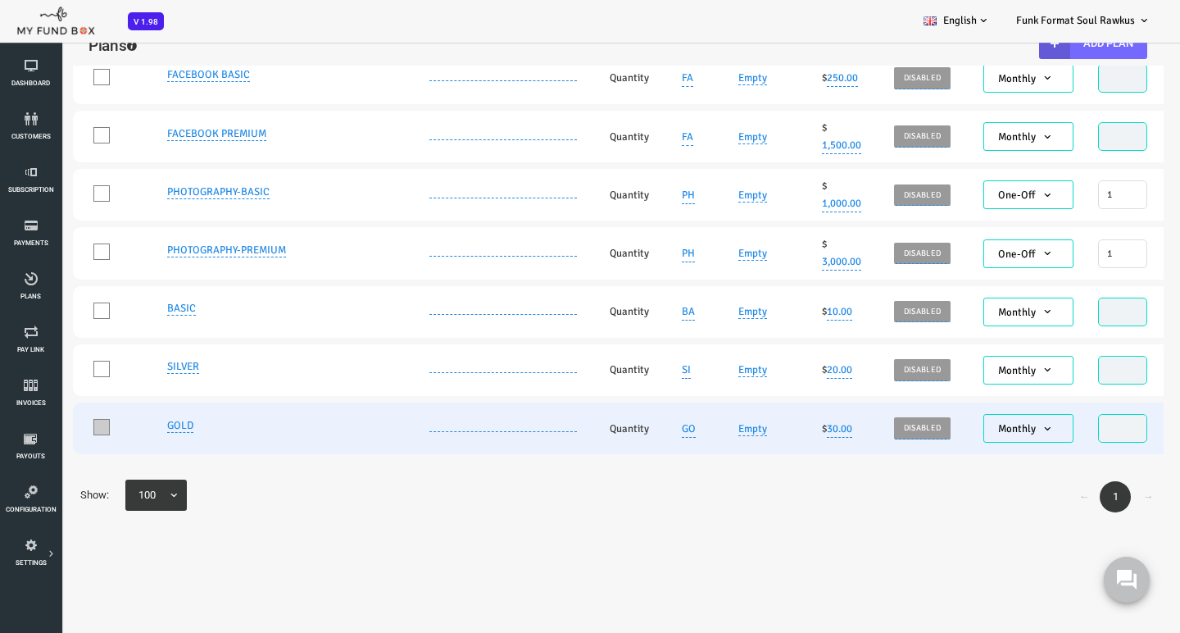
click at [57, 419] on span at bounding box center [54, 427] width 16 height 16
click at [75, 430] on input "One" at bounding box center [75, 430] width 0 height 0
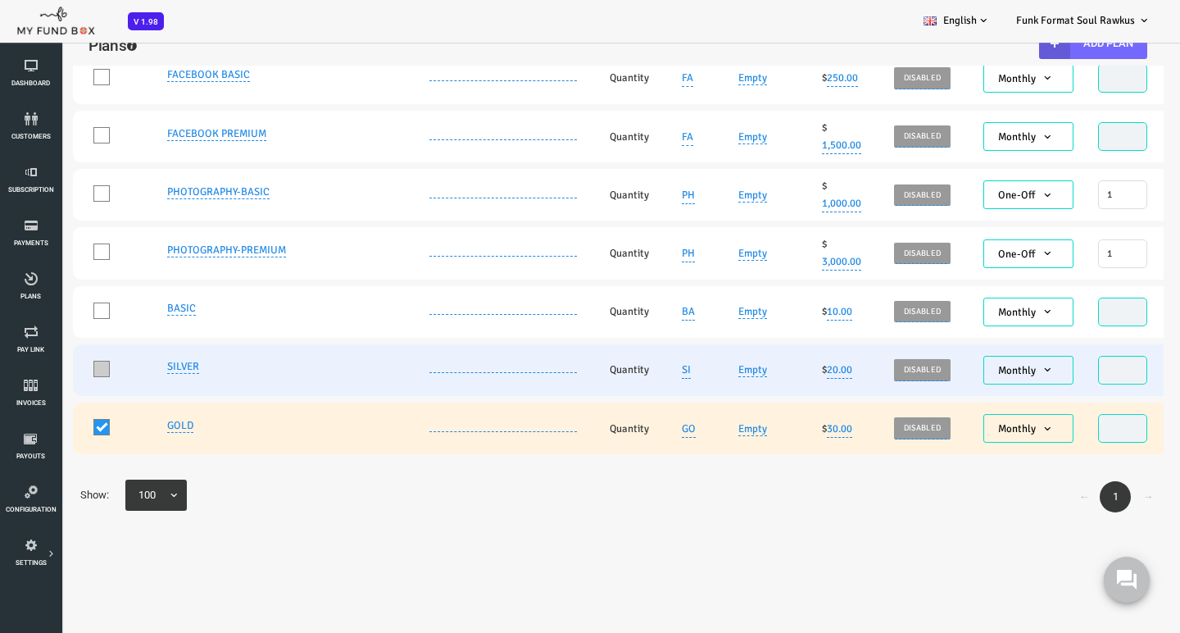
click at [54, 361] on span at bounding box center [54, 369] width 16 height 16
click at [75, 372] on input "One" at bounding box center [75, 372] width 0 height 0
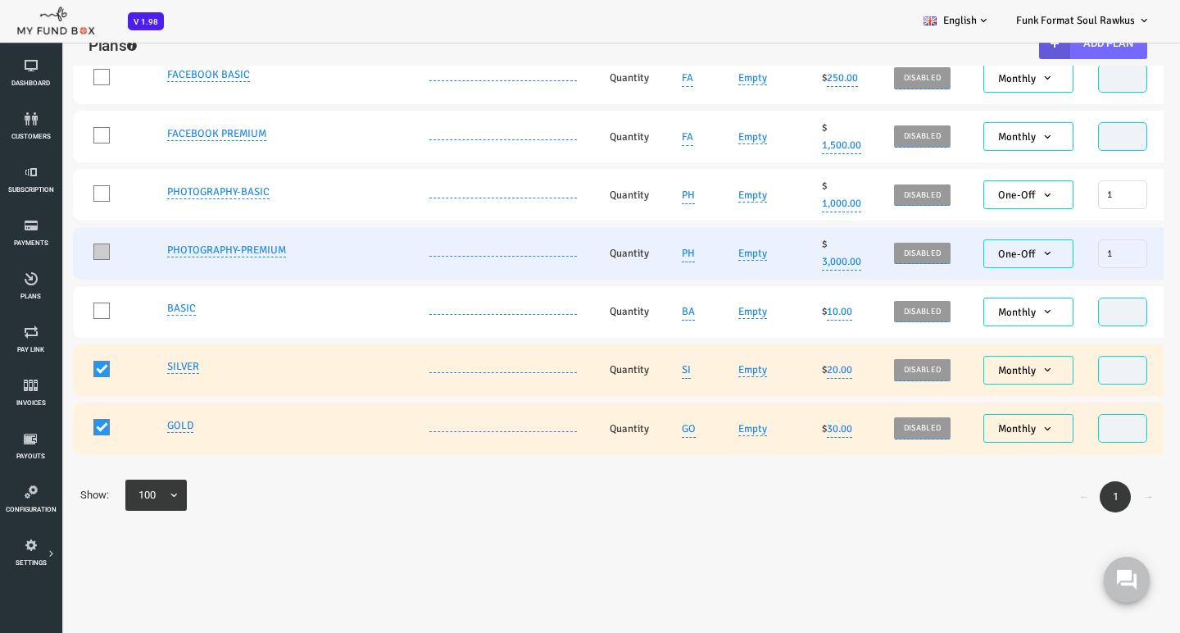
click at [50, 260] on span at bounding box center [54, 251] width 16 height 16
click at [75, 256] on input "One" at bounding box center [75, 256] width 0 height 0
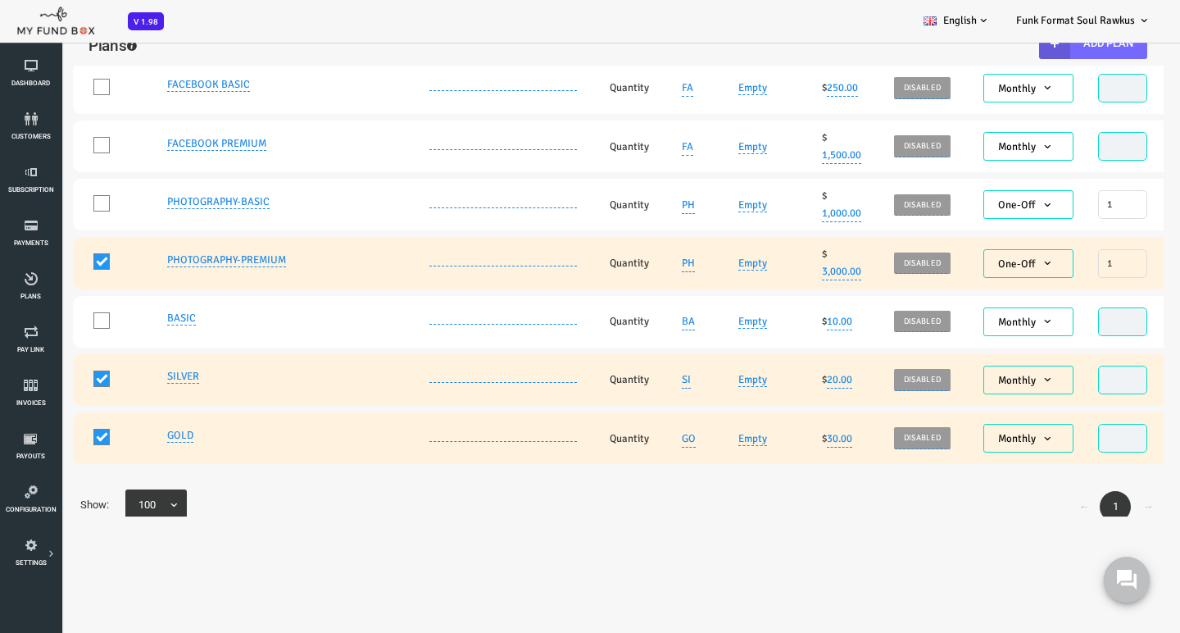
scroll to position [364, 0]
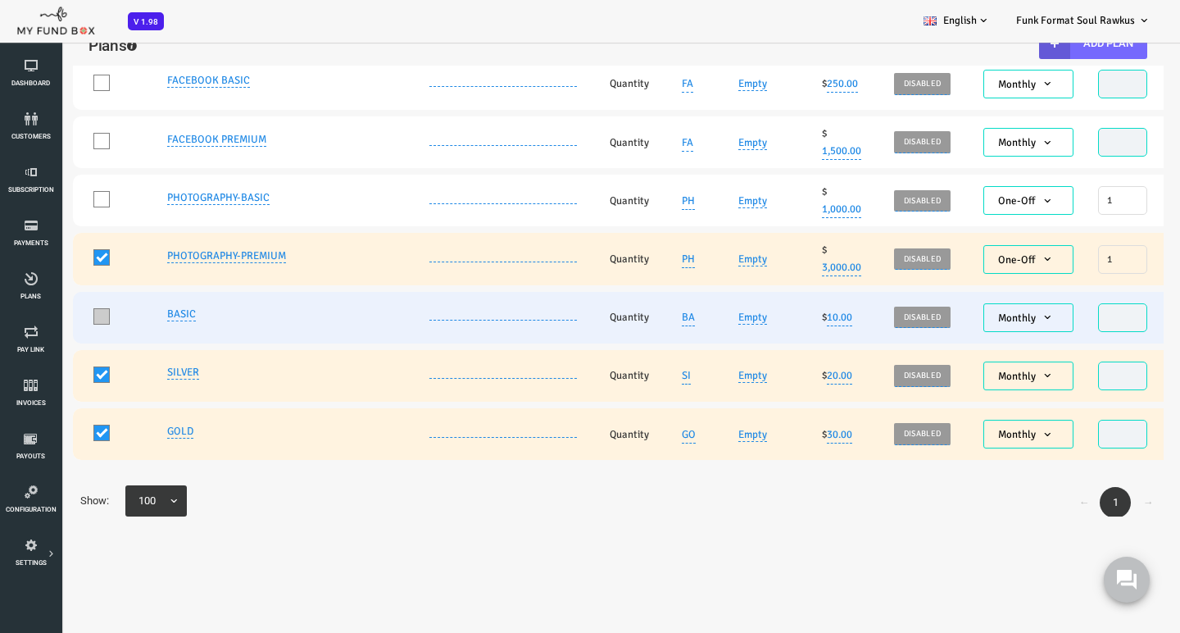
drag, startPoint x: 50, startPoint y: 332, endPoint x: 61, endPoint y: 322, distance: 15.1
click at [50, 325] on span at bounding box center [54, 316] width 16 height 16
click at [75, 320] on input "One" at bounding box center [75, 320] width 0 height 0
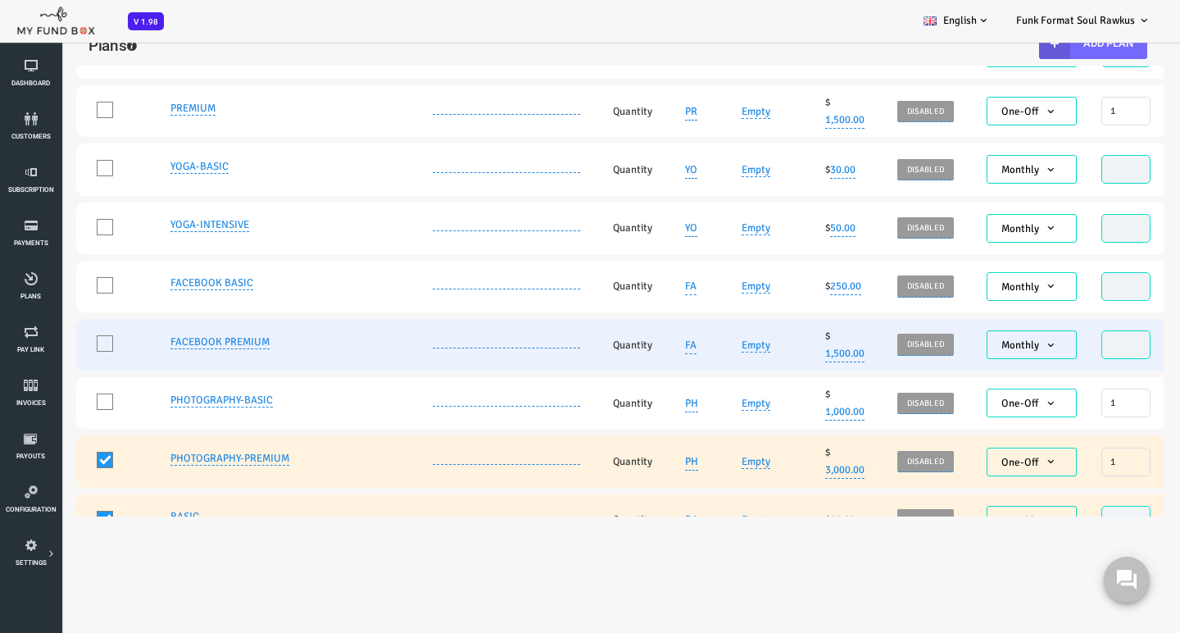
scroll to position [184, 0]
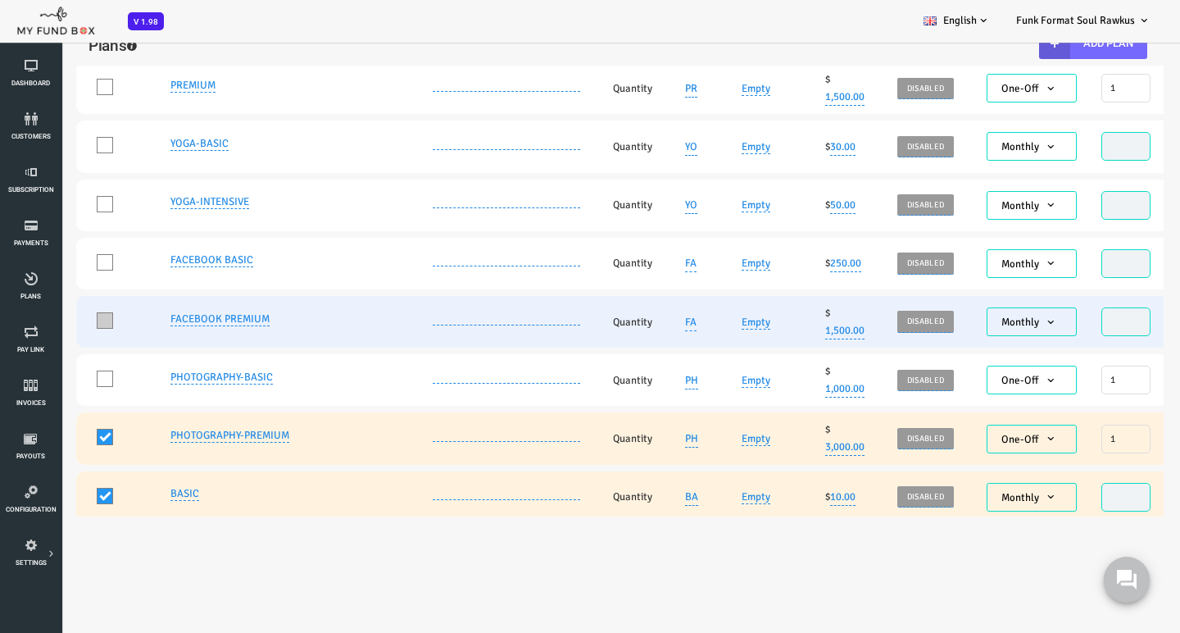
click at [57, 328] on span at bounding box center [57, 320] width 16 height 16
click at [78, 324] on input "One" at bounding box center [78, 324] width 0 height 0
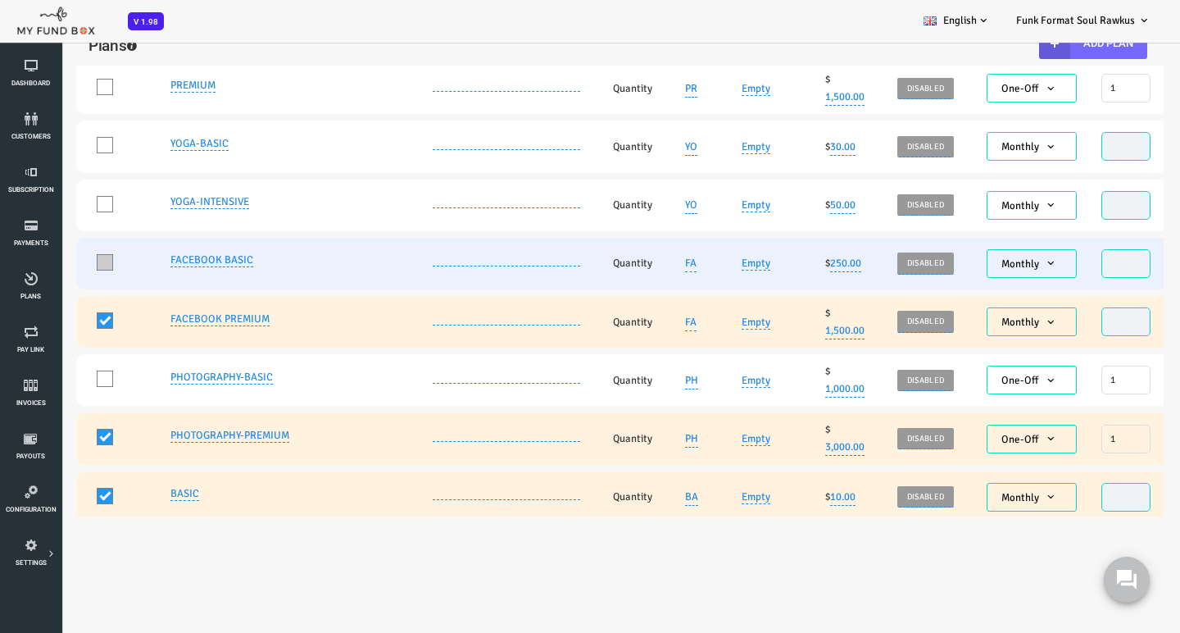
click at [57, 270] on span at bounding box center [57, 262] width 16 height 16
click at [78, 266] on input "One" at bounding box center [78, 266] width 0 height 0
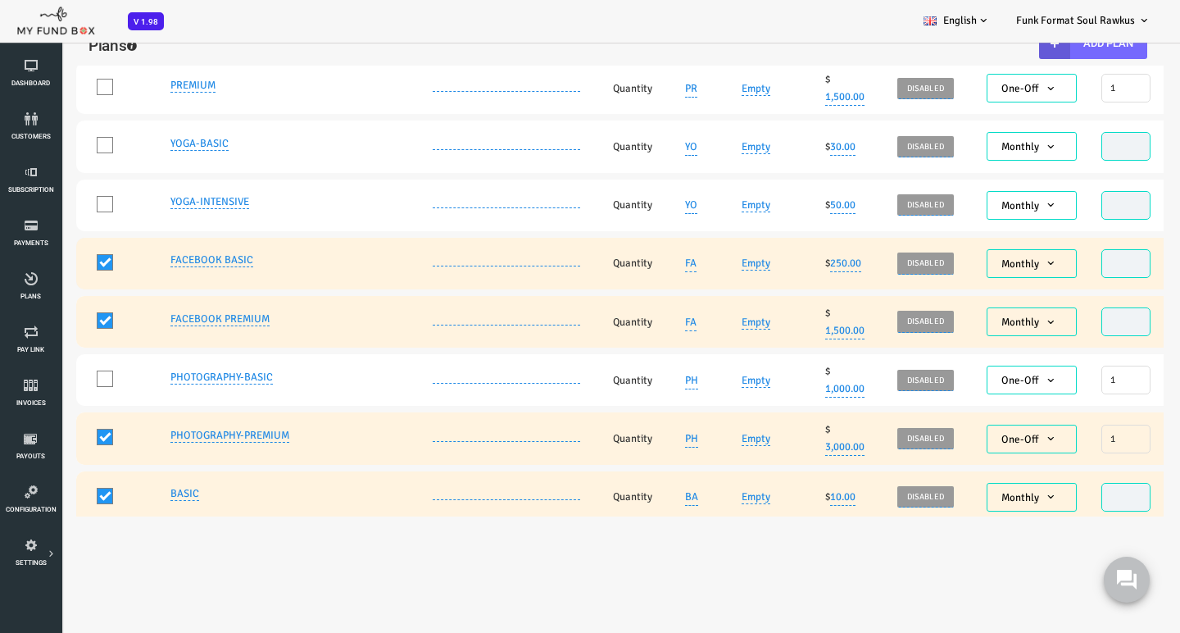
scroll to position [185, 0]
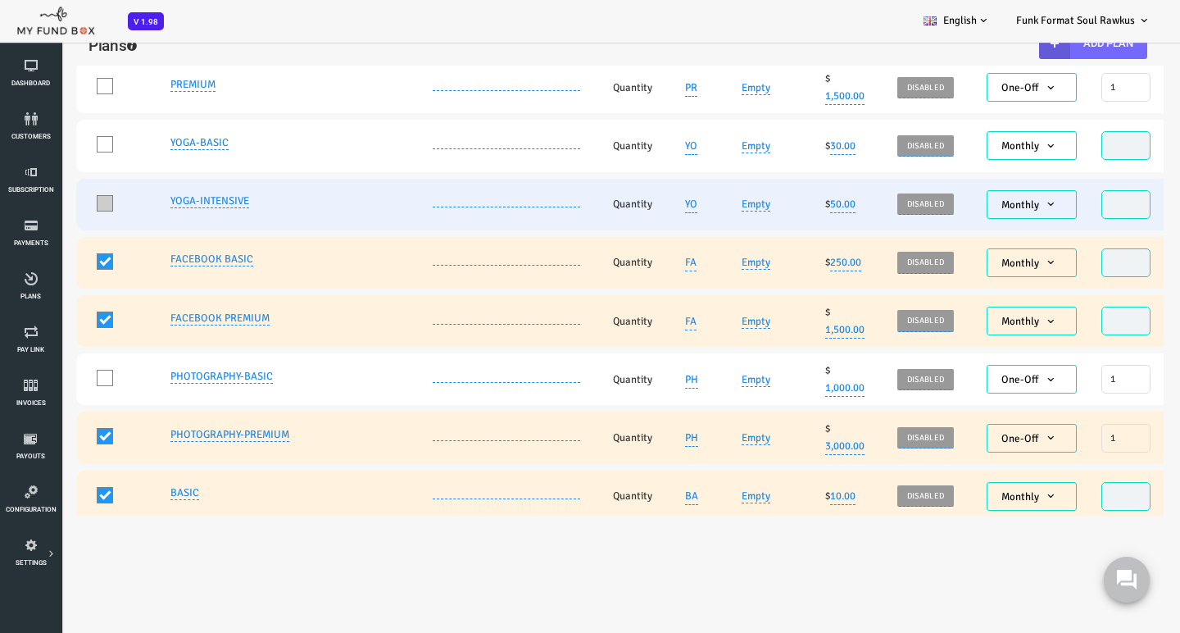
click at [54, 210] on span at bounding box center [57, 203] width 16 height 16
click at [78, 207] on input "One" at bounding box center [78, 207] width 0 height 0
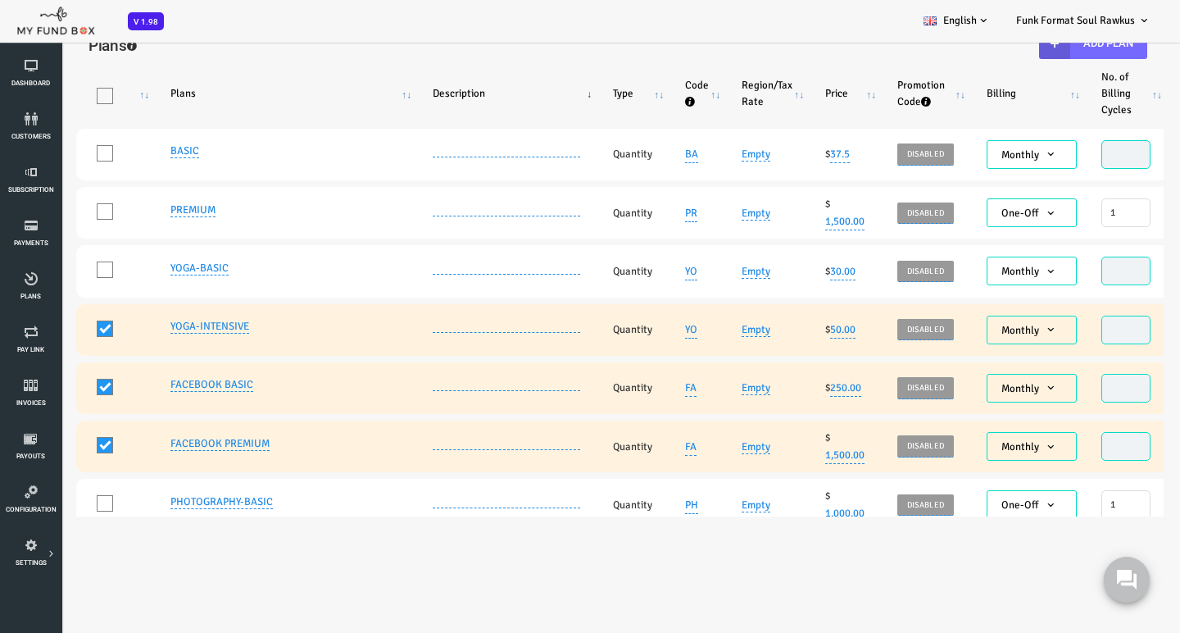
scroll to position [52, 0]
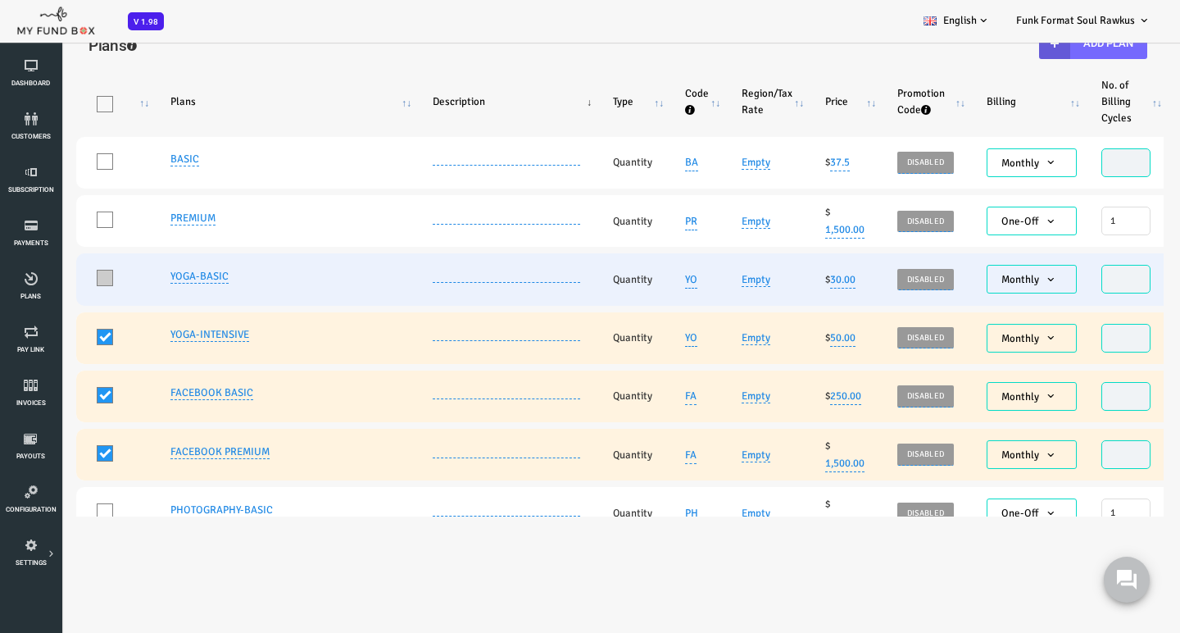
click at [57, 283] on span at bounding box center [57, 278] width 16 height 16
click at [78, 282] on input "One" at bounding box center [78, 282] width 0 height 0
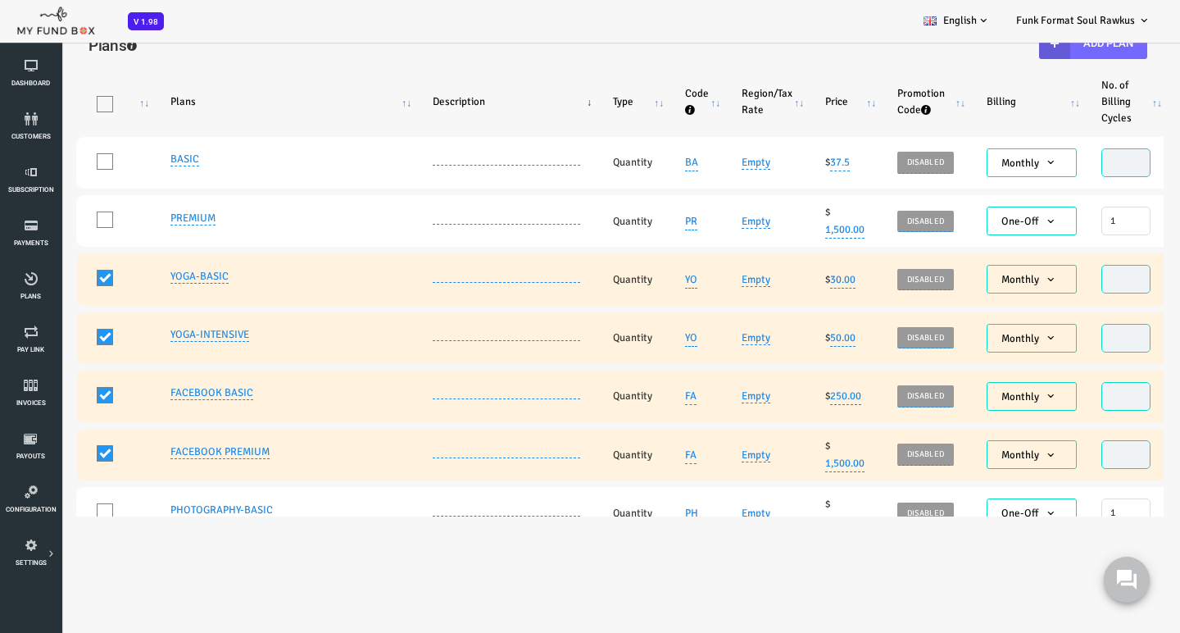
click at [58, 345] on span at bounding box center [57, 337] width 16 height 16
click at [78, 340] on input "One" at bounding box center [78, 340] width 0 height 0
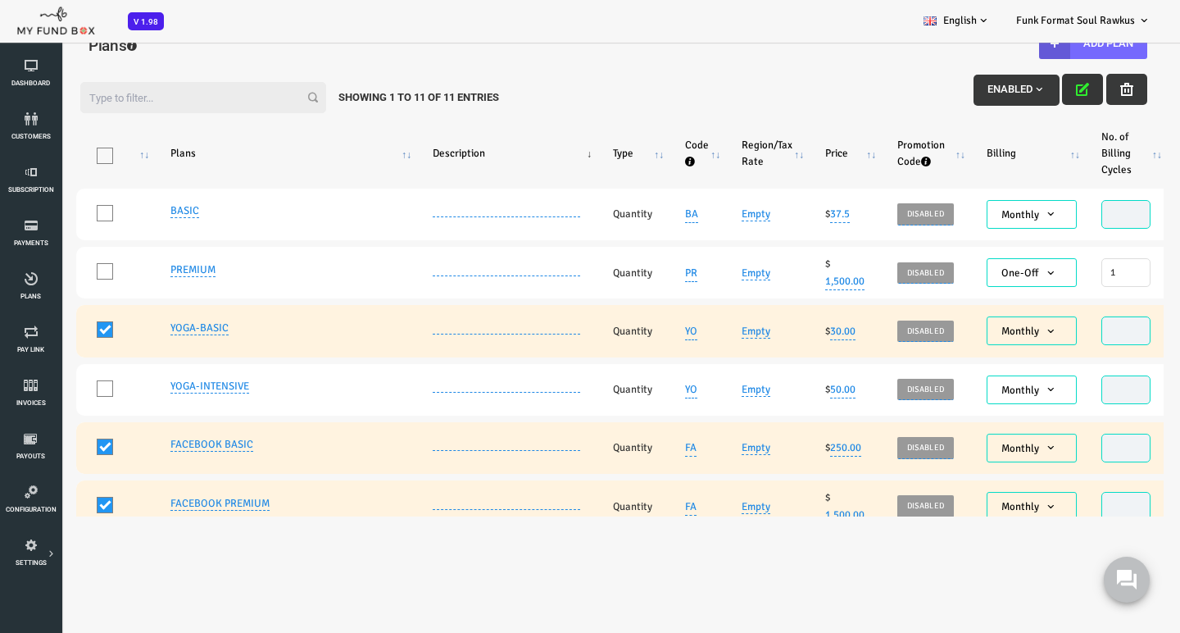
scroll to position [0, 0]
click at [1073, 91] on icon "button" at bounding box center [1079, 89] width 13 height 13
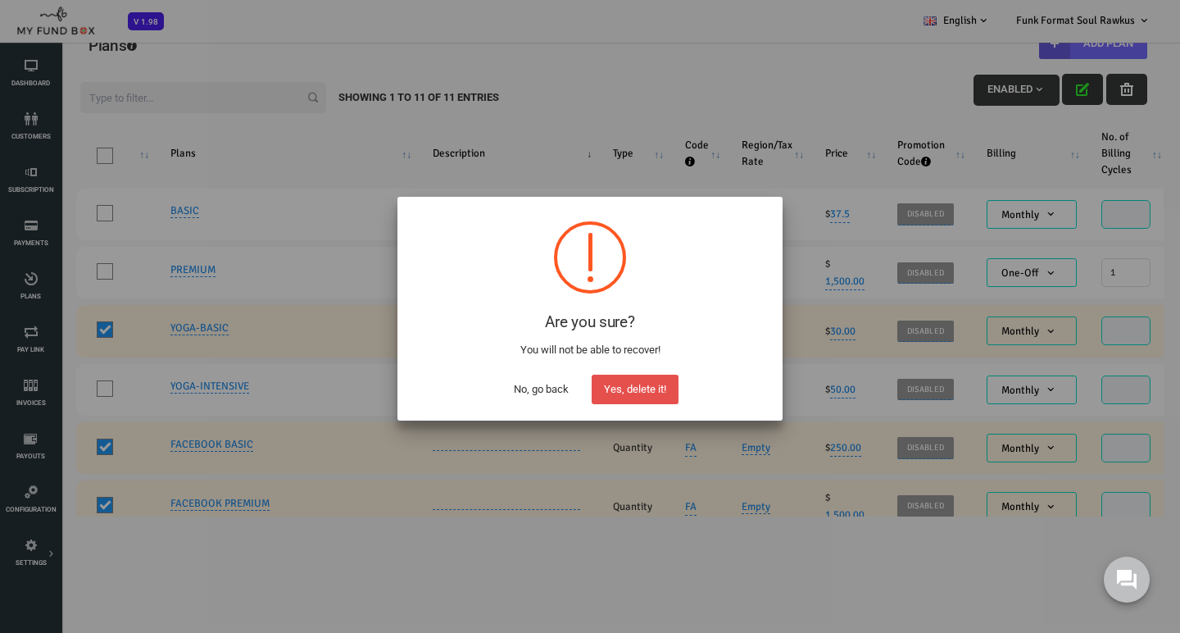
click at [634, 385] on button "Yes, delete it!" at bounding box center [635, 390] width 87 height 30
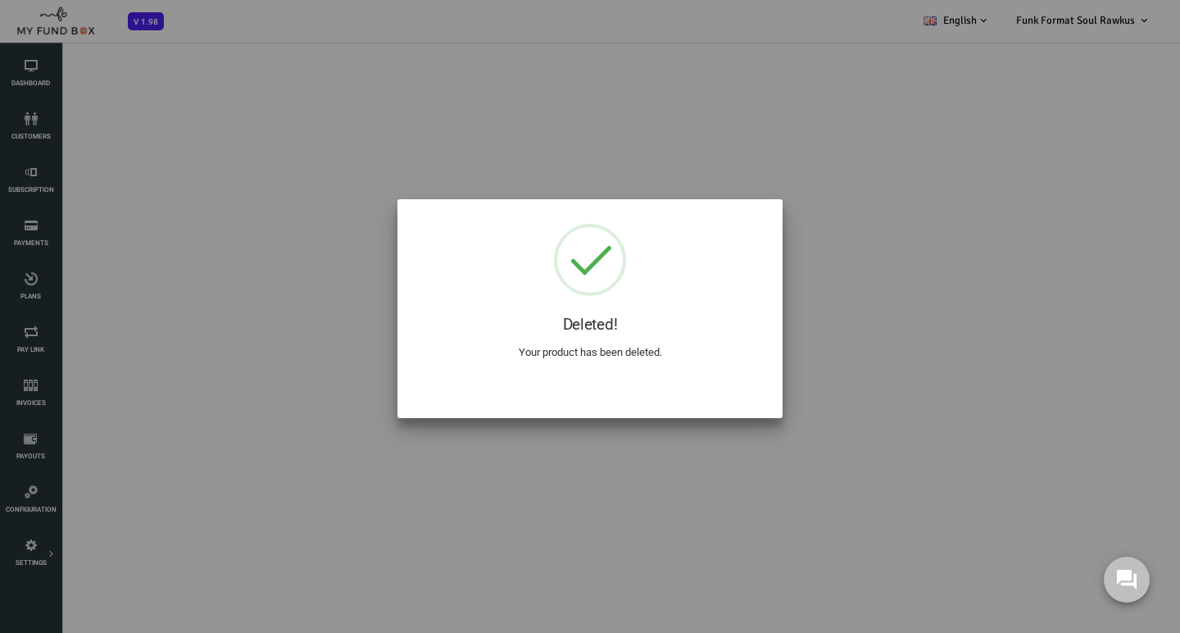
select select "100"
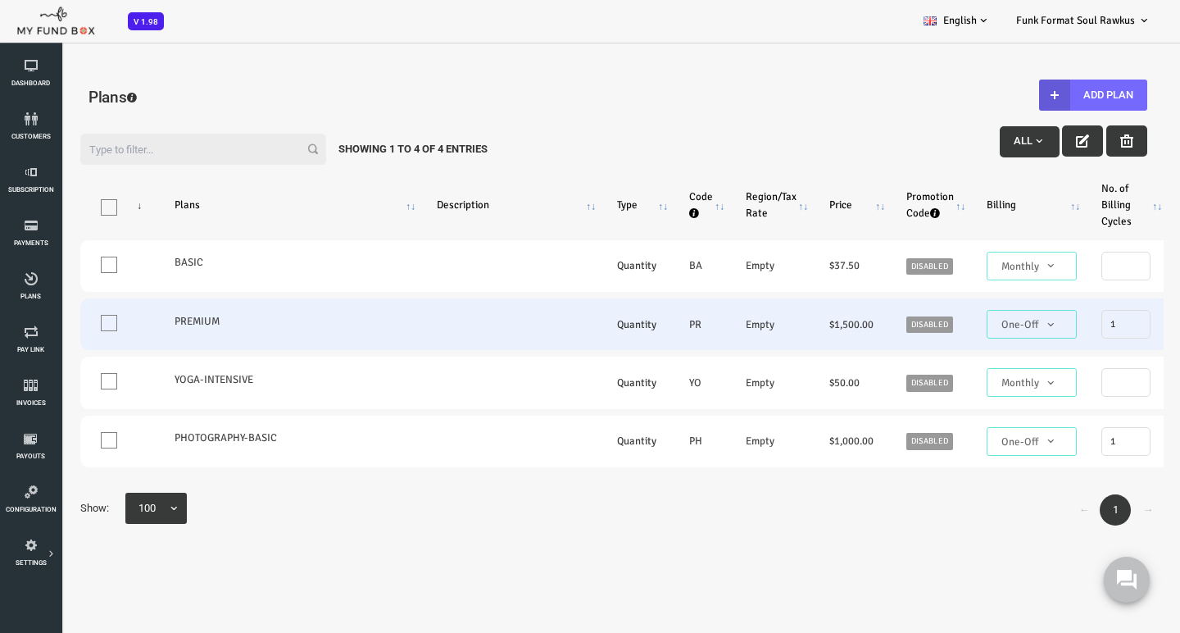
scroll to position [63, 0]
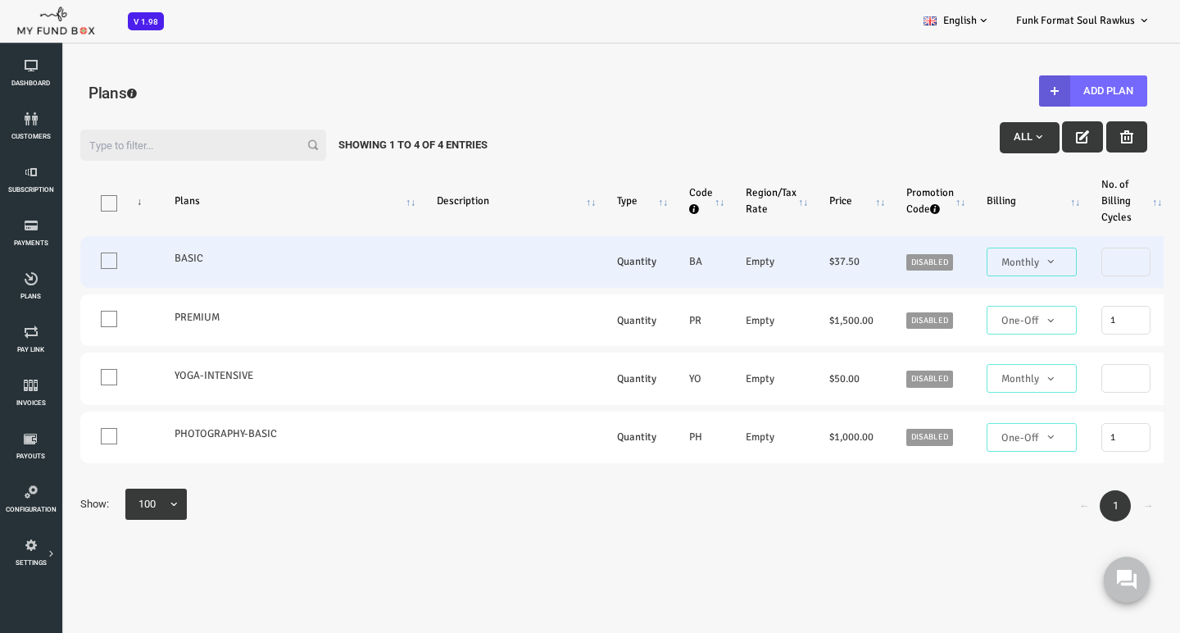
click at [871, 261] on link "Disabled" at bounding box center [882, 262] width 47 height 16
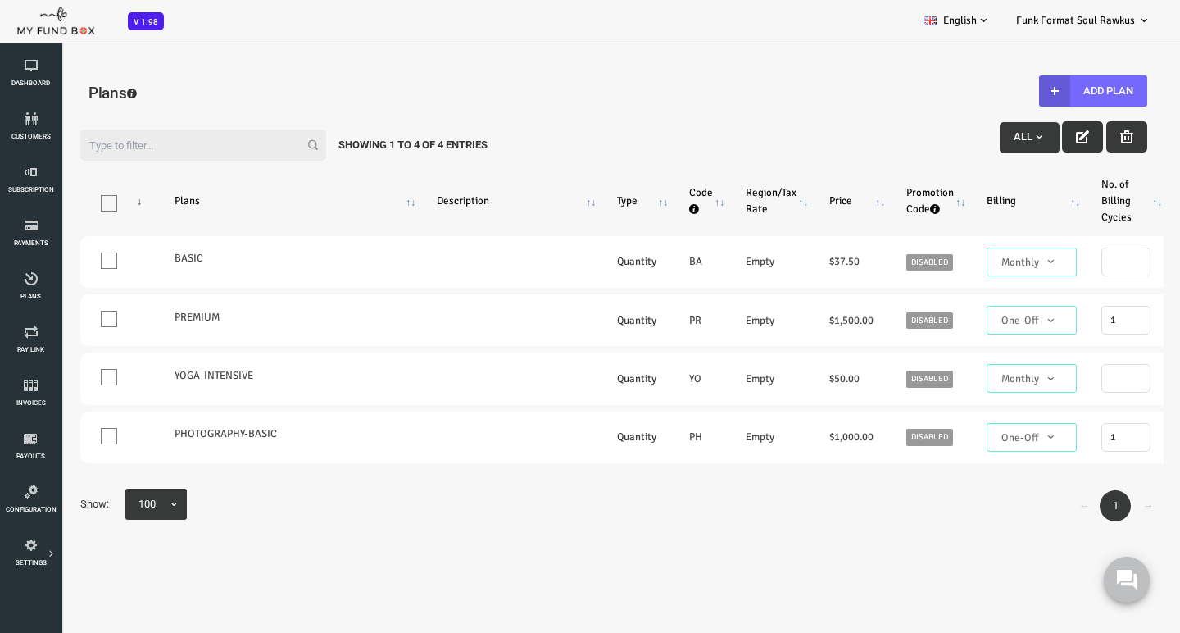
click at [1029, 136] on icon "button" at bounding box center [1035, 136] width 13 height 13
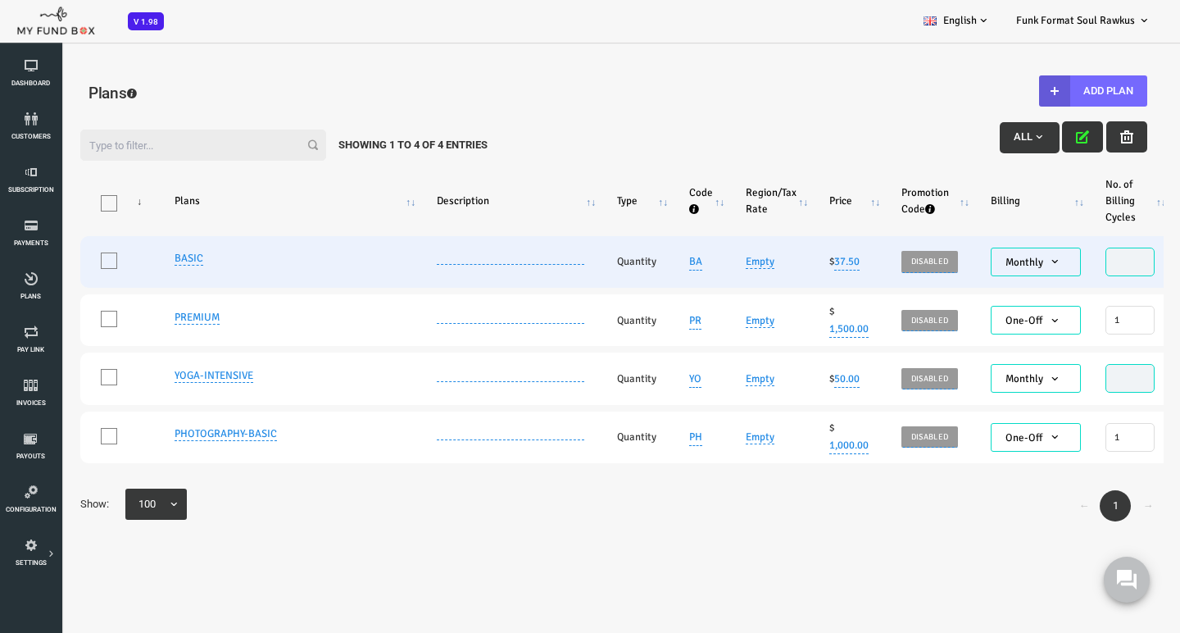
click at [882, 262] on span "Disabled" at bounding box center [882, 261] width 47 height 16
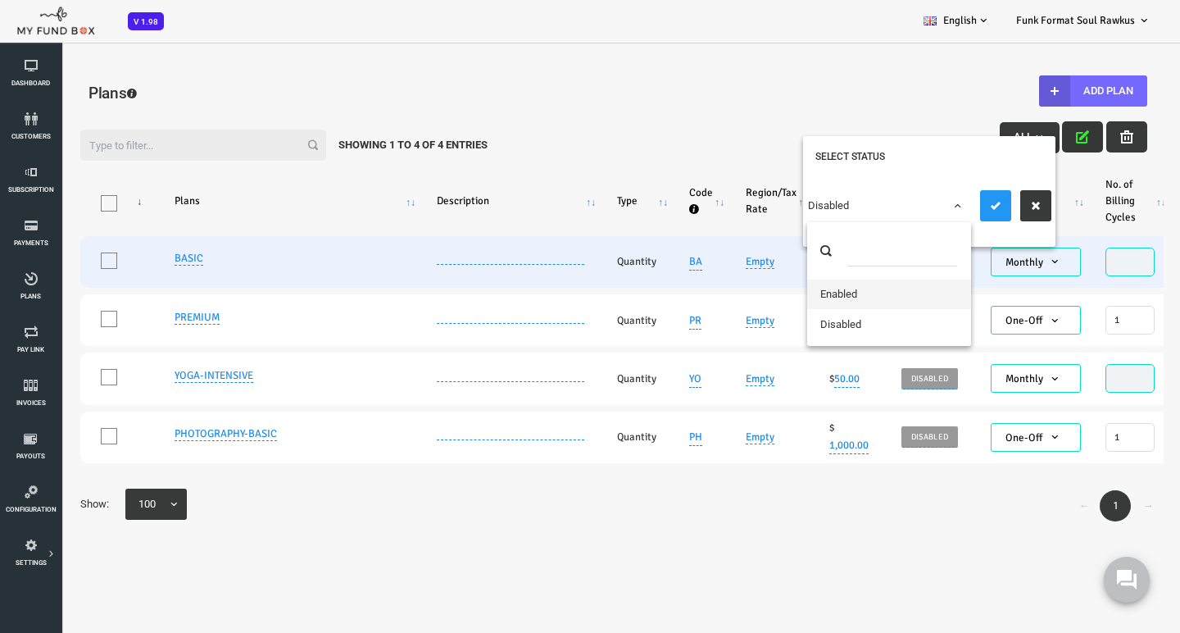
click at [761, 214] on span at bounding box center [761, 214] width 0 height 0
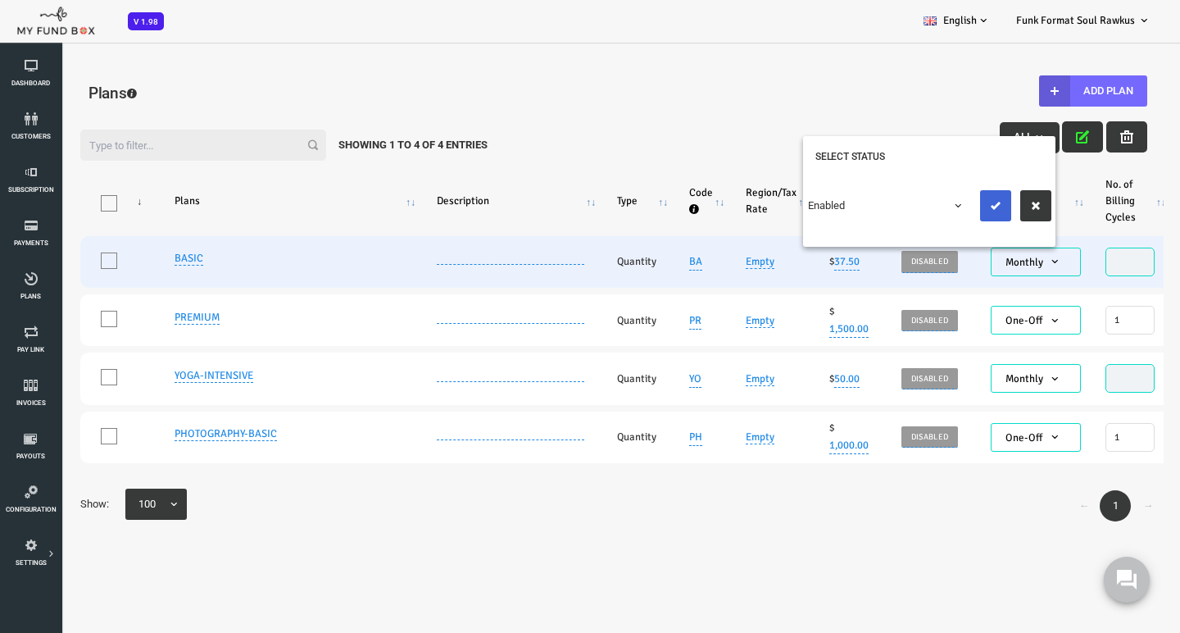
click at [950, 208] on icon "submit" at bounding box center [948, 205] width 13 height 13
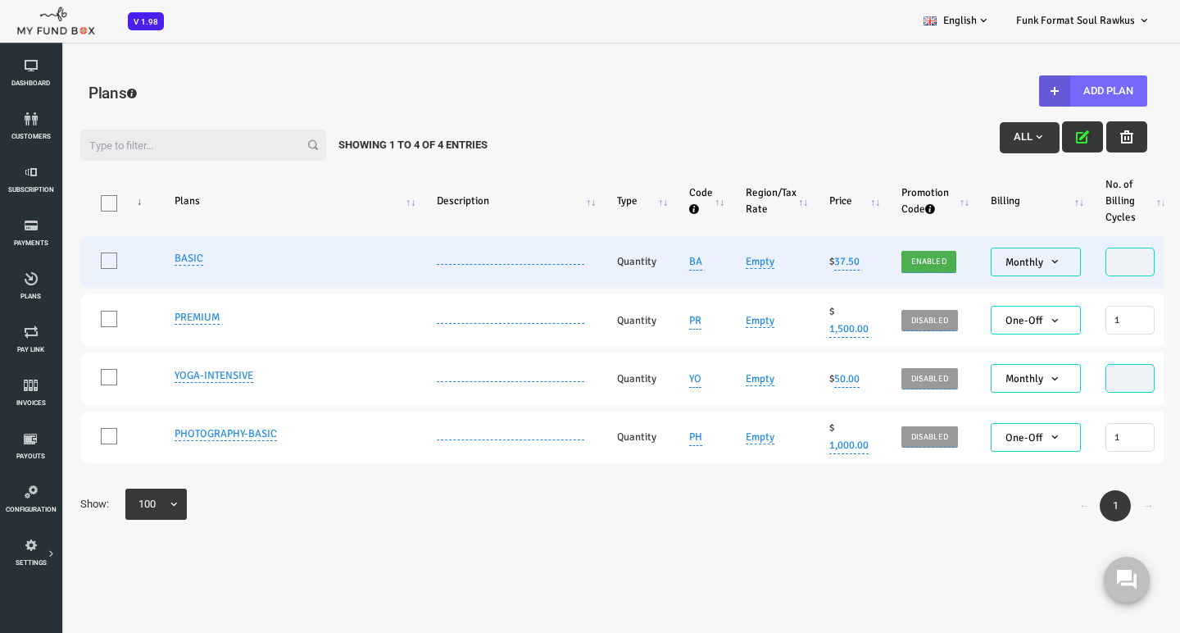
click at [1029, 136] on icon "button" at bounding box center [1035, 136] width 13 height 13
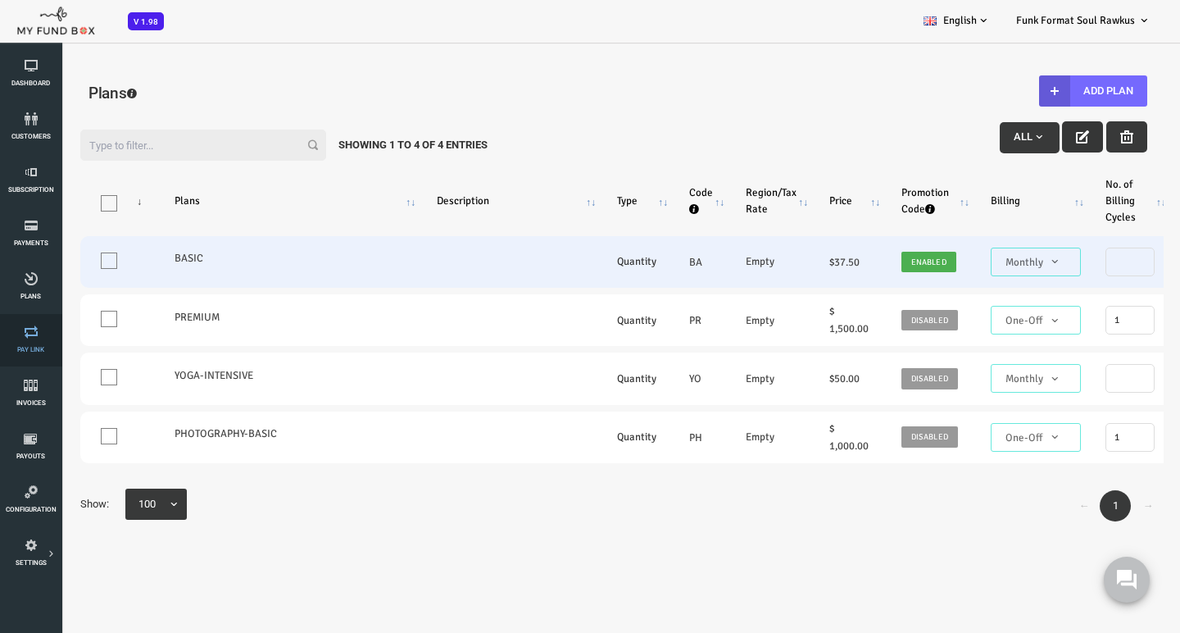
click at [34, 332] on icon at bounding box center [31, 331] width 52 height 13
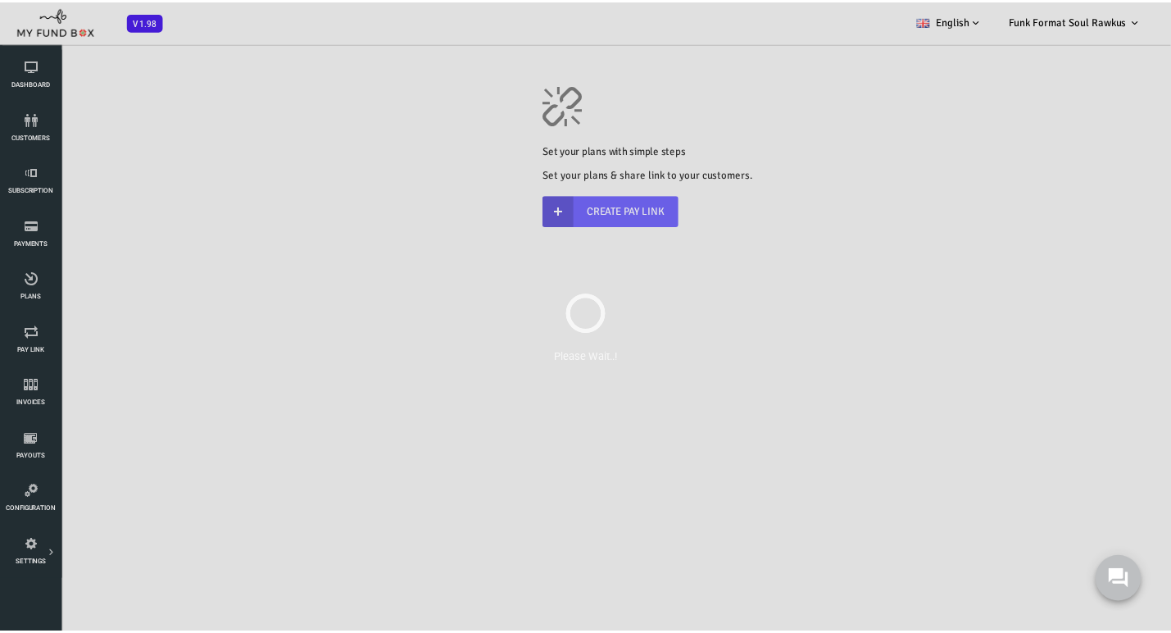
scroll to position [0, 0]
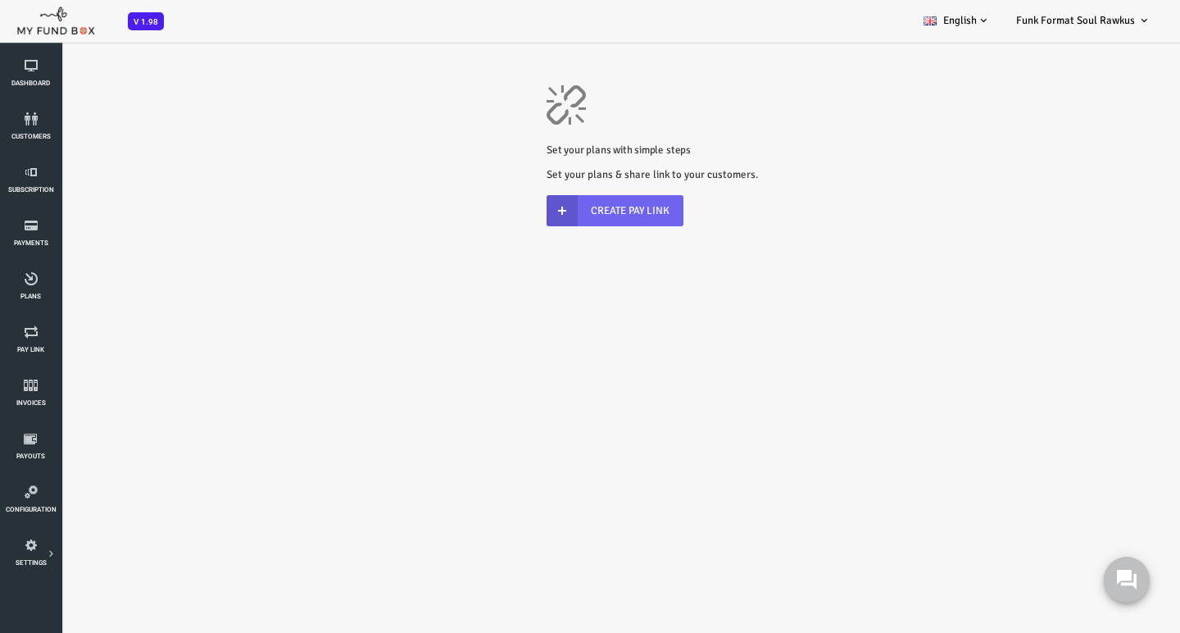
click at [566, 211] on link "Create Pay Link" at bounding box center [567, 210] width 137 height 31
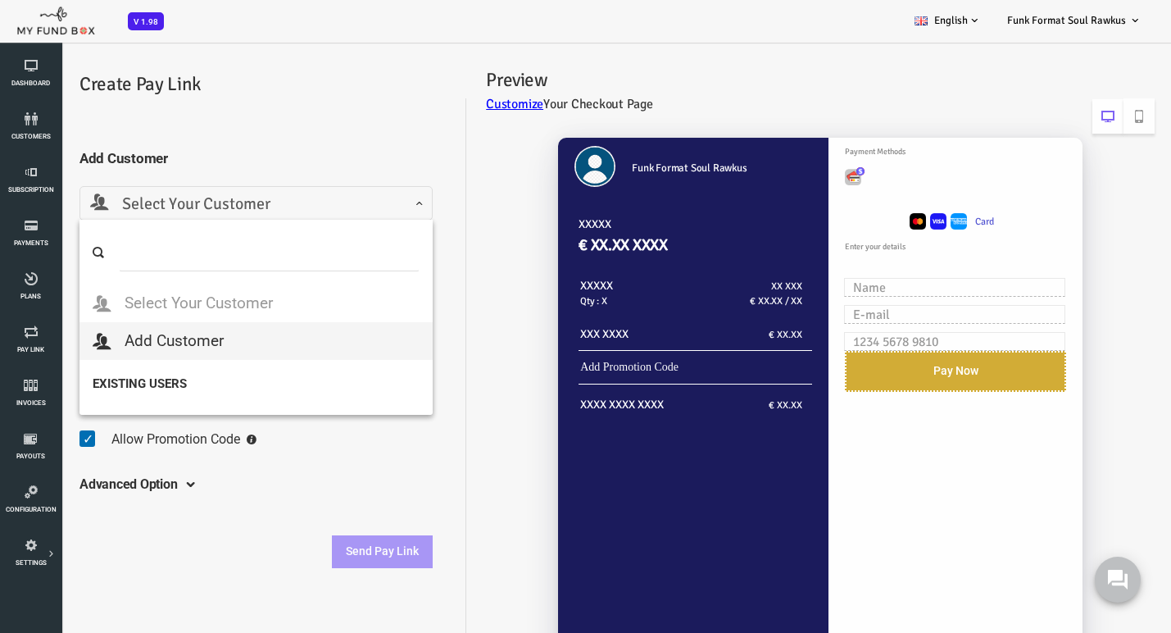
click at [201, 199] on span "Select Your Customer" at bounding box center [209, 204] width 332 height 25
click at [263, 134] on fieldset "Add Customer Select Your Customer Add Customer Select Your Customer Select Your…" at bounding box center [209, 349] width 353 height 436
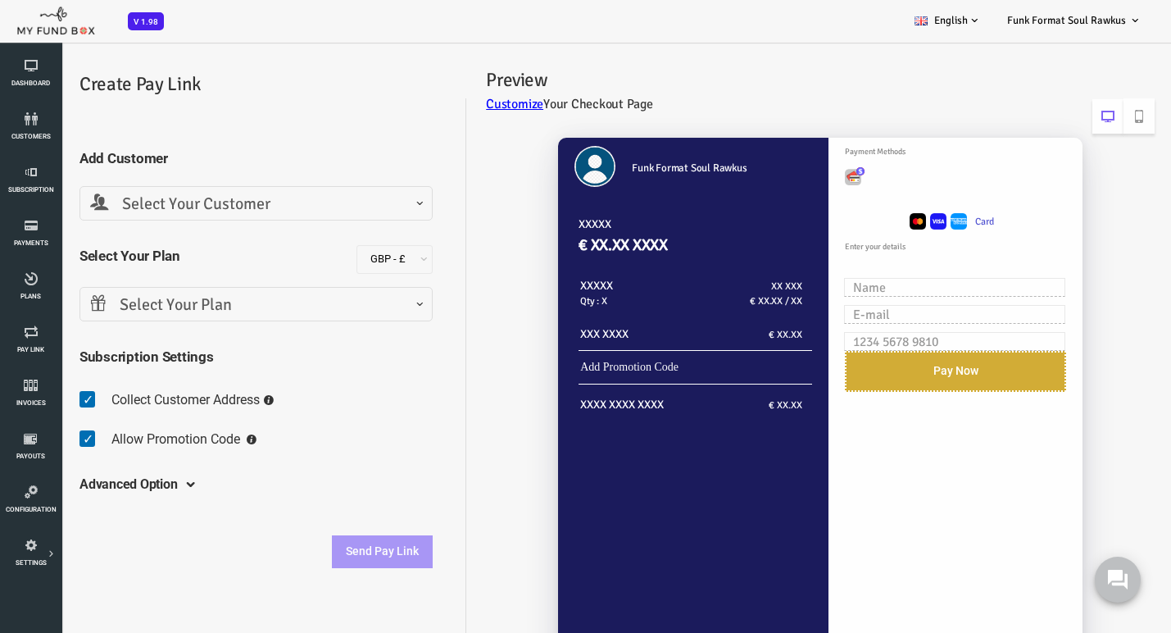
click at [202, 303] on span "Select Your Plan" at bounding box center [209, 305] width 332 height 25
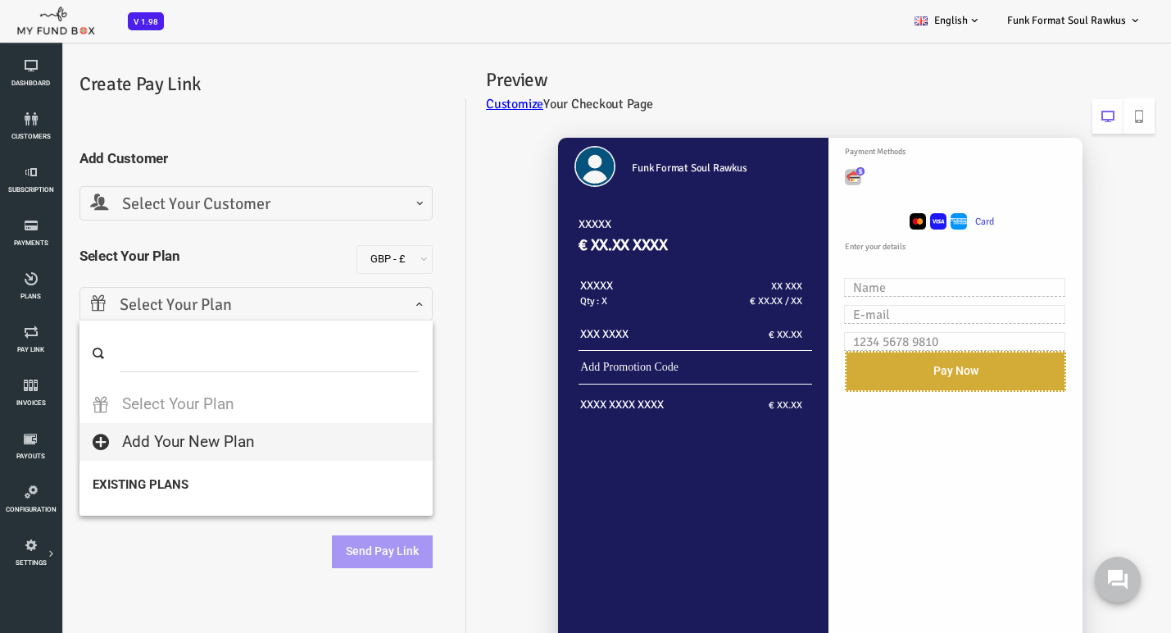
click at [315, 177] on fieldset "Add Customer Select Your Customer Add Customer Select Your Customer Select Your…" at bounding box center [209, 349] width 353 height 436
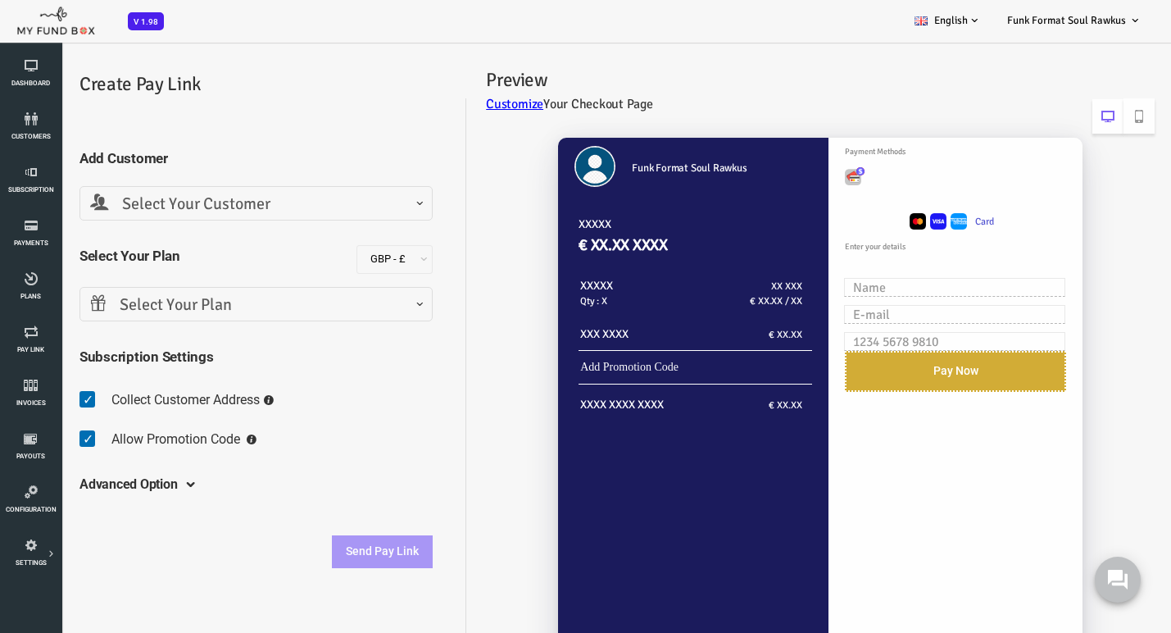
click at [43, 398] on span at bounding box center [45, 400] width 25 height 33
click at [34, 388] on input "checkbox" at bounding box center [33, 387] width 1 height 1
checkbox input "false"
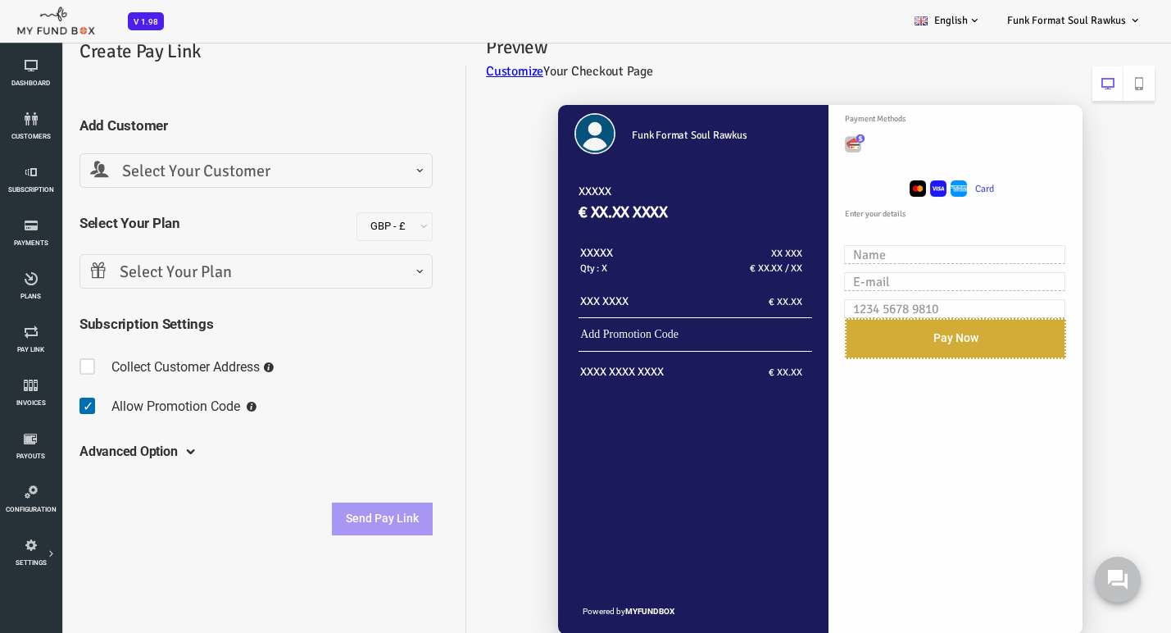
scroll to position [38, 0]
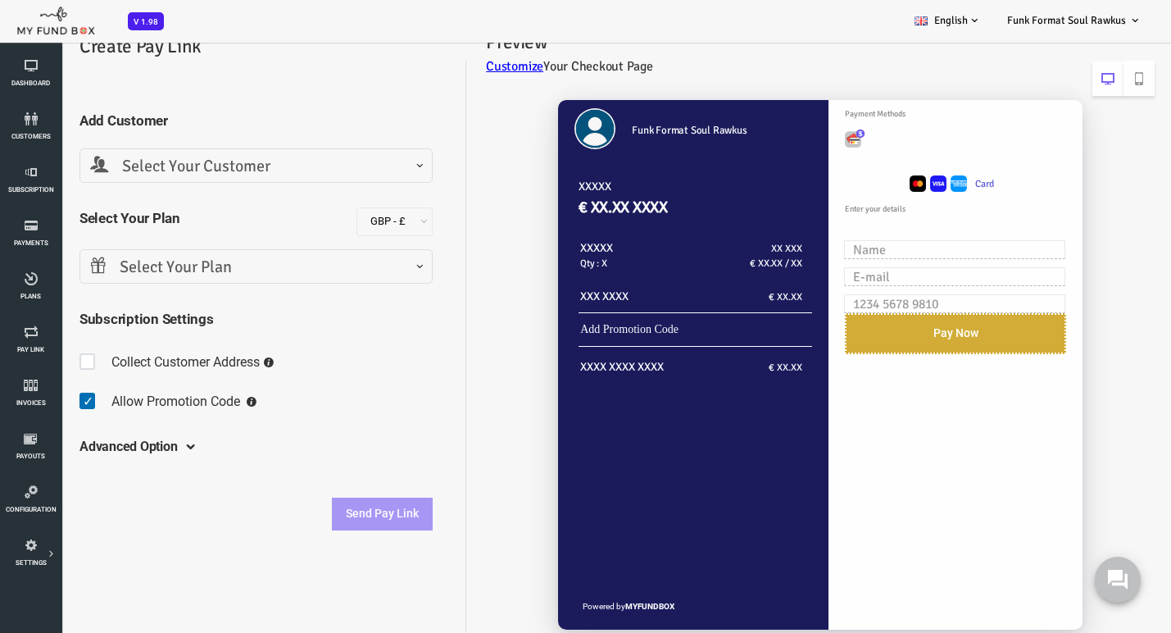
click at [111, 448] on h5 "Advanced Option" at bounding box center [82, 447] width 98 height 45
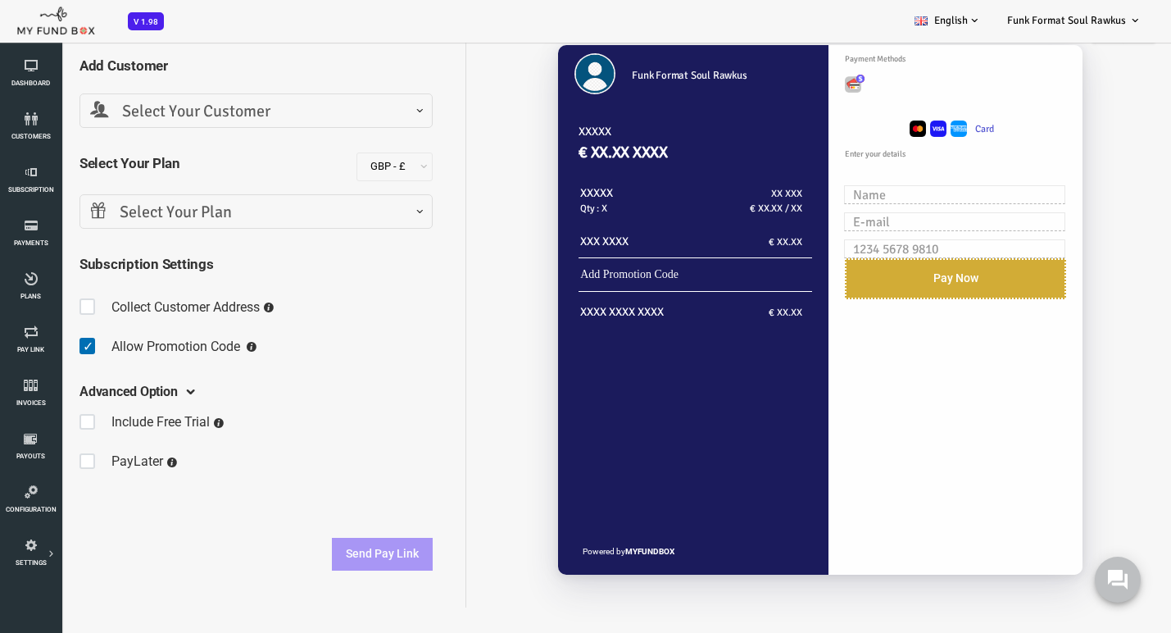
scroll to position [93, 0]
click at [174, 422] on icon at bounding box center [172, 423] width 10 height 10
click at [40, 420] on span at bounding box center [45, 422] width 25 height 33
click at [34, 410] on input "checkbox" at bounding box center [33, 409] width 1 height 1
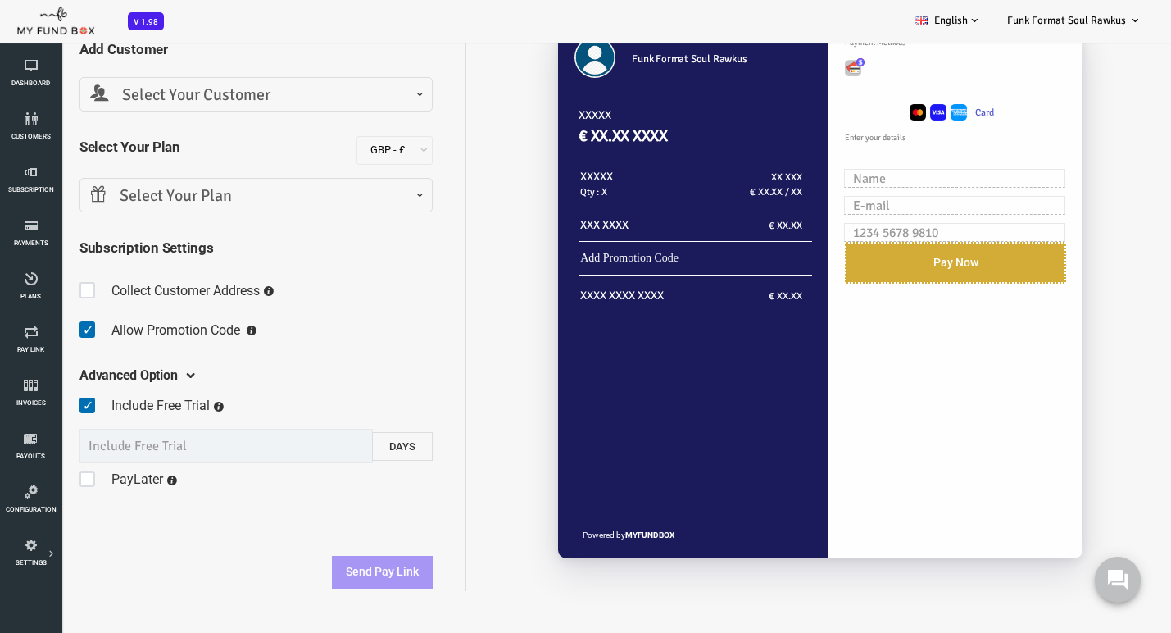
scroll to position [109, 0]
click at [214, 447] on input "text" at bounding box center [179, 446] width 293 height 34
click at [44, 404] on span at bounding box center [45, 405] width 25 height 33
click at [34, 393] on input "checkbox" at bounding box center [33, 393] width 1 height 1
checkbox input "false"
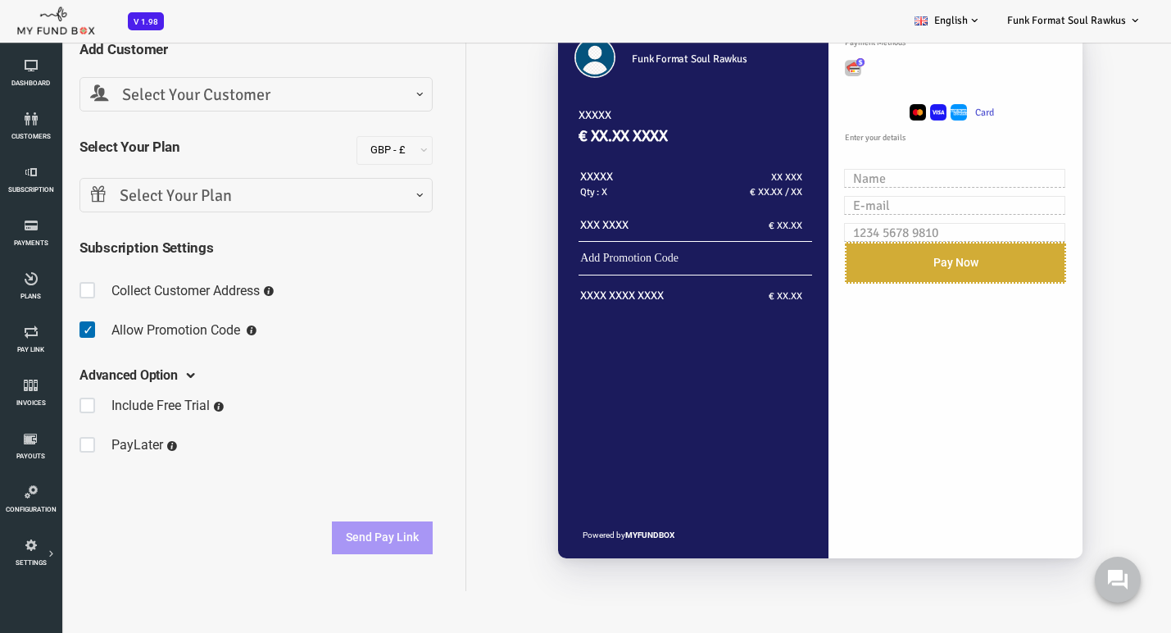
click at [40, 439] on span at bounding box center [45, 445] width 25 height 33
click at [34, 433] on input "checkbox" at bounding box center [33, 432] width 1 height 1
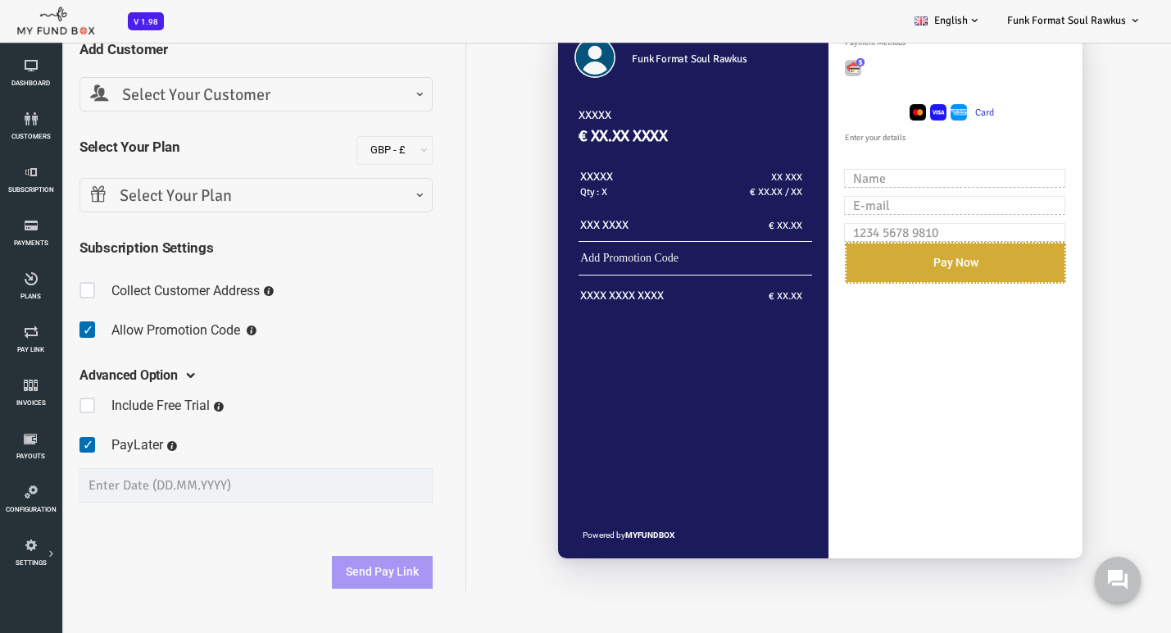
click at [43, 446] on span at bounding box center [45, 445] width 25 height 33
click at [34, 433] on input "checkbox" at bounding box center [33, 432] width 1 height 1
checkbox input "false"
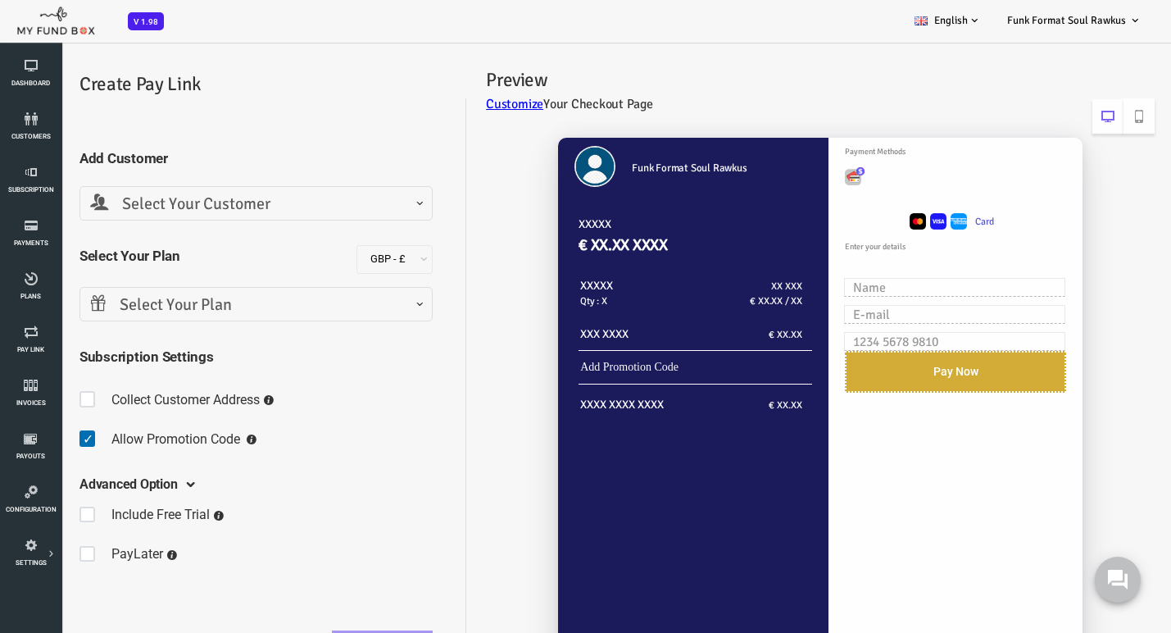
scroll to position [0, 0]
click at [43, 514] on span at bounding box center [45, 514] width 25 height 33
click at [34, 502] on input "checkbox" at bounding box center [33, 502] width 1 height 1
checkbox input "true"
click at [30, 276] on icon at bounding box center [31, 278] width 52 height 13
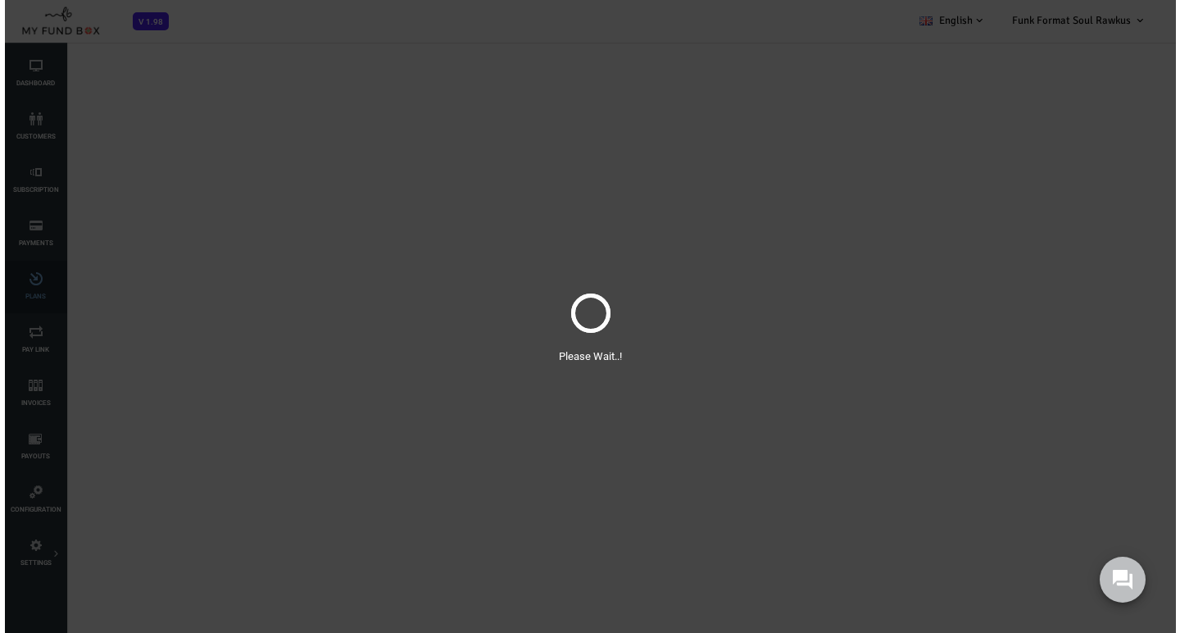
select select "100"
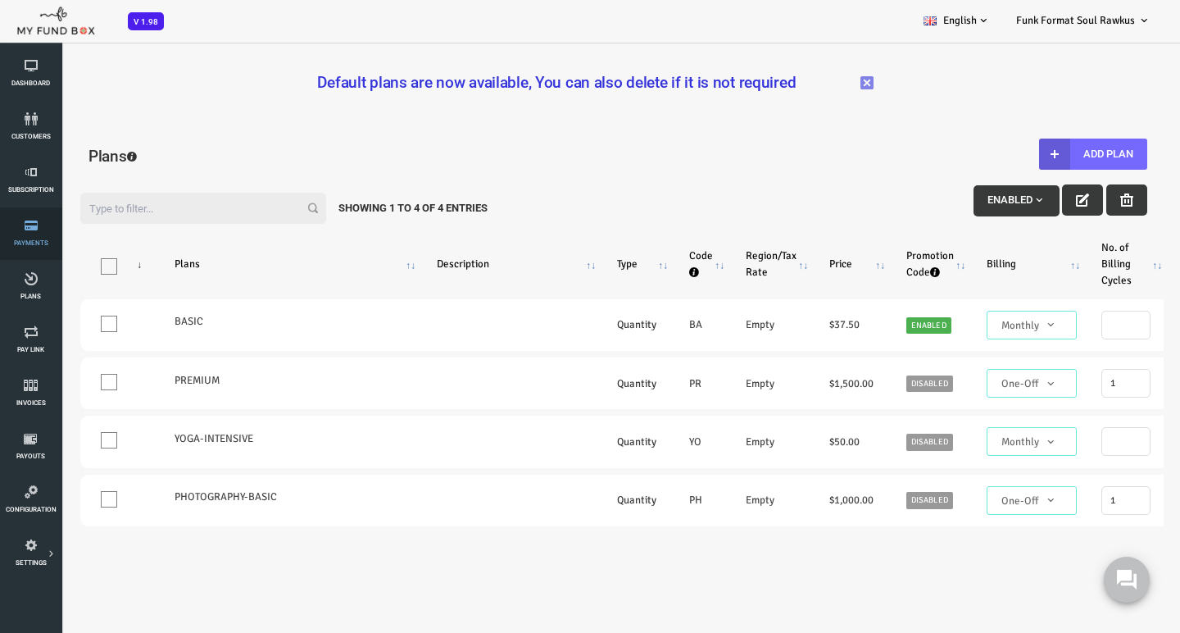
click at [37, 224] on icon at bounding box center [31, 225] width 52 height 13
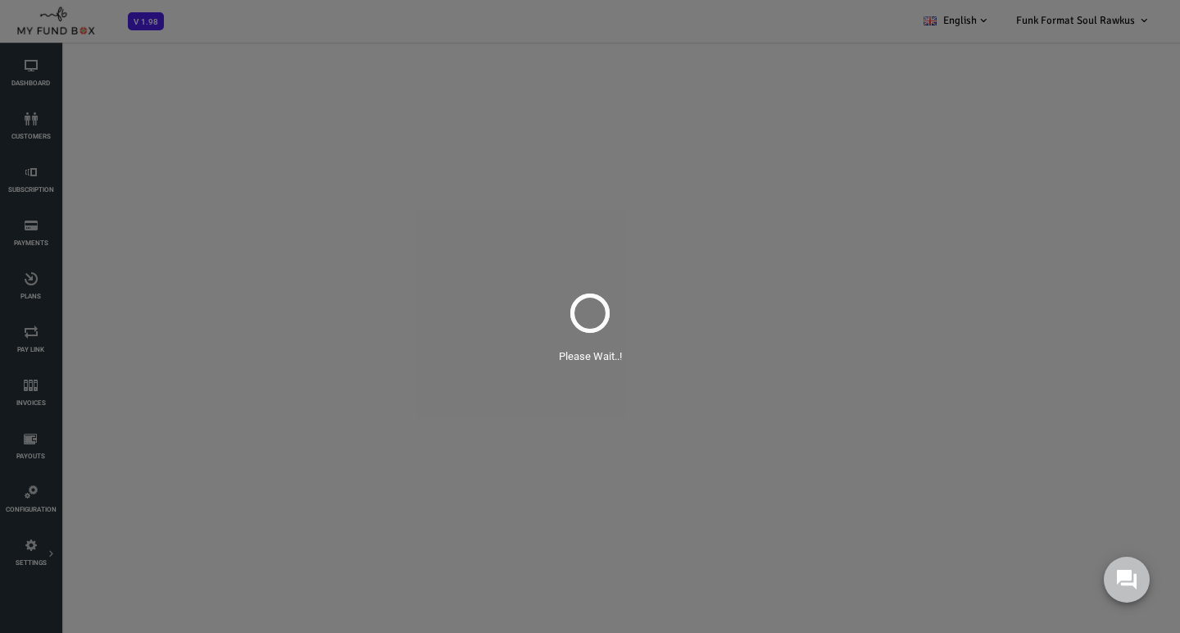
select select "100"
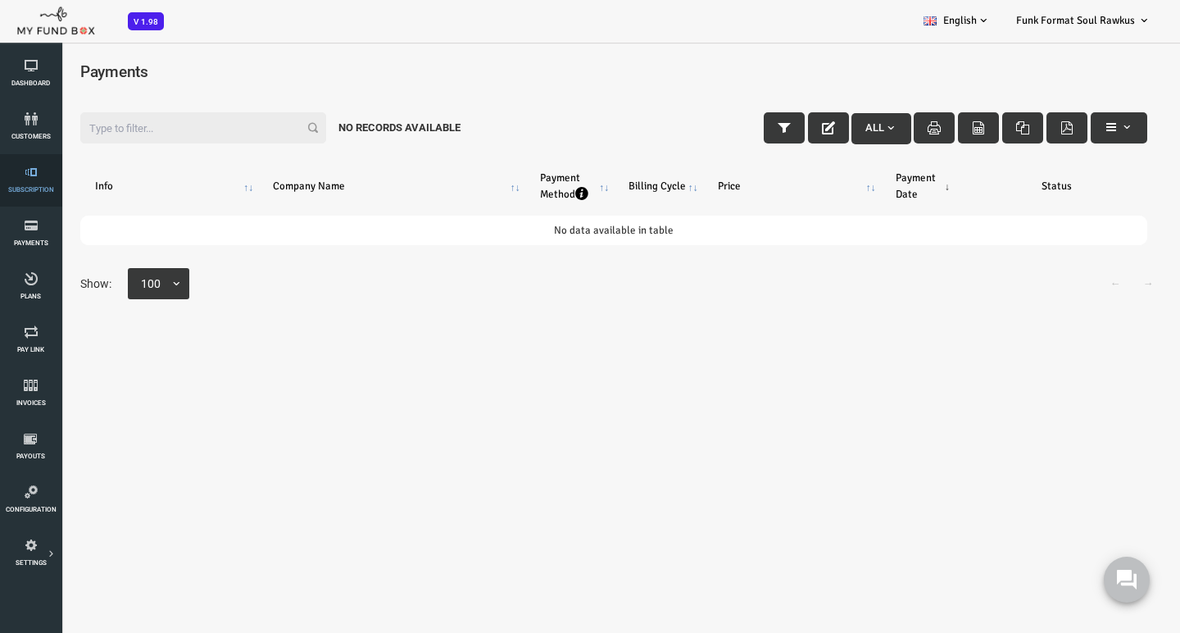
click at [35, 170] on icon at bounding box center [31, 172] width 52 height 13
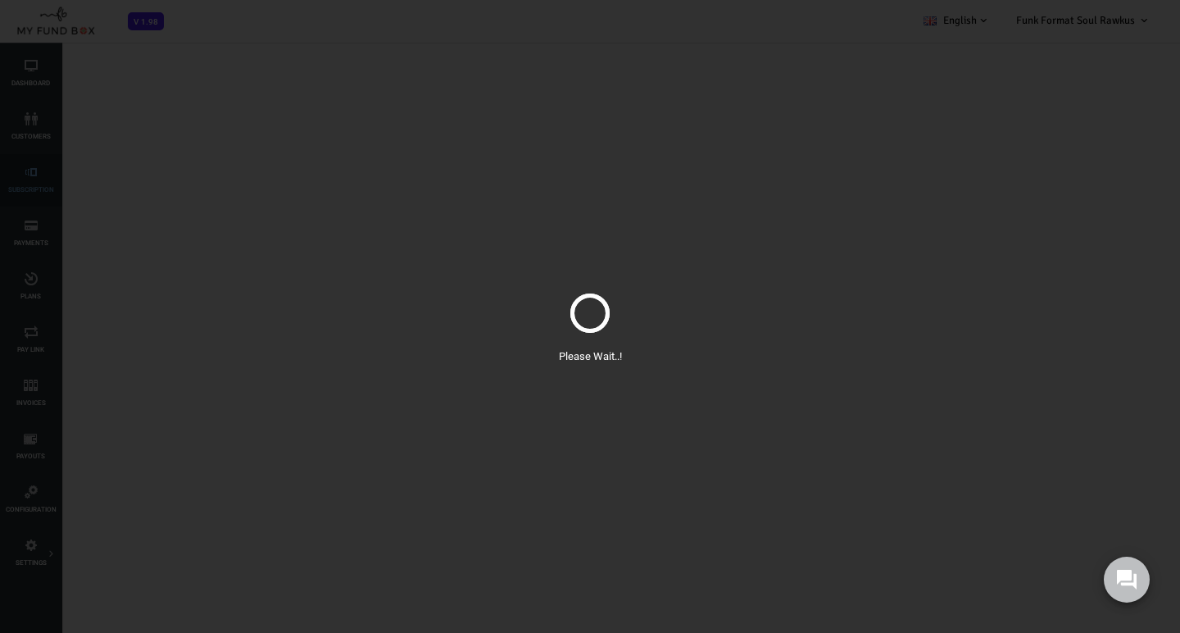
select select "100"
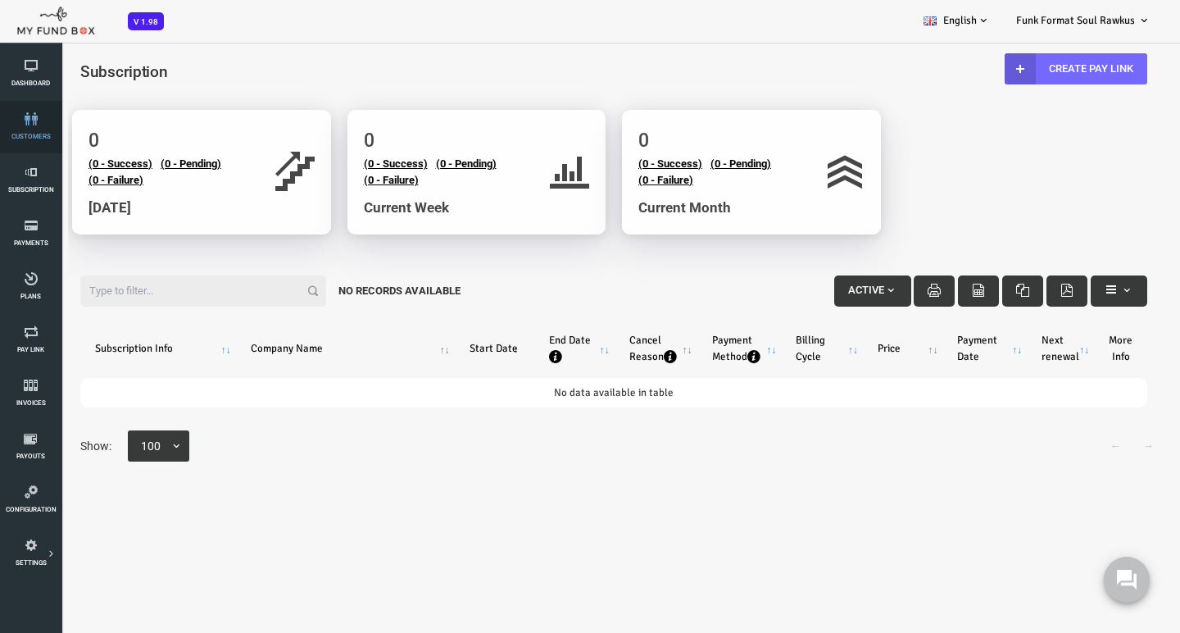
click at [31, 121] on icon at bounding box center [31, 118] width 52 height 13
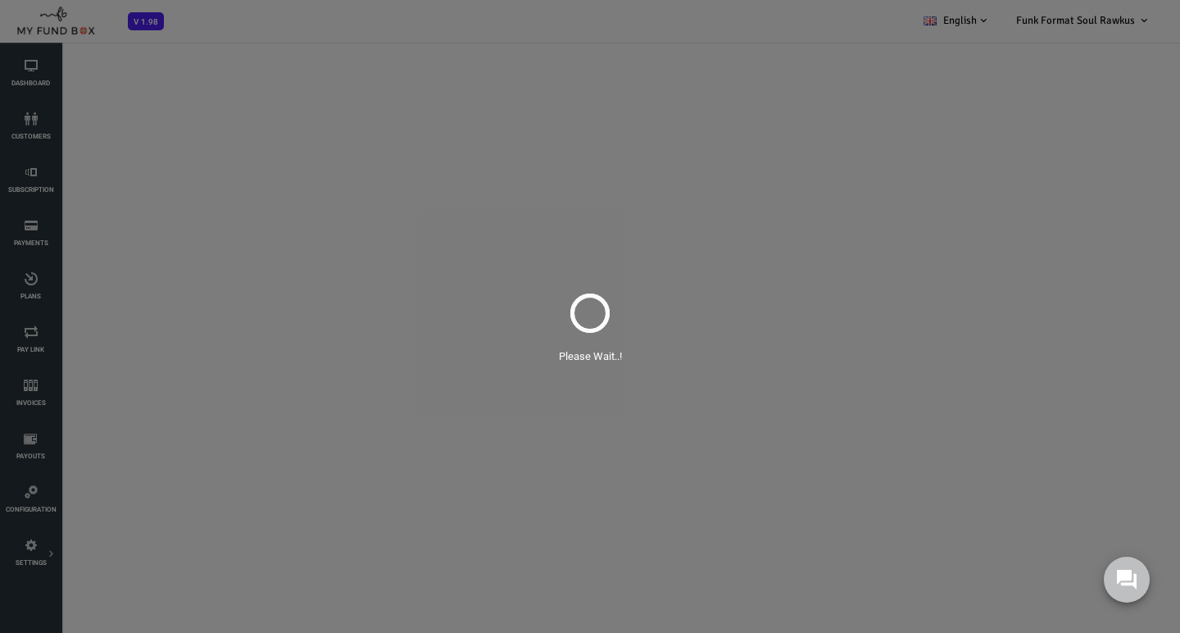
select select "100"
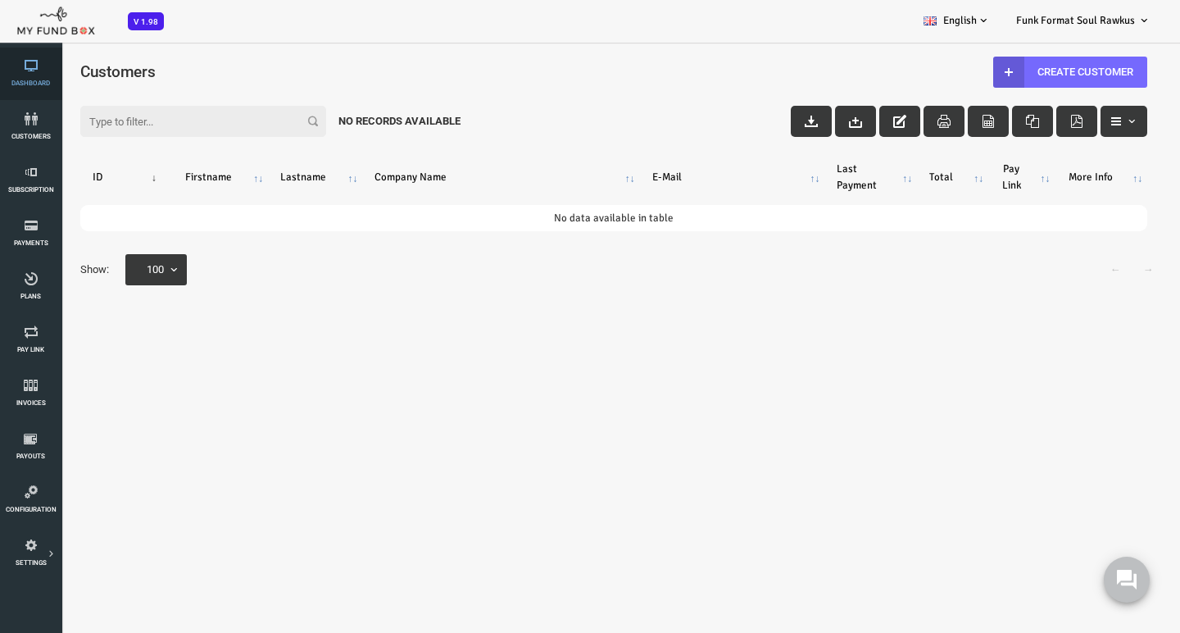
click at [32, 68] on icon at bounding box center [31, 65] width 52 height 13
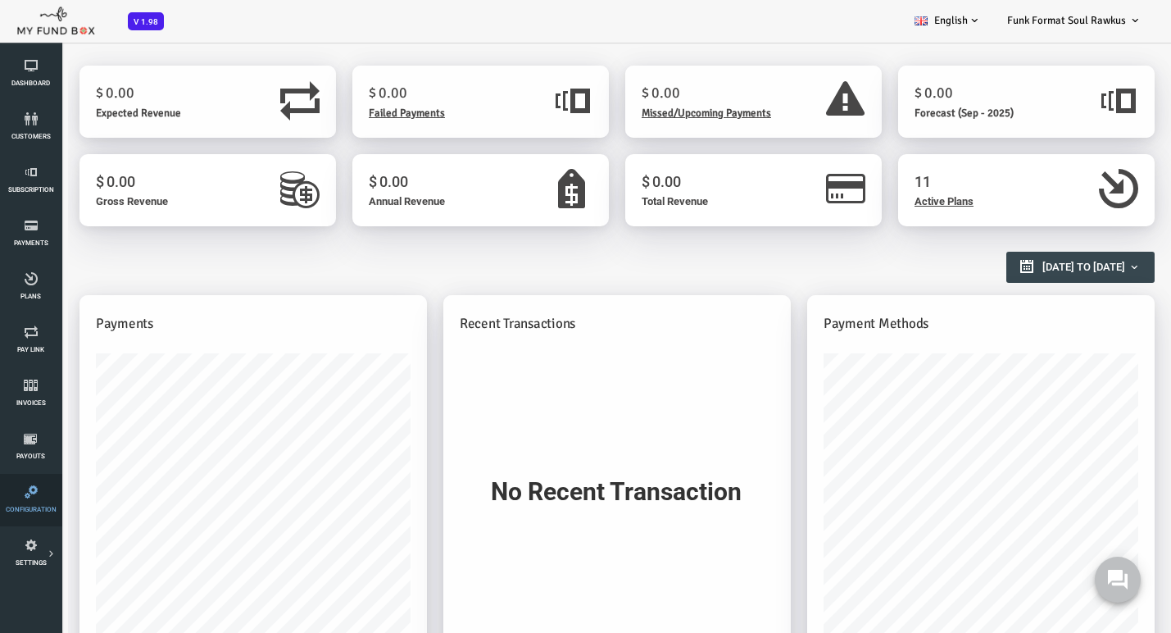
click at [31, 502] on link "Configuration" at bounding box center [31, 500] width 52 height 52
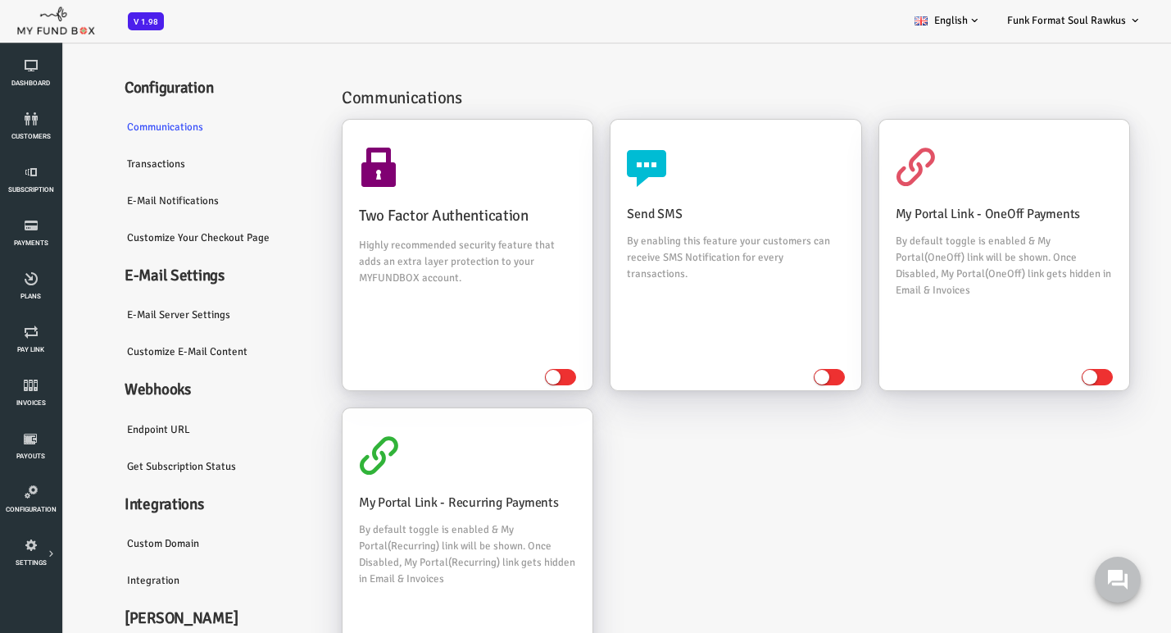
scroll to position [15, 0]
click at [148, 250] on link "Customize Your Checkout Page" at bounding box center [172, 239] width 213 height 38
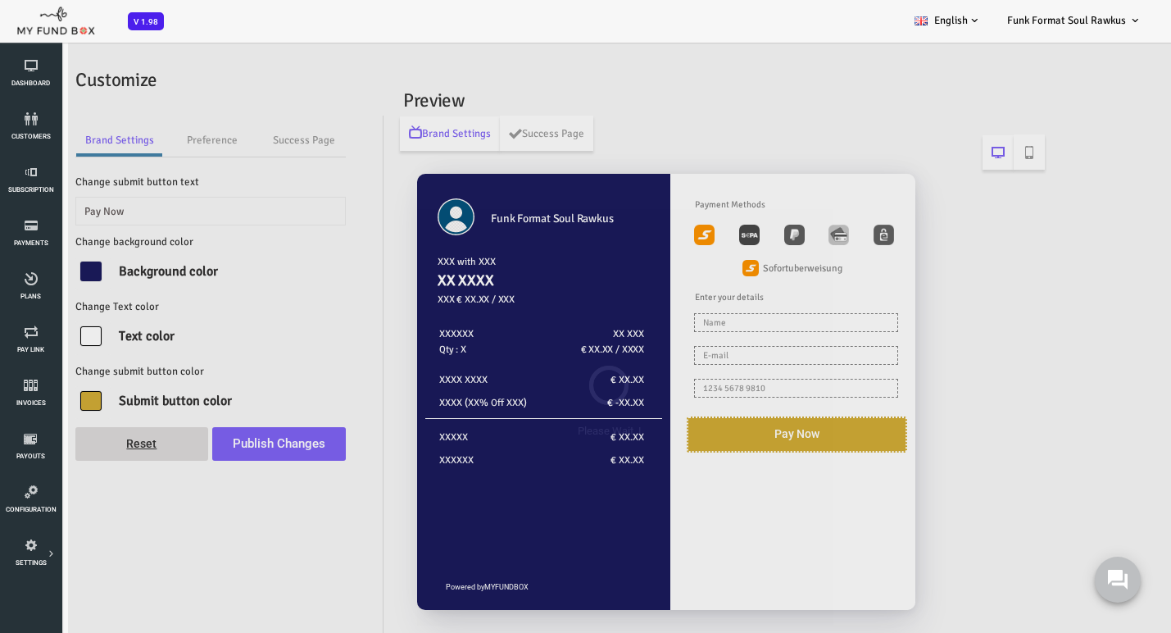
scroll to position [0, 0]
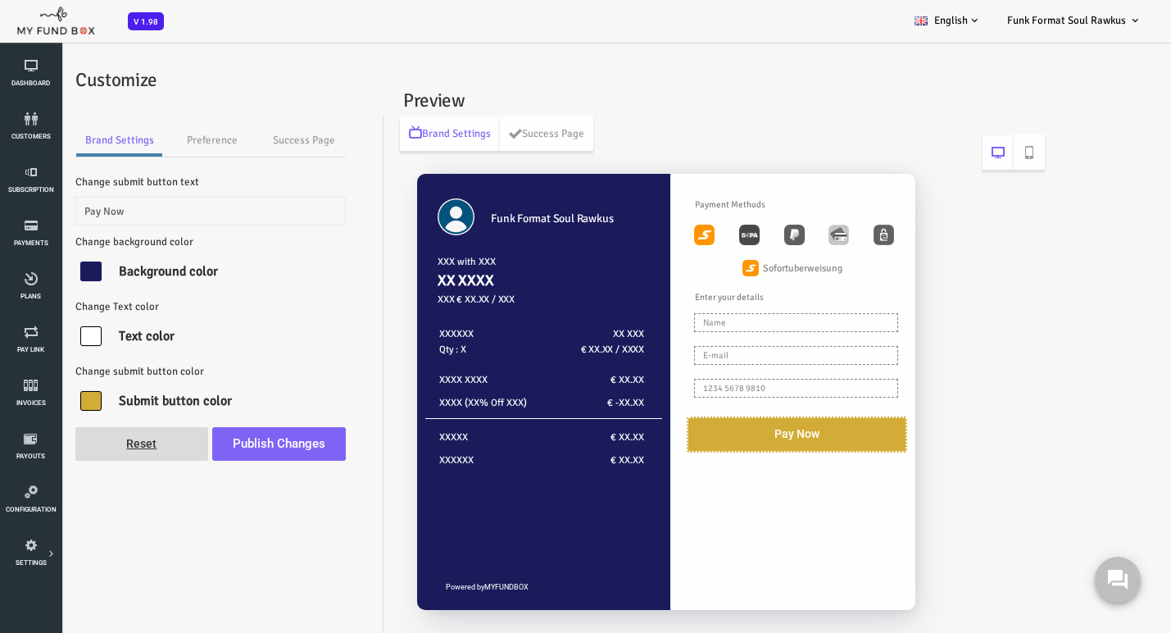
click at [52, 402] on div at bounding box center [44, 401] width 21 height 20
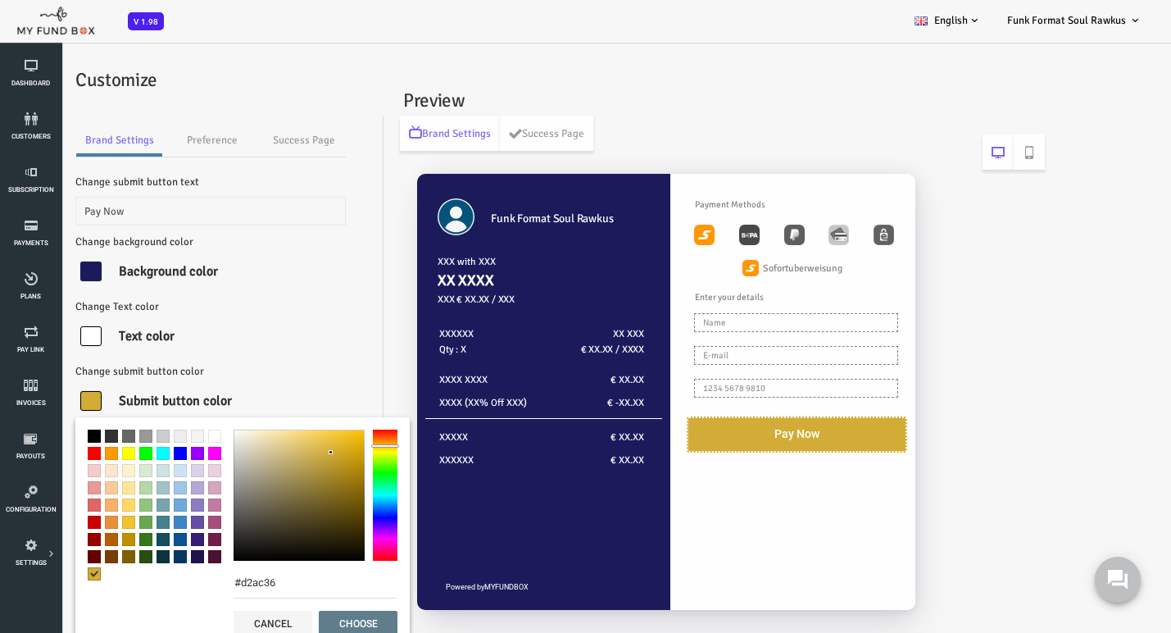
click at [81, 525] on span at bounding box center [81, 522] width 13 height 13
click at [84, 503] on span at bounding box center [81, 504] width 13 height 13
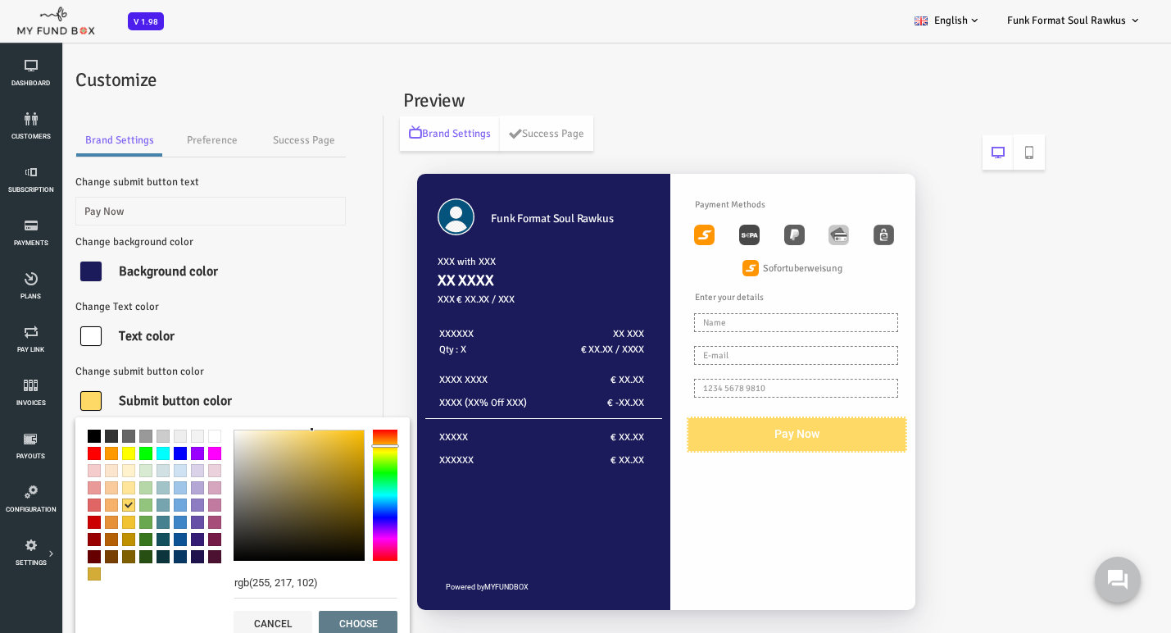
click at [83, 525] on span at bounding box center [81, 522] width 13 height 13
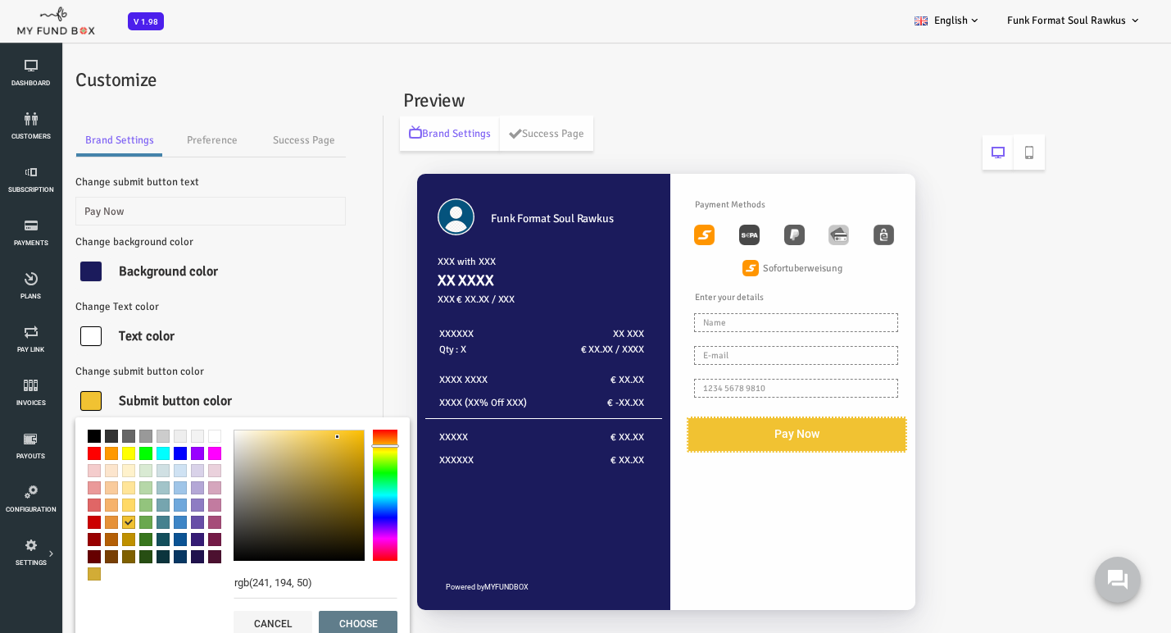
click at [82, 540] on span at bounding box center [81, 539] width 13 height 13
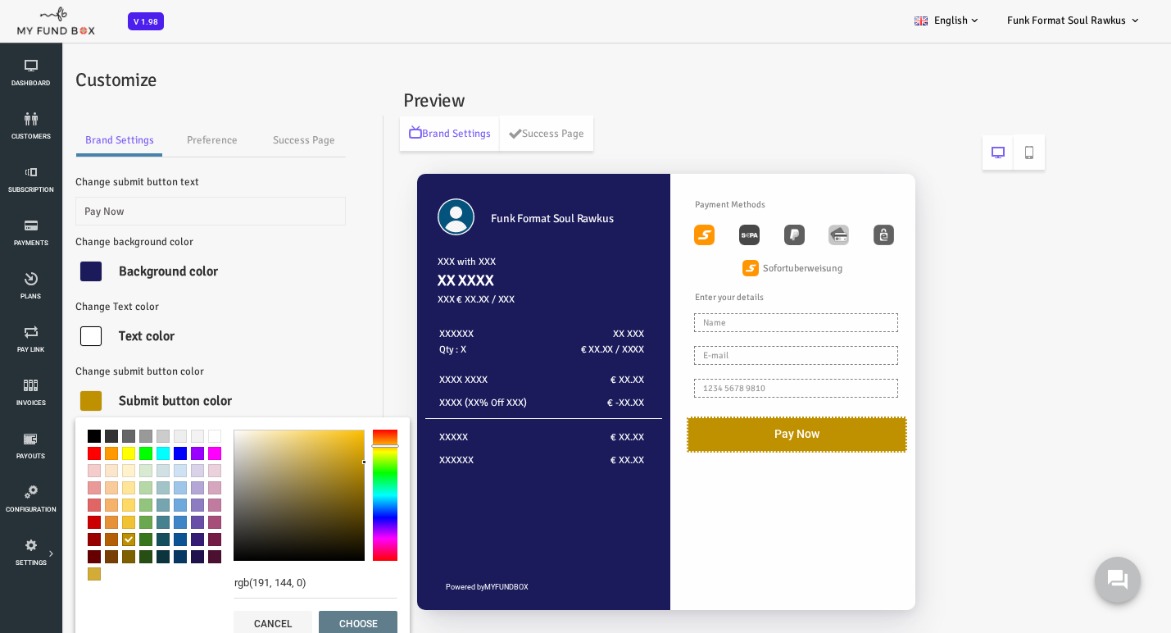
click at [81, 553] on span at bounding box center [81, 556] width 13 height 13
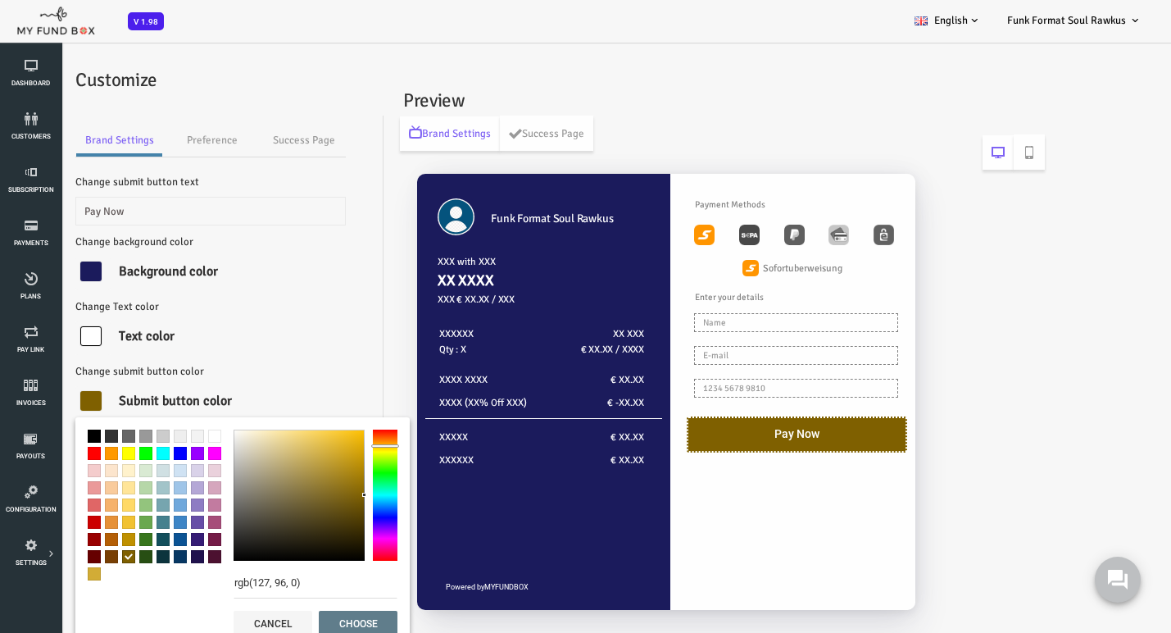
click at [80, 540] on span at bounding box center [81, 539] width 13 height 13
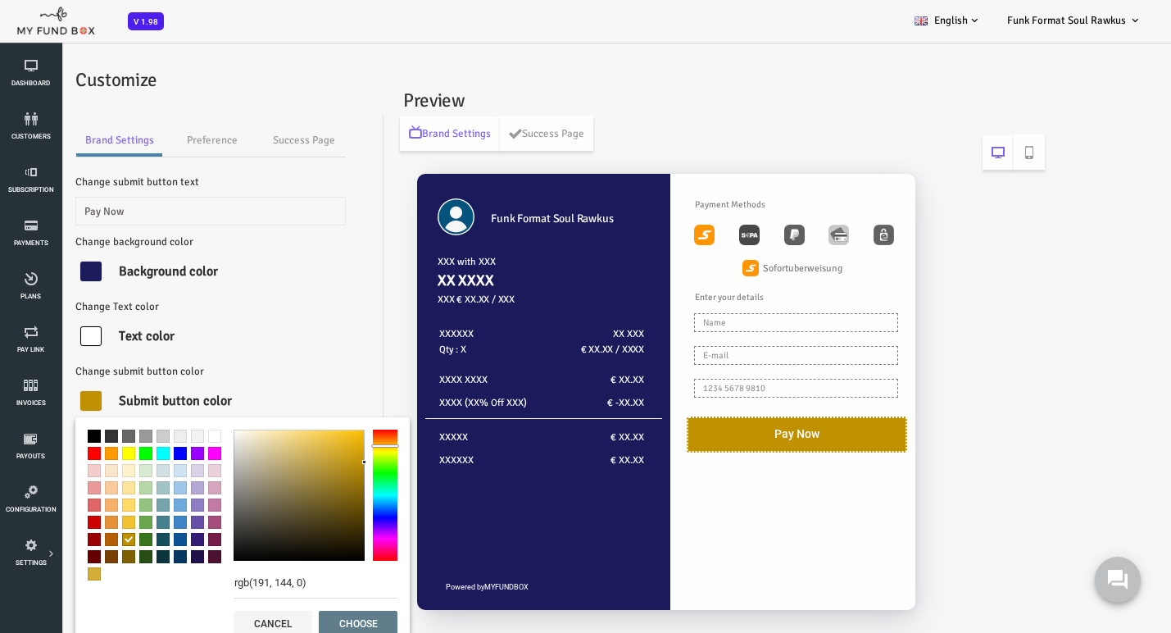
click at [81, 523] on span at bounding box center [81, 522] width 13 height 13
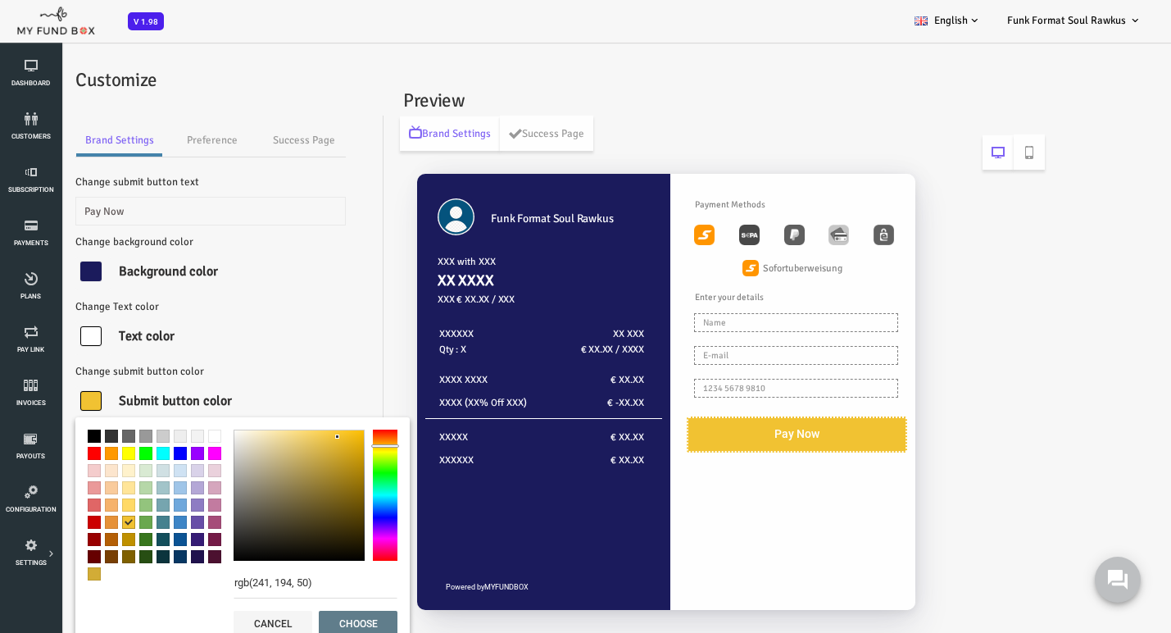
click at [83, 452] on span at bounding box center [81, 453] width 13 height 13
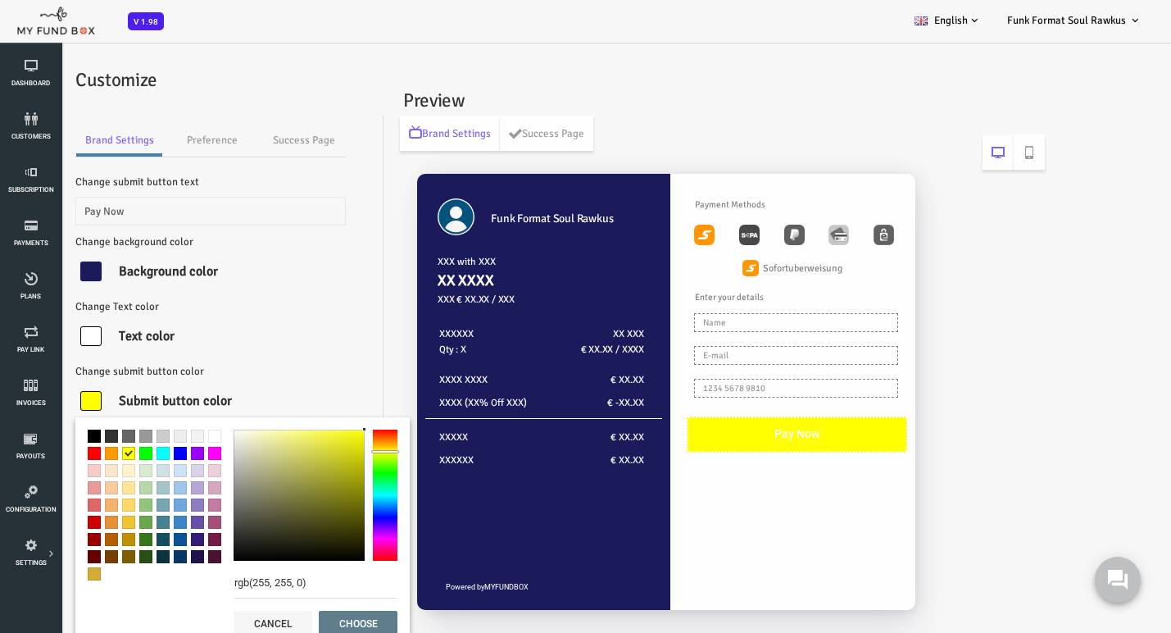
click at [81, 488] on span at bounding box center [81, 487] width 13 height 13
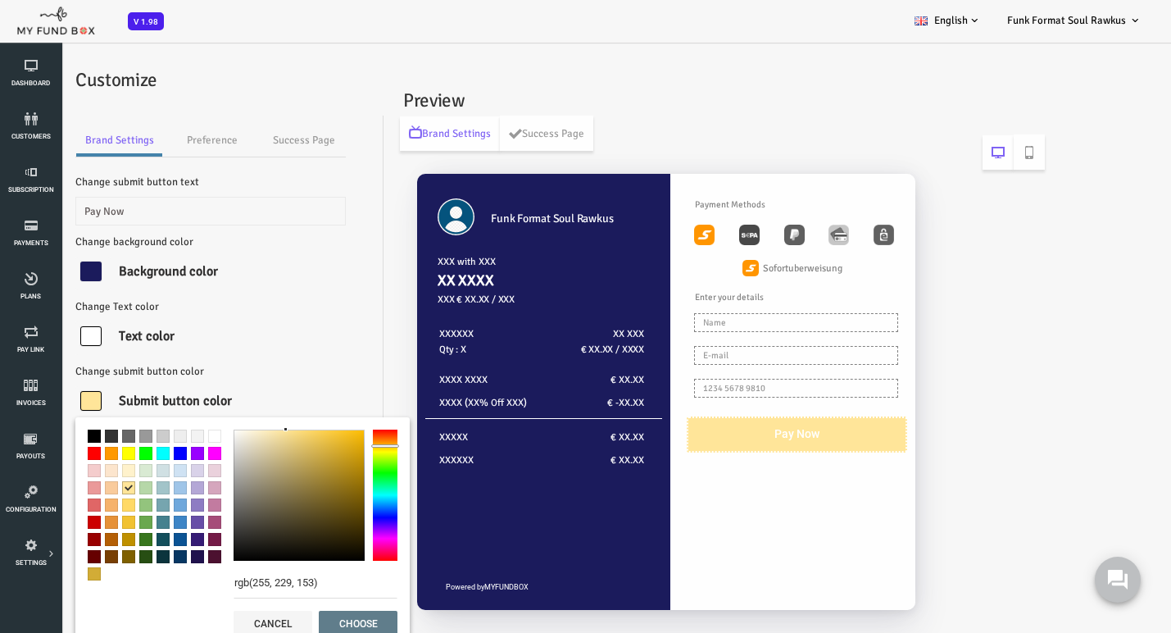
click at [83, 510] on span at bounding box center [81, 504] width 13 height 13
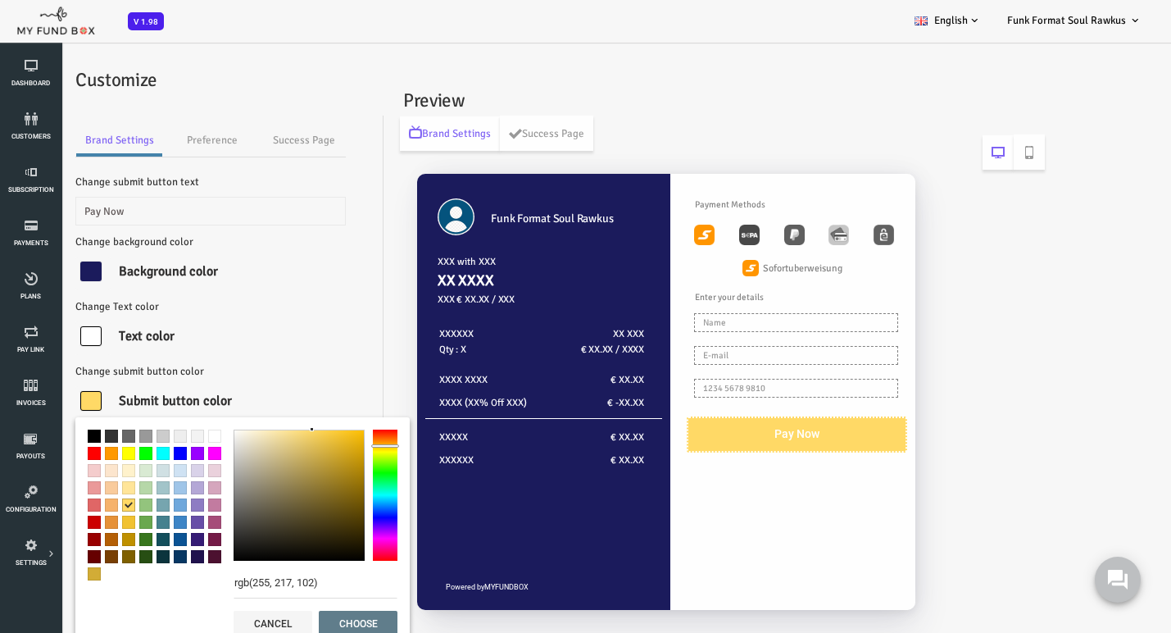
click at [81, 526] on span at bounding box center [81, 522] width 13 height 13
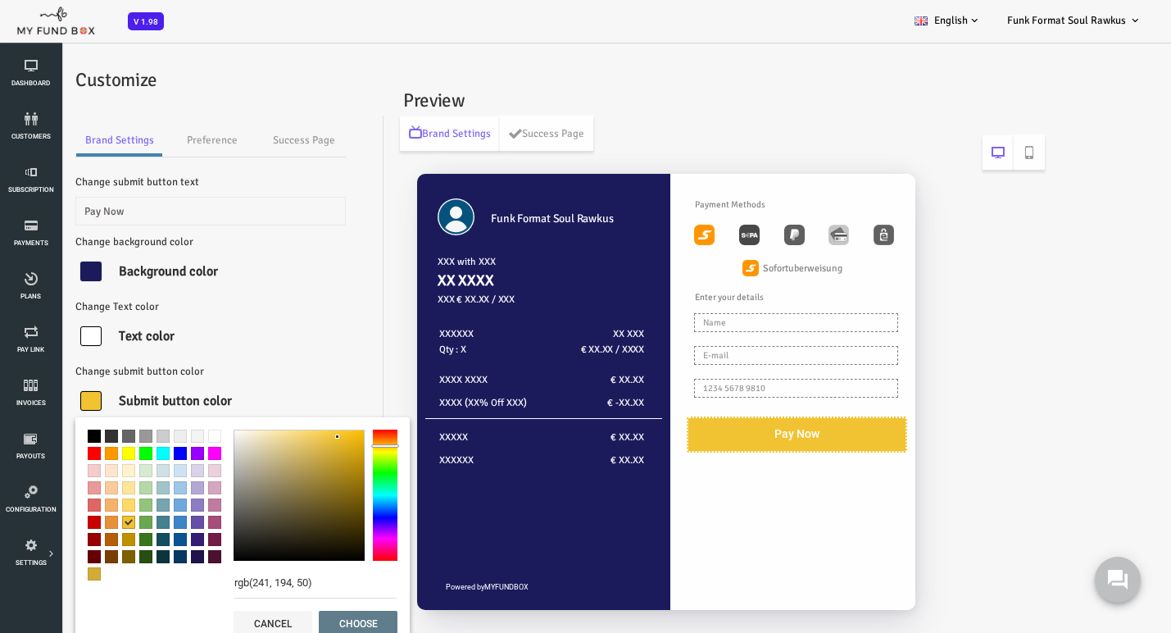
click at [82, 541] on span at bounding box center [81, 539] width 13 height 13
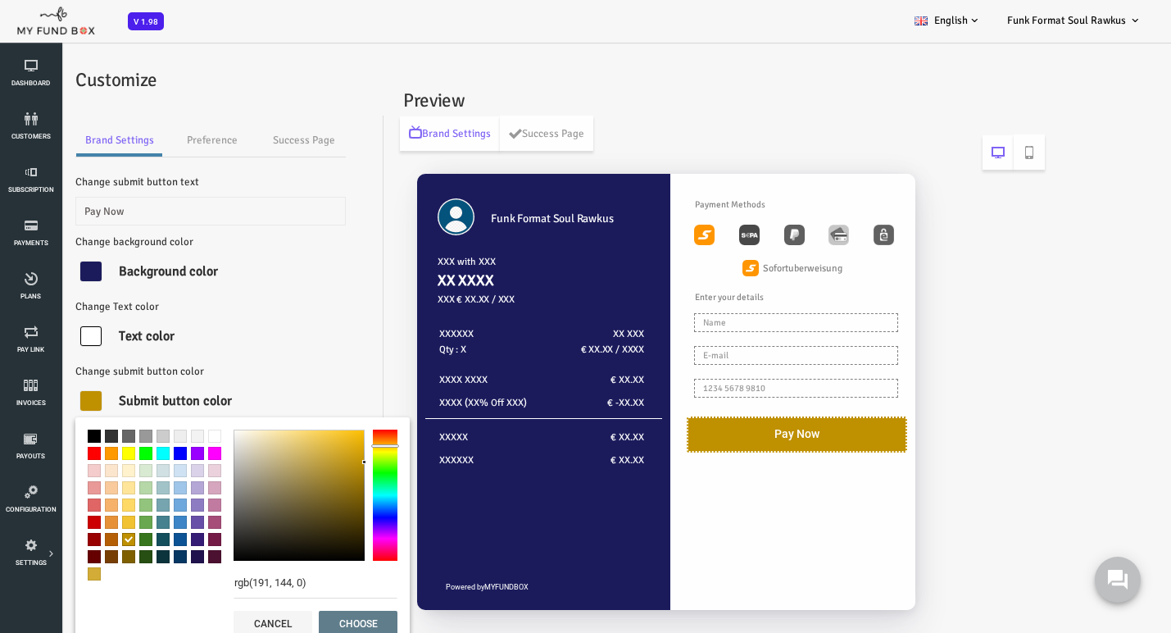
click at [84, 522] on span at bounding box center [81, 522] width 13 height 13
type input "rgb(241, 194, 50)"
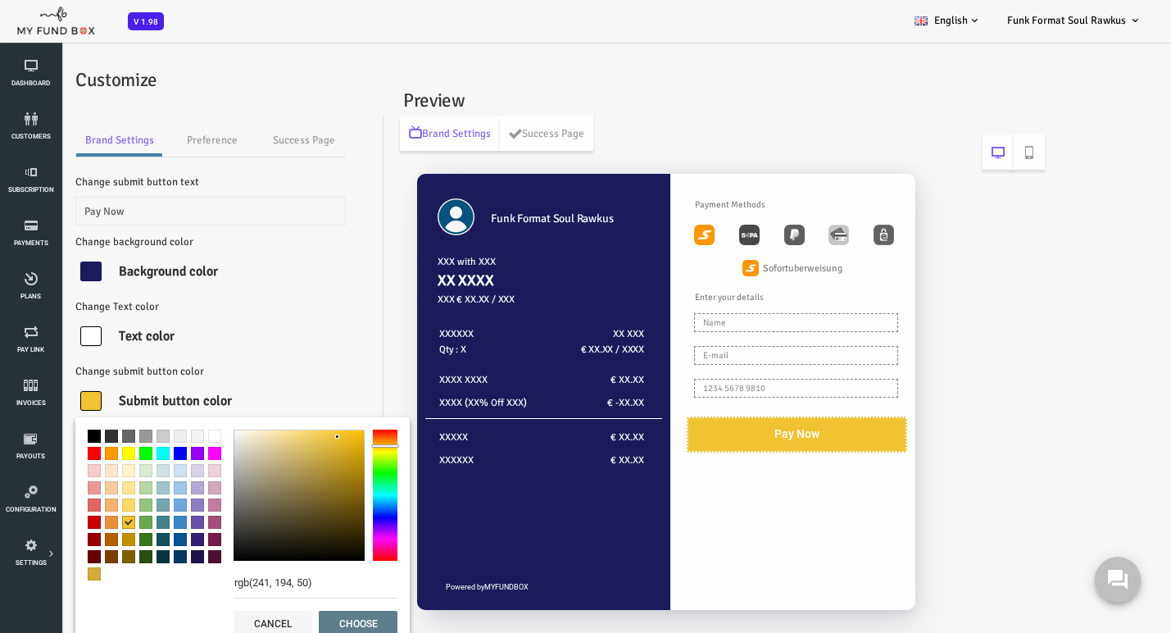
click at [300, 621] on button "choose" at bounding box center [311, 624] width 79 height 26
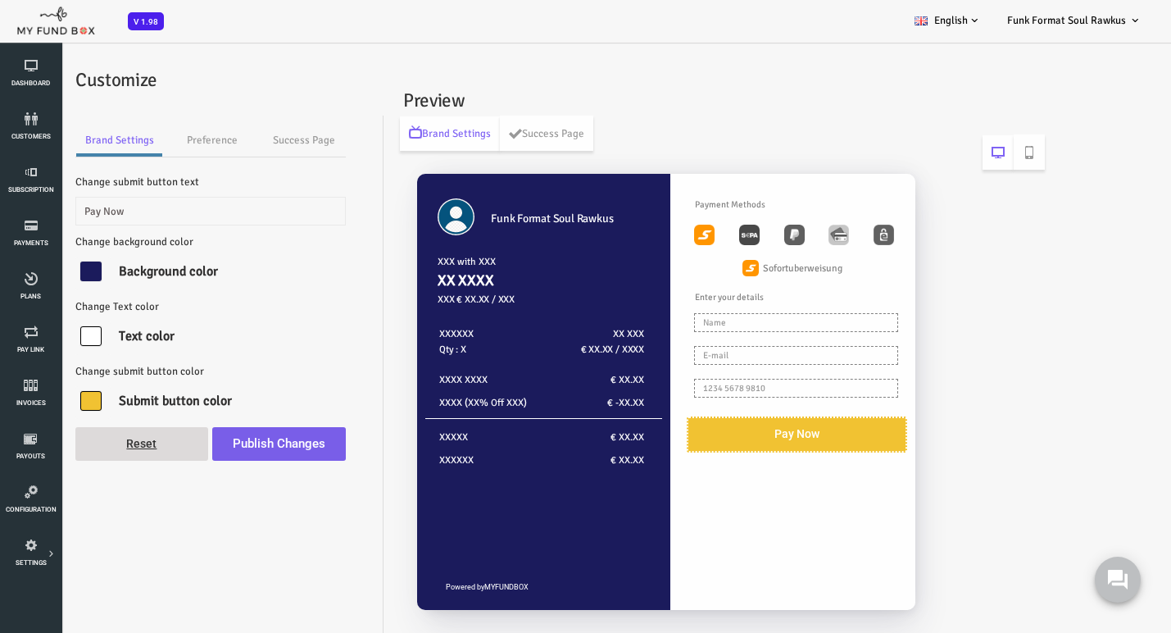
click at [237, 443] on button "Publish Changes" at bounding box center [233, 444] width 134 height 34
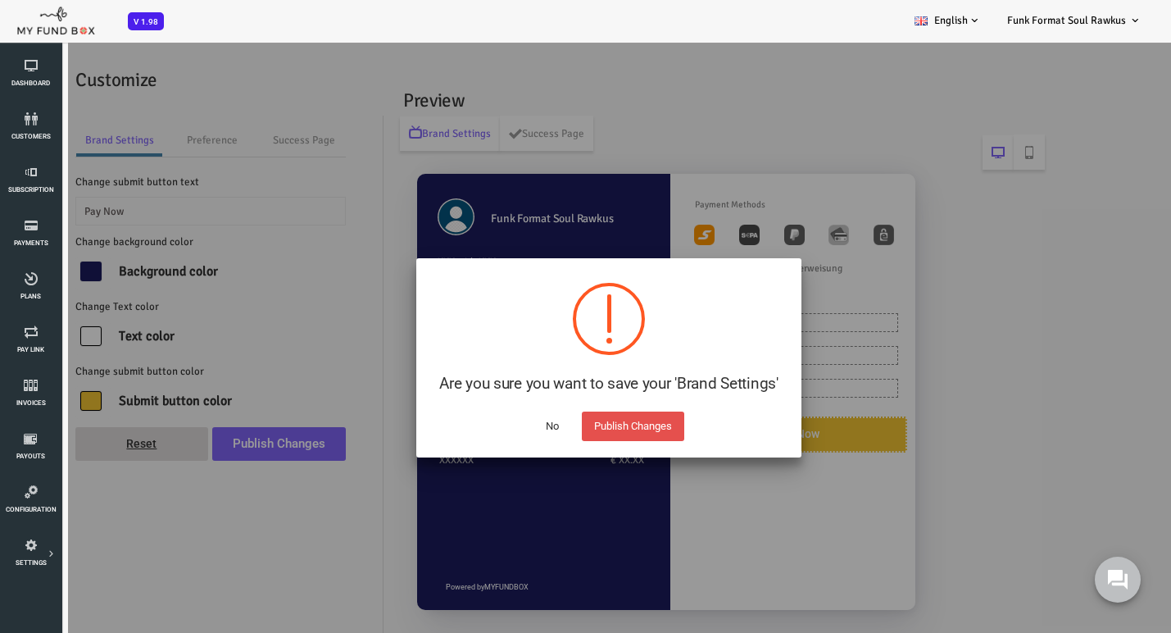
click at [565, 422] on button "Publish Changes" at bounding box center [586, 426] width 102 height 30
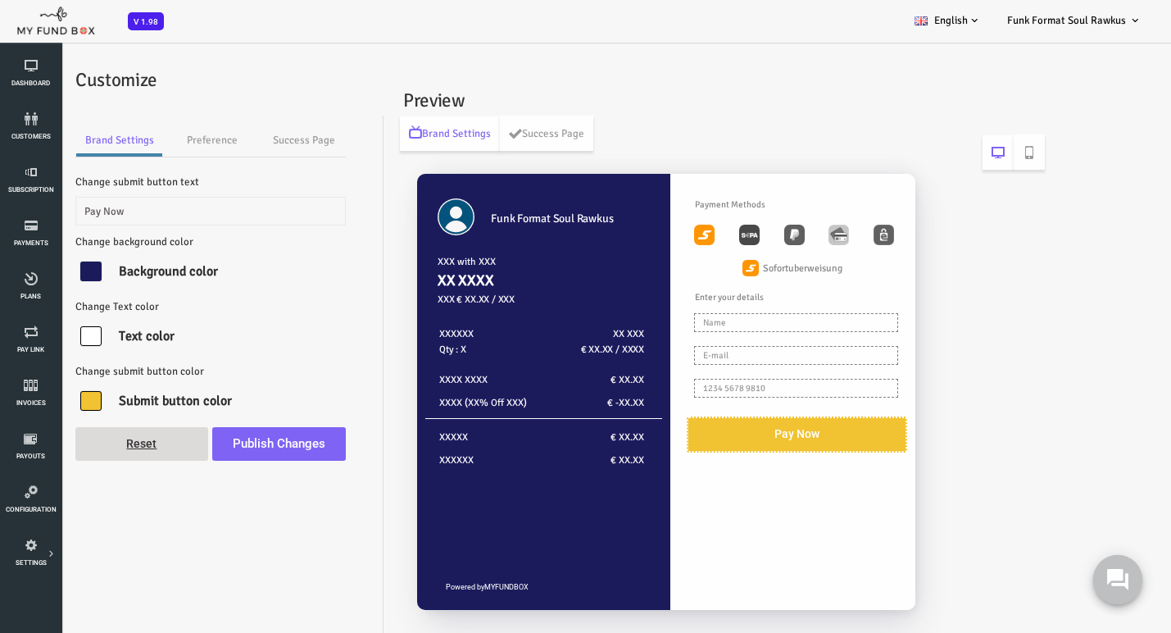
click at [1118, 578] on use at bounding box center [1117, 579] width 21 height 21
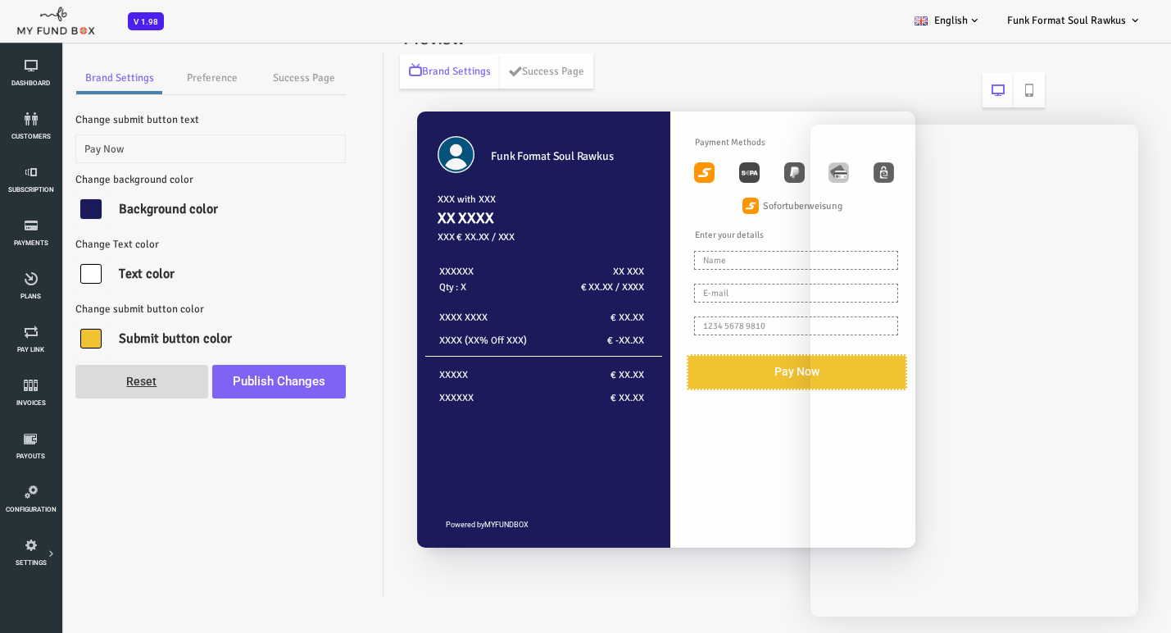
scroll to position [62, 0]
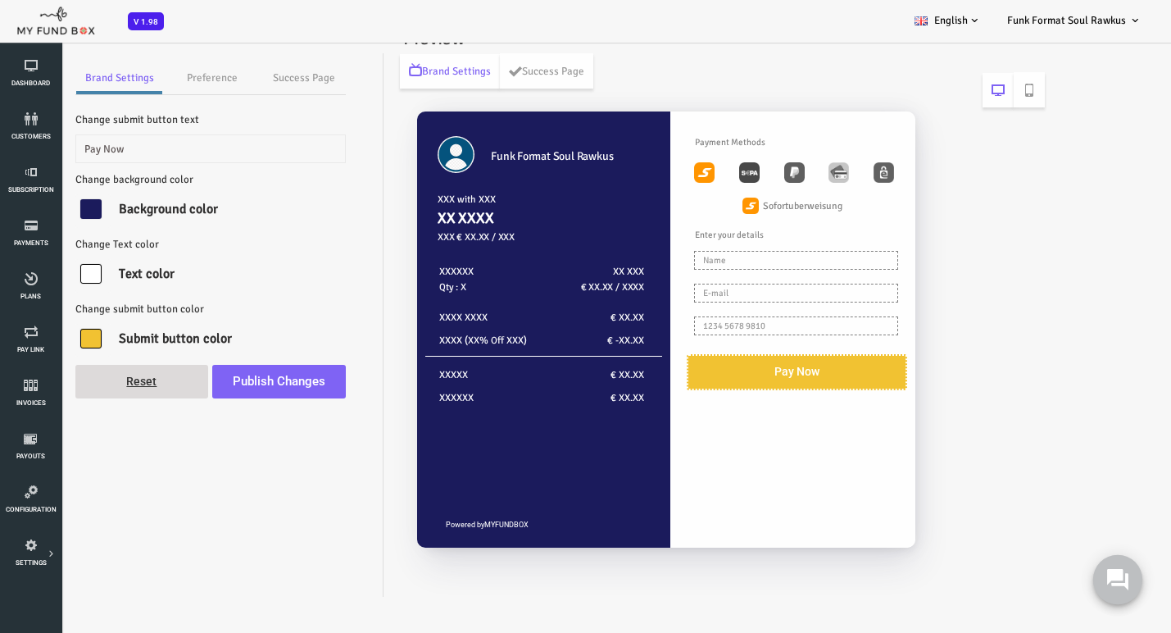
click at [1120, 572] on use at bounding box center [1117, 579] width 21 height 21
click at [1125, 589] on icon at bounding box center [1117, 579] width 21 height 21
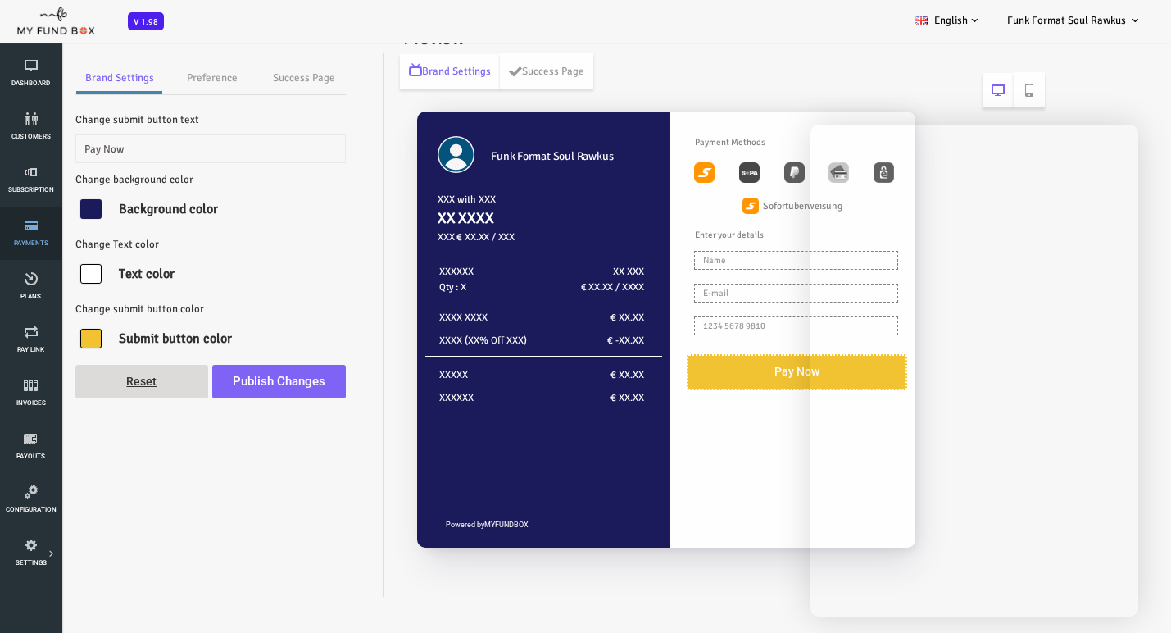
click at [34, 239] on link "Payments" at bounding box center [31, 233] width 52 height 52
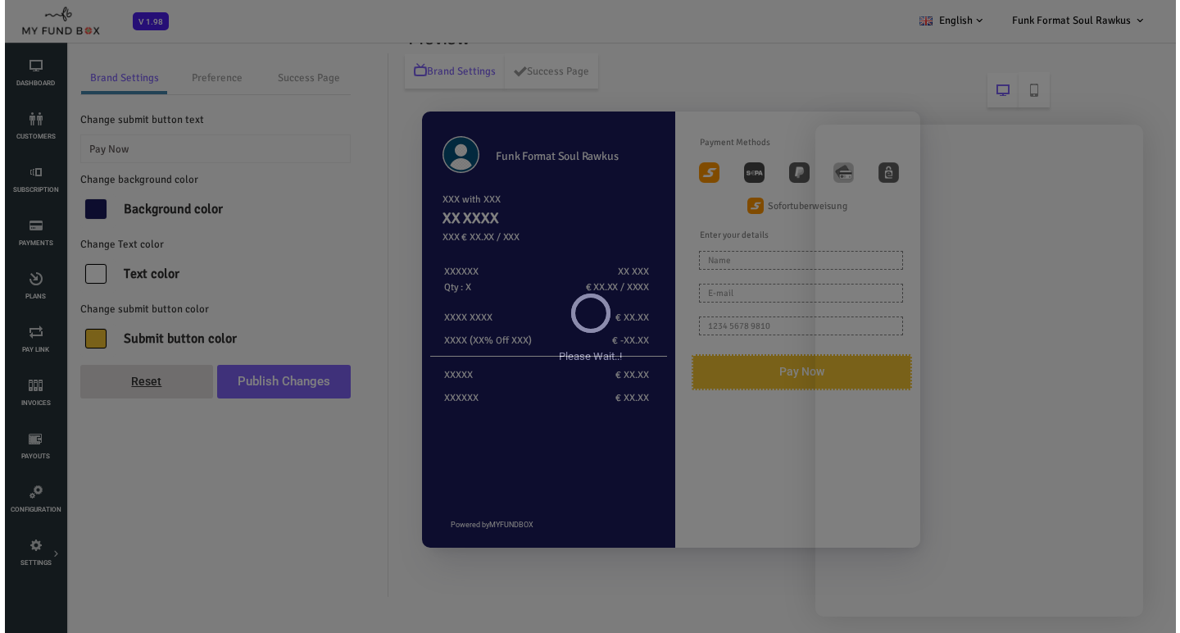
scroll to position [0, 0]
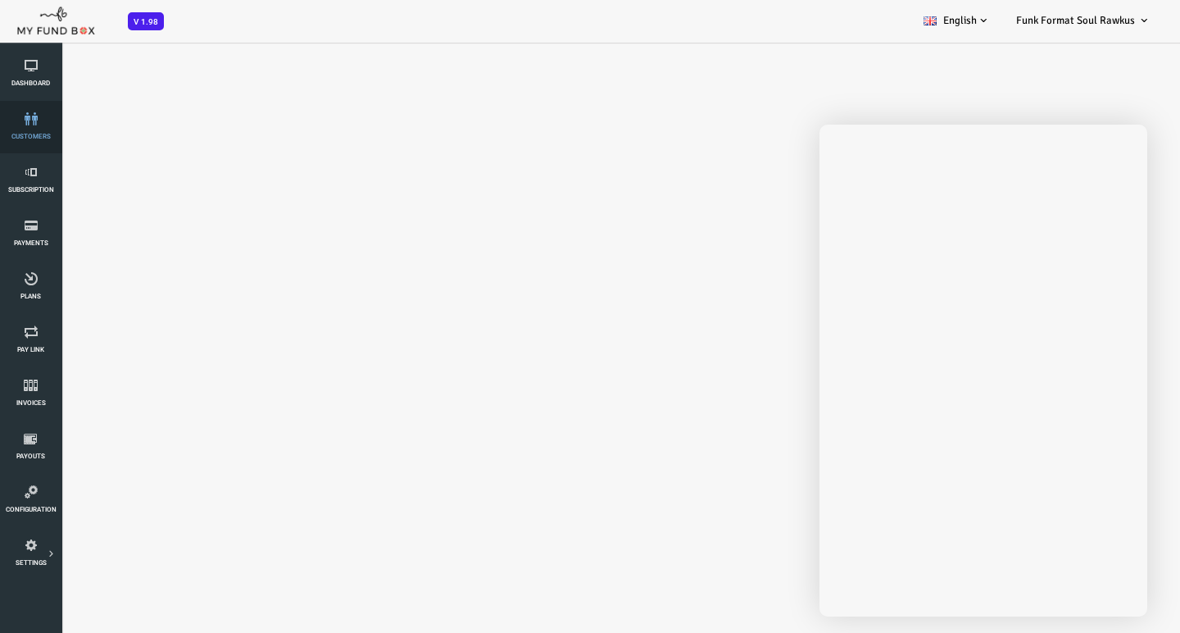
select select "100"
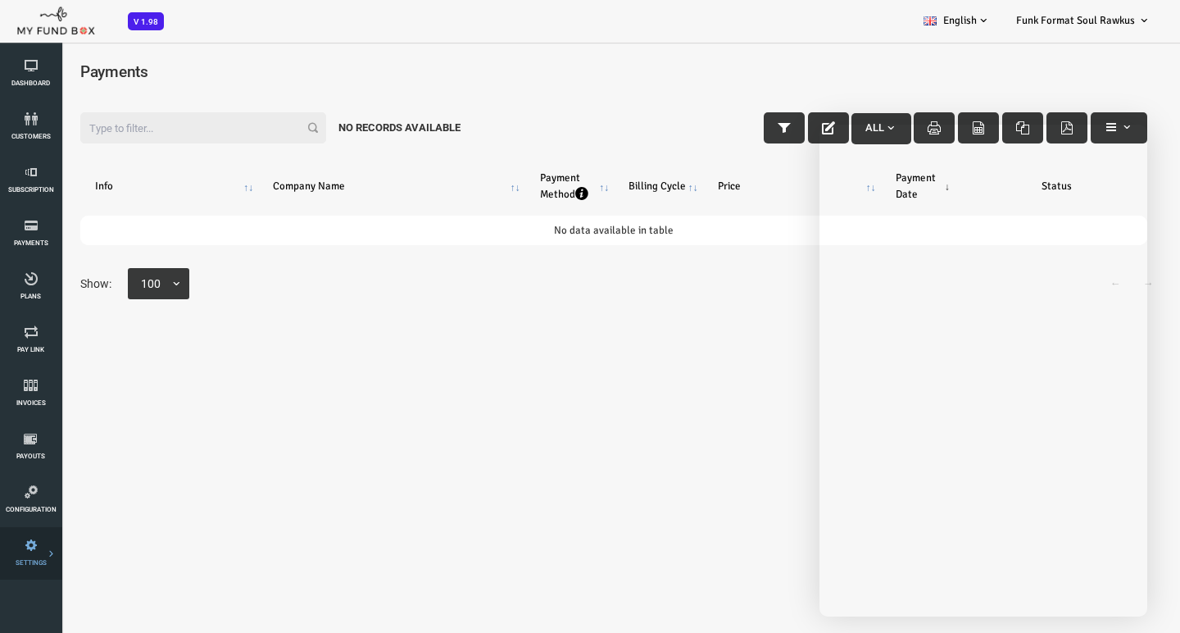
click at [0, 0] on icon at bounding box center [0, 0] width 0 height 0
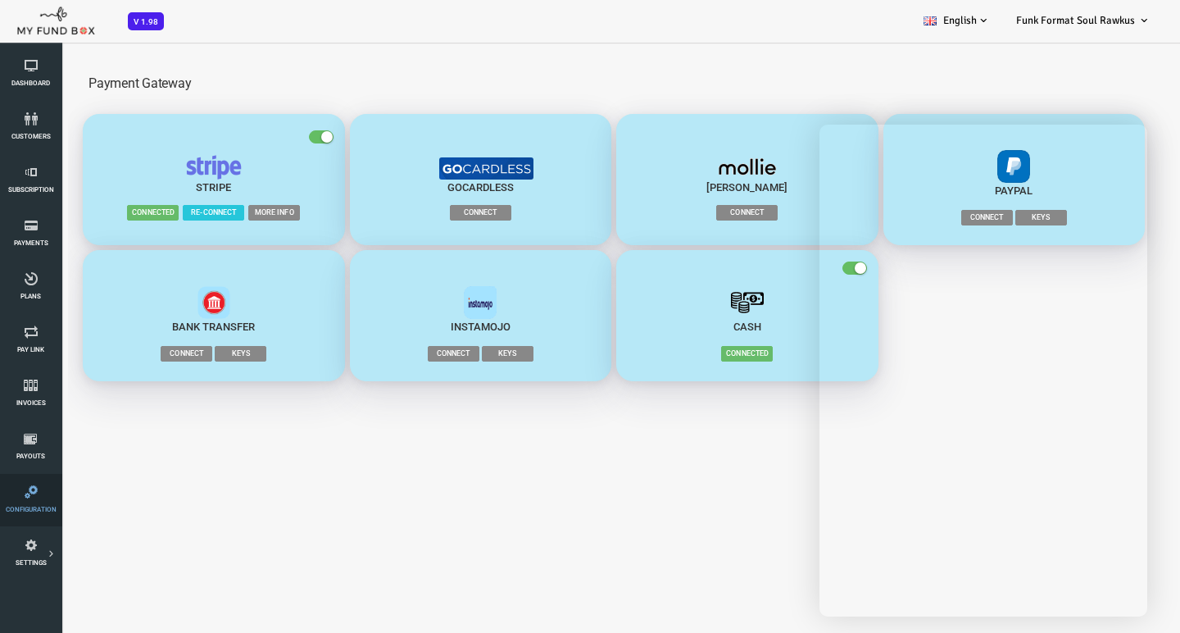
click at [32, 491] on icon at bounding box center [31, 491] width 52 height 13
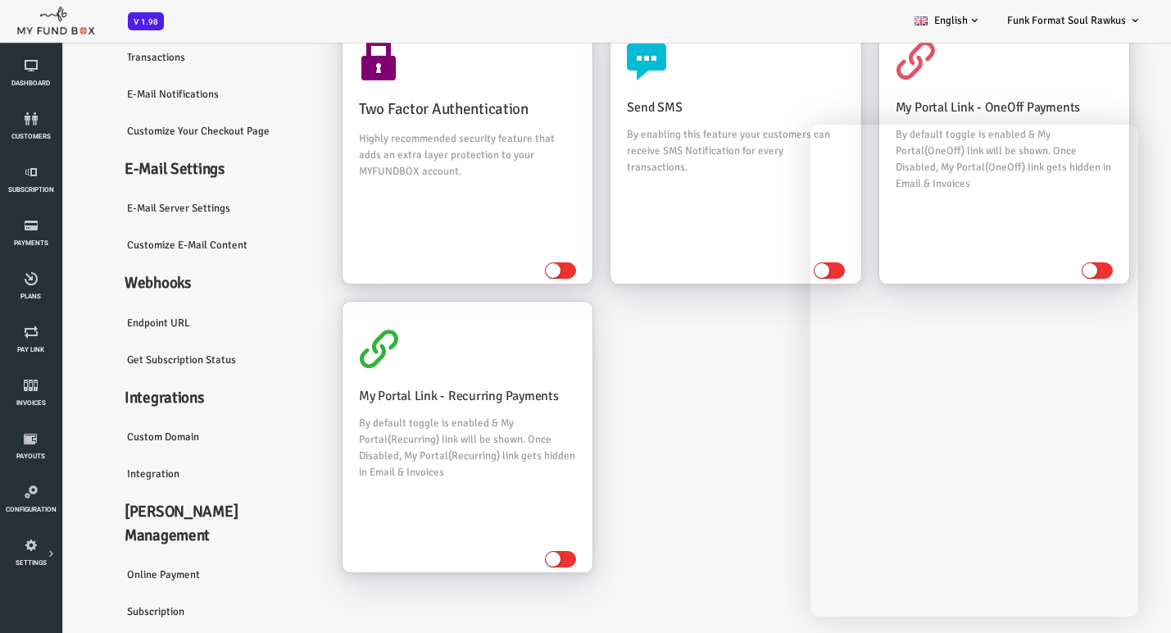
scroll to position [98, 0]
click at [125, 481] on link "Integration" at bounding box center [172, 474] width 213 height 38
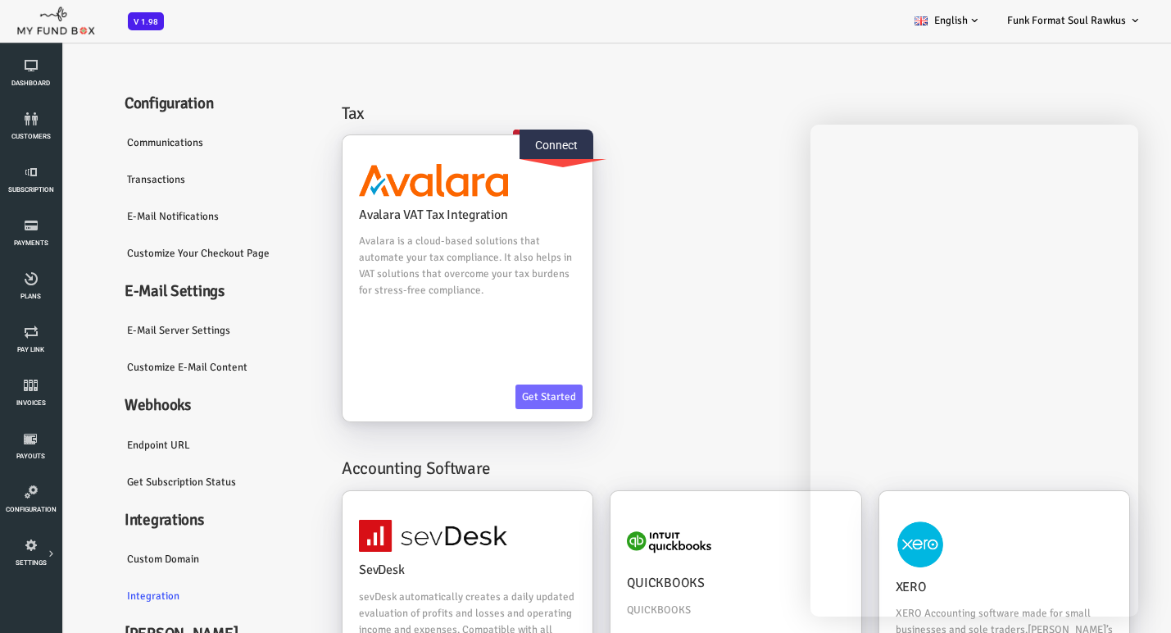
scroll to position [0, 0]
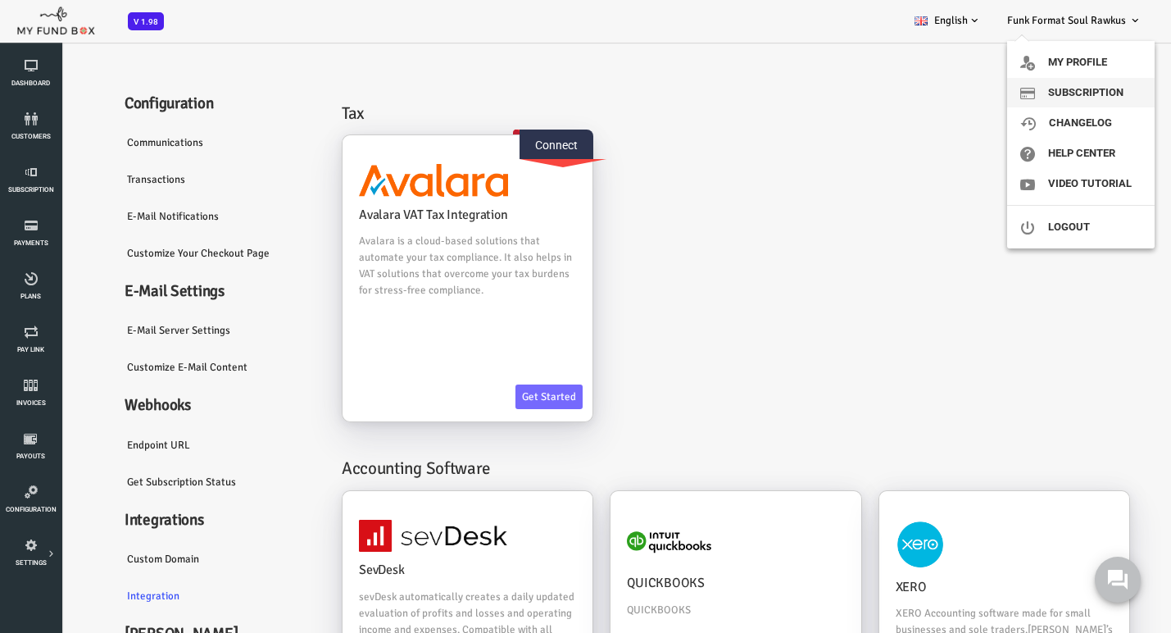
click at [1084, 92] on link "Subscription" at bounding box center [1081, 93] width 148 height 30
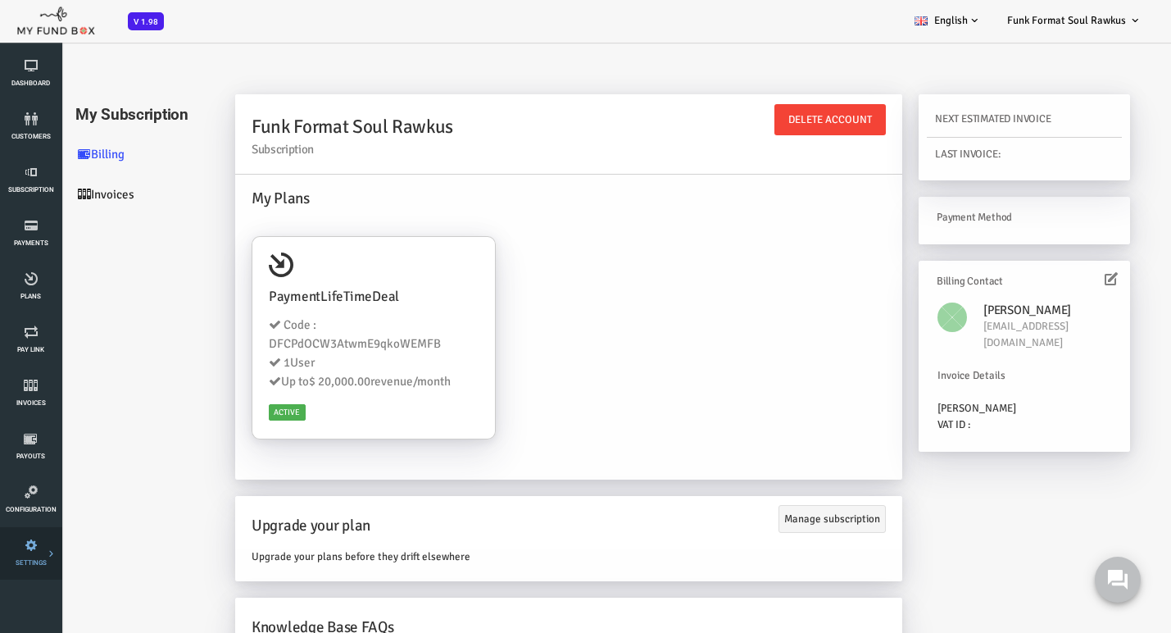
click at [0, 0] on link "Payment Gateway" at bounding box center [0, 0] width 0 height 0
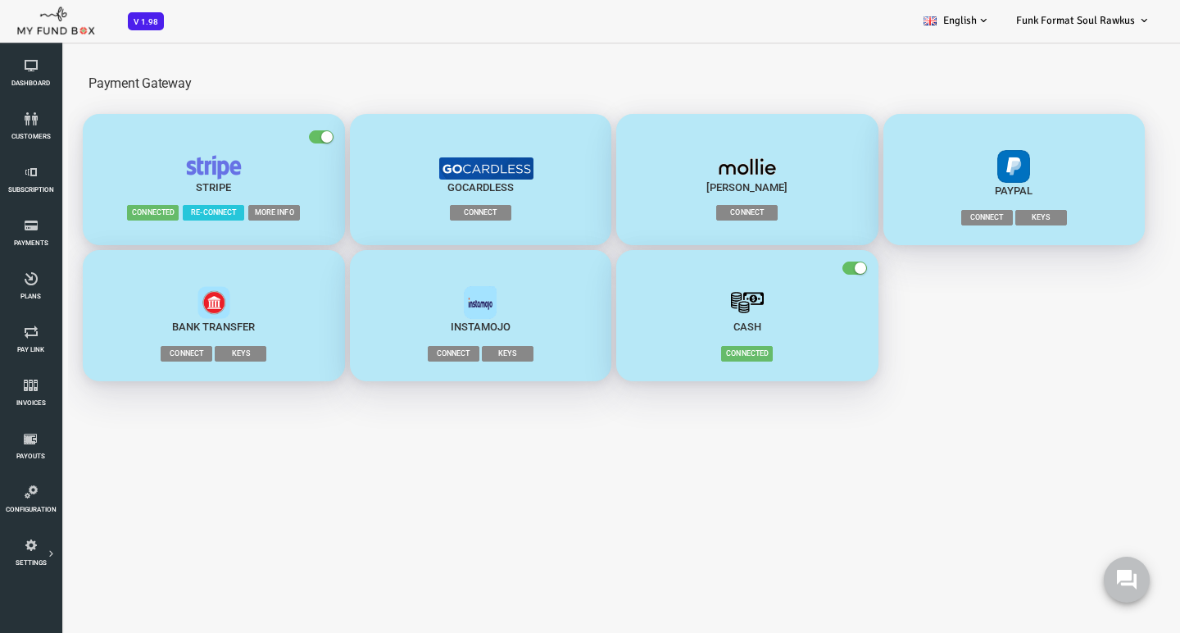
click at [427, 211] on span "Connect" at bounding box center [432, 213] width 61 height 16
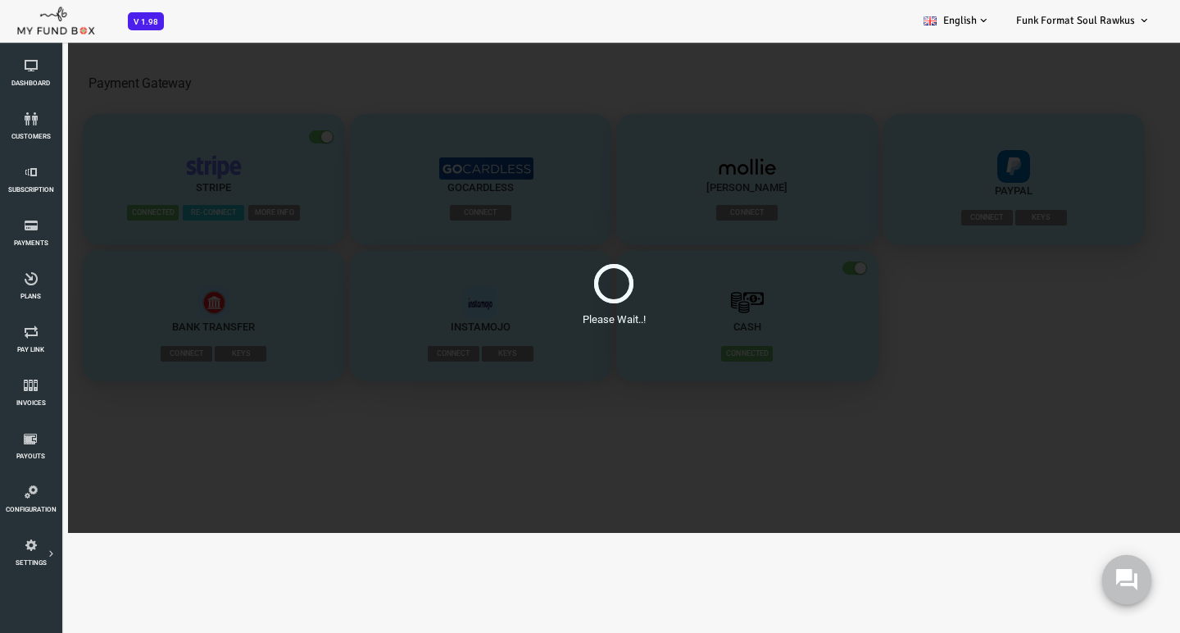
click at [1125, 571] on use at bounding box center [1126, 579] width 21 height 21
click at [554, 286] on div at bounding box center [566, 283] width 44 height 44
click at [32, 75] on link "Dashboard" at bounding box center [31, 74] width 52 height 52
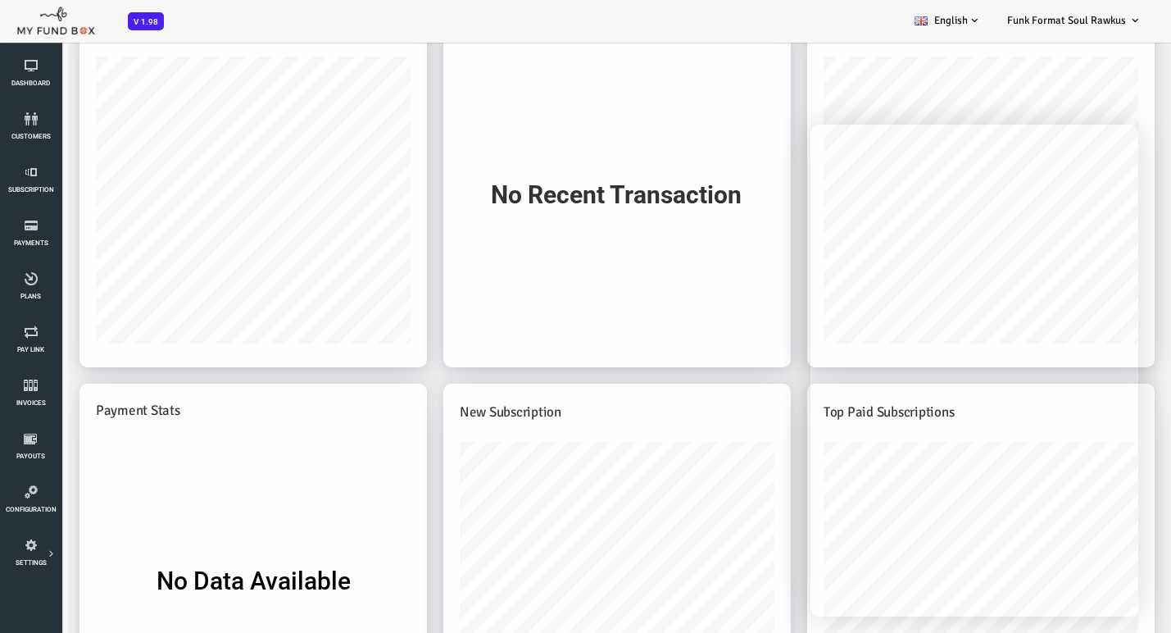
scroll to position [305, 0]
